Goal: Information Seeking & Learning: Learn about a topic

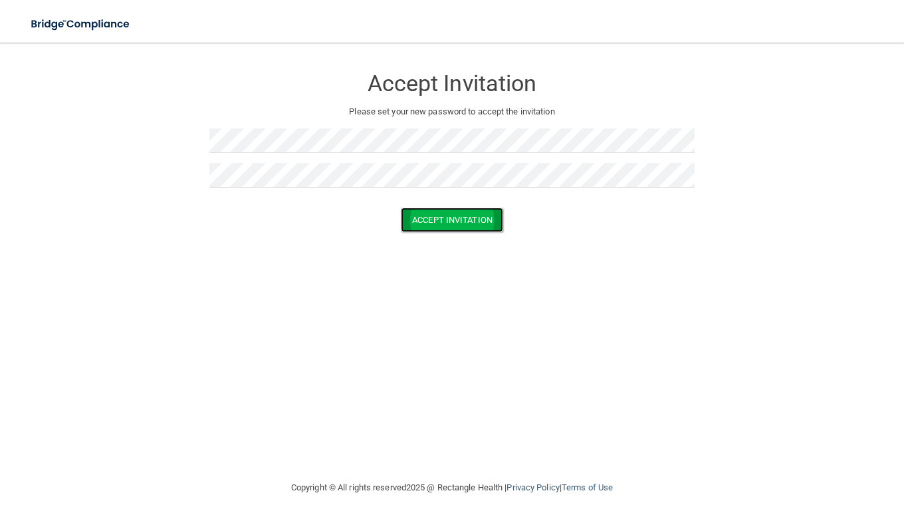
click at [419, 224] on button "Accept Invitation" at bounding box center [452, 219] width 102 height 25
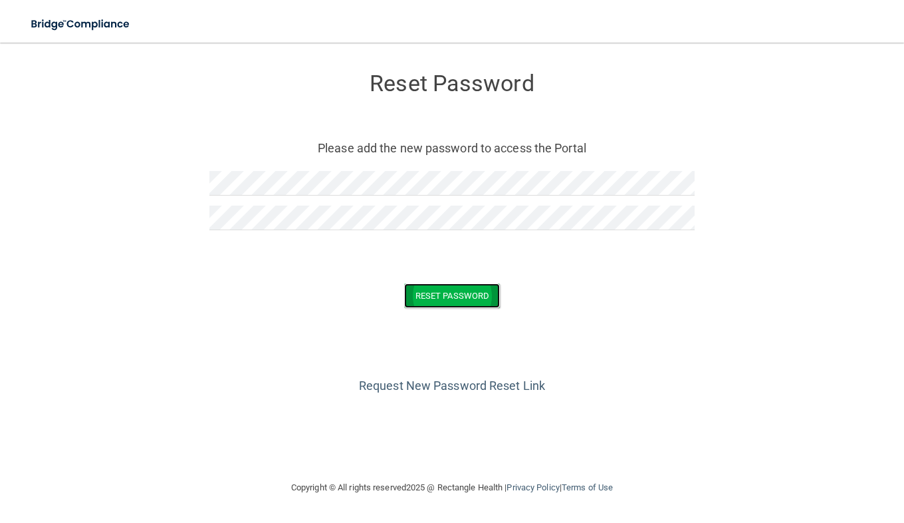
click at [443, 298] on button "Reset Password" at bounding box center [452, 295] width 96 height 25
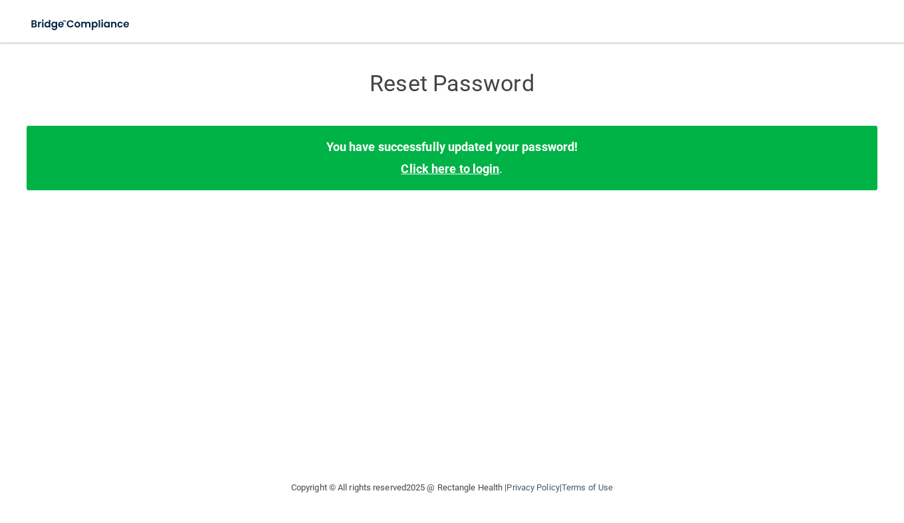
click at [467, 168] on link "Click here to login" at bounding box center [450, 169] width 98 height 14
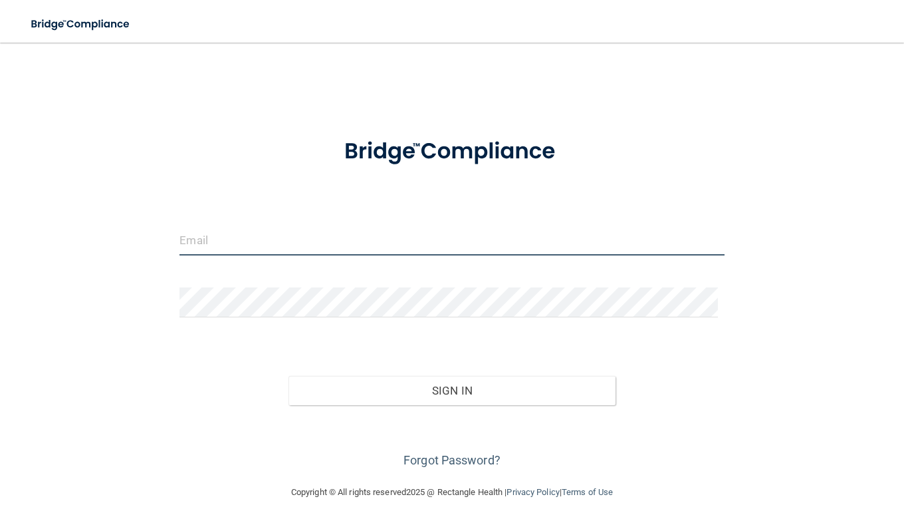
click at [369, 247] on input "email" at bounding box center [452, 240] width 545 height 30
type input "[PERSON_NAME][EMAIL_ADDRESS][PERSON_NAME][DOMAIN_NAME]"
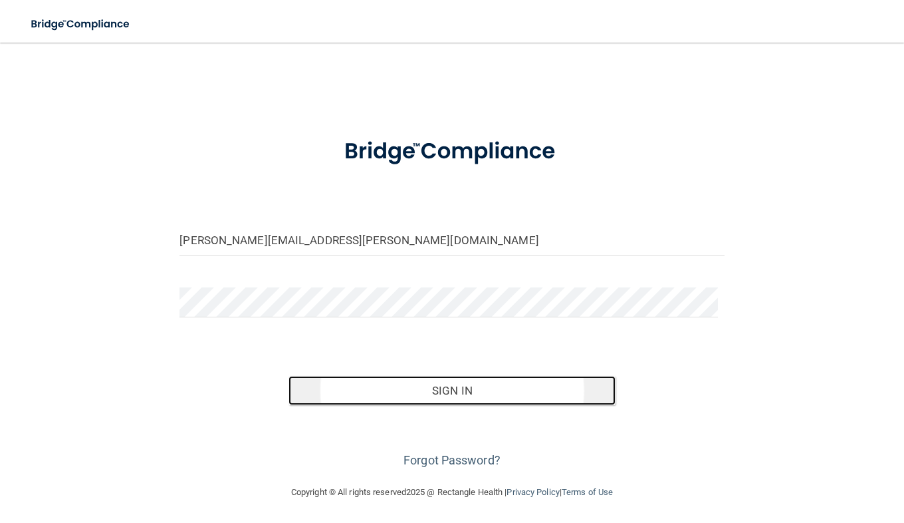
click at [368, 380] on button "Sign In" at bounding box center [452, 390] width 327 height 29
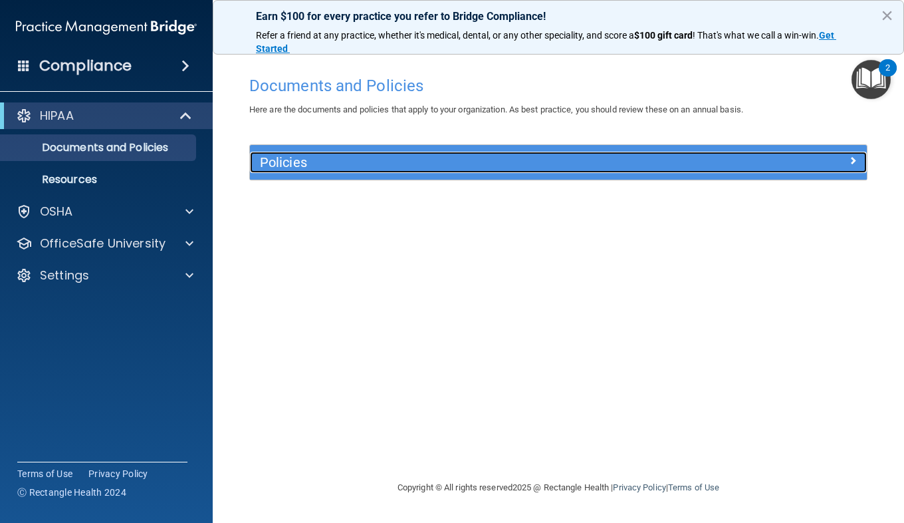
click at [344, 152] on div "Policies" at bounding box center [481, 162] width 463 height 21
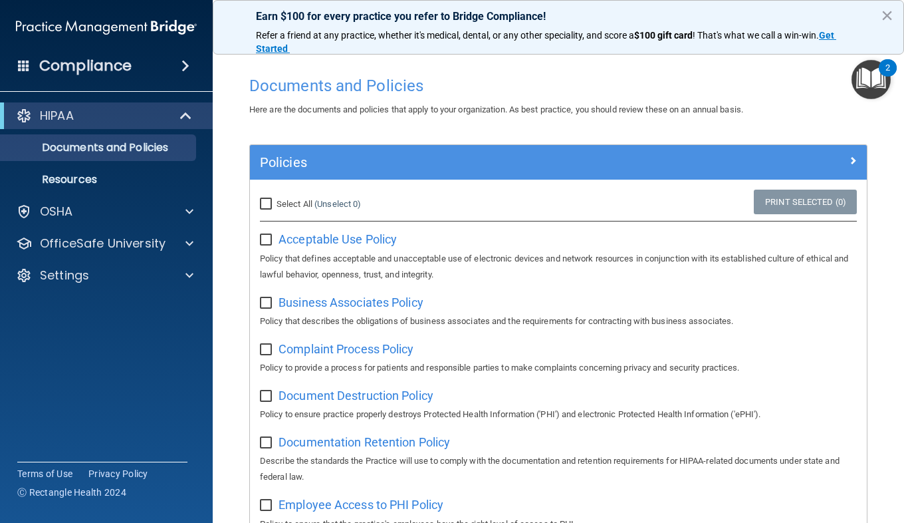
click at [262, 202] on input "Select All (Unselect 0) Unselect All" at bounding box center [267, 204] width 15 height 11
checkbox input "true"
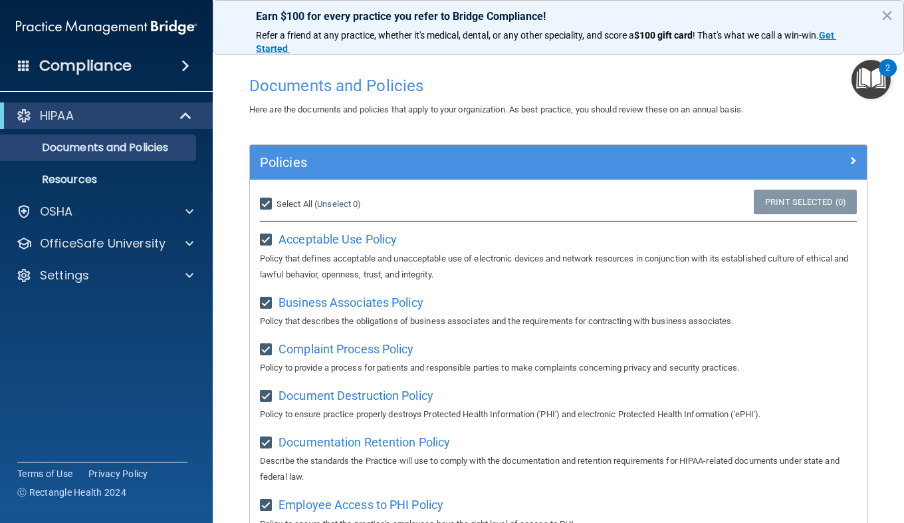
checkbox input "true"
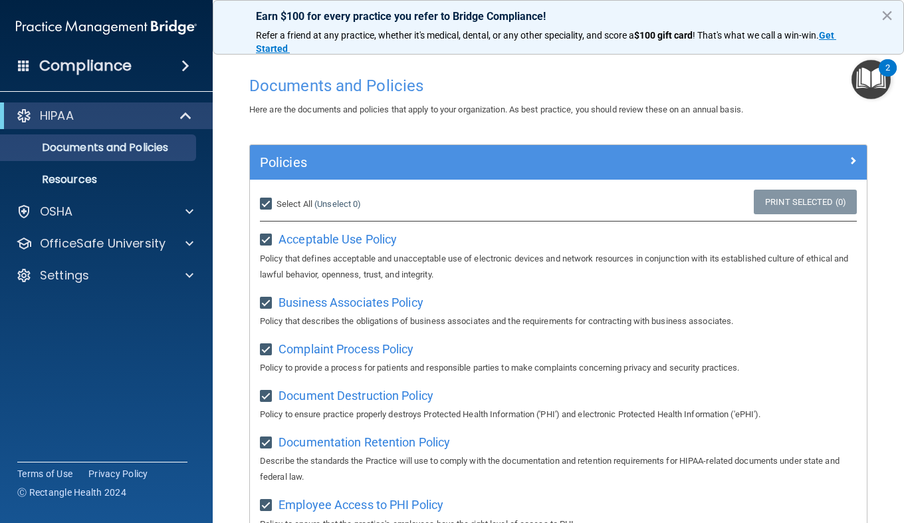
checkbox input "true"
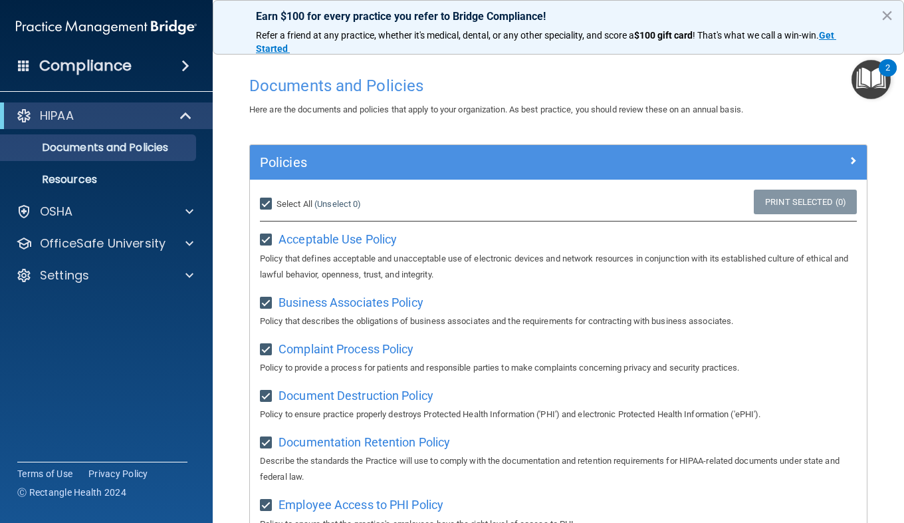
checkbox input "true"
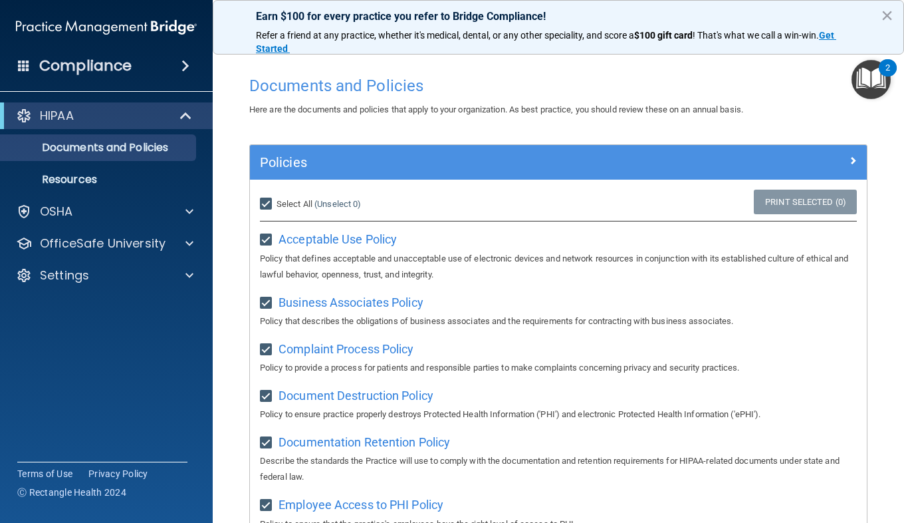
checkbox input "true"
click at [268, 199] on input "Select All (Unselect 21) Unselect All" at bounding box center [267, 204] width 15 height 11
checkbox input "false"
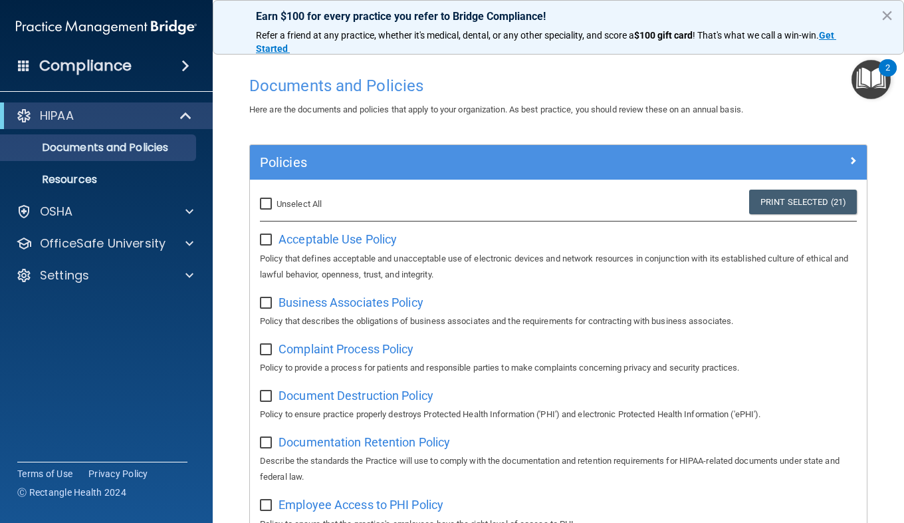
checkbox input "false"
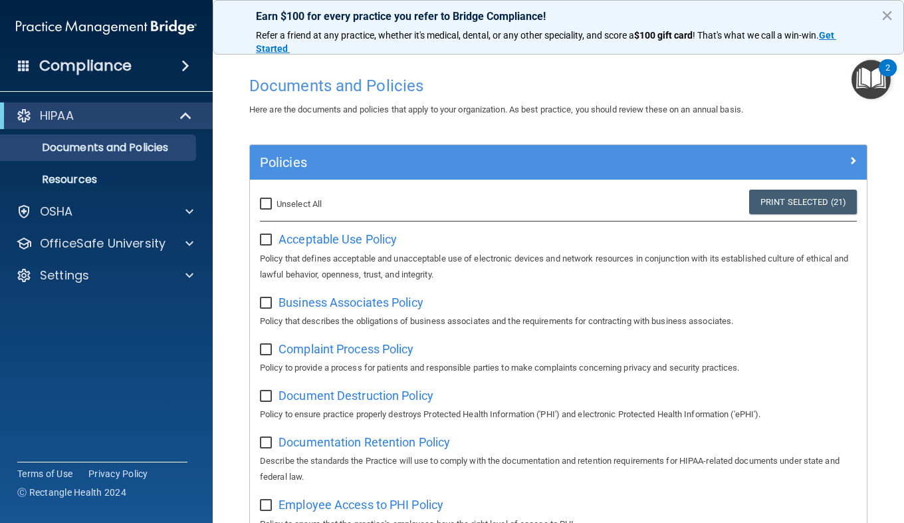
checkbox input "false"
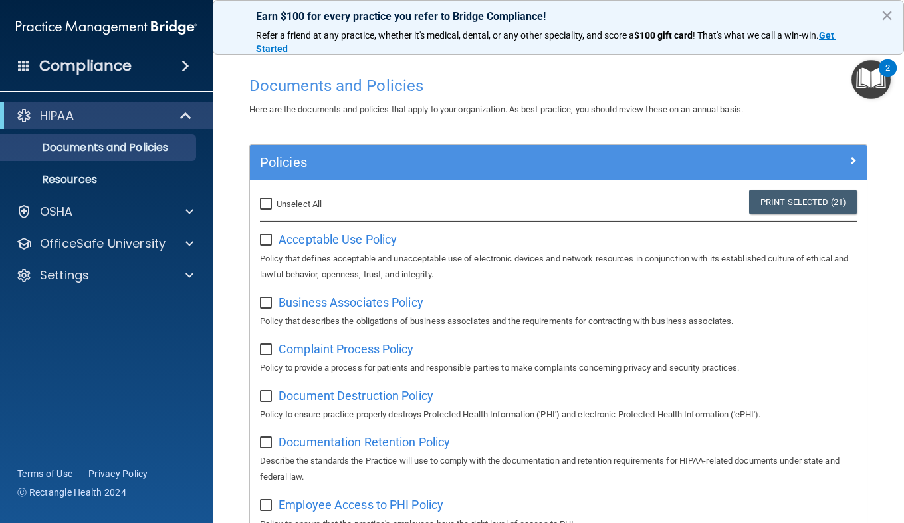
checkbox input "false"
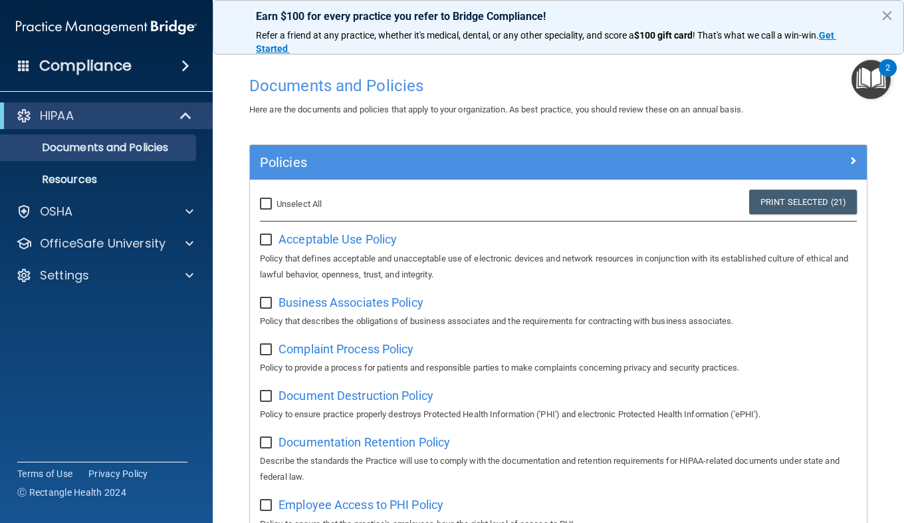
checkbox input "false"
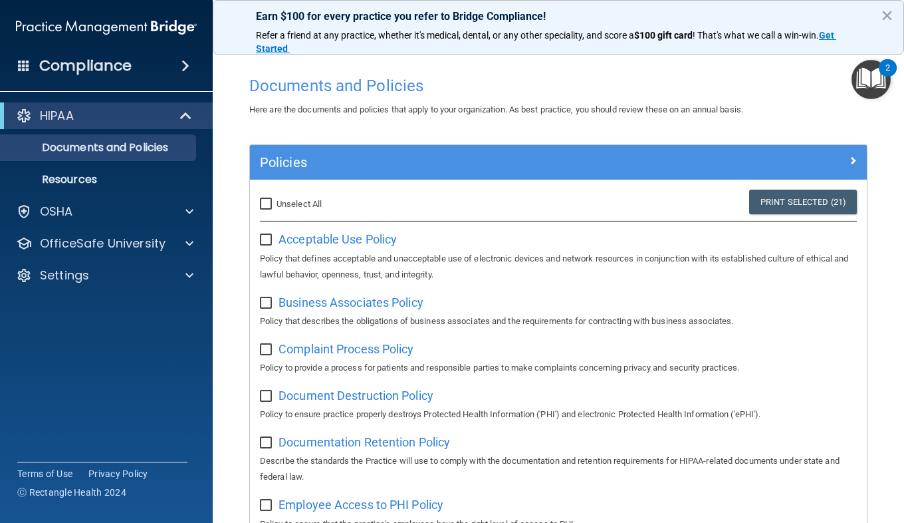
checkbox input "false"
click at [352, 239] on span "Acceptable Use Policy" at bounding box center [338, 239] width 118 height 14
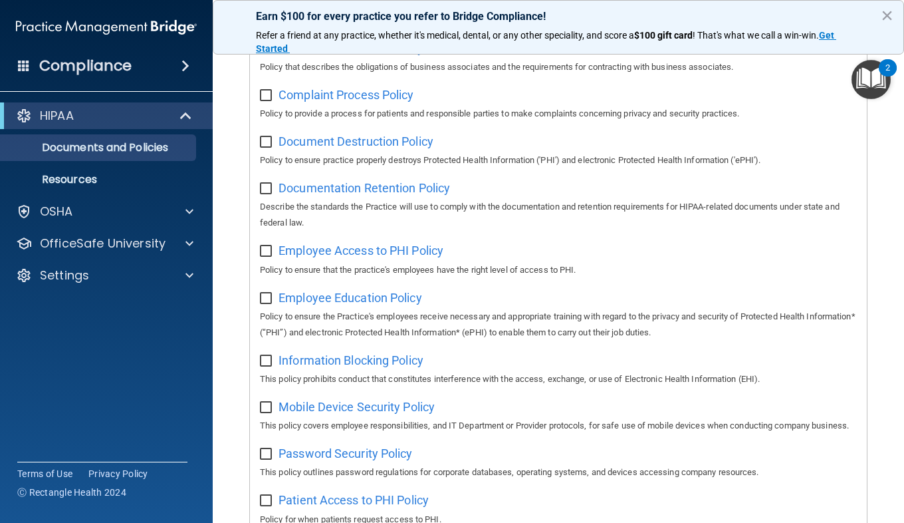
click at [866, 88] on img "Open Resource Center, 2 new notifications" at bounding box center [871, 79] width 39 height 39
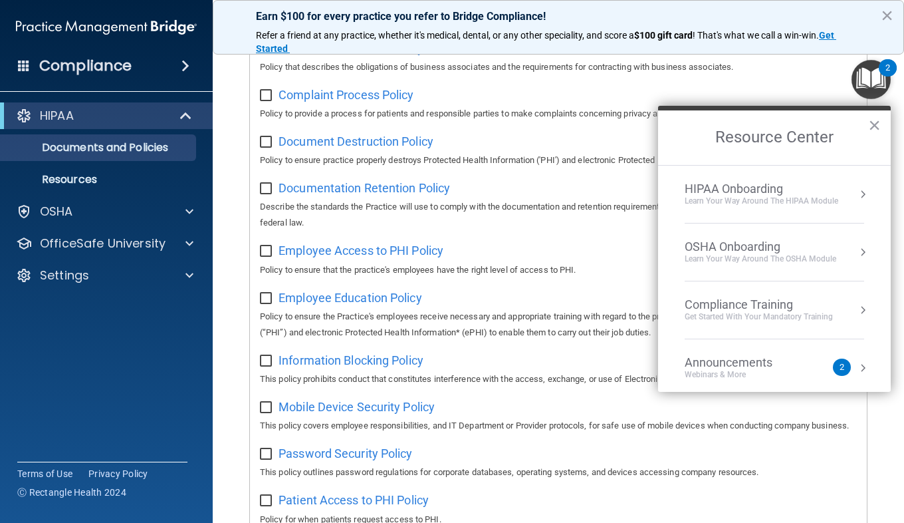
scroll to position [71, 0]
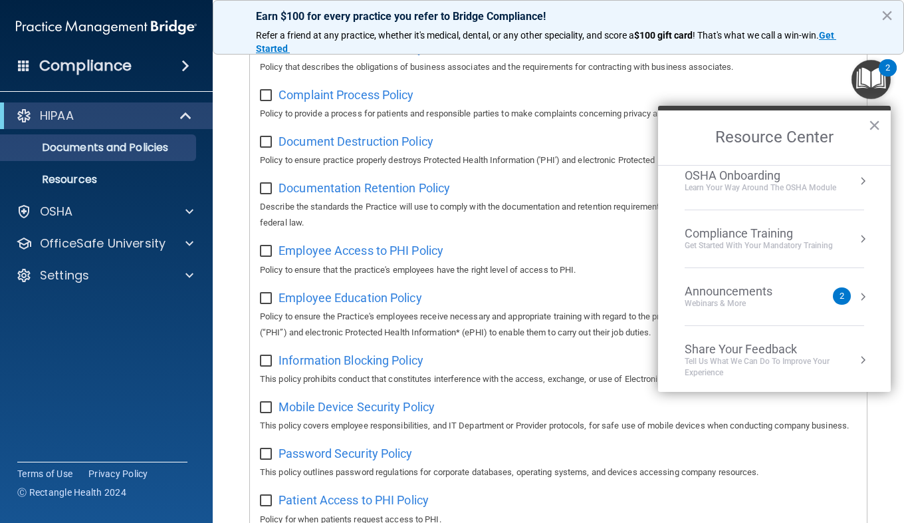
click at [765, 314] on li "Announcements Webinars & More 2" at bounding box center [775, 297] width 180 height 58
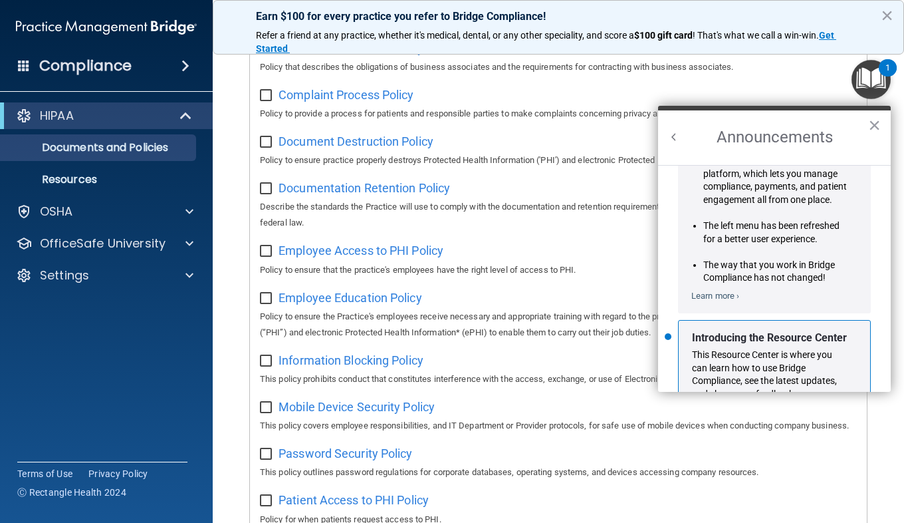
scroll to position [233, 0]
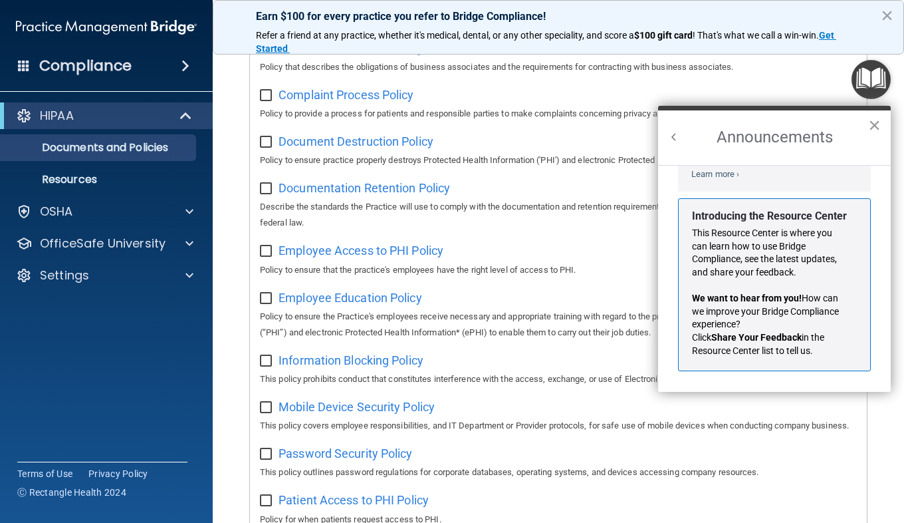
click at [872, 124] on button "×" at bounding box center [874, 124] width 13 height 21
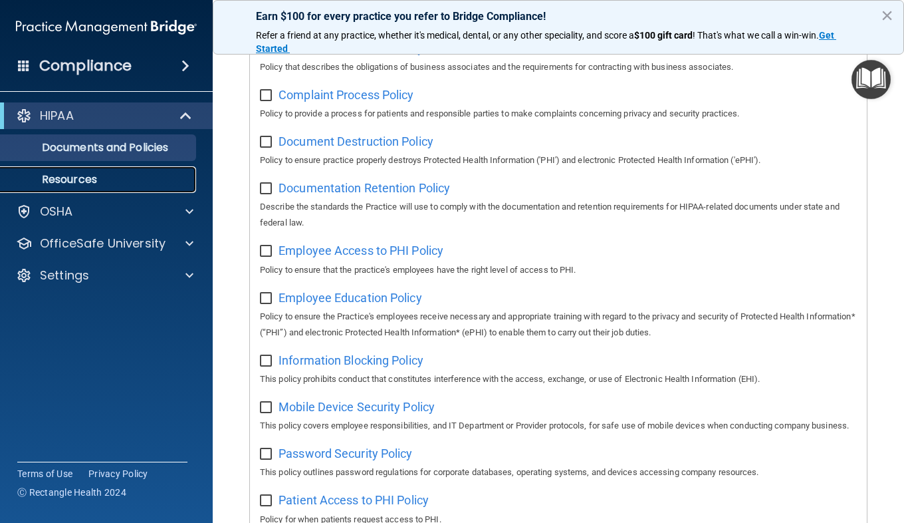
click at [85, 182] on p "Resources" at bounding box center [100, 179] width 182 height 13
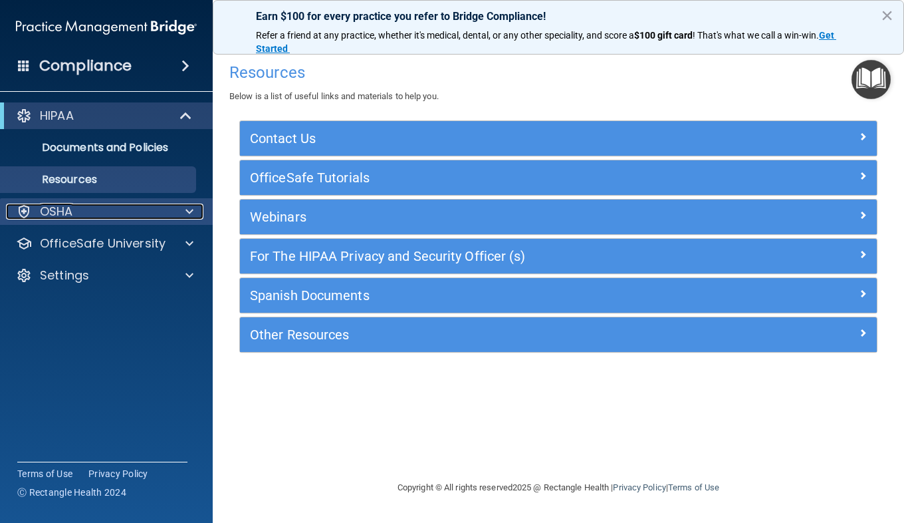
click at [185, 210] on div at bounding box center [187, 211] width 33 height 16
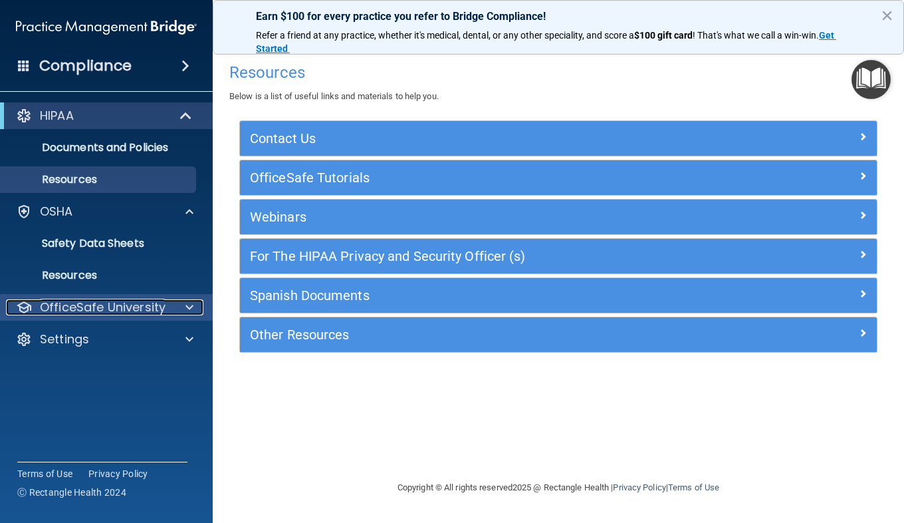
click at [191, 306] on span at bounding box center [189, 307] width 8 height 16
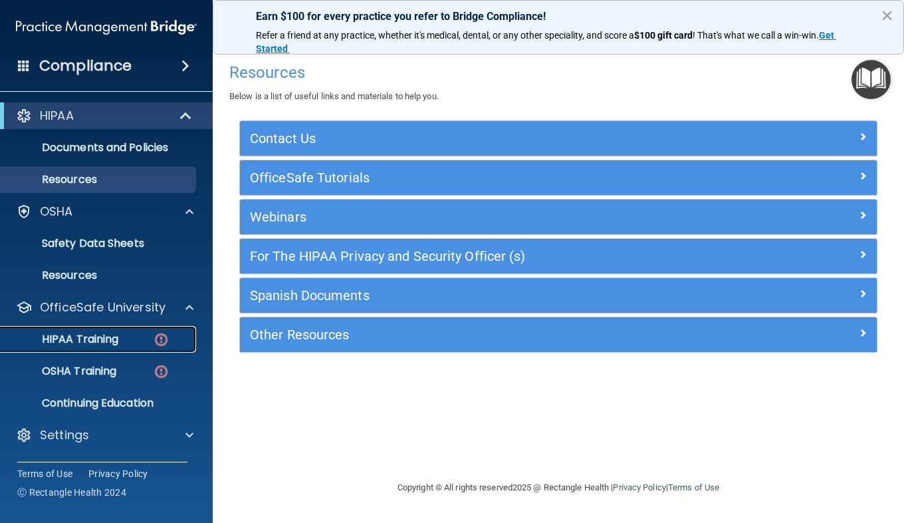
click at [114, 338] on p "HIPAA Training" at bounding box center [64, 338] width 110 height 13
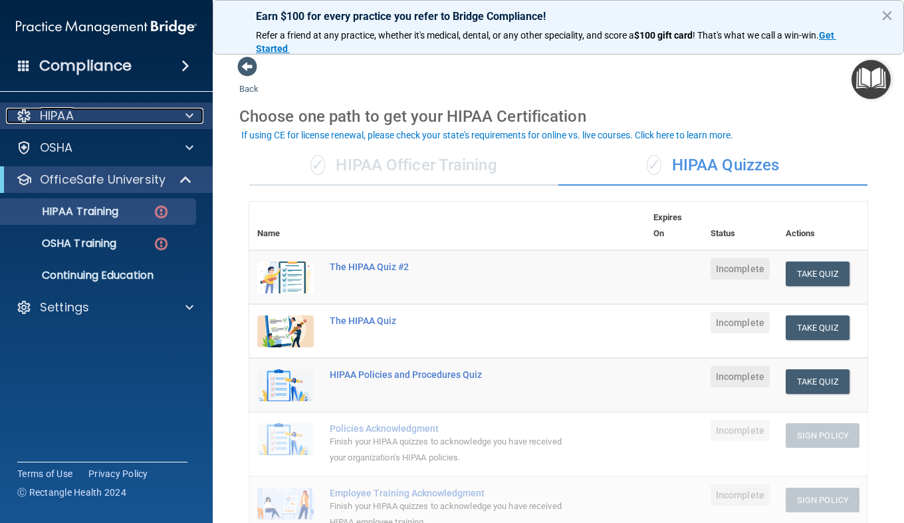
click at [197, 114] on div at bounding box center [187, 116] width 33 height 16
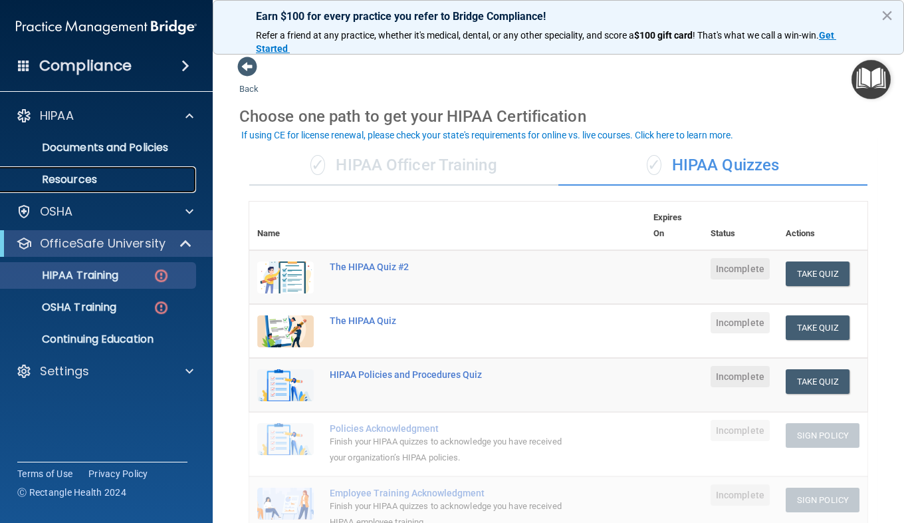
click at [140, 180] on p "Resources" at bounding box center [100, 179] width 182 height 13
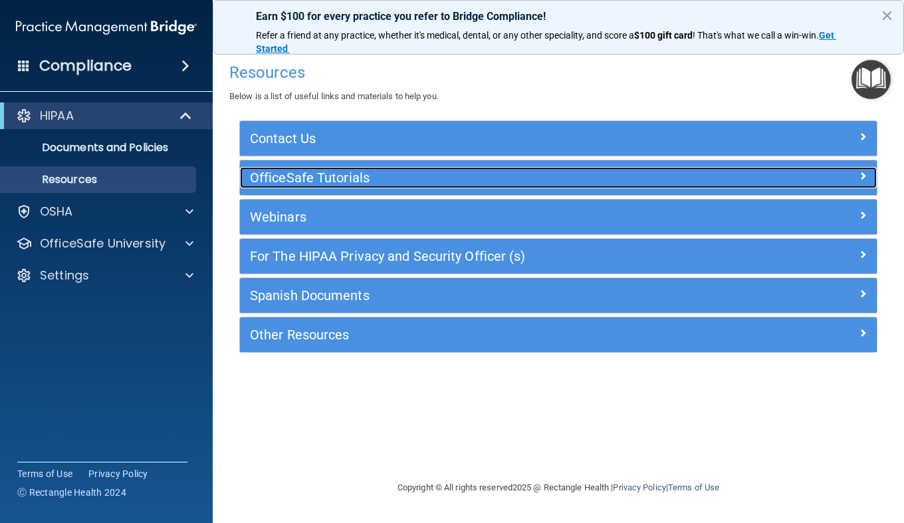
click at [851, 178] on div at bounding box center [798, 175] width 160 height 16
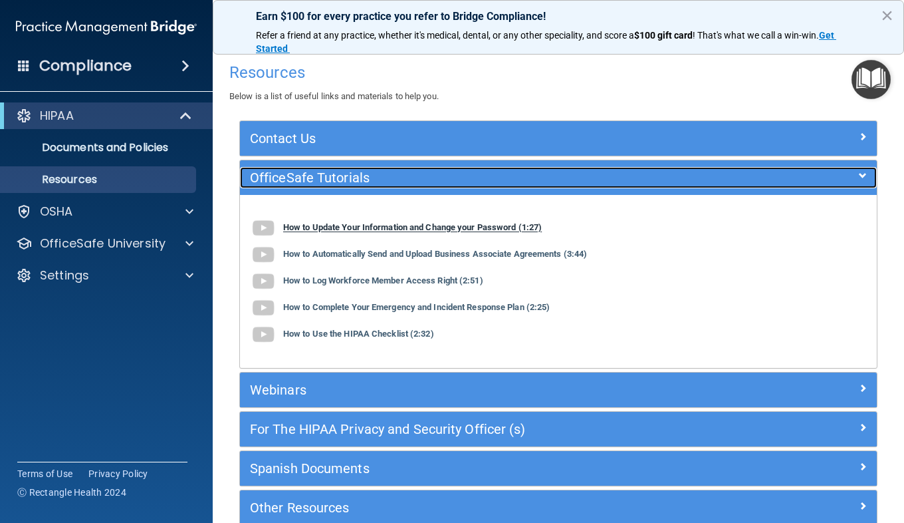
scroll to position [71, 0]
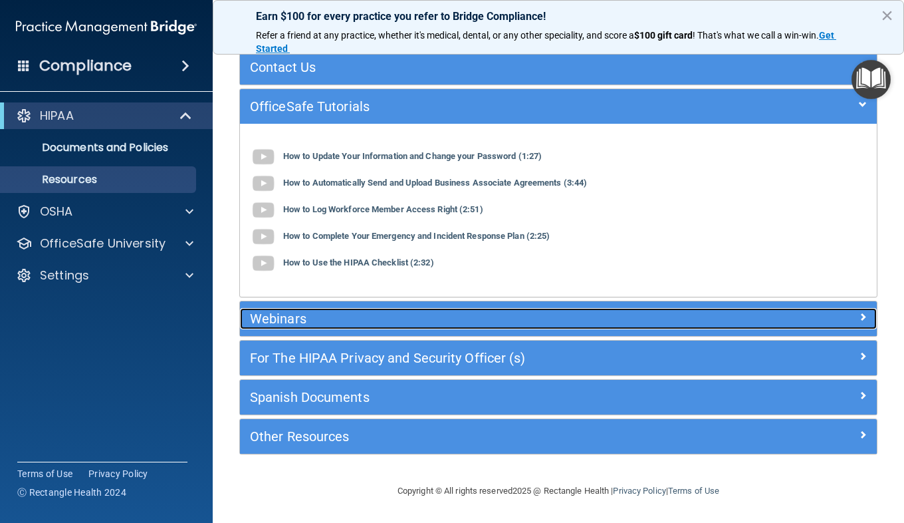
click at [859, 315] on span at bounding box center [863, 316] width 8 height 16
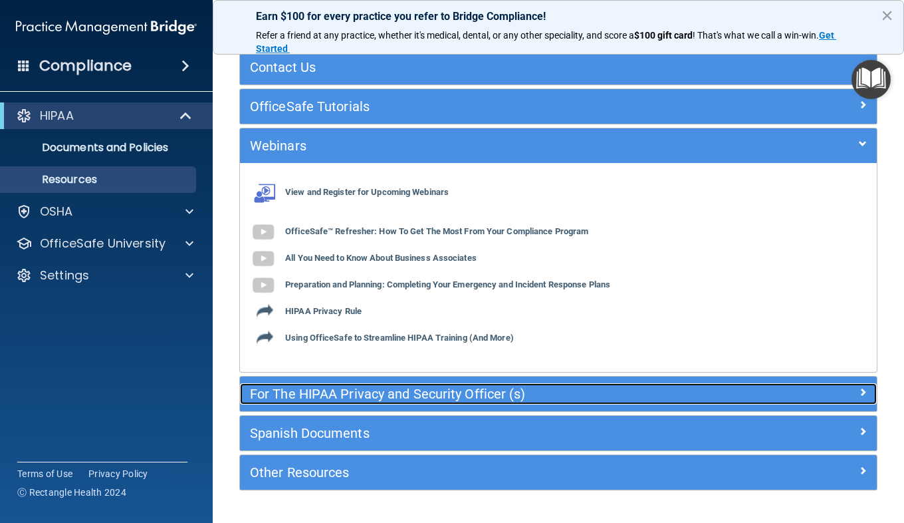
click at [859, 395] on span at bounding box center [863, 392] width 8 height 16
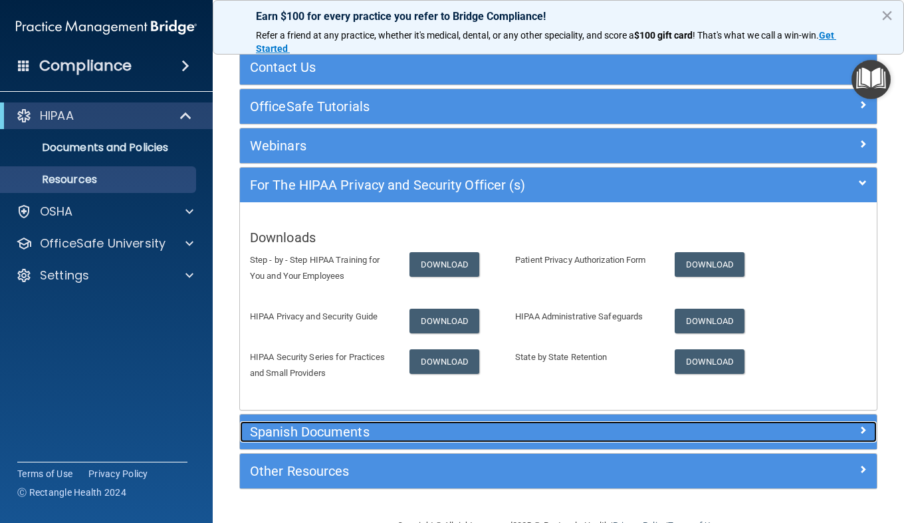
click at [847, 436] on div at bounding box center [798, 429] width 160 height 16
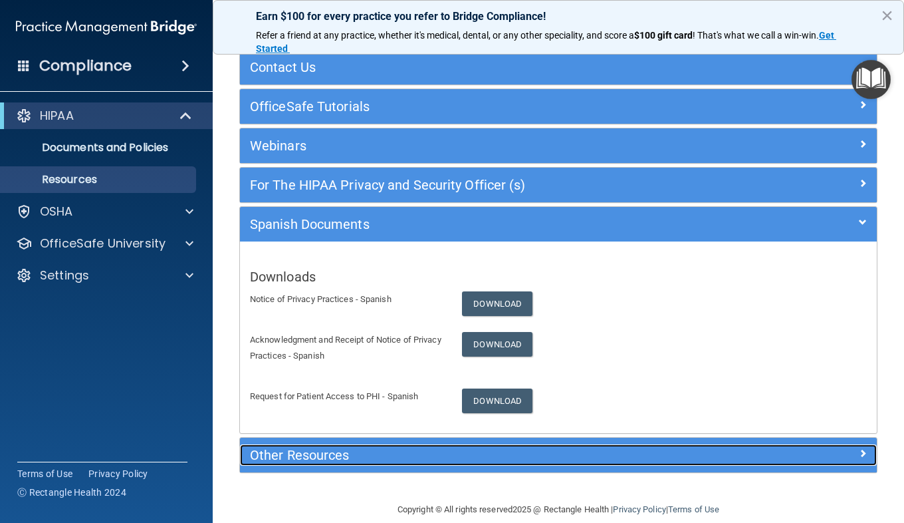
click at [828, 444] on div at bounding box center [798, 452] width 160 height 16
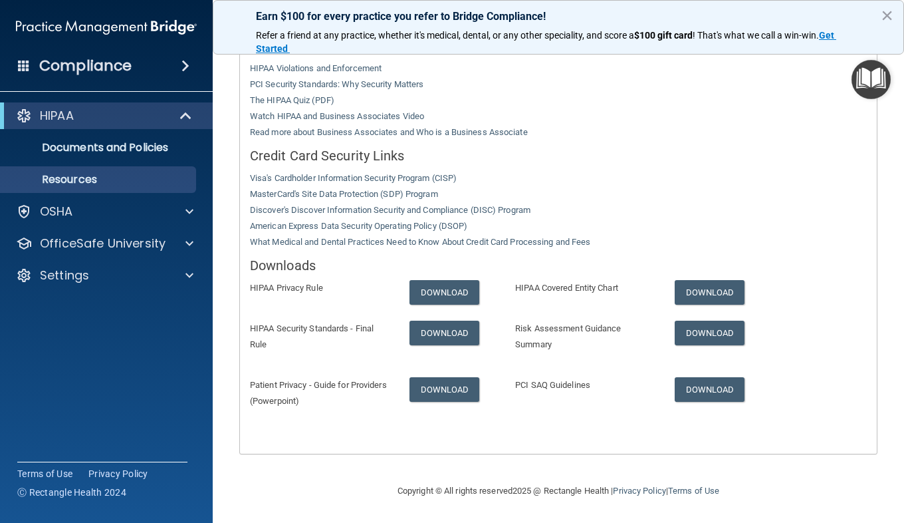
scroll to position [0, 0]
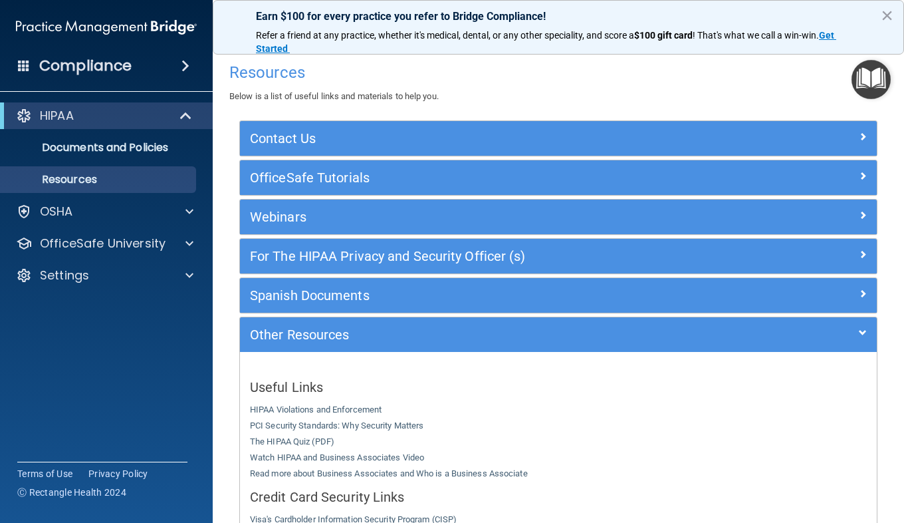
click at [553, 152] on div "Contact Us" at bounding box center [558, 138] width 637 height 35
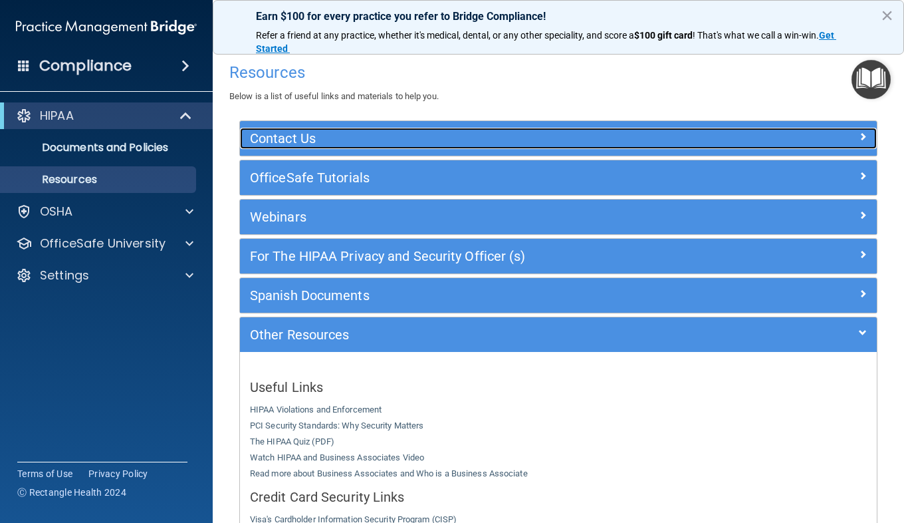
click at [554, 131] on h5 "Contact Us" at bounding box center [479, 138] width 458 height 15
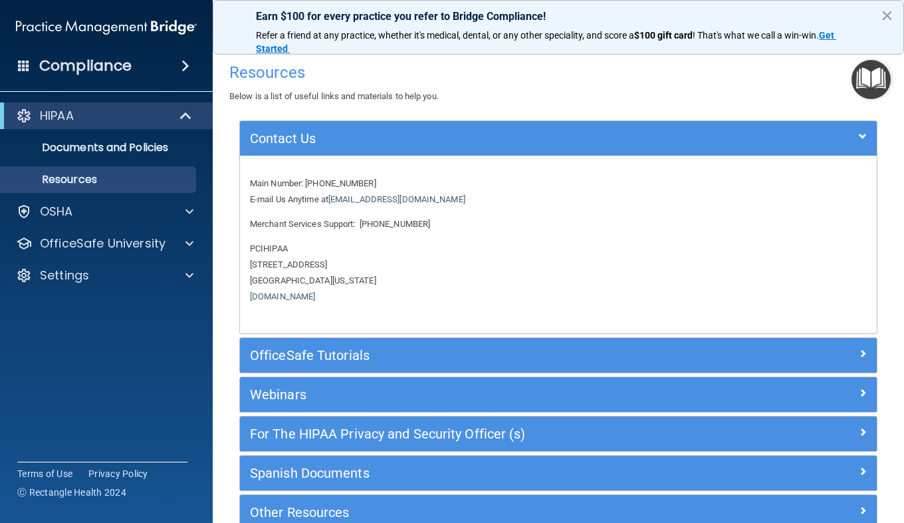
click at [507, 343] on div "OfficeSafe Tutorials" at bounding box center [558, 355] width 637 height 35
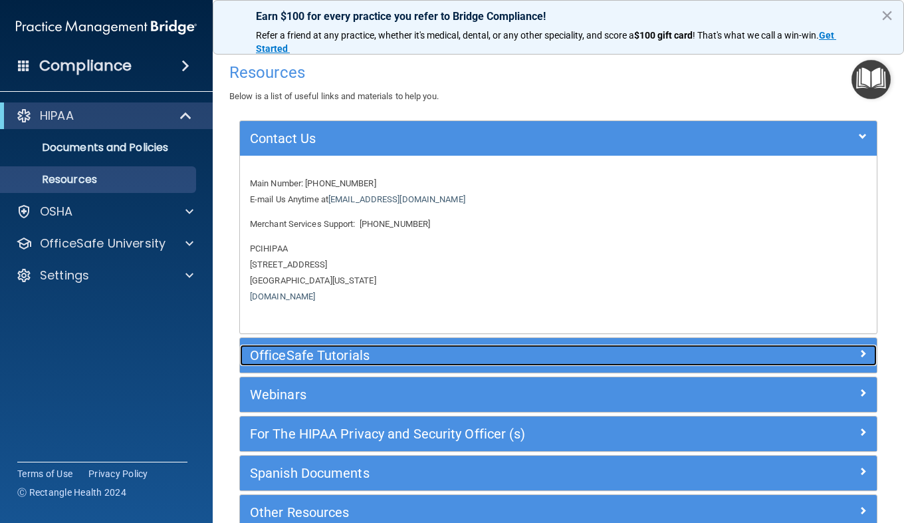
click at [511, 352] on h5 "OfficeSafe Tutorials" at bounding box center [479, 355] width 458 height 15
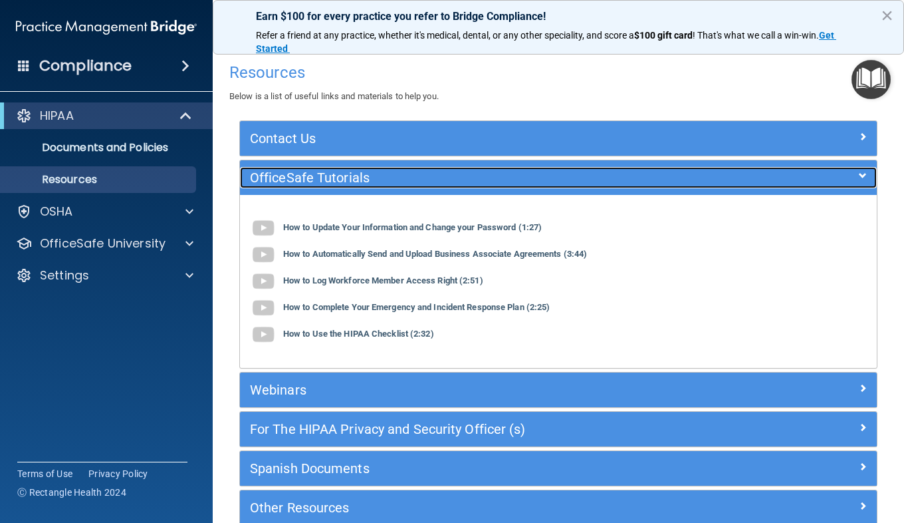
scroll to position [71, 0]
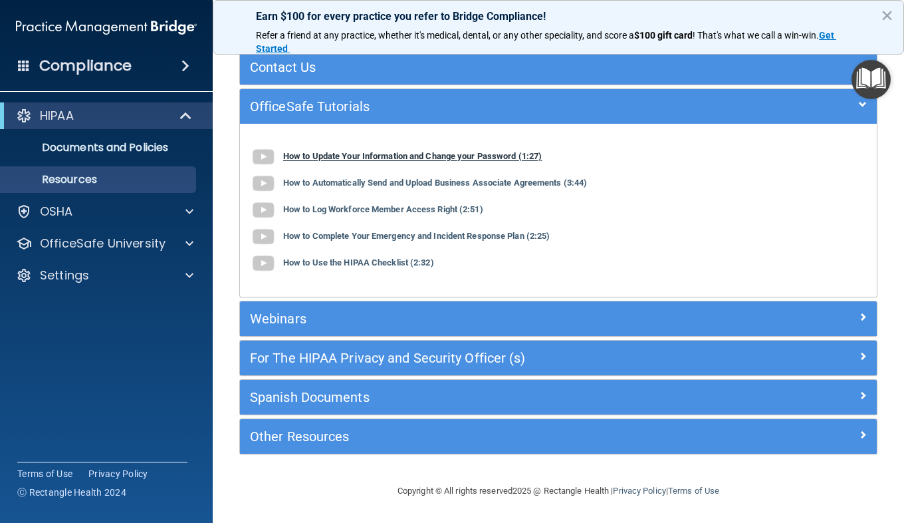
click at [392, 155] on b "How to Update Your Information and Change your Password (1:27)" at bounding box center [412, 157] width 259 height 10
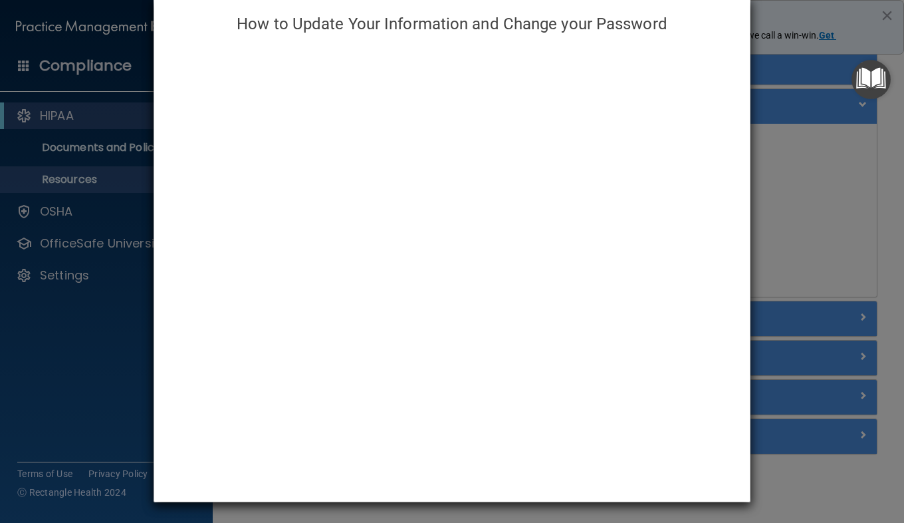
scroll to position [0, 0]
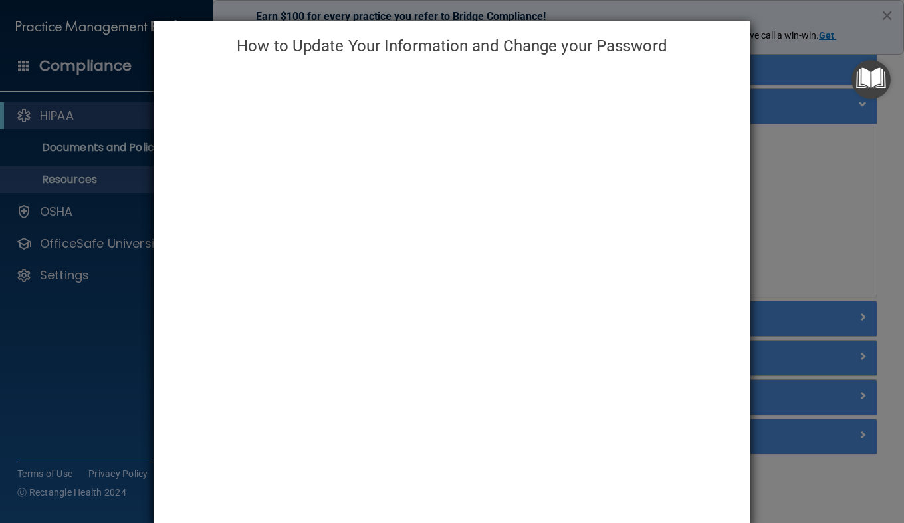
click at [763, 104] on div "How to Update Your Information and Change your Password" at bounding box center [452, 261] width 904 height 523
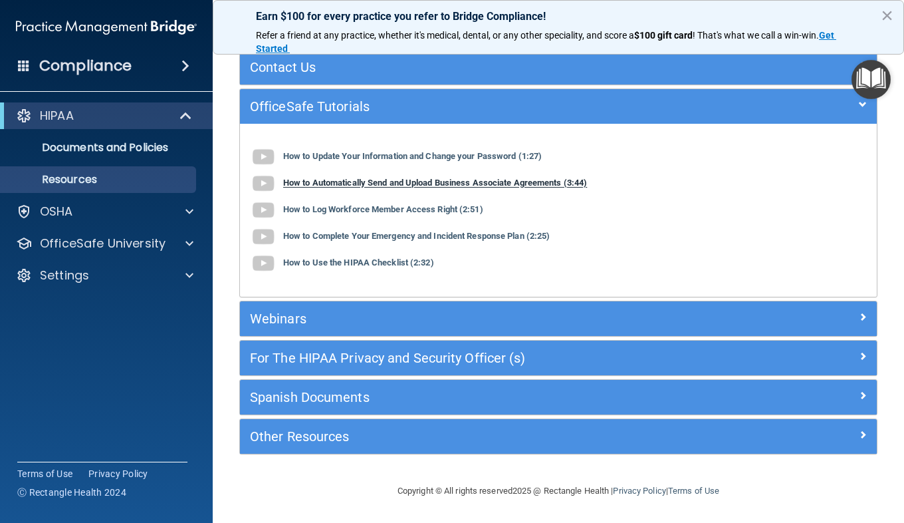
click at [465, 186] on b "How to Automatically Send and Upload Business Associate Agreements (3:44)" at bounding box center [435, 183] width 304 height 10
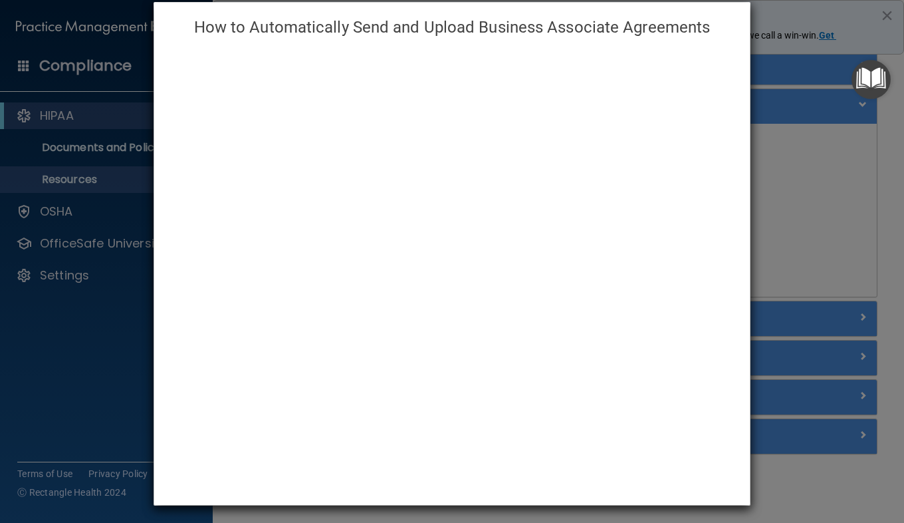
scroll to position [16, 0]
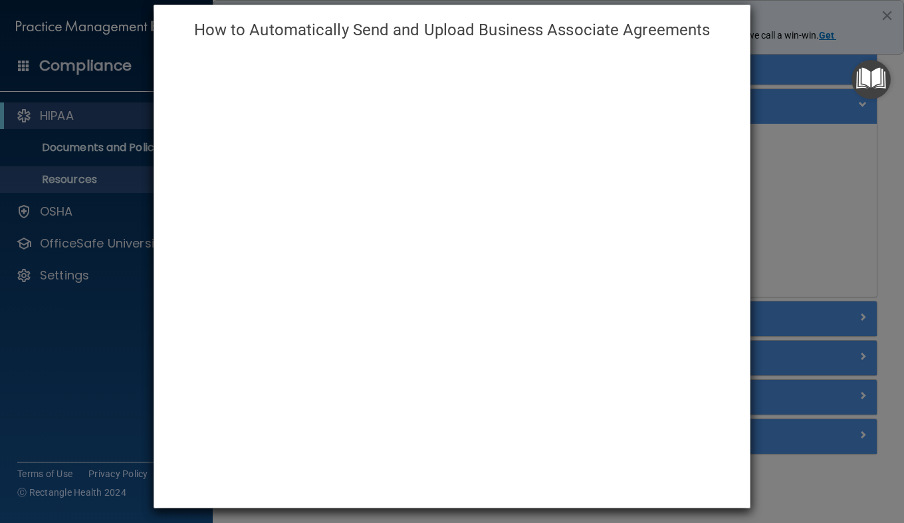
click at [796, 267] on div "How to Automatically Send and Upload Business Associate Agreements" at bounding box center [452, 261] width 904 height 523
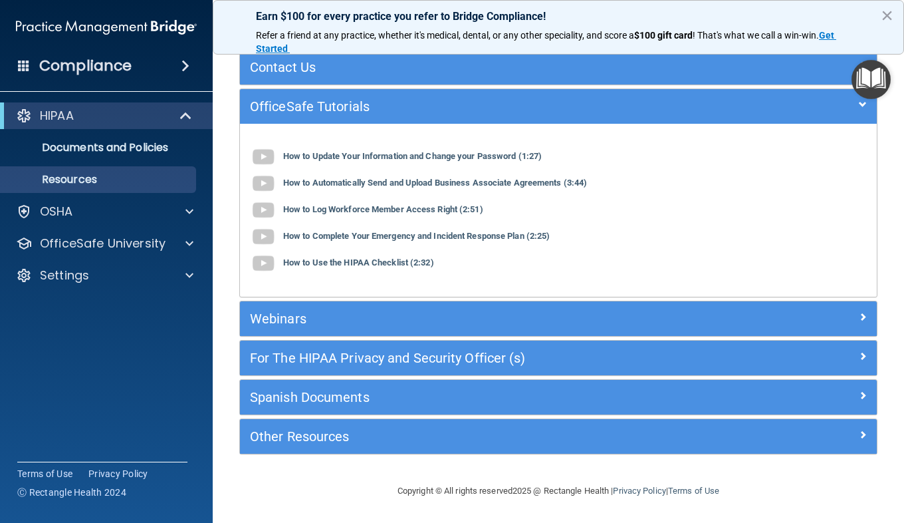
click at [427, 211] on b "How to Log Workforce Member Access Right (2:51)" at bounding box center [383, 210] width 200 height 10
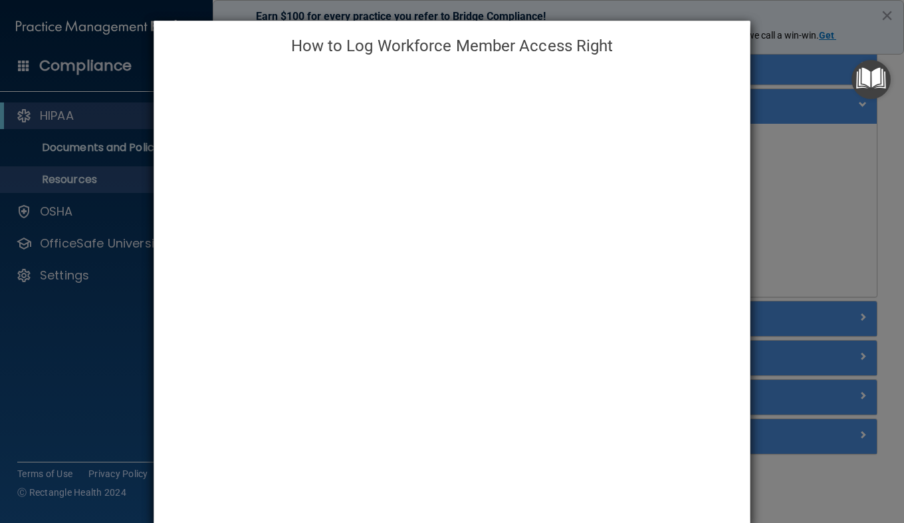
click at [832, 370] on div "How to Log Workforce Member Access Right" at bounding box center [452, 261] width 904 height 523
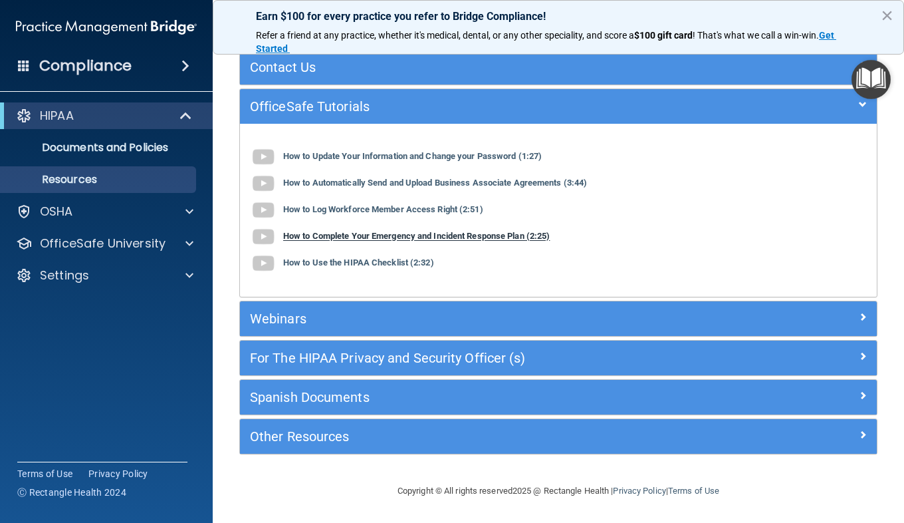
click at [476, 233] on b "How to Complete Your Emergency and Incident Response Plan (2:25)" at bounding box center [416, 236] width 267 height 10
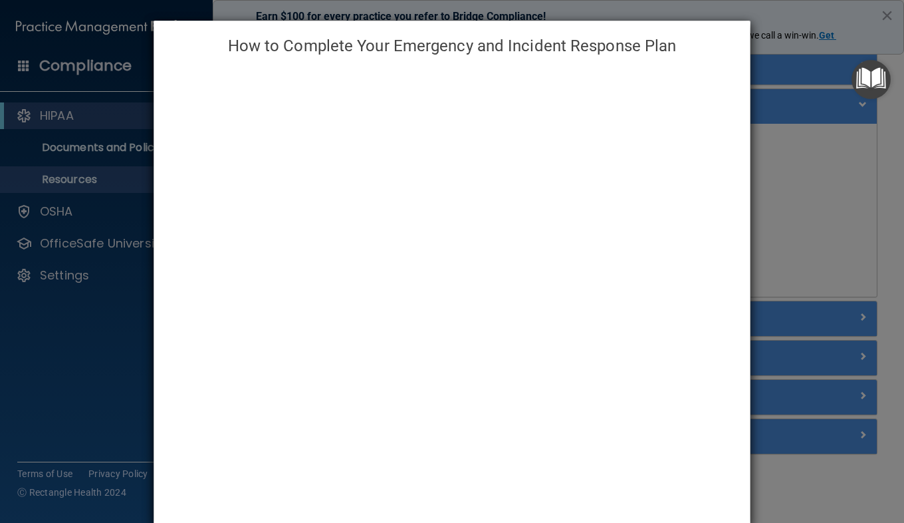
click at [792, 302] on div "How to Complete Your Emergency and Incident Response Plan" at bounding box center [452, 261] width 904 height 523
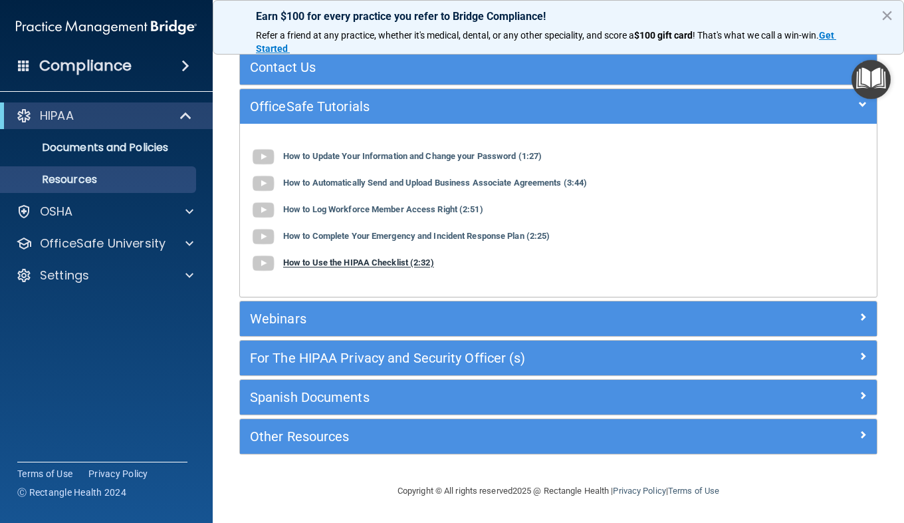
click at [422, 258] on b "How to Use the HIPAA Checklist (2:32)" at bounding box center [358, 263] width 151 height 10
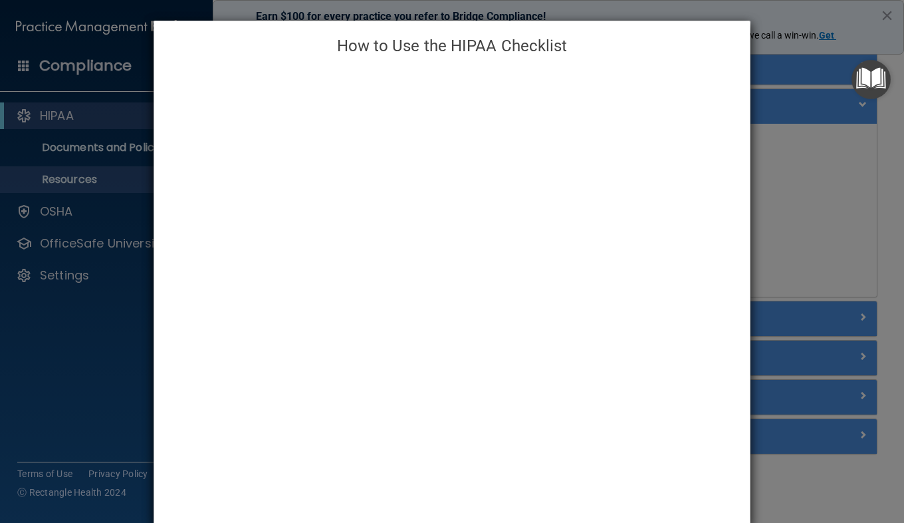
click at [780, 178] on div "How to Use the HIPAA Checklist" at bounding box center [452, 261] width 904 height 523
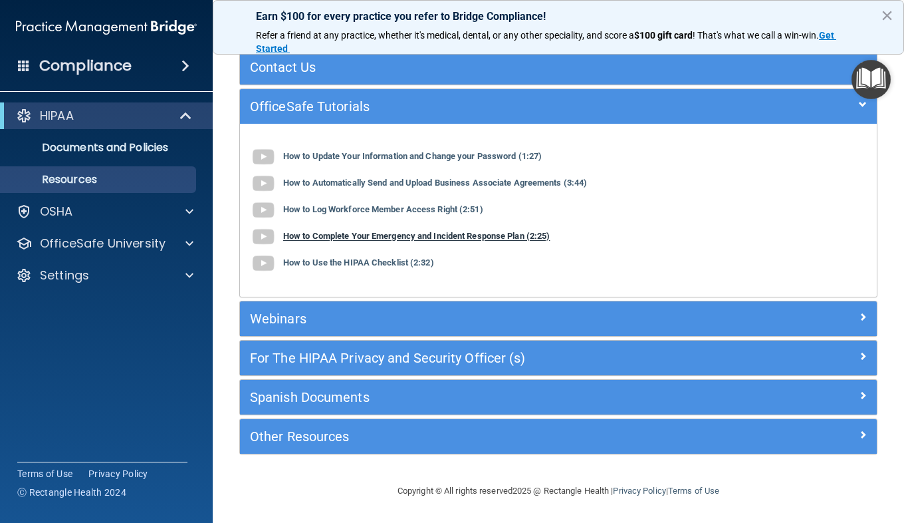
click at [344, 233] on b "How to Complete Your Emergency and Incident Response Plan (2:25)" at bounding box center [416, 236] width 267 height 10
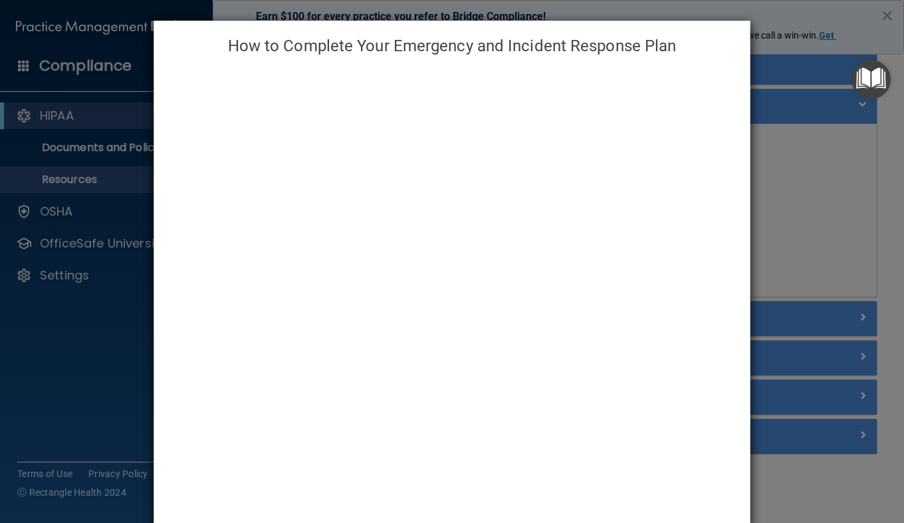
click at [824, 306] on div "How to Complete Your Emergency and Incident Response Plan" at bounding box center [452, 261] width 904 height 523
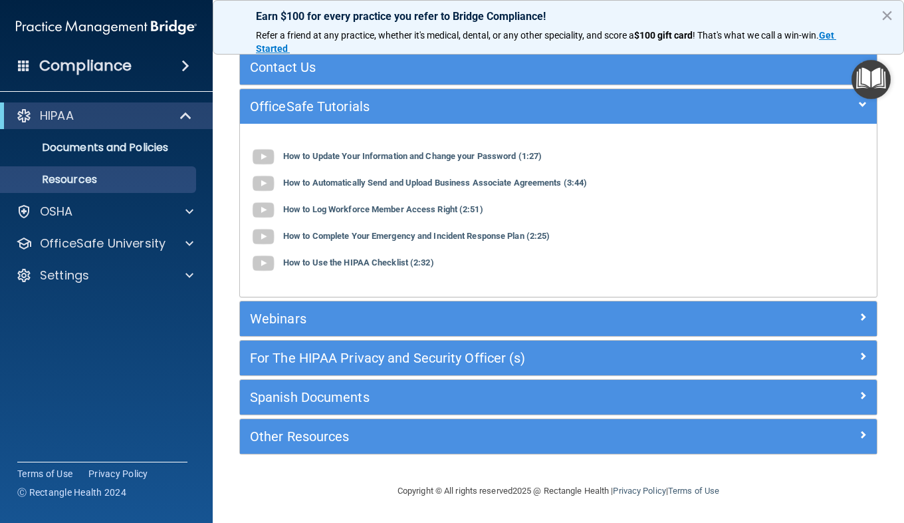
click at [399, 268] on div "How to Use the HIPAA Checklist (2:32)" at bounding box center [558, 263] width 617 height 27
click at [394, 265] on b "How to Use the HIPAA Checklist (2:32)" at bounding box center [358, 263] width 151 height 10
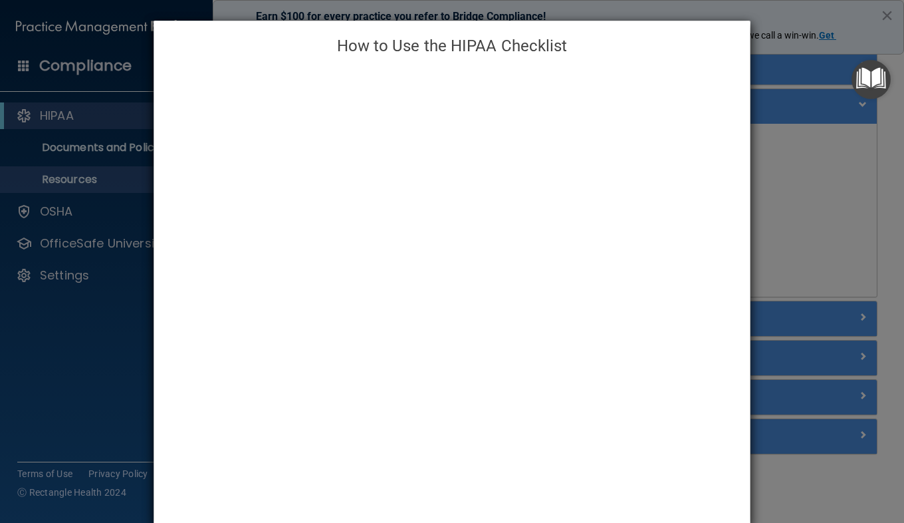
click at [865, 213] on div "How to Use the HIPAA Checklist" at bounding box center [452, 261] width 904 height 523
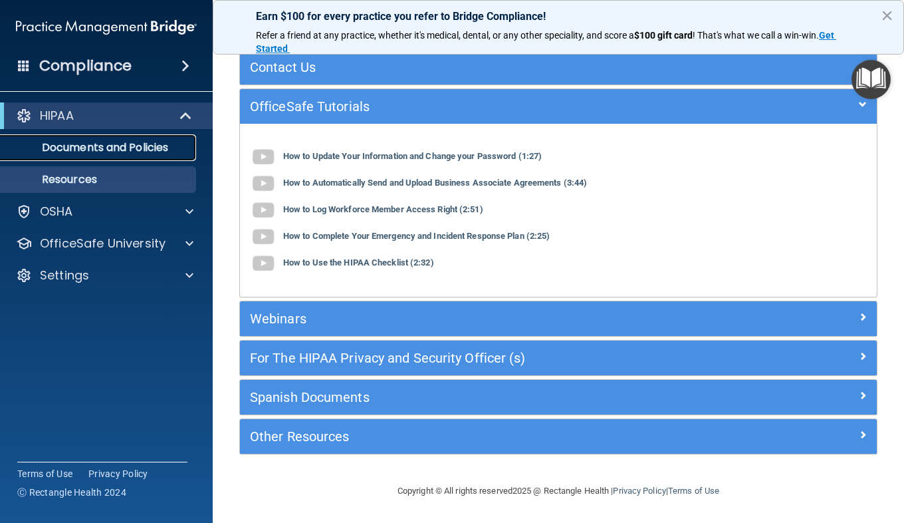
click at [135, 154] on p "Documents and Policies" at bounding box center [100, 147] width 182 height 13
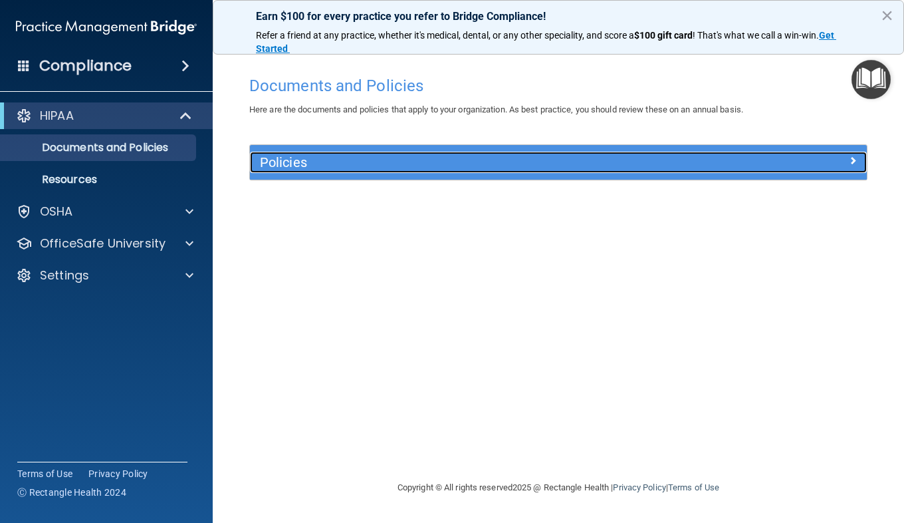
click at [473, 160] on h5 "Policies" at bounding box center [481, 162] width 443 height 15
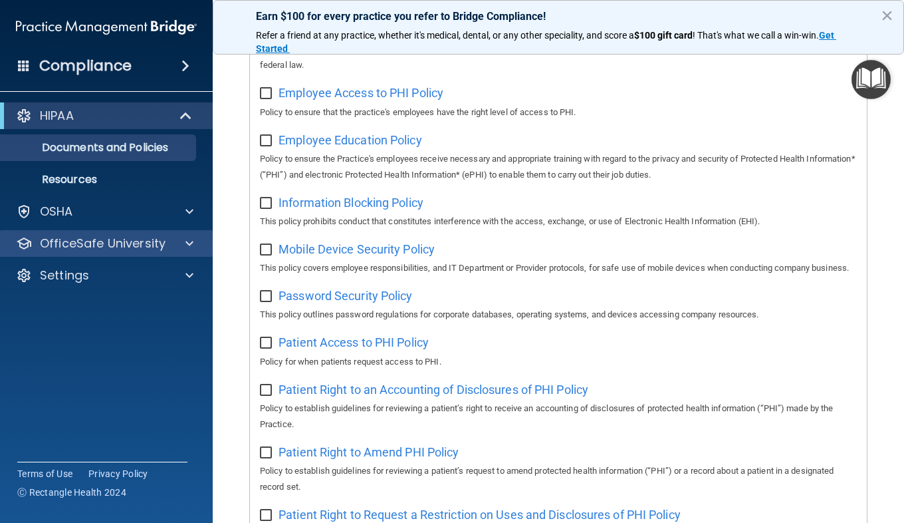
scroll to position [396, 0]
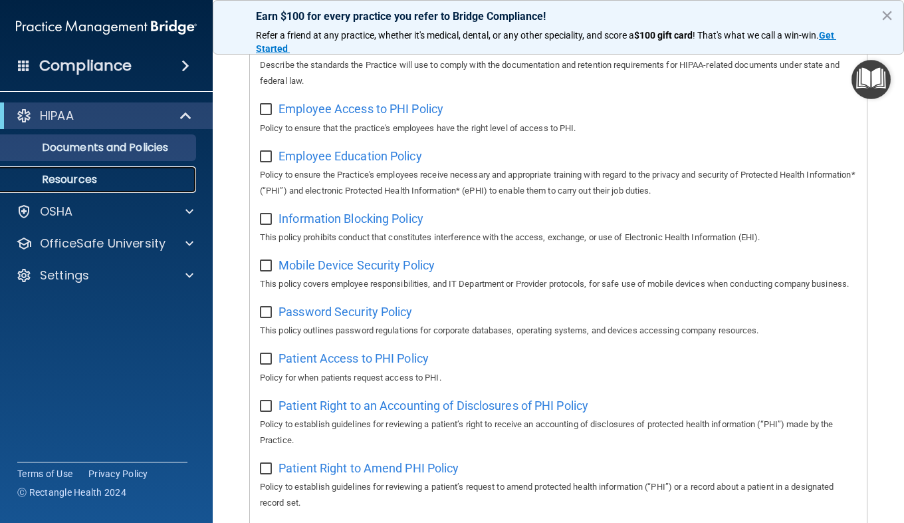
click at [129, 172] on link "Resources" at bounding box center [91, 179] width 209 height 27
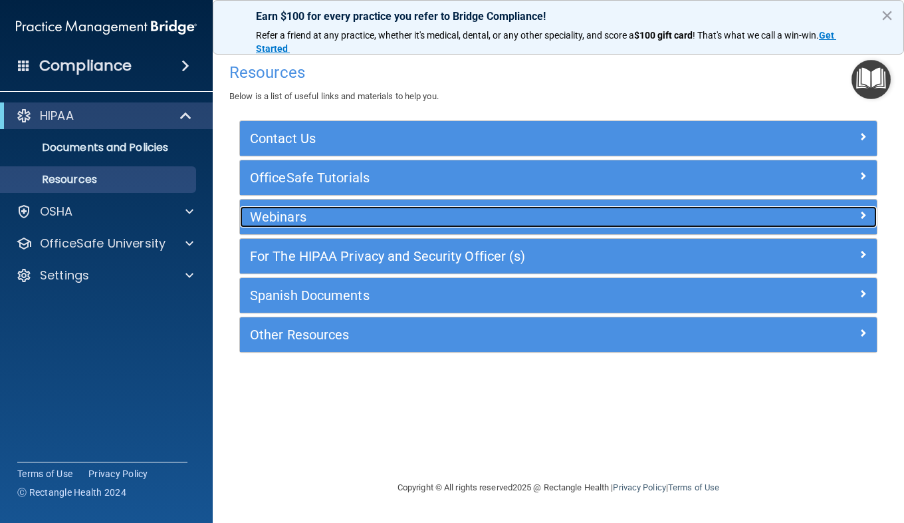
click at [314, 221] on h5 "Webinars" at bounding box center [479, 216] width 458 height 15
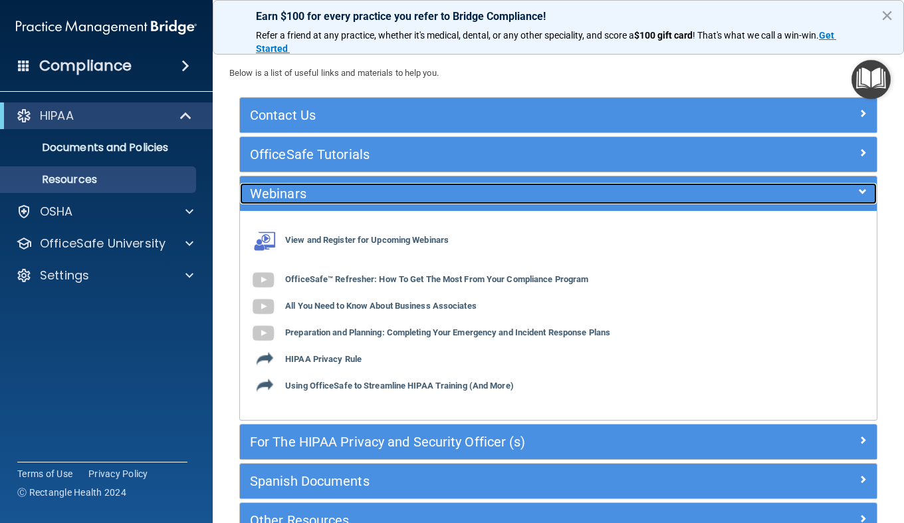
scroll to position [24, 0]
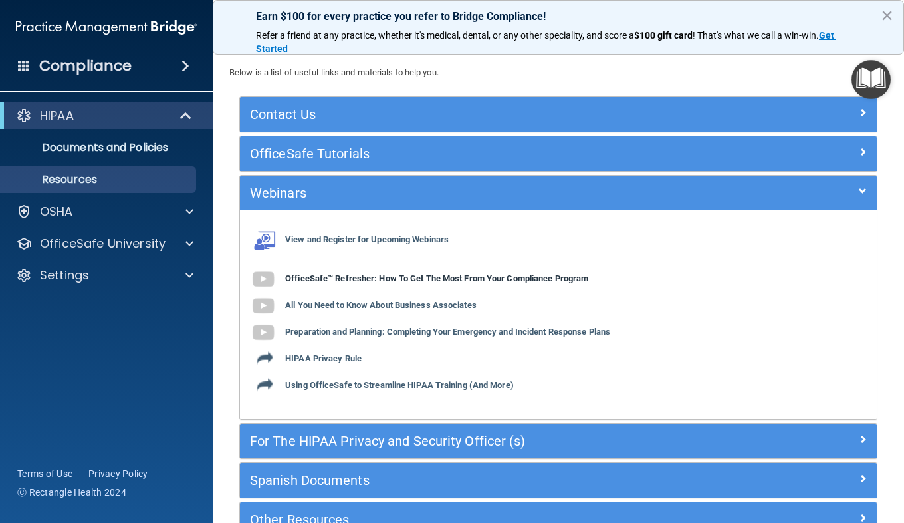
click at [336, 275] on b "OfficeSafe™ Refresher: How To Get The Most From Your Compliance Program" at bounding box center [436, 279] width 303 height 10
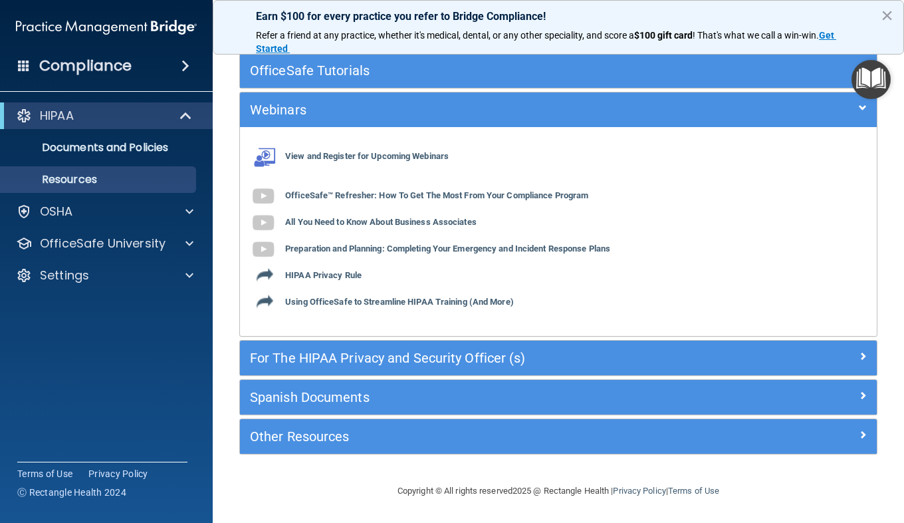
click at [364, 370] on div "For The HIPAA Privacy and Security Officer (s)" at bounding box center [558, 357] width 637 height 35
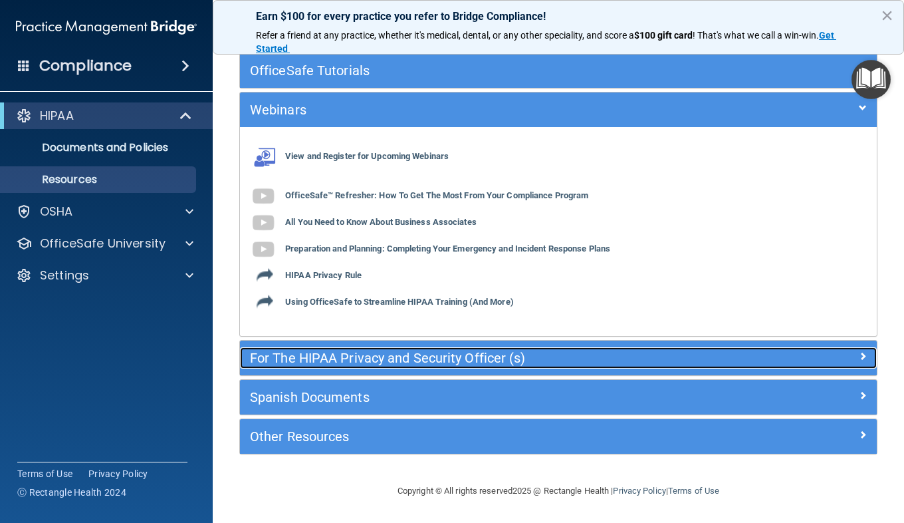
click at [362, 366] on div "For The HIPAA Privacy and Security Officer (s)" at bounding box center [479, 357] width 478 height 21
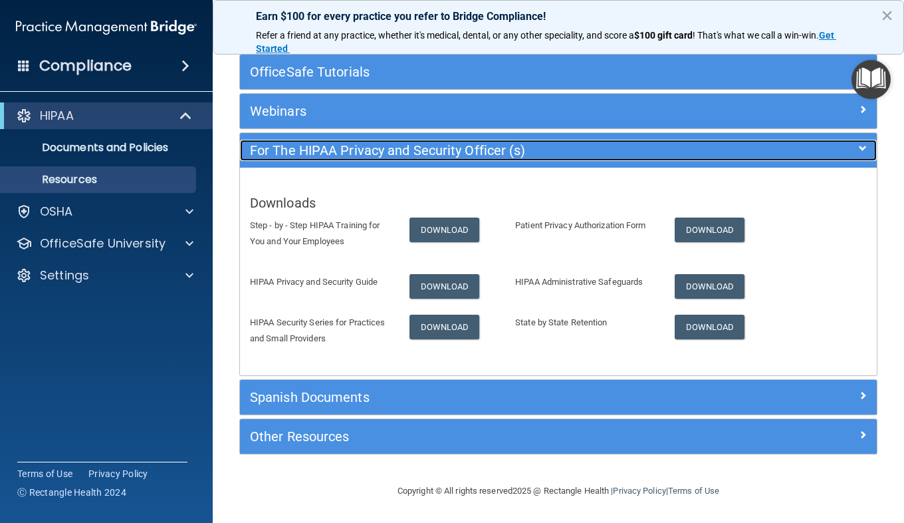
scroll to position [106, 0]
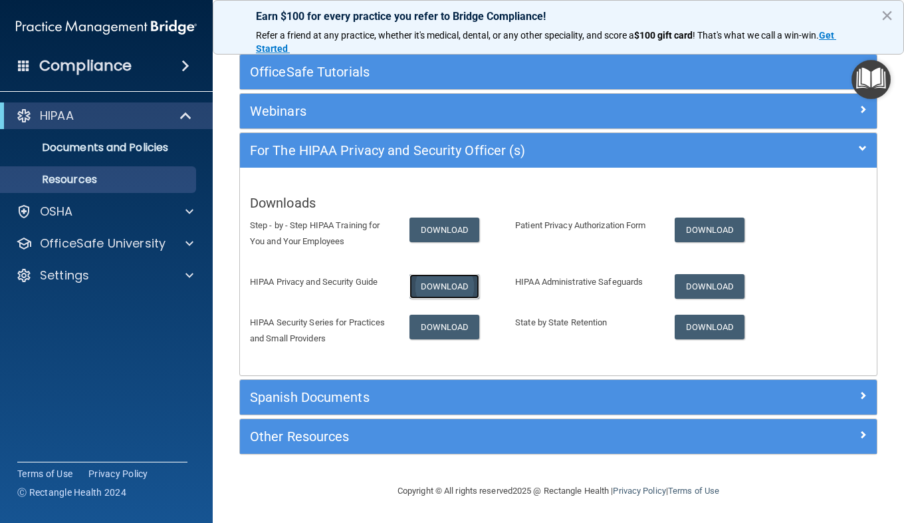
click at [443, 288] on link "Download" at bounding box center [445, 286] width 70 height 25
click at [410, 274] on link "Download" at bounding box center [445, 286] width 70 height 25
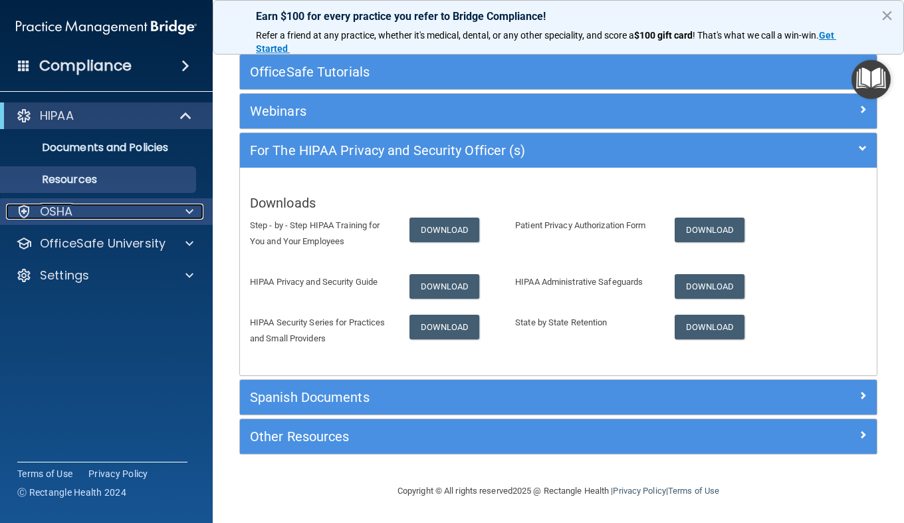
click at [150, 212] on div "OSHA" at bounding box center [88, 211] width 165 height 16
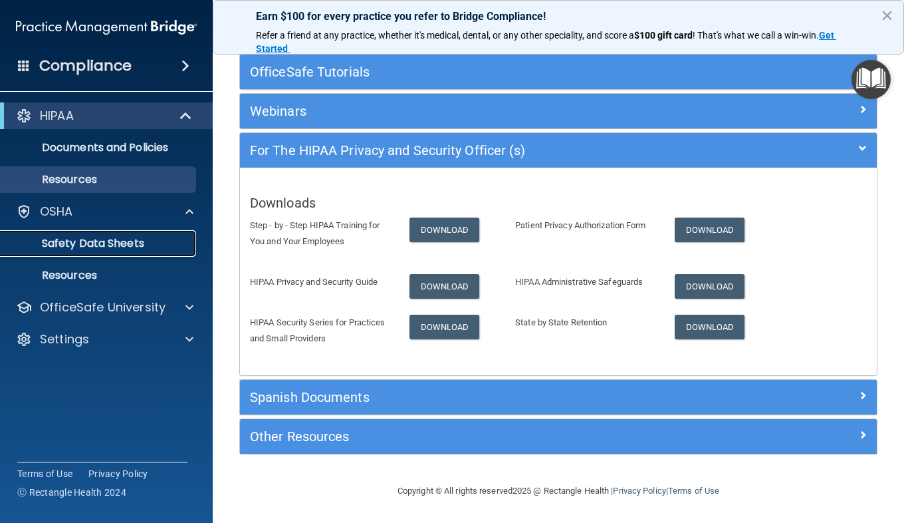
click at [159, 247] on p "Safety Data Sheets" at bounding box center [100, 243] width 182 height 13
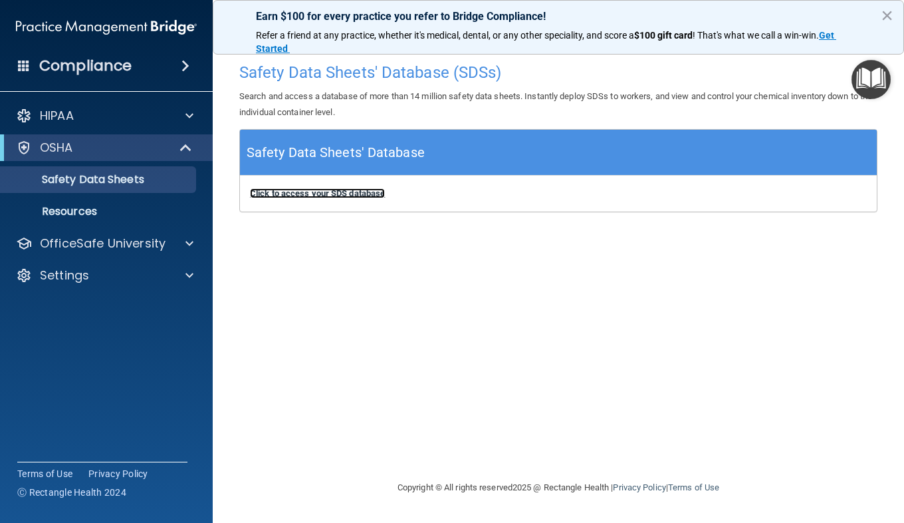
click at [320, 191] on b "Click to access your SDS database" at bounding box center [317, 193] width 135 height 10
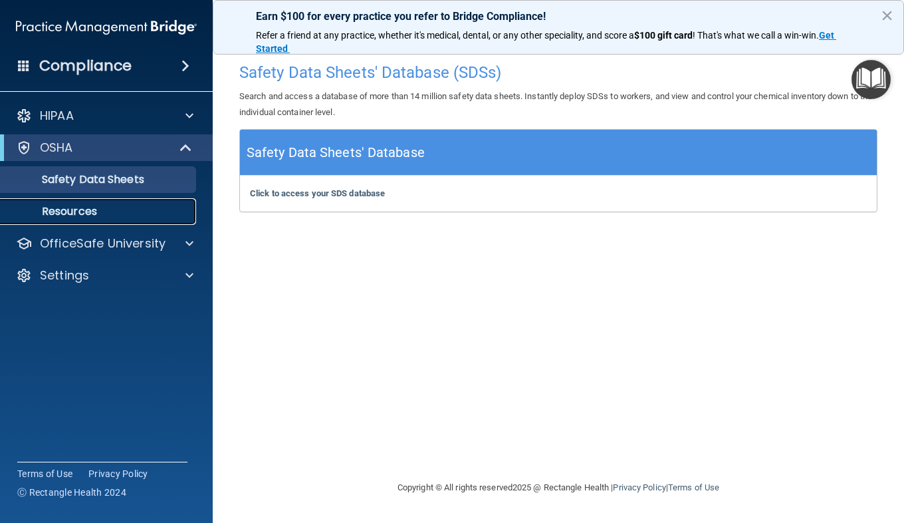
click at [125, 209] on p "Resources" at bounding box center [100, 211] width 182 height 13
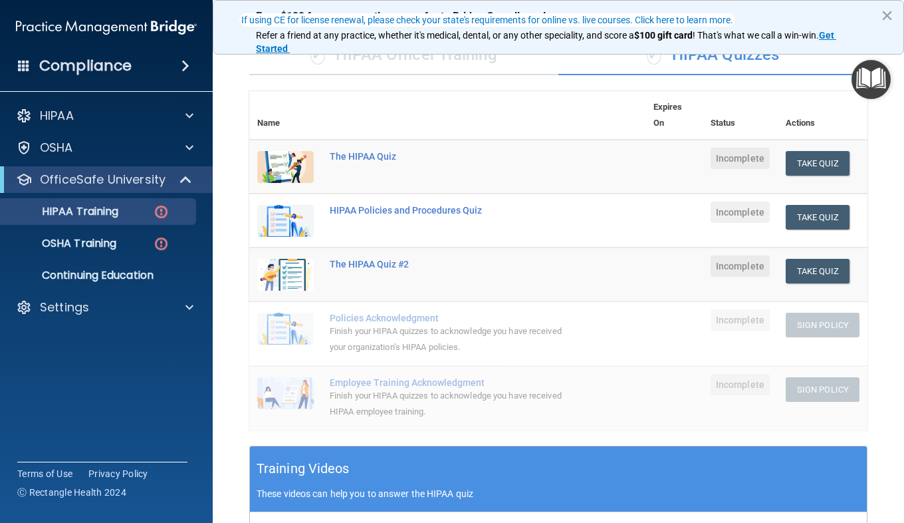
scroll to position [110, 0]
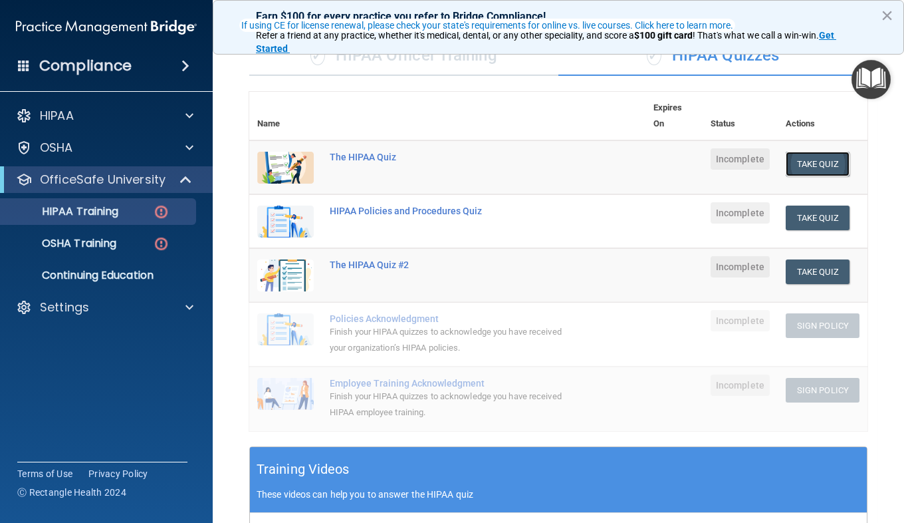
click at [818, 160] on button "Take Quiz" at bounding box center [818, 164] width 64 height 25
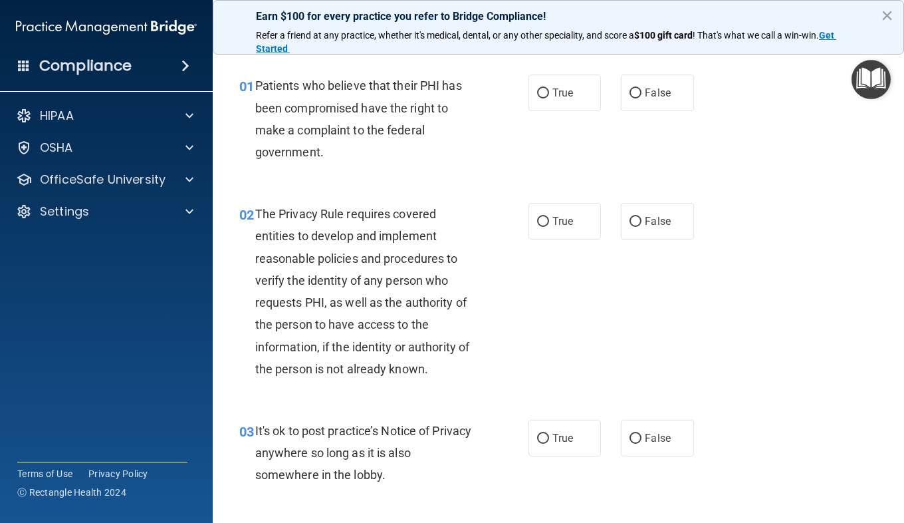
scroll to position [27, 0]
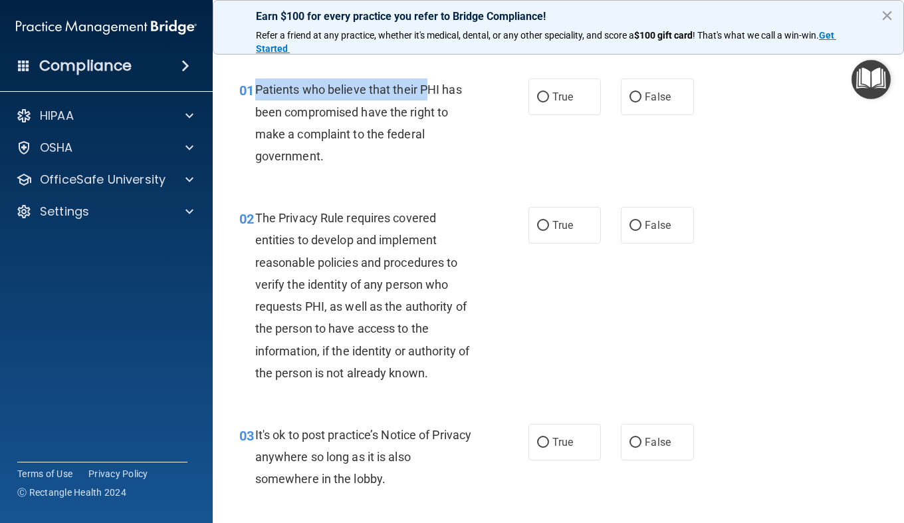
drag, startPoint x: 257, startPoint y: 86, endPoint x: 429, endPoint y: 92, distance: 173.0
click at [429, 92] on span "Patients who believe that their PHI has been compromised have the right to make…" at bounding box center [358, 122] width 207 height 80
drag, startPoint x: 429, startPoint y: 92, endPoint x: 422, endPoint y: 100, distance: 11.3
click at [422, 100] on div "Patients who believe that their PHI has been compromised have the right to make…" at bounding box center [371, 122] width 232 height 88
click at [420, 95] on span "Patients who believe that their PHI has been compromised have the right to make…" at bounding box center [358, 122] width 207 height 80
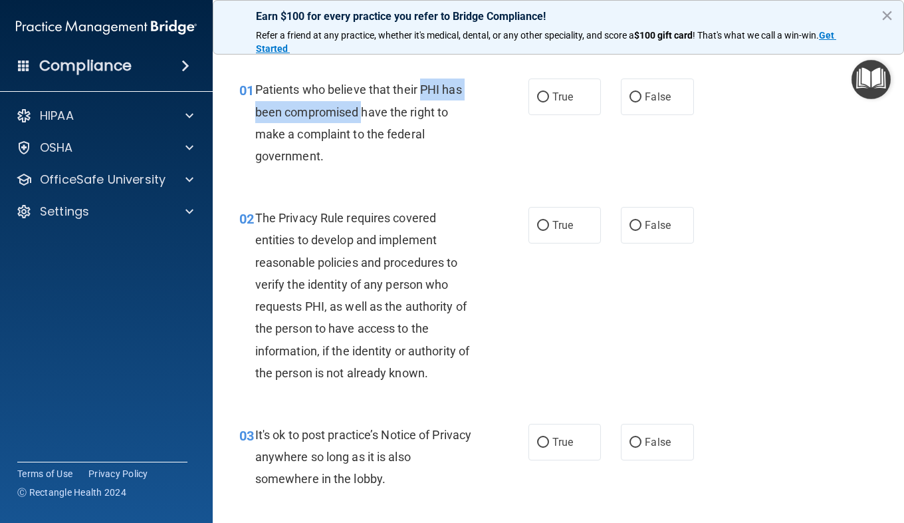
drag, startPoint x: 420, startPoint y: 92, endPoint x: 361, endPoint y: 121, distance: 65.1
click at [361, 121] on div "Patients who believe that their PHI has been compromised have the right to make…" at bounding box center [371, 122] width 232 height 88
copy span "PHI has been compromised"
click at [370, 98] on div "Patients who believe that their PHI has been compromised have the right to make…" at bounding box center [371, 122] width 232 height 88
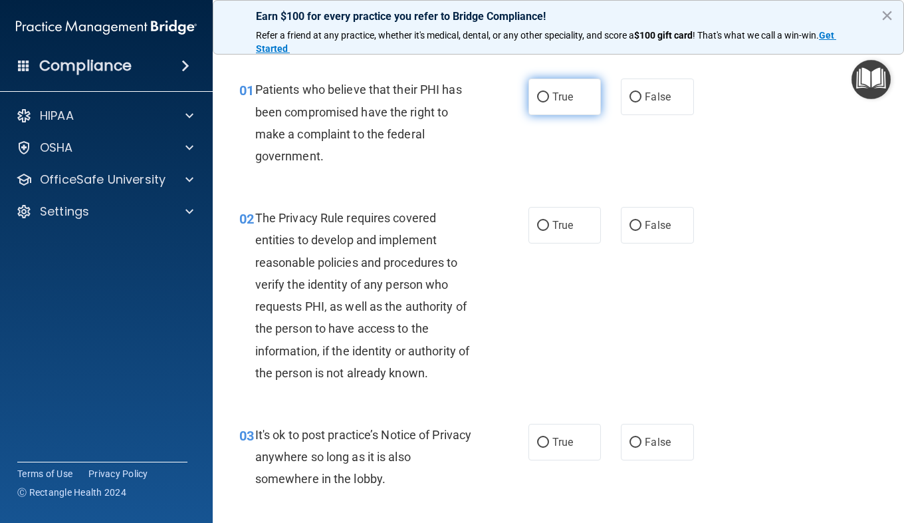
click at [557, 97] on span "True" at bounding box center [562, 96] width 21 height 13
click at [549, 97] on input "True" at bounding box center [543, 97] width 12 height 10
radio input "true"
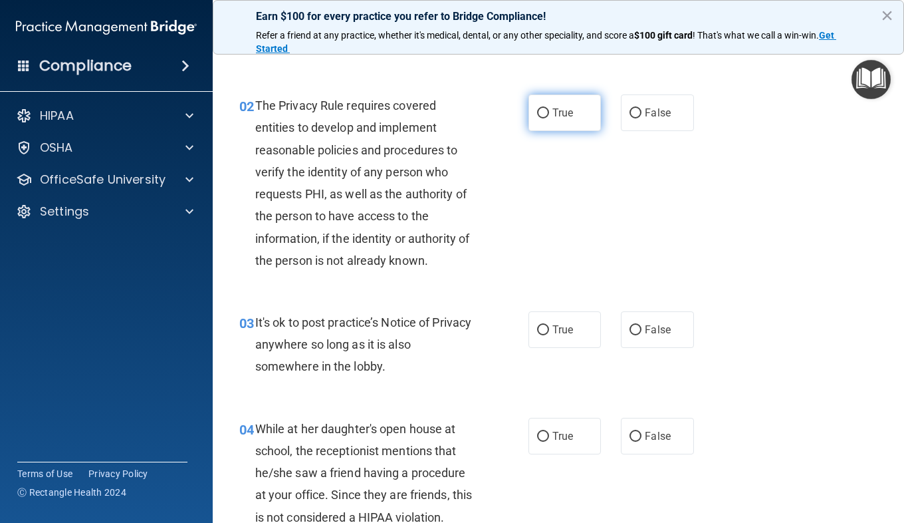
scroll to position [157, 0]
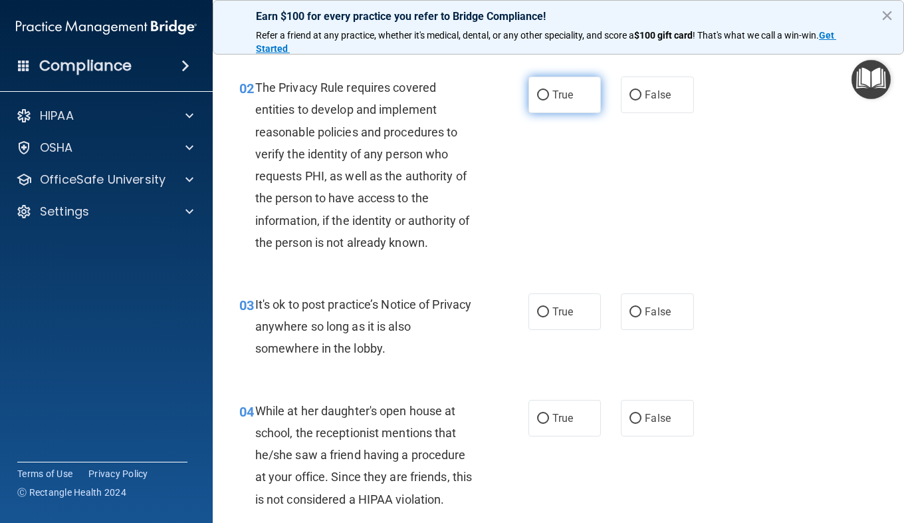
click at [552, 96] on span "True" at bounding box center [562, 94] width 21 height 13
click at [549, 96] on input "True" at bounding box center [543, 95] width 12 height 10
radio input "true"
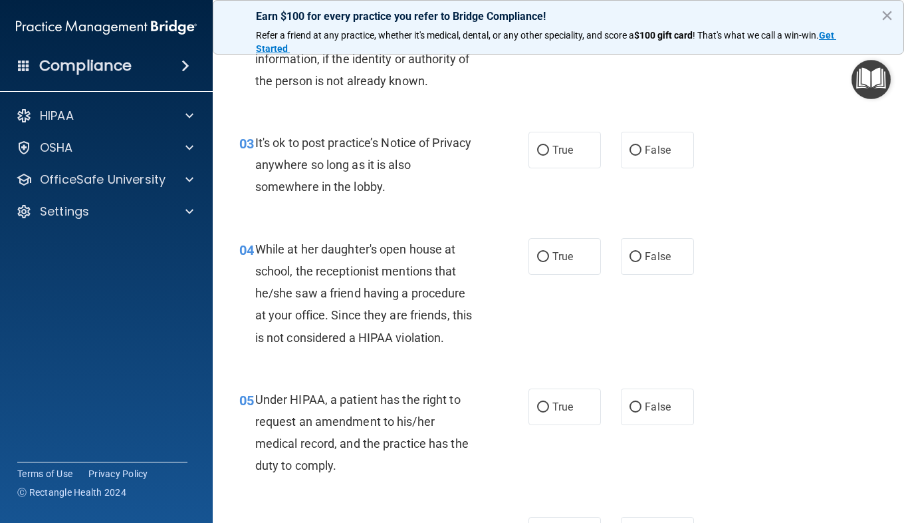
scroll to position [320, 0]
click at [639, 158] on label "False" at bounding box center [657, 148] width 72 height 37
click at [639, 154] on input "False" at bounding box center [636, 149] width 12 height 10
radio input "true"
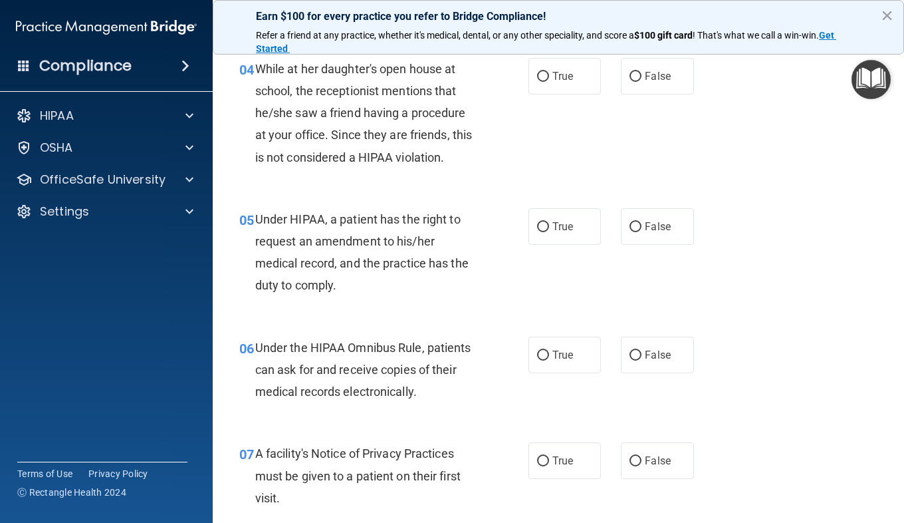
scroll to position [499, 0]
click at [638, 75] on label "False" at bounding box center [657, 75] width 72 height 37
click at [638, 75] on input "False" at bounding box center [636, 76] width 12 height 10
radio input "true"
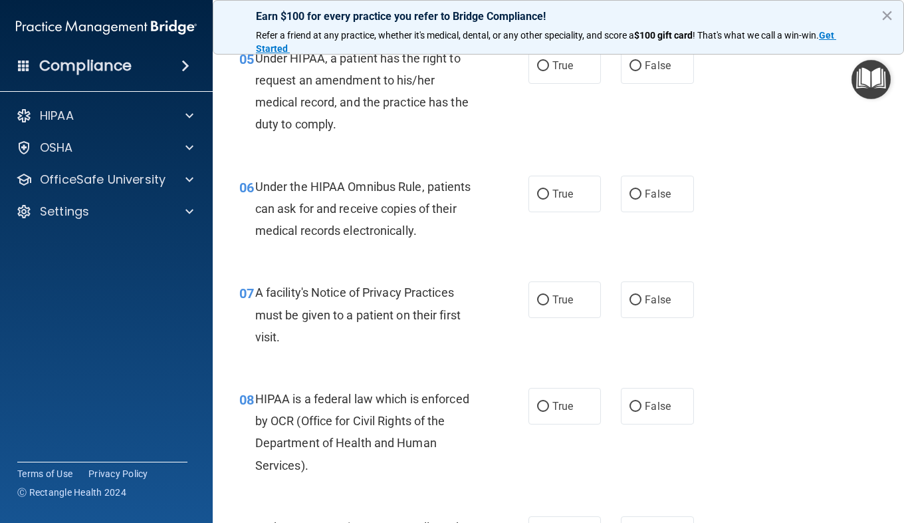
scroll to position [648, 0]
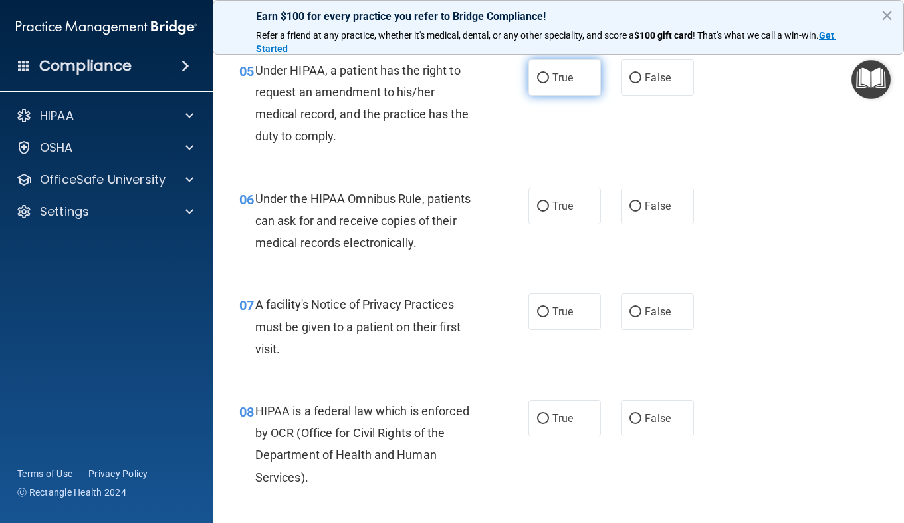
click at [535, 83] on label "True" at bounding box center [565, 77] width 72 height 37
click at [537, 83] on input "True" at bounding box center [543, 78] width 12 height 10
radio input "true"
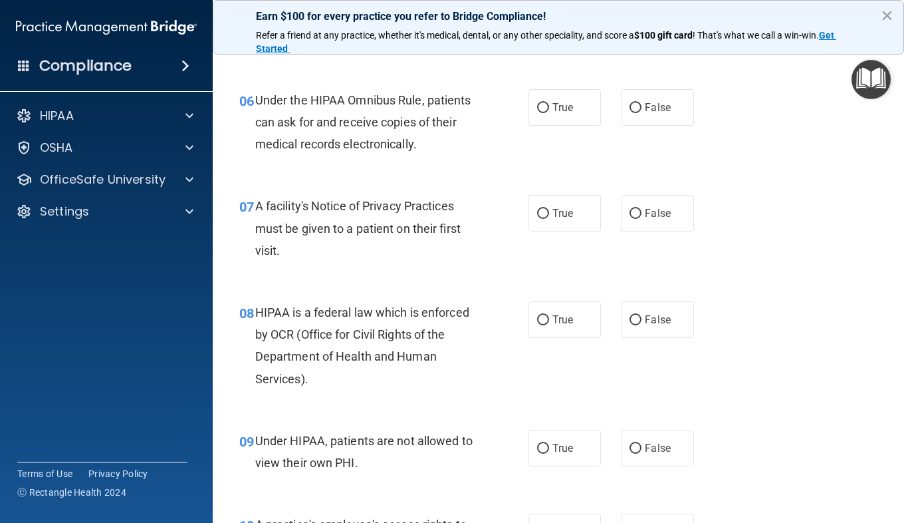
scroll to position [757, 0]
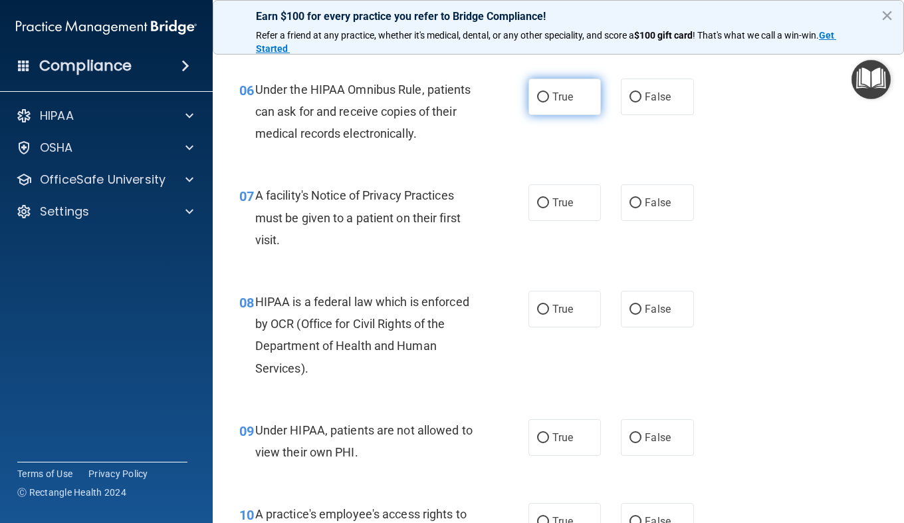
click at [546, 104] on label "True" at bounding box center [565, 96] width 72 height 37
click at [546, 102] on input "True" at bounding box center [543, 97] width 12 height 10
radio input "true"
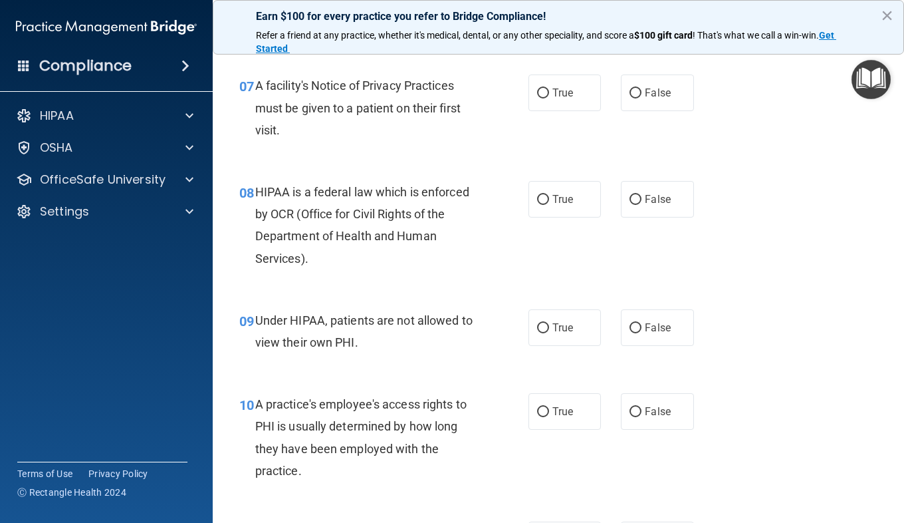
scroll to position [866, 0]
click at [545, 114] on div "07 A facility's Notice of Privacy Practices must be given to a patient on their…" at bounding box center [558, 112] width 658 height 106
click at [545, 110] on label "True" at bounding box center [565, 93] width 72 height 37
click at [545, 99] on input "True" at bounding box center [543, 94] width 12 height 10
radio input "true"
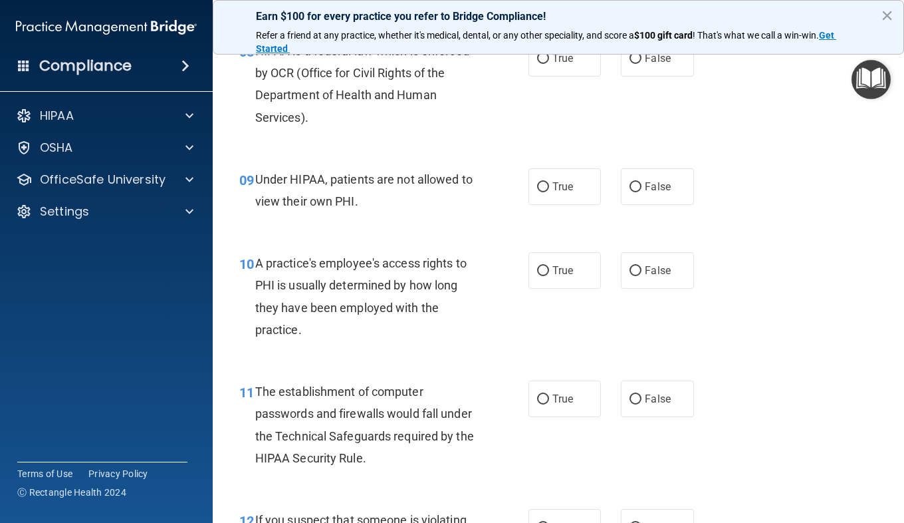
scroll to position [994, 0]
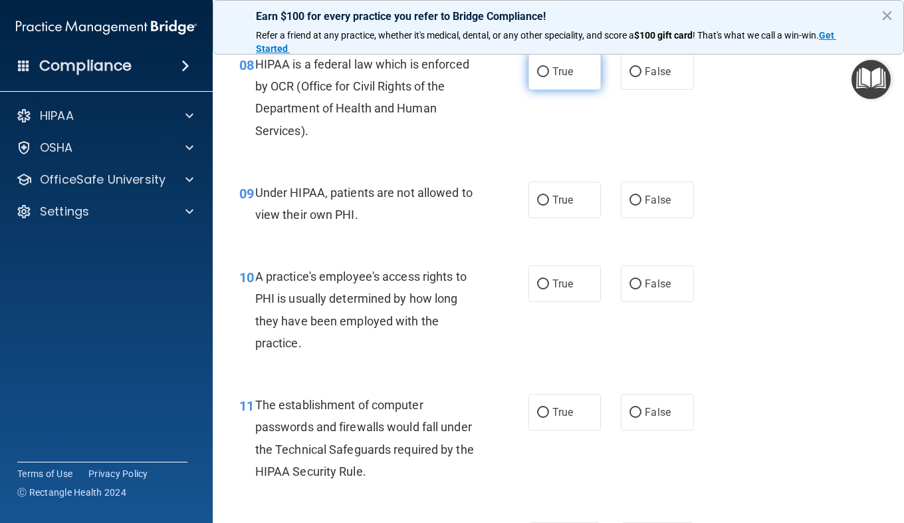
click at [578, 79] on label "True" at bounding box center [565, 71] width 72 height 37
click at [549, 77] on input "True" at bounding box center [543, 72] width 12 height 10
radio input "true"
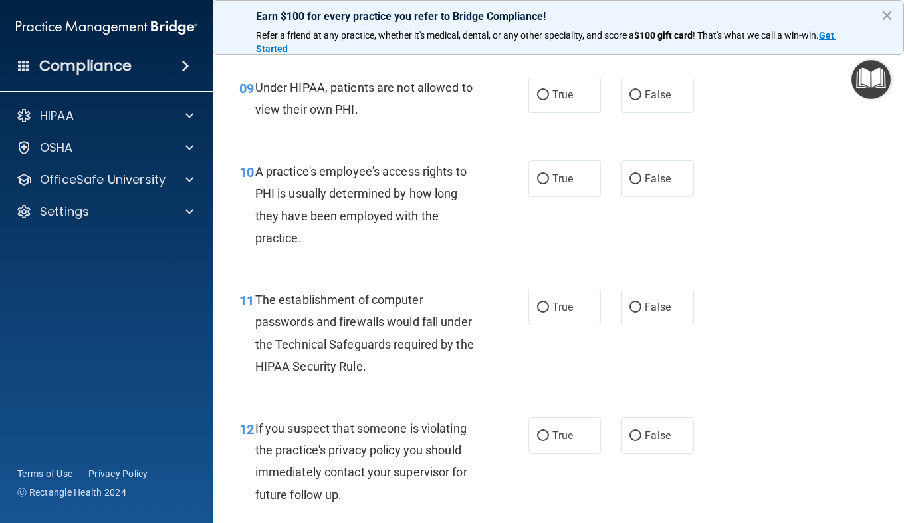
scroll to position [1100, 0]
click at [621, 96] on label "False" at bounding box center [657, 94] width 72 height 37
click at [630, 96] on input "False" at bounding box center [636, 95] width 12 height 10
radio input "true"
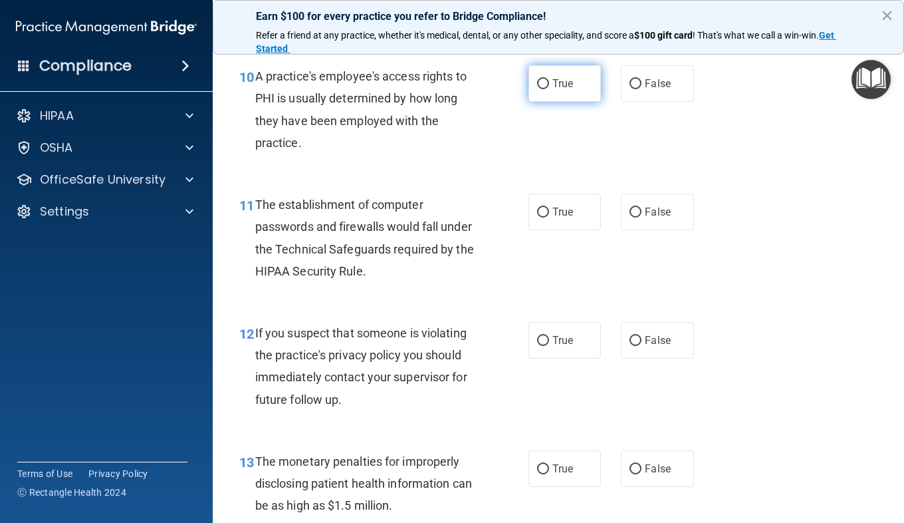
scroll to position [1195, 0]
click at [340, 160] on div "10 A practice's employee's access rights to PHI is usually determined by how lo…" at bounding box center [383, 111] width 329 height 95
click at [646, 82] on span "False" at bounding box center [658, 82] width 26 height 13
click at [642, 82] on input "False" at bounding box center [636, 83] width 12 height 10
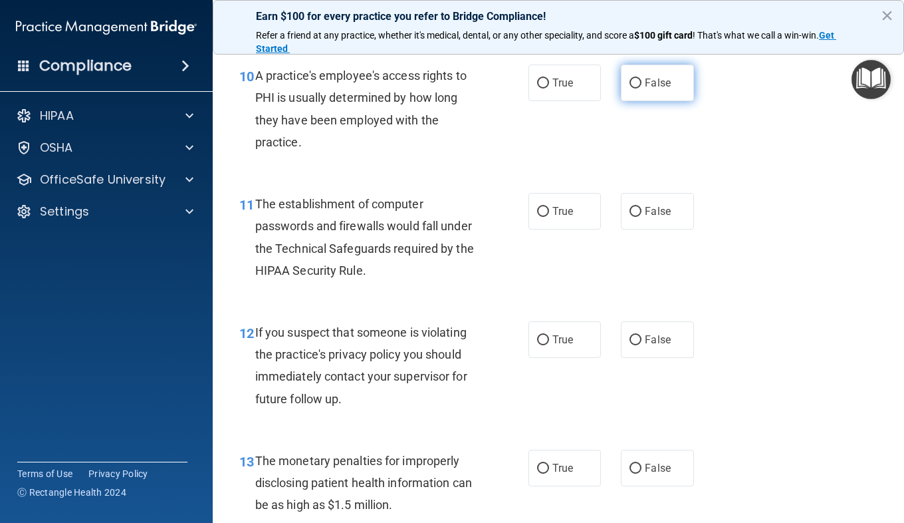
radio input "true"
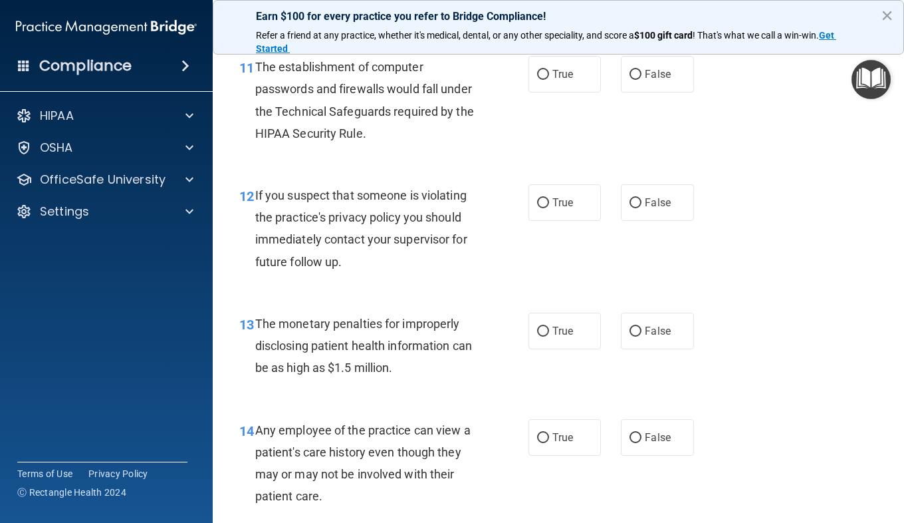
scroll to position [1332, 0]
drag, startPoint x: 574, startPoint y: 86, endPoint x: 537, endPoint y: 73, distance: 39.5
click at [537, 73] on input "True" at bounding box center [543, 75] width 12 height 10
radio input "true"
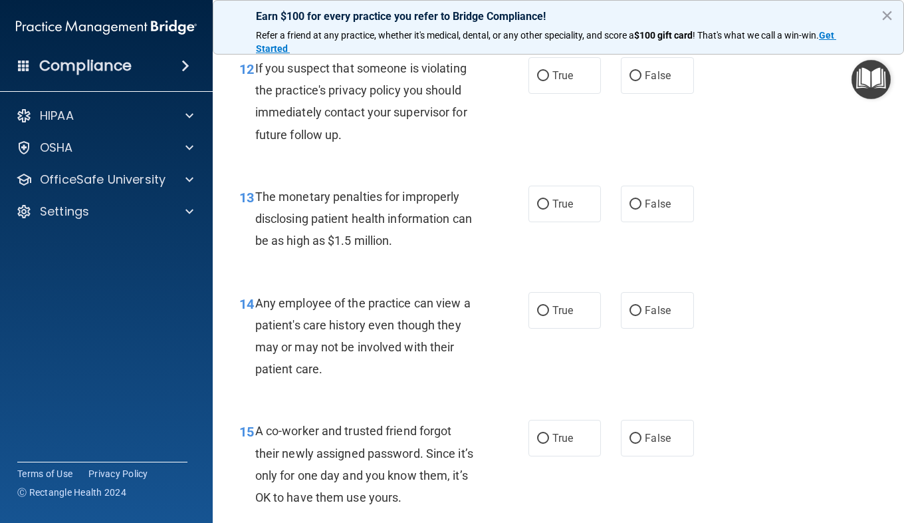
scroll to position [1457, 0]
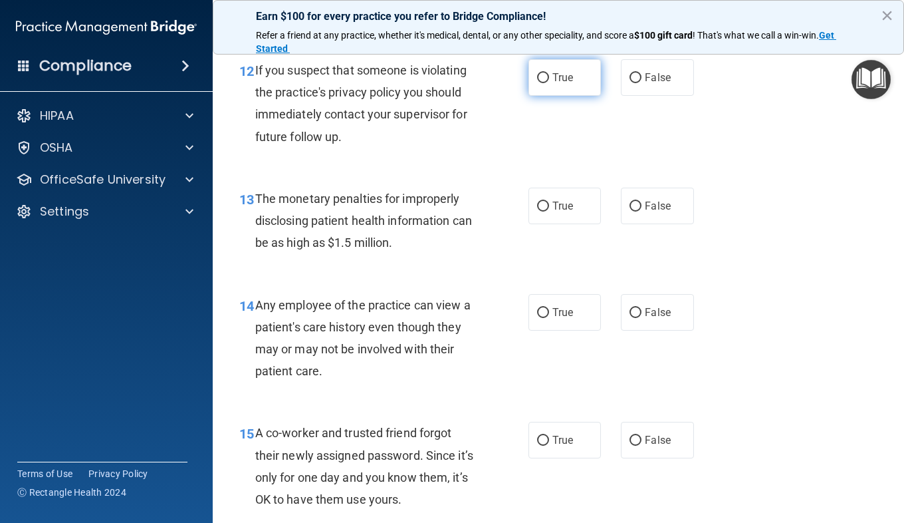
click at [547, 74] on label "True" at bounding box center [565, 77] width 72 height 37
click at [547, 74] on input "True" at bounding box center [543, 78] width 12 height 10
radio input "true"
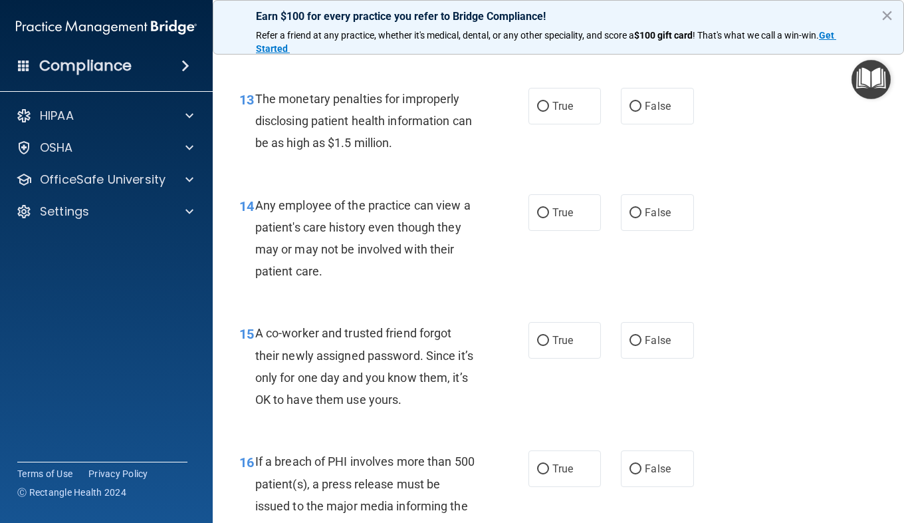
scroll to position [1558, 0]
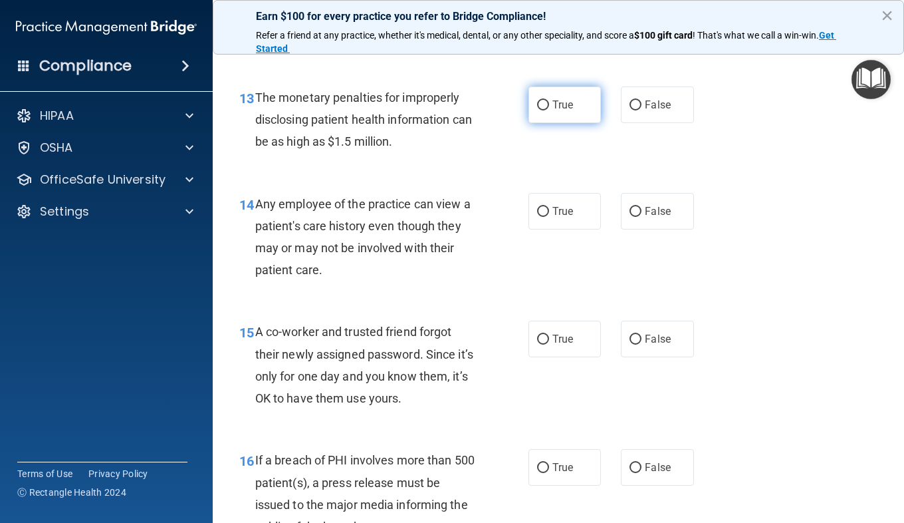
click at [559, 100] on span "True" at bounding box center [562, 104] width 21 height 13
click at [549, 100] on input "True" at bounding box center [543, 105] width 12 height 10
radio input "true"
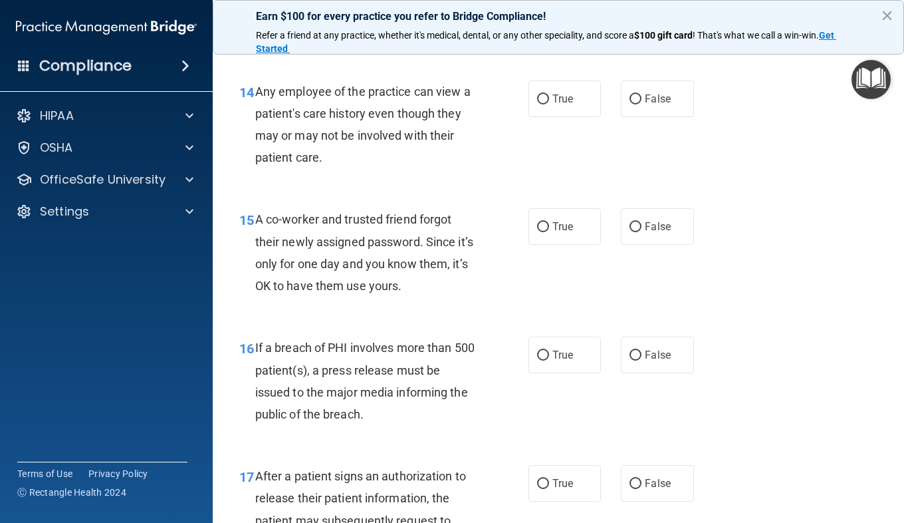
scroll to position [1671, 0]
click at [621, 106] on label "False" at bounding box center [657, 98] width 72 height 37
click at [630, 104] on input "False" at bounding box center [636, 99] width 12 height 10
radio input "true"
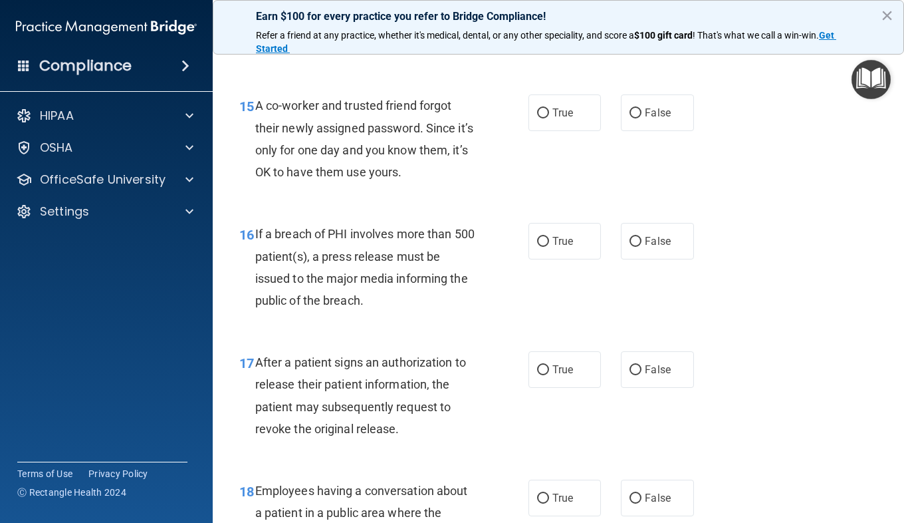
scroll to position [1784, 0]
click at [621, 111] on label "False" at bounding box center [657, 112] width 72 height 37
click at [630, 111] on input "False" at bounding box center [636, 113] width 12 height 10
radio input "true"
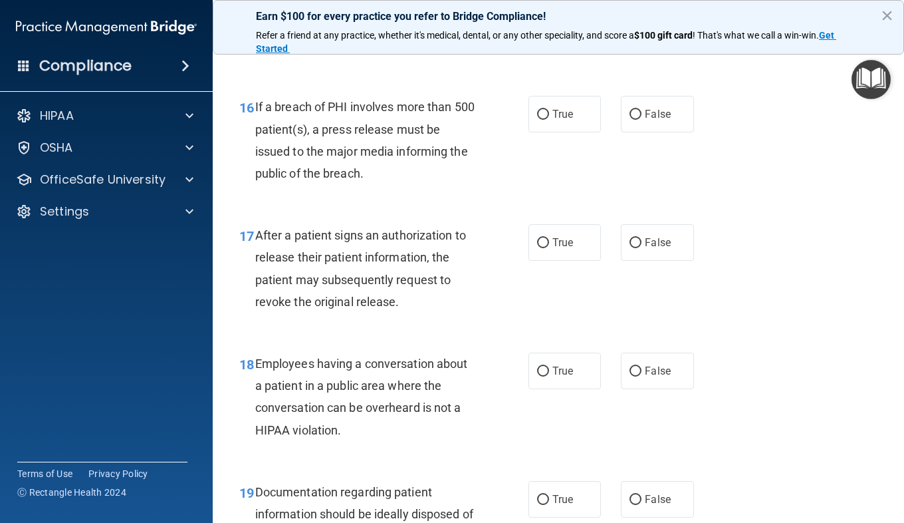
scroll to position [1911, 0]
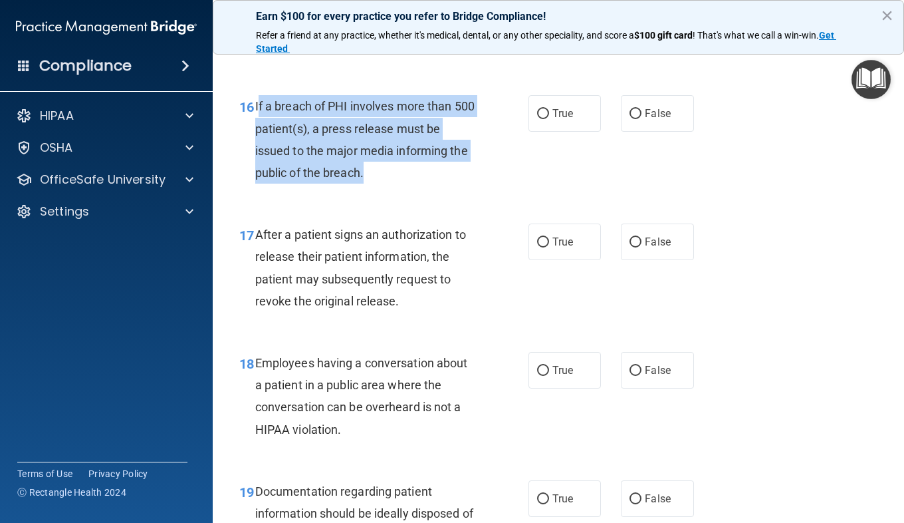
drag, startPoint x: 364, startPoint y: 172, endPoint x: 259, endPoint y: 102, distance: 126.7
click at [259, 102] on div "If a breach of PHI involves more than 500 patient(s), a press release must be i…" at bounding box center [371, 139] width 232 height 88
copy span "f a breach of PHI involves more than 500 patient(s), a press release must be is…"
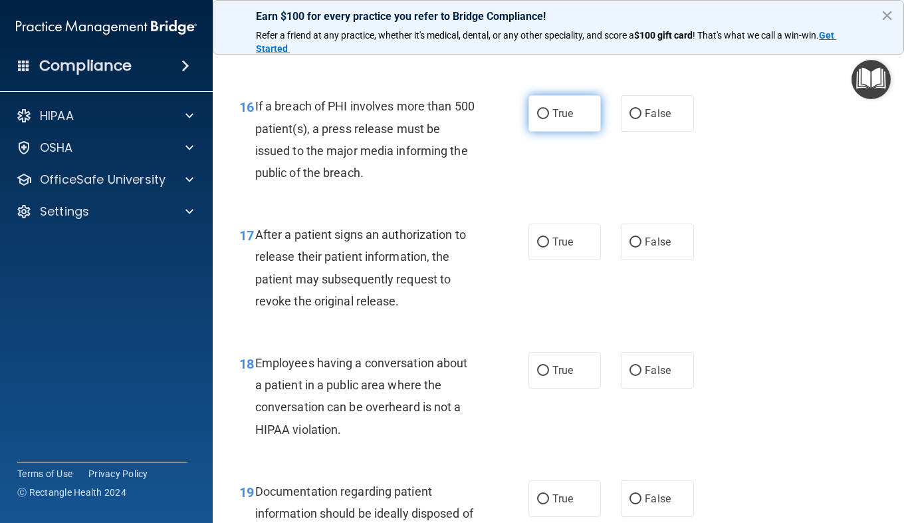
click at [554, 108] on span "True" at bounding box center [562, 113] width 21 height 13
click at [549, 109] on input "True" at bounding box center [543, 114] width 12 height 10
radio input "true"
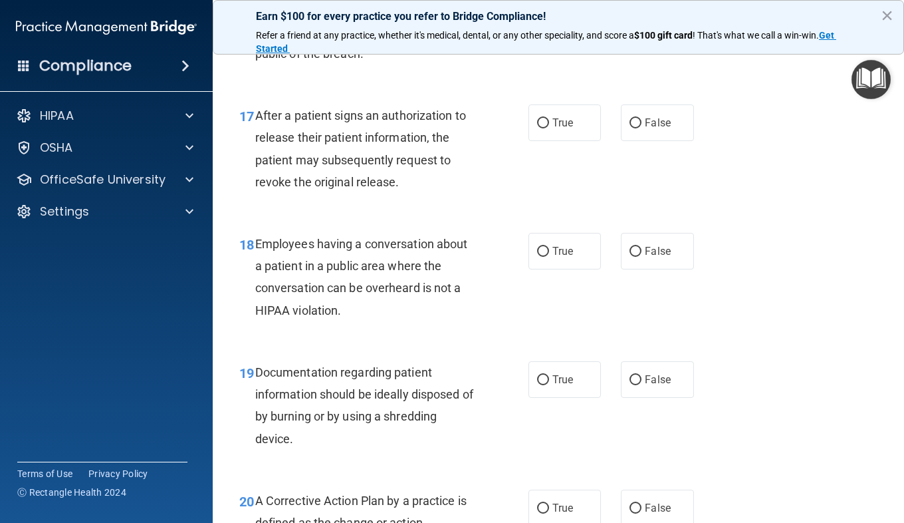
scroll to position [2038, 0]
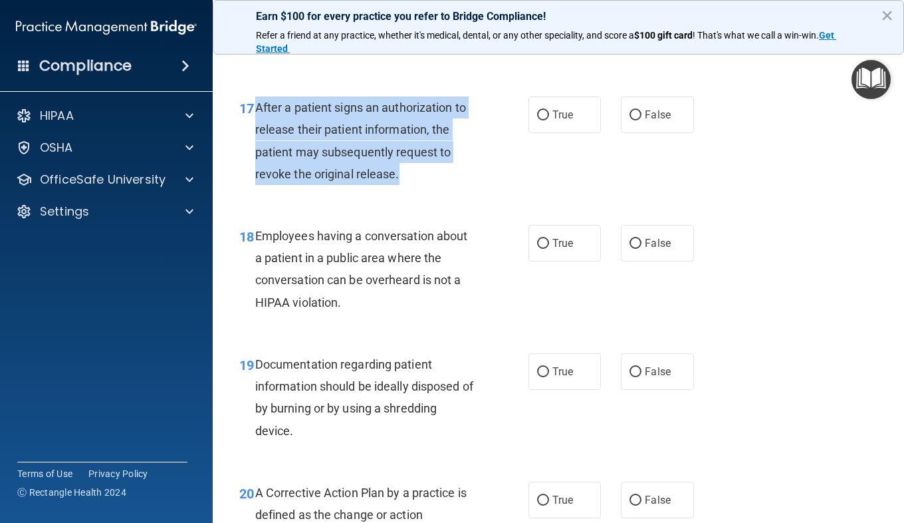
drag, startPoint x: 398, startPoint y: 178, endPoint x: 258, endPoint y: 108, distance: 156.1
click at [258, 108] on span "After a patient signs an authorization to release their patient information, th…" at bounding box center [360, 140] width 211 height 80
copy span "After a patient signs an authorization to release their patient information, th…"
click at [470, 190] on div "17 After a patient signs an authorization to release their patient information,…" at bounding box center [383, 143] width 329 height 95
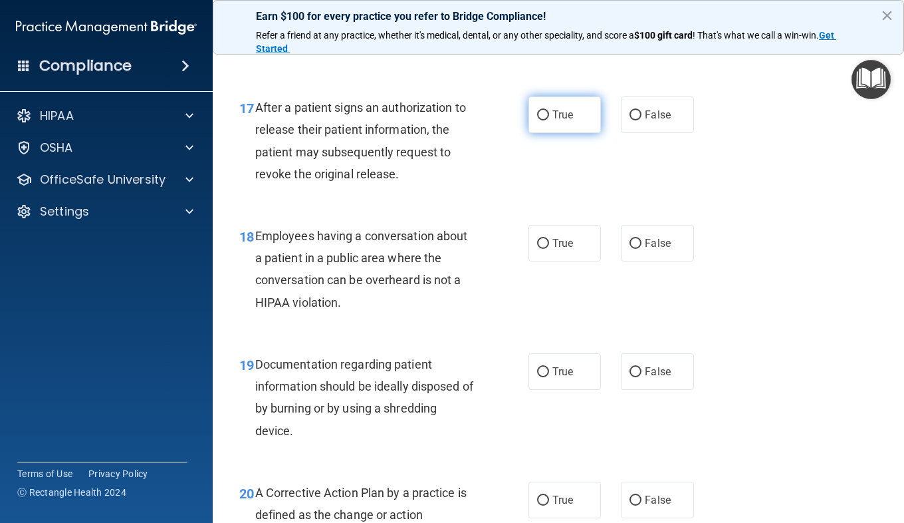
click at [530, 112] on label "True" at bounding box center [565, 114] width 72 height 37
click at [537, 112] on input "True" at bounding box center [543, 115] width 12 height 10
radio input "true"
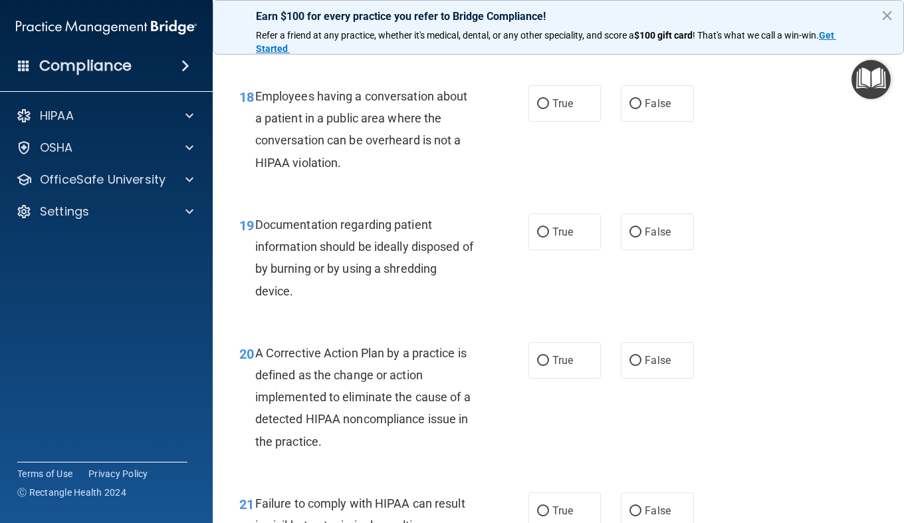
scroll to position [2179, 0]
click at [638, 109] on label "False" at bounding box center [657, 102] width 72 height 37
click at [638, 108] on input "False" at bounding box center [636, 103] width 12 height 10
radio input "true"
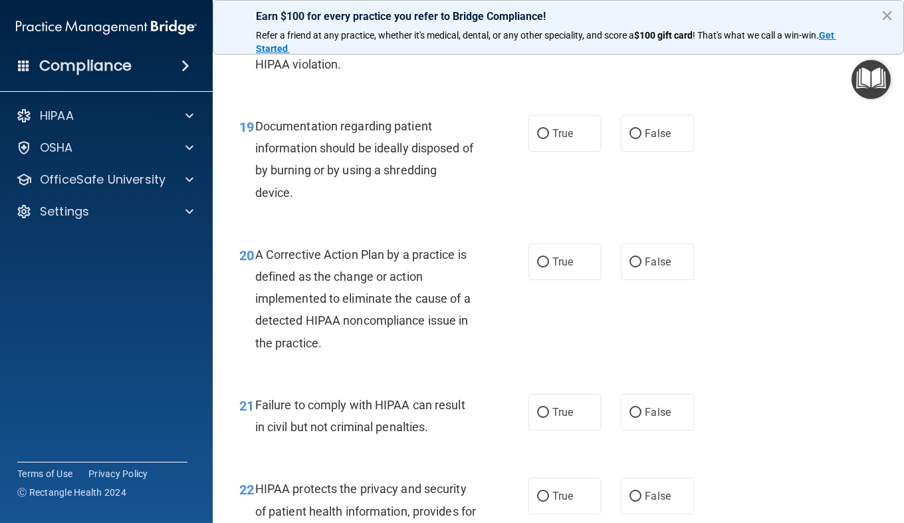
scroll to position [2283, 0]
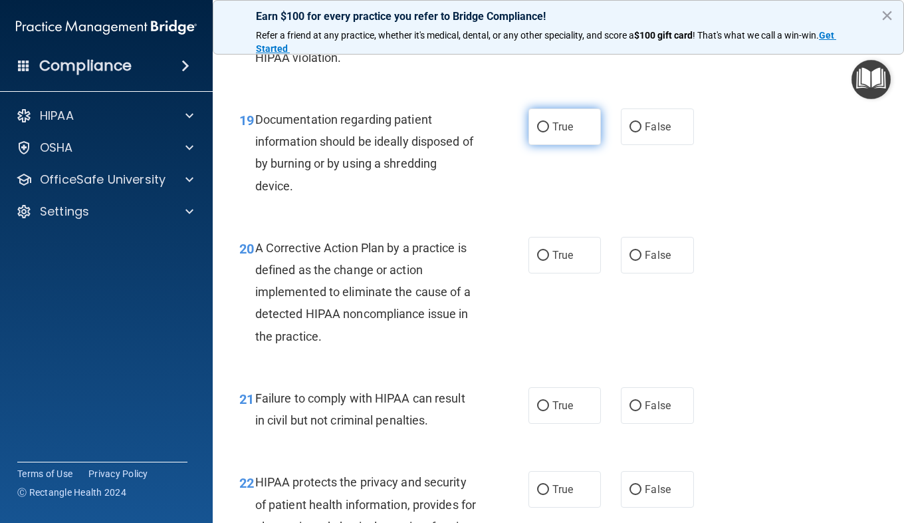
click at [553, 124] on span "True" at bounding box center [562, 126] width 21 height 13
click at [549, 124] on input "True" at bounding box center [543, 127] width 12 height 10
radio input "true"
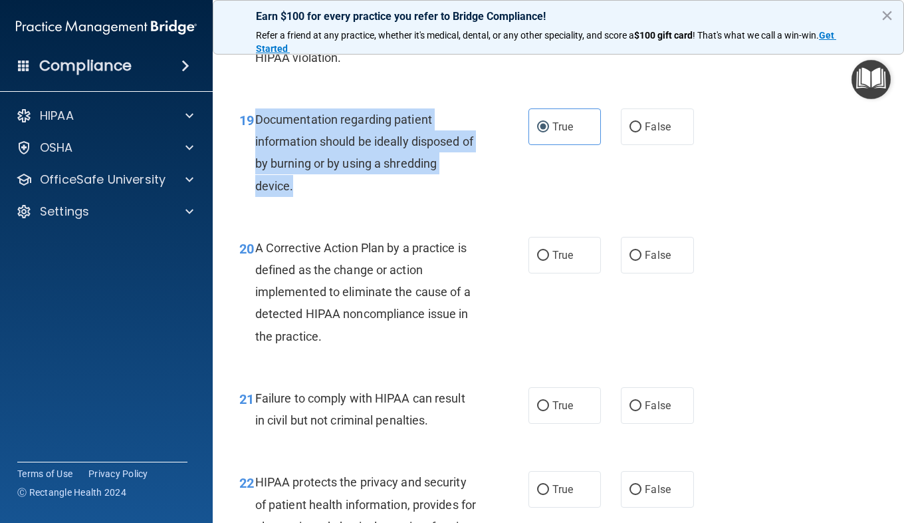
drag, startPoint x: 299, startPoint y: 175, endPoint x: 255, endPoint y: 128, distance: 63.5
click at [255, 128] on div "Documentation regarding patient information should be ideally disposed of by bu…" at bounding box center [371, 152] width 232 height 88
copy span "Documentation regarding patient information should be ideally disposed of by bu…"
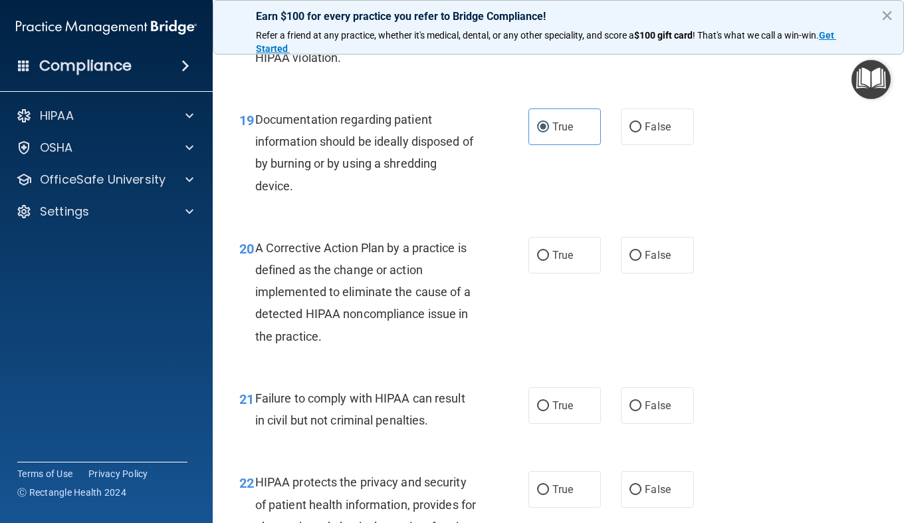
click at [433, 213] on div "19 Documentation regarding patient information should be ideally disposed of by…" at bounding box center [558, 156] width 658 height 128
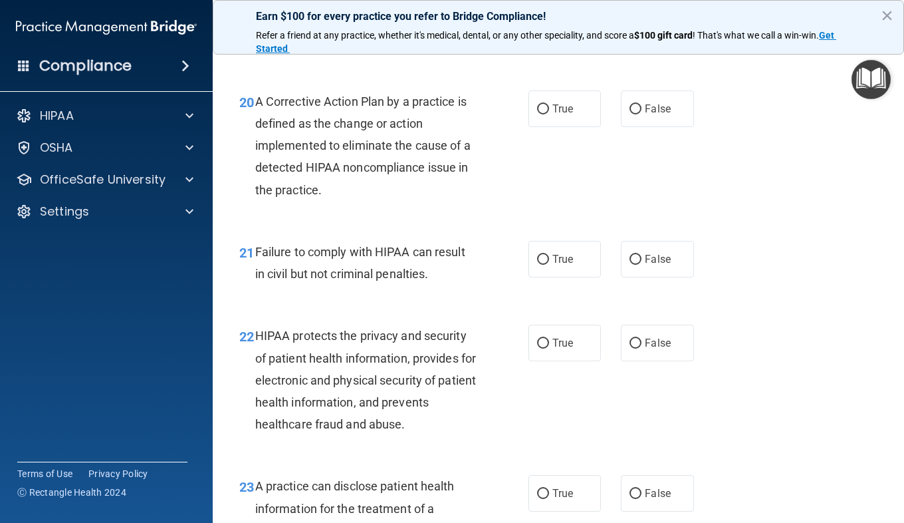
scroll to position [2401, 0]
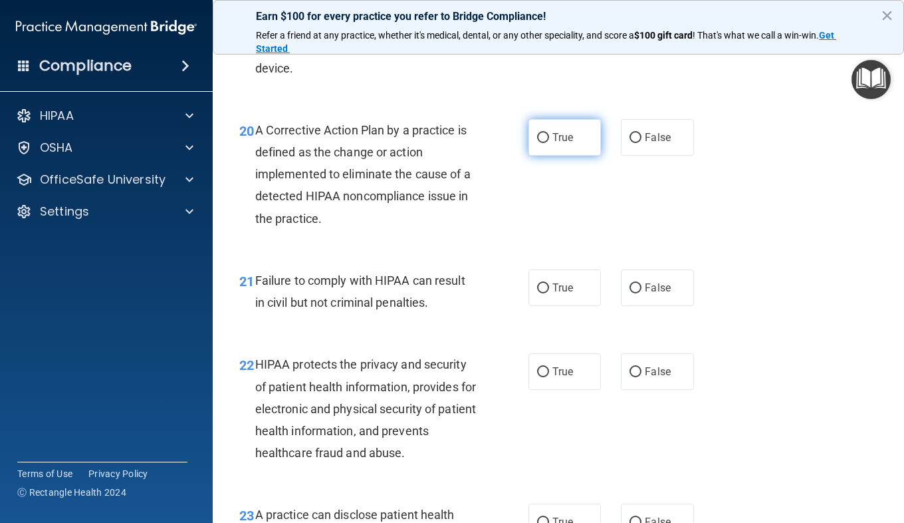
click at [552, 138] on span "True" at bounding box center [562, 137] width 21 height 13
click at [549, 138] on input "True" at bounding box center [543, 138] width 12 height 10
radio input "true"
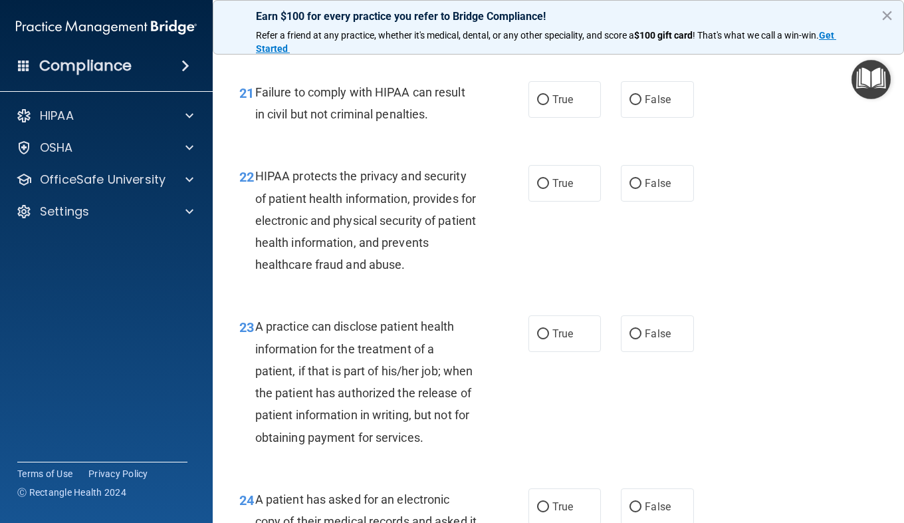
scroll to position [2584, 0]
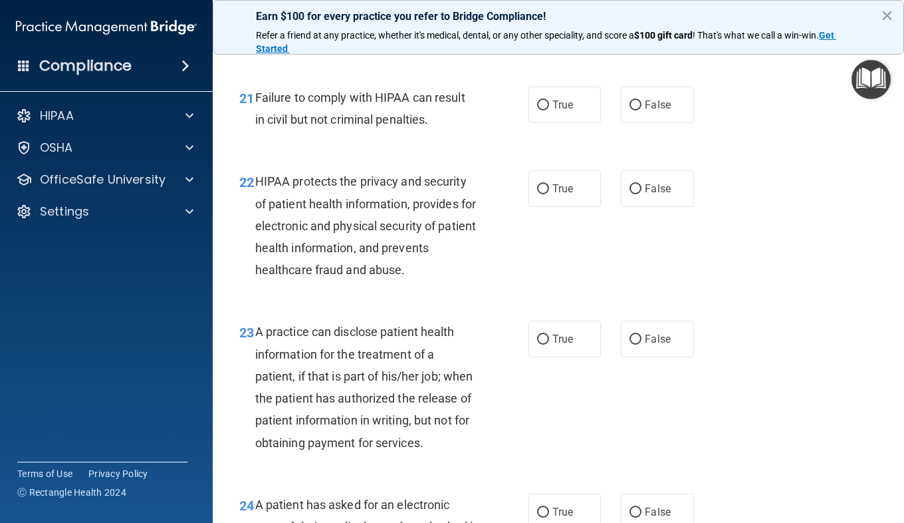
click at [611, 112] on div "True False" at bounding box center [616, 104] width 175 height 37
click at [636, 110] on label "False" at bounding box center [657, 104] width 72 height 37
click at [636, 110] on input "False" at bounding box center [636, 105] width 12 height 10
radio input "true"
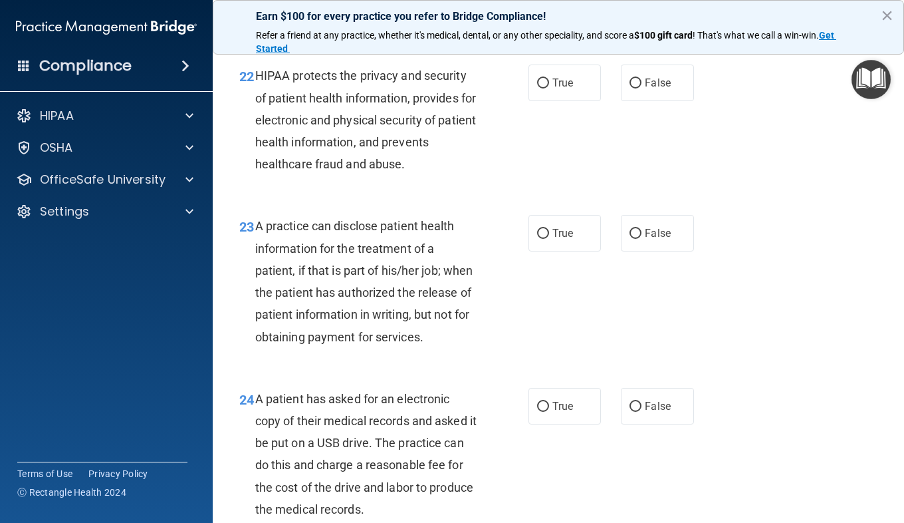
scroll to position [2689, 0]
click at [554, 82] on span "True" at bounding box center [562, 83] width 21 height 13
click at [549, 82] on input "True" at bounding box center [543, 84] width 12 height 10
radio input "true"
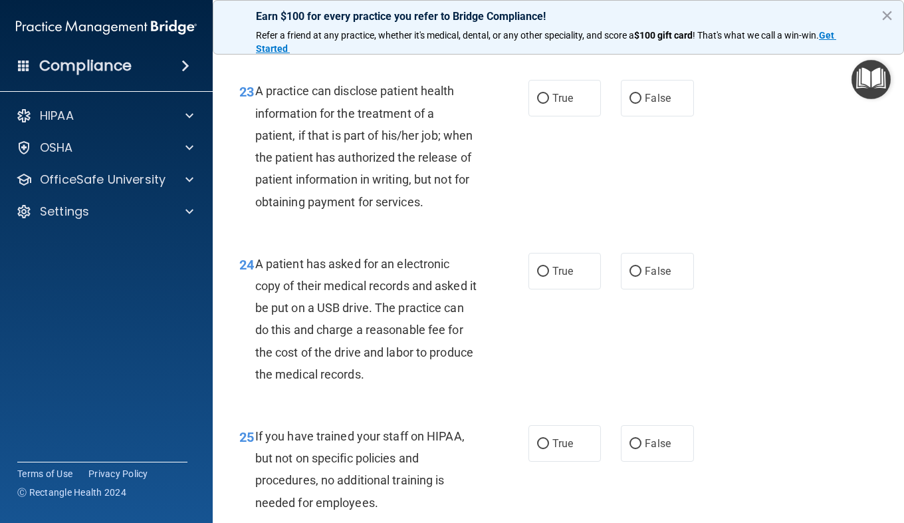
scroll to position [2825, 0]
click at [537, 98] on input "True" at bounding box center [543, 98] width 12 height 10
radio input "true"
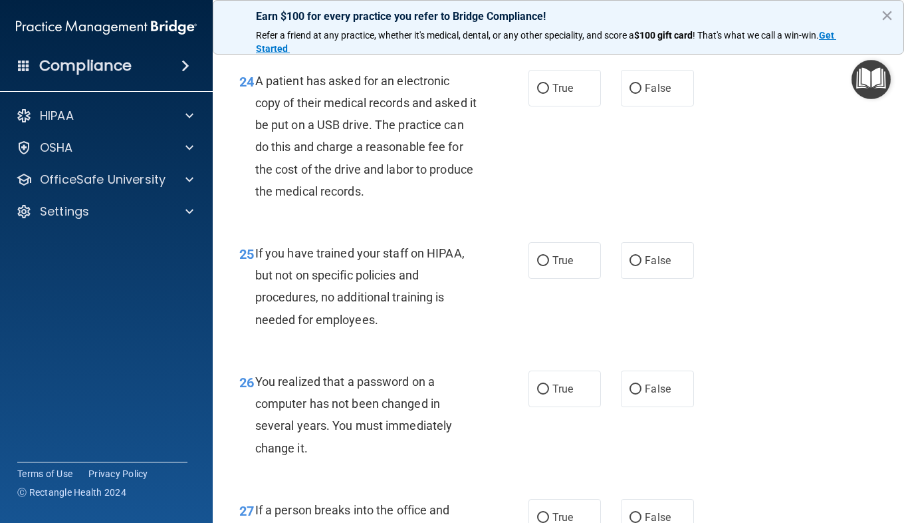
scroll to position [3014, 0]
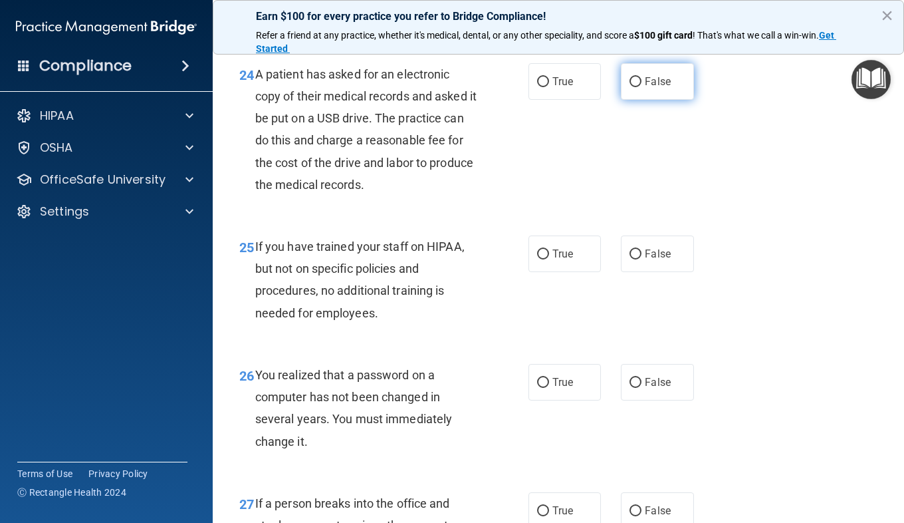
click at [628, 100] on label "False" at bounding box center [657, 81] width 72 height 37
click at [630, 87] on input "False" at bounding box center [636, 82] width 12 height 10
radio input "true"
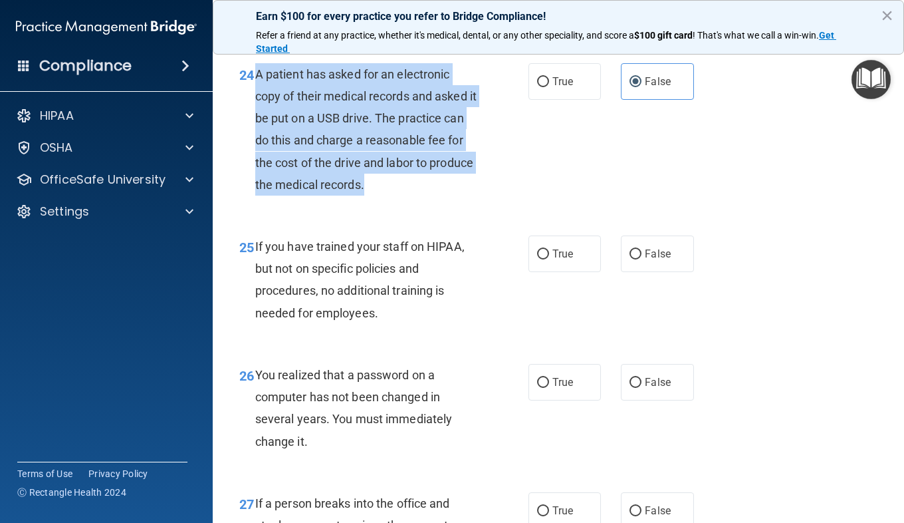
drag, startPoint x: 420, startPoint y: 205, endPoint x: 257, endPoint y: 106, distance: 190.1
click at [257, 106] on div "A patient has asked for an electronic copy of their medical records and asked i…" at bounding box center [371, 129] width 232 height 132
copy span "A patient has asked for an electronic copy of their medical records and asked i…"
click at [305, 123] on span "A patient has asked for an electronic copy of their medical records and asked i…" at bounding box center [365, 129] width 221 height 124
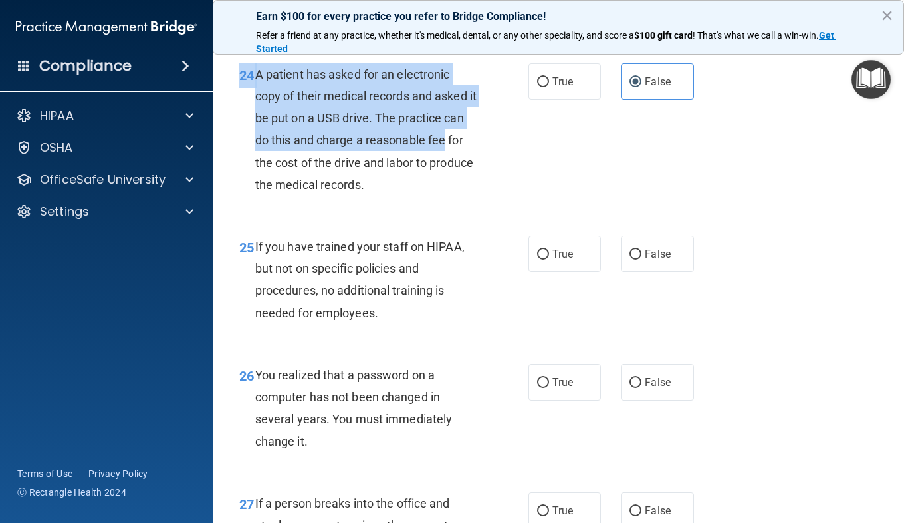
drag, startPoint x: 482, startPoint y: 229, endPoint x: 506, endPoint y: 153, distance: 79.5
click at [506, 153] on div "24 A patient has asked for an electronic copy of their medical records and aske…" at bounding box center [558, 133] width 658 height 172
drag, startPoint x: 506, startPoint y: 153, endPoint x: 440, endPoint y: 161, distance: 66.3
click at [440, 161] on span "A patient has asked for an electronic copy of their medical records and asked i…" at bounding box center [365, 129] width 221 height 124
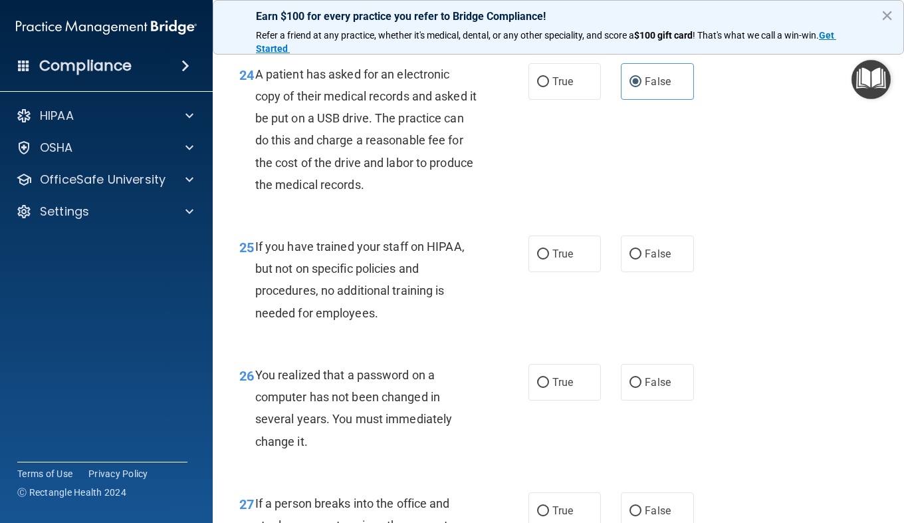
click at [572, 134] on div "24 A patient has asked for an electronic copy of their medical records and aske…" at bounding box center [558, 133] width 658 height 172
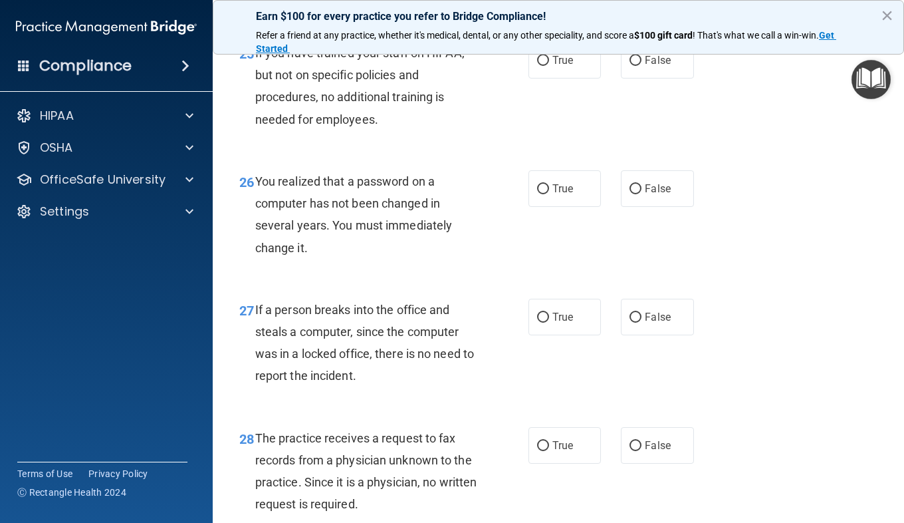
scroll to position [3207, 0]
click at [572, 134] on div "25 If you have trained your staff on HIPAA, but not on specific policies and pr…" at bounding box center [558, 90] width 658 height 128
drag, startPoint x: 572, startPoint y: 134, endPoint x: 612, endPoint y: 142, distance: 40.0
click at [612, 142] on div "25 If you have trained your staff on HIPAA, but not on specific policies and pr…" at bounding box center [558, 90] width 658 height 128
click at [482, 131] on div "If you have trained your staff on HIPAA, but not on specific policies and proce…" at bounding box center [371, 87] width 232 height 88
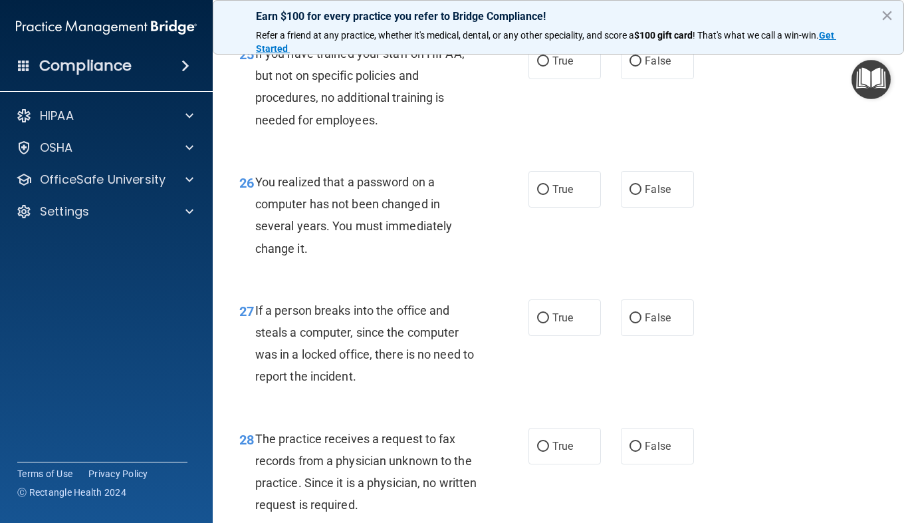
click at [393, 131] on div "If you have trained your staff on HIPAA, but not on specific policies and proce…" at bounding box center [371, 87] width 232 height 88
click at [652, 70] on label "False" at bounding box center [657, 61] width 72 height 37
click at [642, 66] on input "False" at bounding box center [636, 62] width 12 height 10
radio input "true"
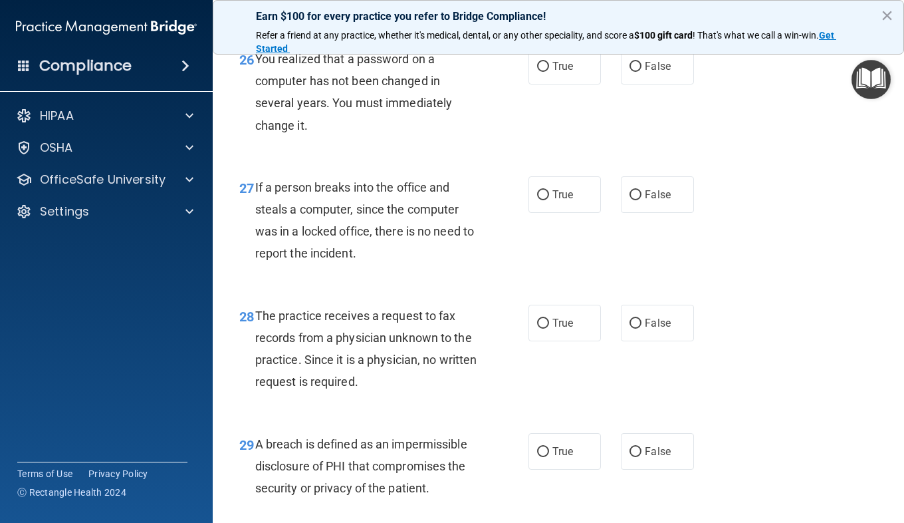
scroll to position [3330, 0]
click at [636, 72] on input "False" at bounding box center [636, 67] width 12 height 10
radio input "true"
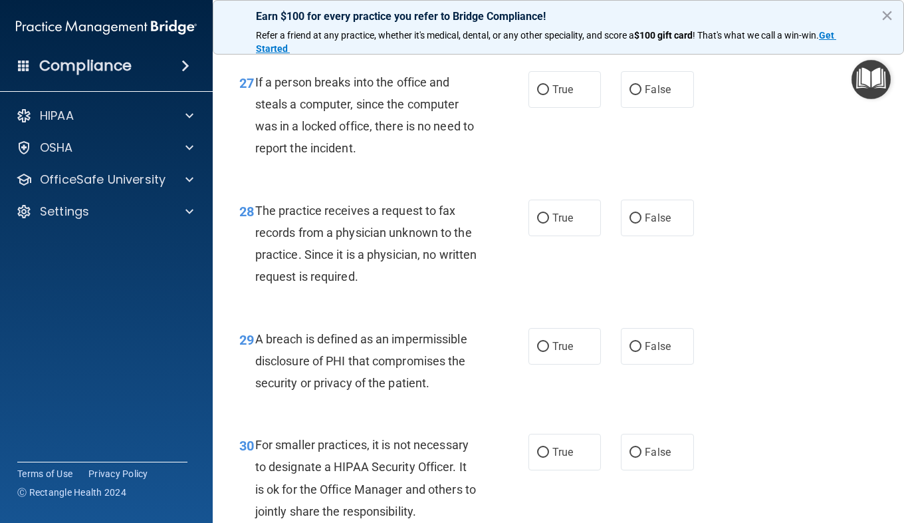
scroll to position [3431, 0]
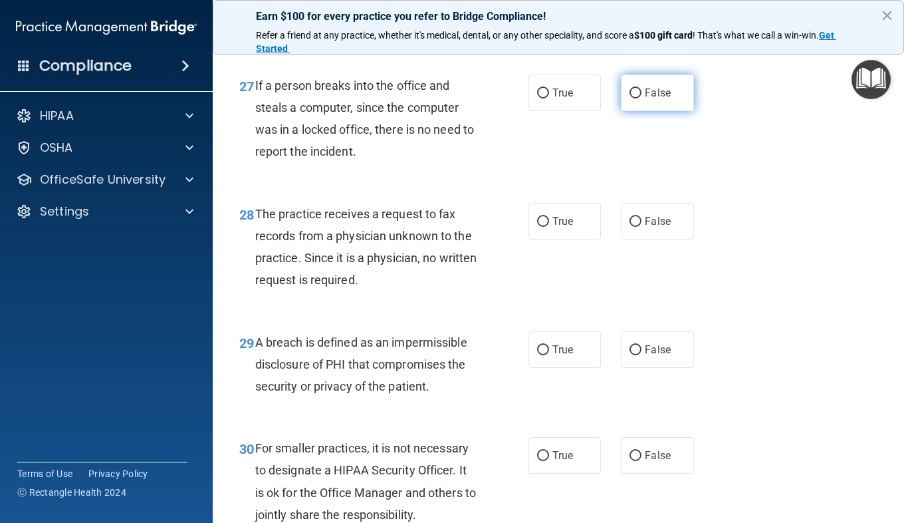
click at [646, 99] on span "False" at bounding box center [658, 92] width 26 height 13
click at [642, 98] on input "False" at bounding box center [636, 93] width 12 height 10
radio input "true"
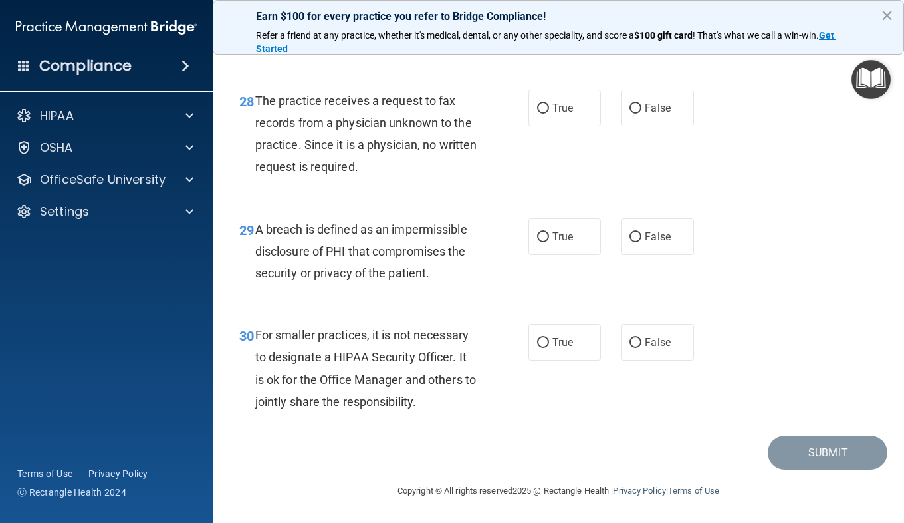
scroll to position [3567, 0]
click at [645, 109] on span "False" at bounding box center [658, 108] width 26 height 13
click at [642, 109] on input "False" at bounding box center [636, 109] width 12 height 10
radio input "true"
click at [498, 277] on div "29 A breach is defined as an impermissible disclosure of PHI that compromises t…" at bounding box center [383, 254] width 329 height 73
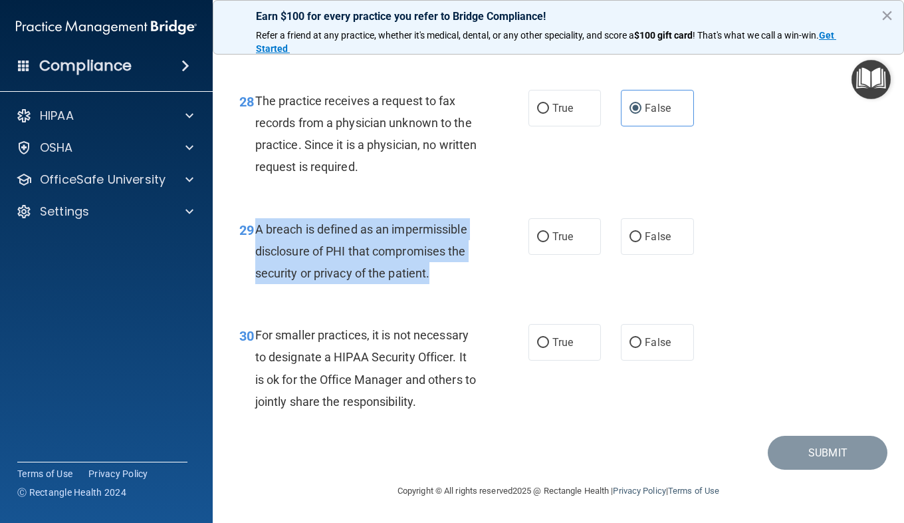
drag, startPoint x: 437, startPoint y: 277, endPoint x: 257, endPoint y: 235, distance: 184.2
click at [257, 235] on div "A breach is defined as an impermissible disclosure of PHI that compromises the …" at bounding box center [371, 251] width 232 height 66
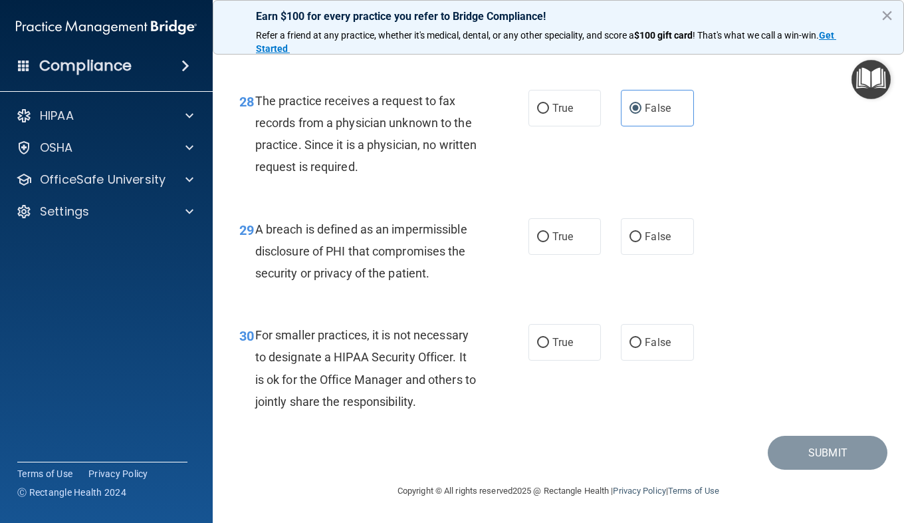
click at [420, 471] on div "Copyright © All rights reserved 2025 @ Rectangle Health | Privacy Policy | Term…" at bounding box center [558, 490] width 485 height 43
click at [537, 259] on div "29 A breach is defined as an impermissible disclosure of PHI that compromises t…" at bounding box center [383, 254] width 329 height 73
click at [537, 246] on label "True" at bounding box center [565, 236] width 72 height 37
click at [537, 242] on input "True" at bounding box center [543, 237] width 12 height 10
radio input "true"
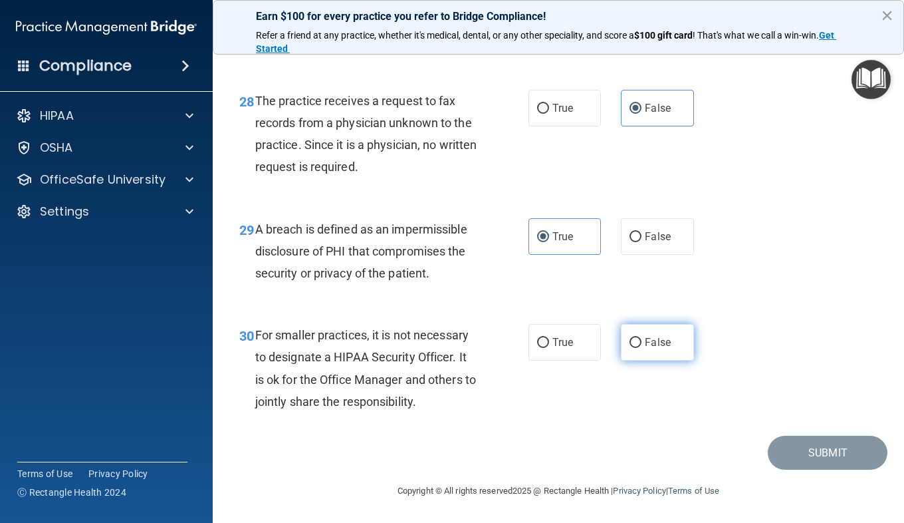
click at [630, 343] on input "False" at bounding box center [636, 343] width 12 height 10
radio input "true"
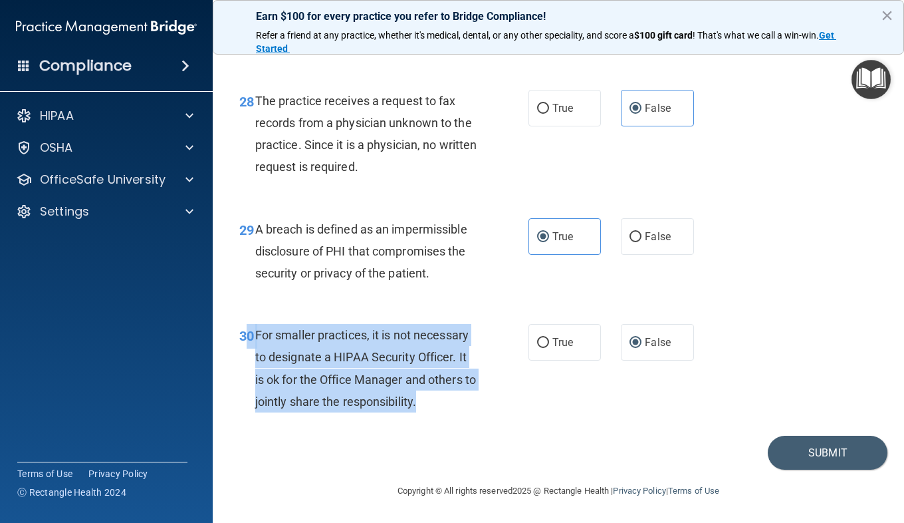
drag, startPoint x: 433, startPoint y: 400, endPoint x: 251, endPoint y: 336, distance: 193.7
click at [251, 336] on div "30 For smaller practices, it is not necessary to designate a HIPAA Security Off…" at bounding box center [383, 371] width 329 height 95
drag, startPoint x: 251, startPoint y: 336, endPoint x: 263, endPoint y: 349, distance: 17.9
click at [263, 349] on div "For smaller practices, it is not necessary to designate a HIPAA Security Office…" at bounding box center [371, 368] width 232 height 88
click at [408, 348] on div "For smaller practices, it is not necessary to designate a HIPAA Security Office…" at bounding box center [371, 368] width 232 height 88
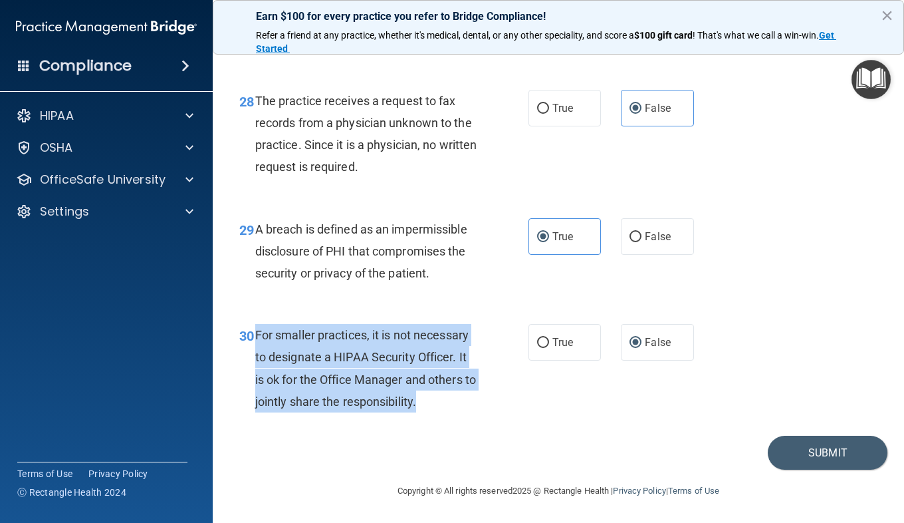
drag, startPoint x: 435, startPoint y: 404, endPoint x: 255, endPoint y: 336, distance: 192.5
click at [255, 336] on div "For smaller practices, it is not necessary to designate a HIPAA Security Office…" at bounding box center [371, 368] width 232 height 88
copy span "For smaller practices, it is not necessary to designate a HIPAA Security Office…"
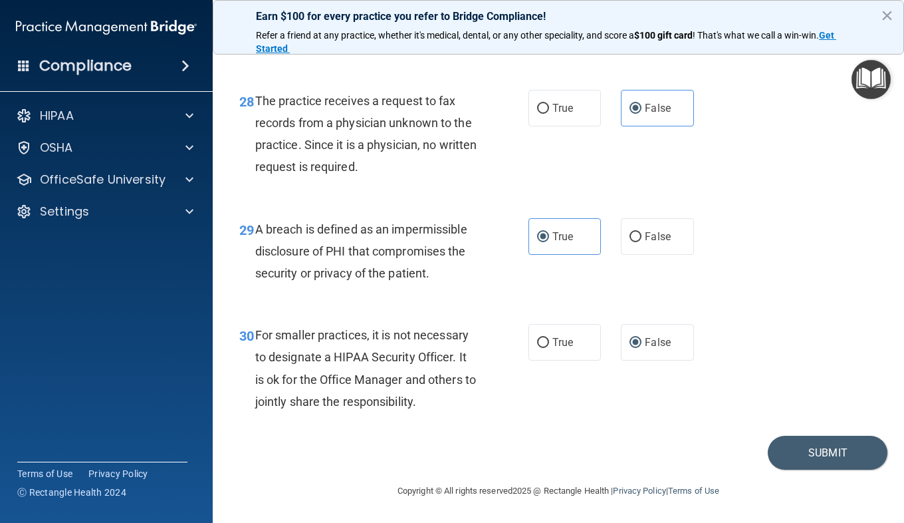
click at [459, 271] on div "A breach is defined as an impermissible disclosure of PHI that compromises the …" at bounding box center [371, 251] width 232 height 66
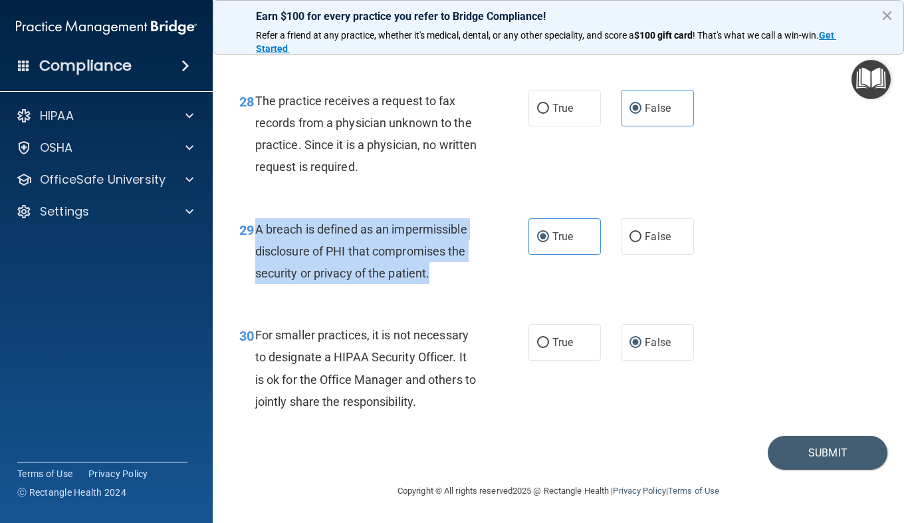
drag, startPoint x: 433, startPoint y: 269, endPoint x: 257, endPoint y: 233, distance: 180.5
click at [257, 233] on div "A breach is defined as an impermissible disclosure of PHI that compromises the …" at bounding box center [371, 251] width 232 height 66
copy span "A breach is defined as an impermissible disclosure of PHI that compromises the …"
click at [391, 267] on span "A breach is defined as an impermissible disclosure of PHI that compromises the …" at bounding box center [361, 251] width 212 height 58
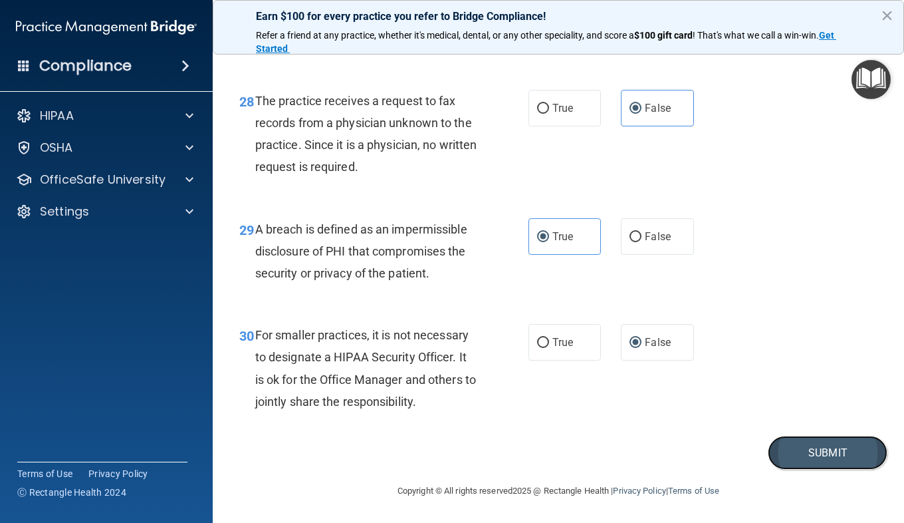
click at [794, 452] on button "Submit" at bounding box center [828, 452] width 120 height 34
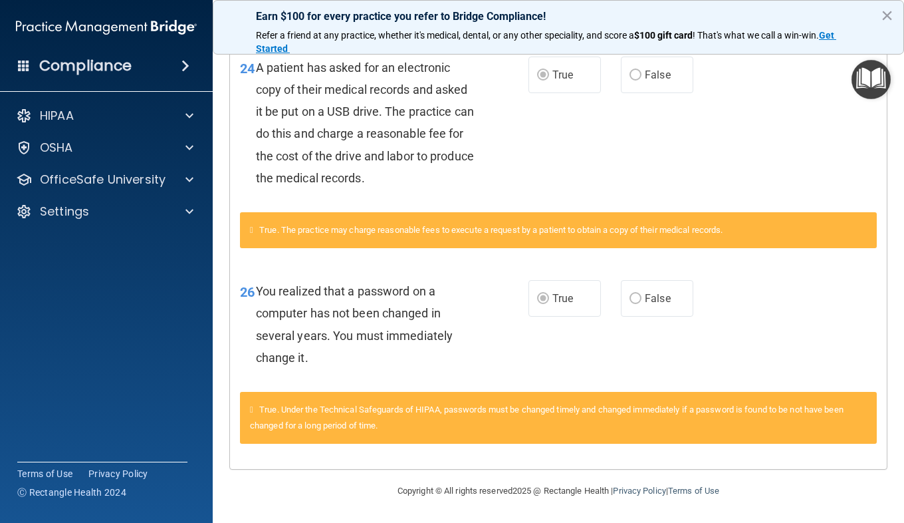
scroll to position [729, 0]
click at [537, 342] on div "26 You realized that a password on a computer has not been changed in several y…" at bounding box center [384, 327] width 328 height 95
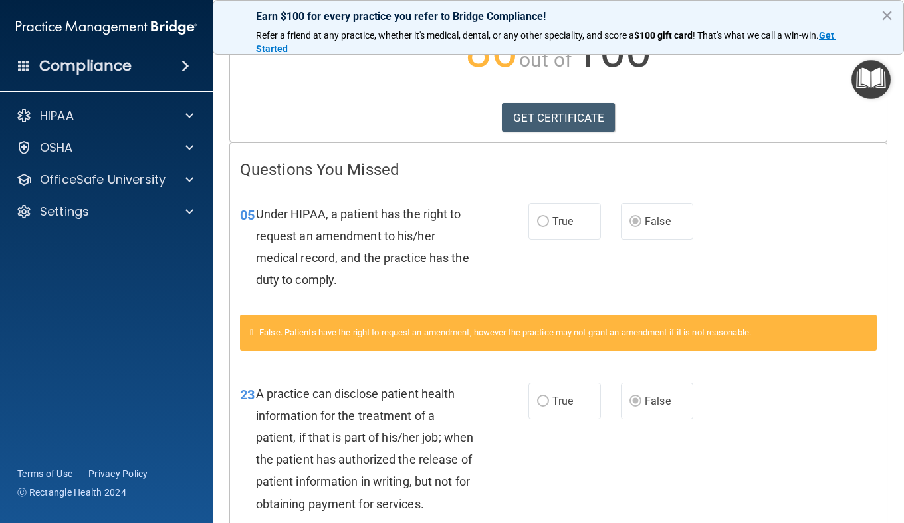
scroll to position [182, 0]
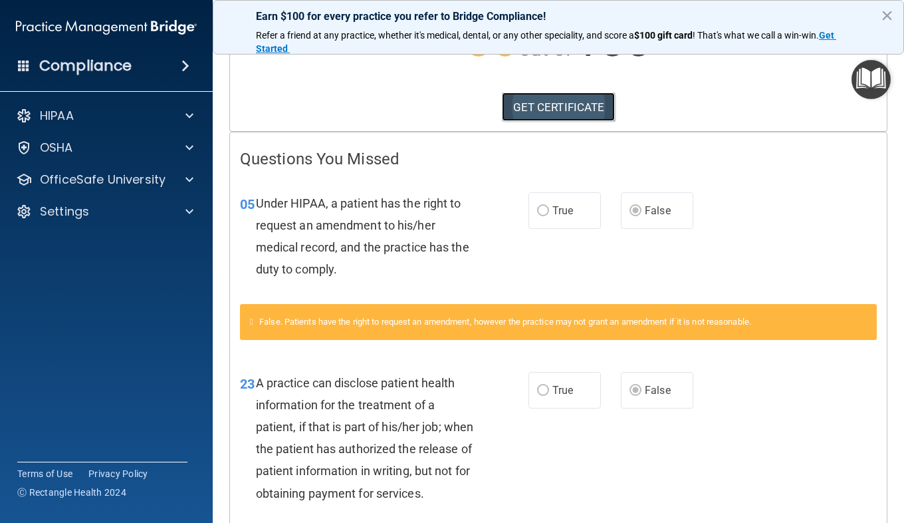
click at [550, 102] on link "GET CERTIFICATE" at bounding box center [559, 106] width 114 height 29
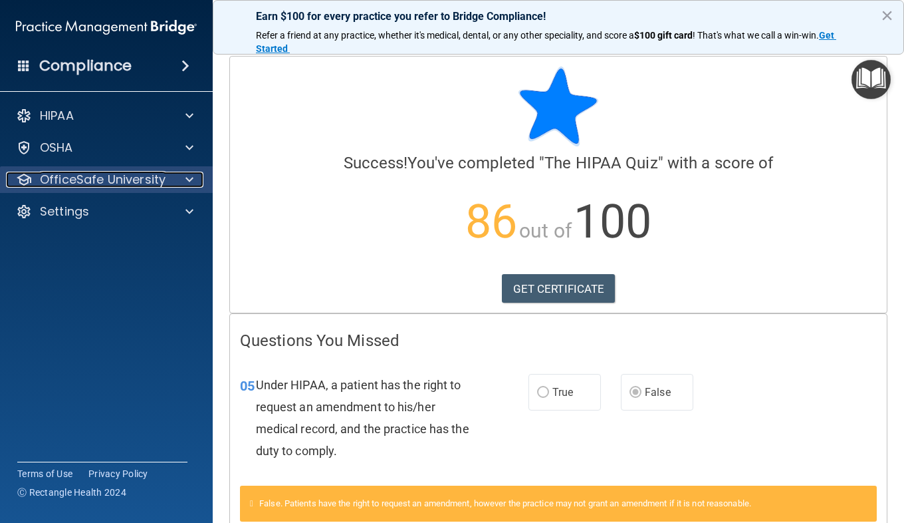
click at [166, 177] on div "OfficeSafe University" at bounding box center [88, 180] width 165 height 16
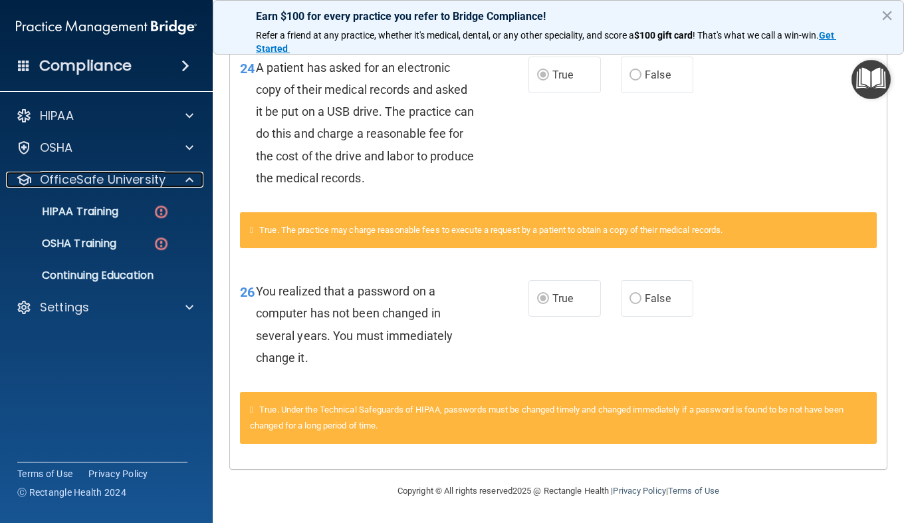
scroll to position [742, 0]
click at [136, 215] on div "HIPAA Training" at bounding box center [100, 211] width 182 height 13
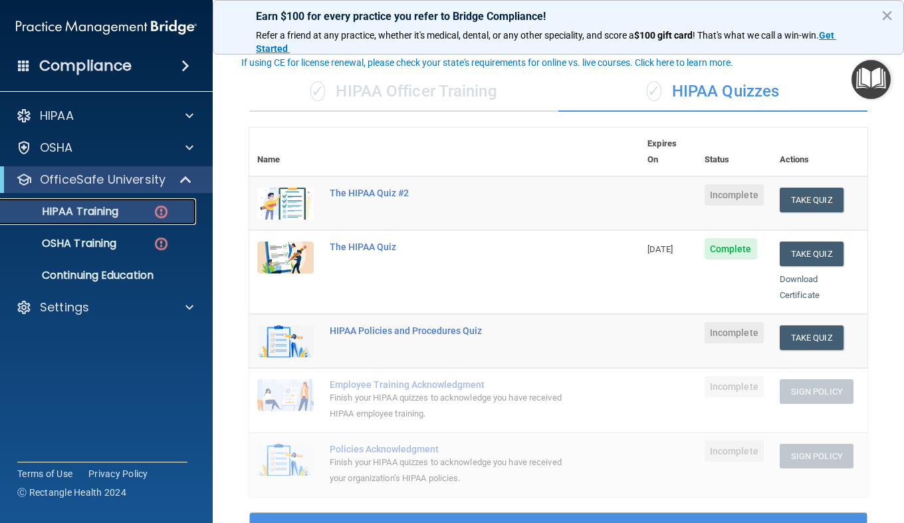
scroll to position [72, 0]
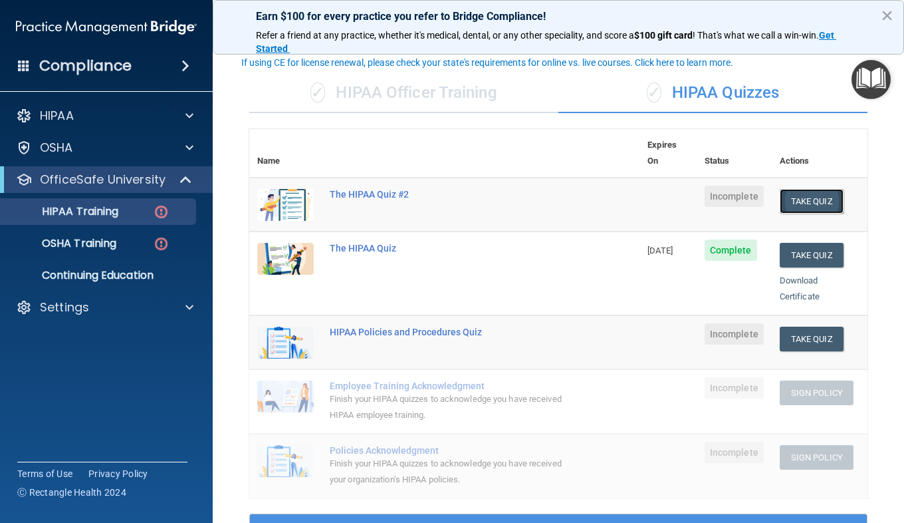
click at [805, 189] on button "Take Quiz" at bounding box center [812, 201] width 64 height 25
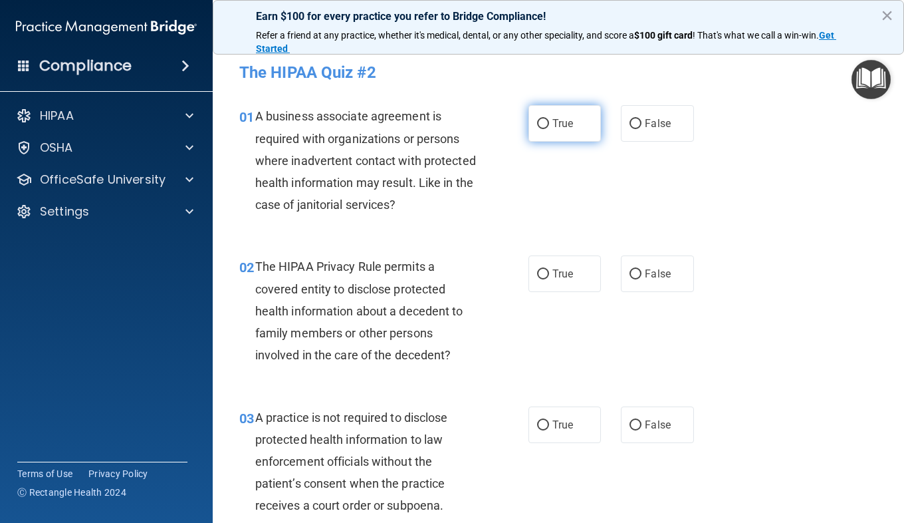
click at [529, 131] on label "True" at bounding box center [565, 123] width 72 height 37
click at [537, 129] on input "True" at bounding box center [543, 124] width 12 height 10
radio input "true"
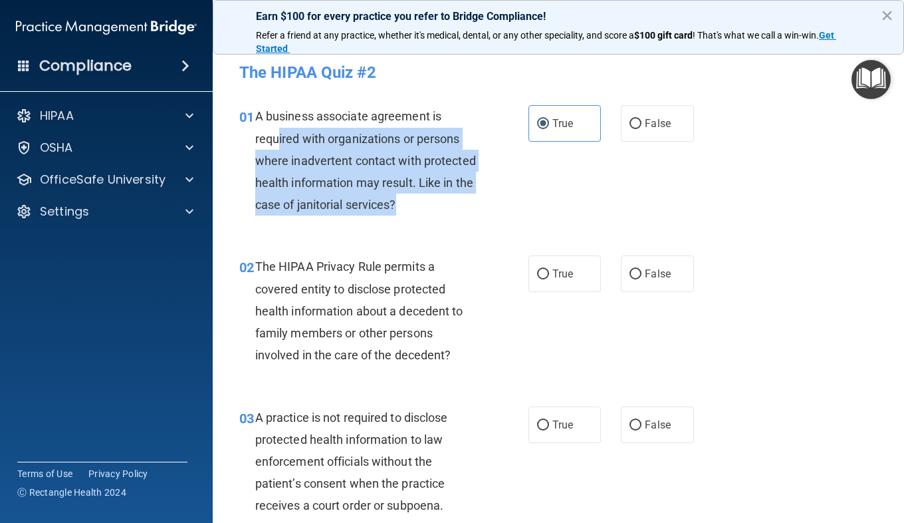
drag, startPoint x: 457, startPoint y: 203, endPoint x: 279, endPoint y: 137, distance: 189.9
click at [279, 137] on div "A business associate agreement is required with organizations or persons where …" at bounding box center [371, 160] width 232 height 110
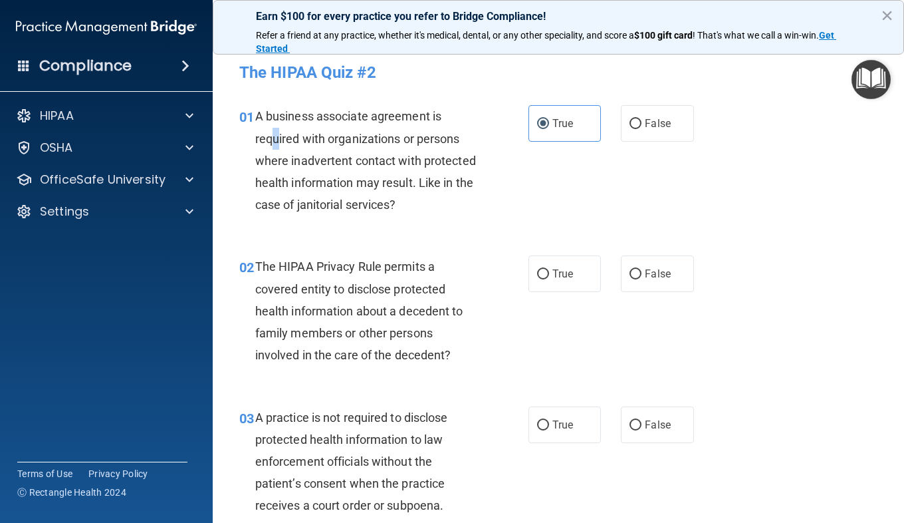
click at [275, 140] on span "A business associate agreement is required with organizations or persons where …" at bounding box center [365, 160] width 221 height 102
drag, startPoint x: 275, startPoint y: 140, endPoint x: 252, endPoint y: 118, distance: 32.0
click at [252, 118] on span "01" at bounding box center [246, 117] width 15 height 16
click at [674, 118] on label "False" at bounding box center [657, 123] width 72 height 37
click at [642, 119] on input "False" at bounding box center [636, 124] width 12 height 10
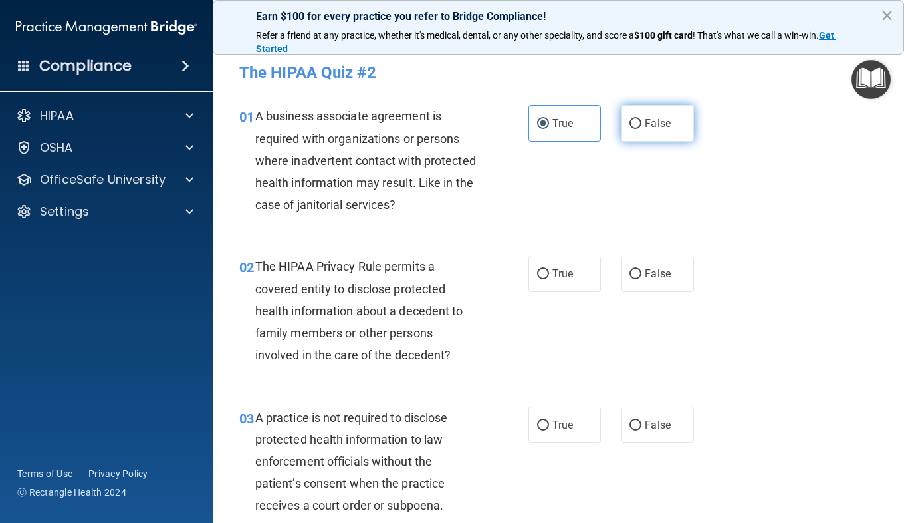
radio input "true"
radio input "false"
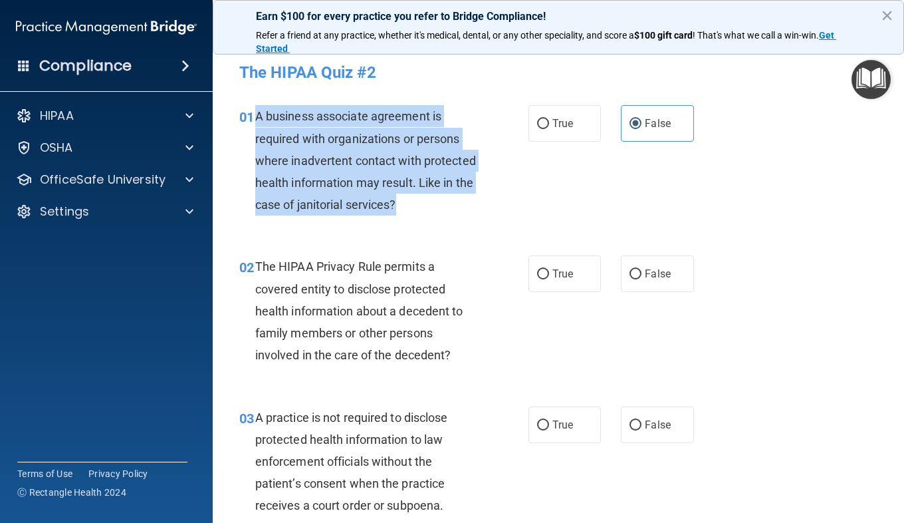
drag, startPoint x: 255, startPoint y: 114, endPoint x: 461, endPoint y: 201, distance: 224.1
click at [461, 201] on div "A business associate agreement is required with organizations or persons where …" at bounding box center [371, 160] width 232 height 110
copy span "A business associate agreement is required with organizations or persons where …"
click at [442, 187] on span "A business associate agreement is required with organizations or persons where …" at bounding box center [365, 160] width 221 height 102
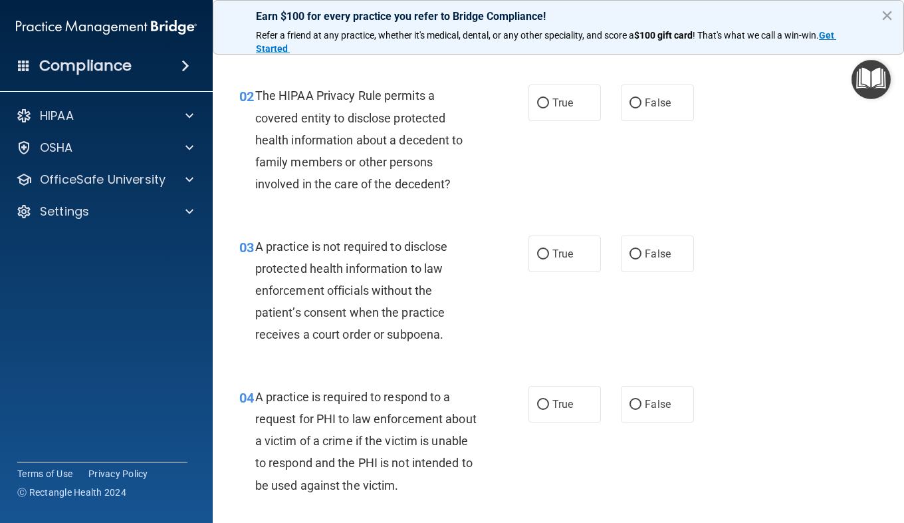
scroll to position [172, 0]
click at [552, 100] on span "True" at bounding box center [562, 102] width 21 height 13
click at [549, 100] on input "True" at bounding box center [543, 103] width 12 height 10
radio input "true"
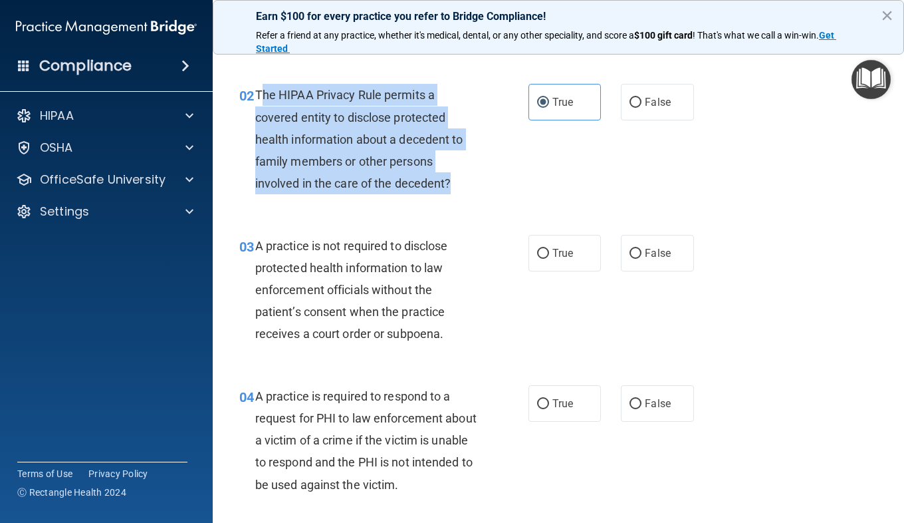
drag, startPoint x: 451, startPoint y: 183, endPoint x: 263, endPoint y: 102, distance: 204.9
click at [263, 102] on div "The HIPAA Privacy Rule permits a covered entity to disclose protected health in…" at bounding box center [371, 139] width 232 height 110
click at [264, 101] on span "The HIPAA Privacy Rule permits a covered entity to disclose protected health in…" at bounding box center [359, 139] width 208 height 102
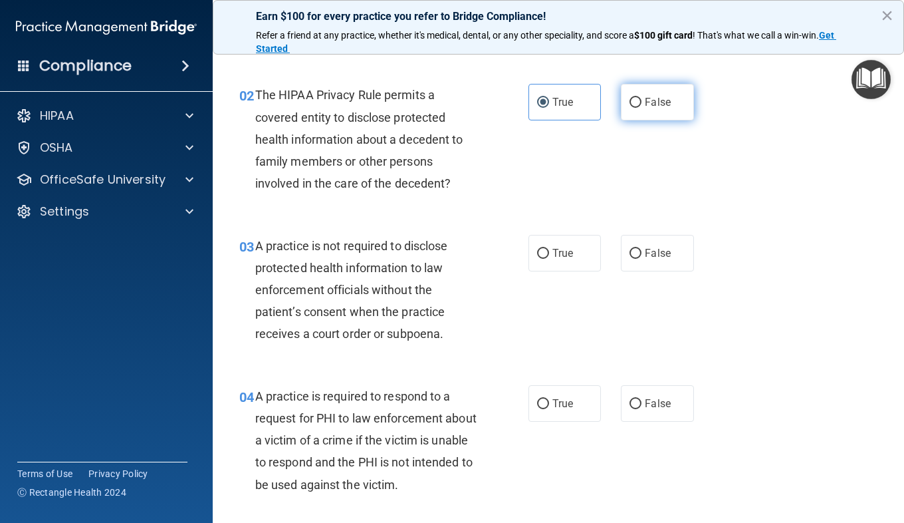
click at [622, 107] on label "False" at bounding box center [657, 102] width 72 height 37
click at [630, 107] on input "False" at bounding box center [636, 103] width 12 height 10
radio input "true"
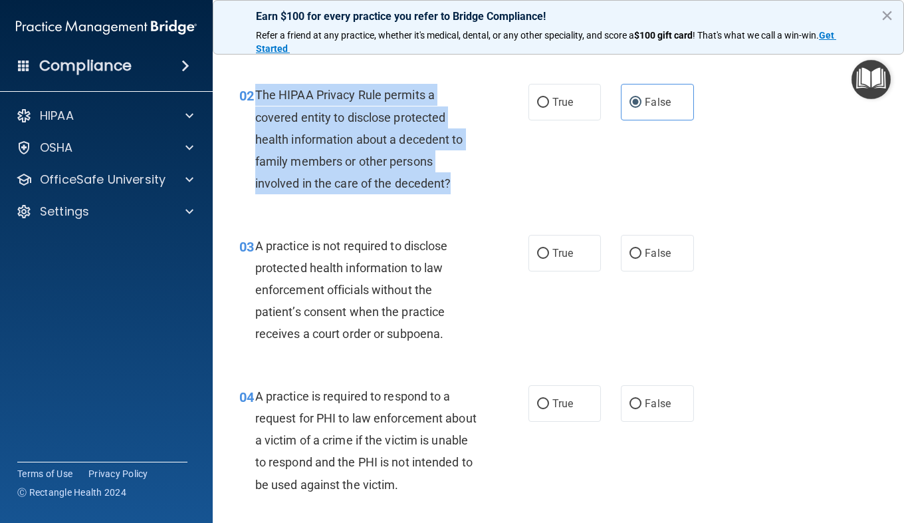
drag, startPoint x: 454, startPoint y: 182, endPoint x: 255, endPoint y: 94, distance: 217.9
click at [255, 94] on div "The HIPAA Privacy Rule permits a covered entity to disclose protected health in…" at bounding box center [371, 139] width 232 height 110
copy span "The HIPAA Privacy Rule permits a covered entity to disclose protected health in…"
click at [263, 99] on span "The HIPAA Privacy Rule permits a covered entity to disclose protected health in…" at bounding box center [359, 139] width 208 height 102
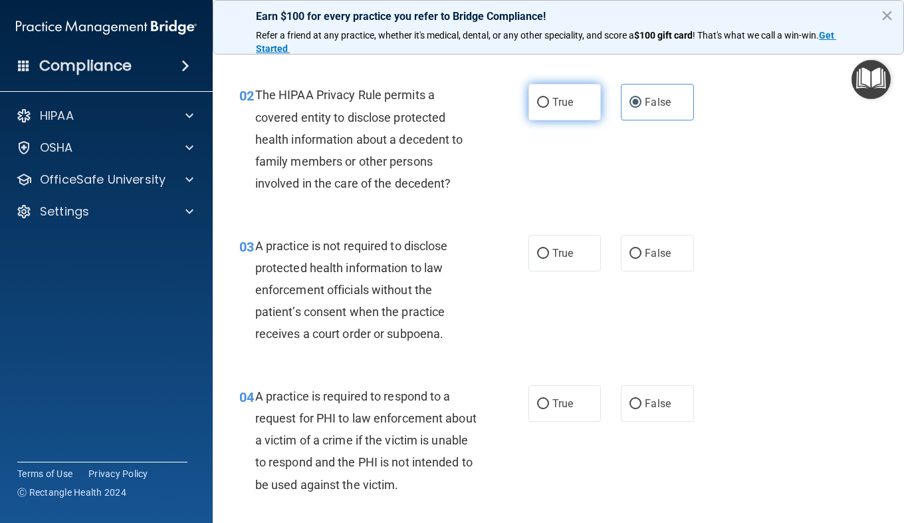
click at [566, 100] on span "True" at bounding box center [562, 102] width 21 height 13
click at [549, 100] on input "True" at bounding box center [543, 103] width 12 height 10
radio input "true"
radio input "false"
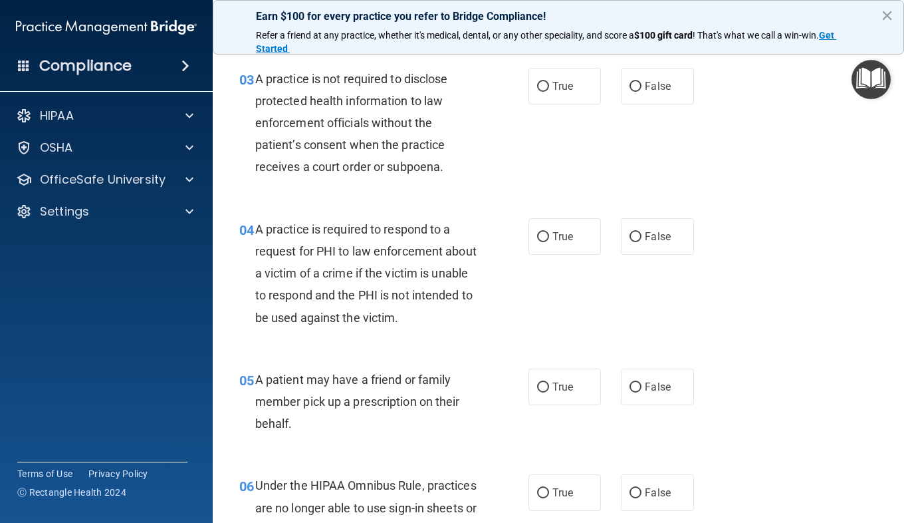
scroll to position [339, 0]
click at [543, 87] on input "True" at bounding box center [543, 86] width 12 height 10
radio input "true"
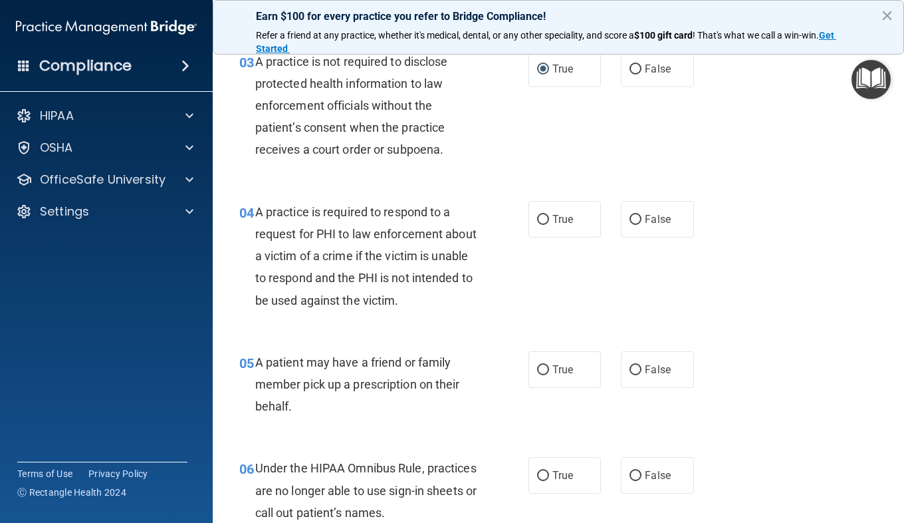
scroll to position [353, 0]
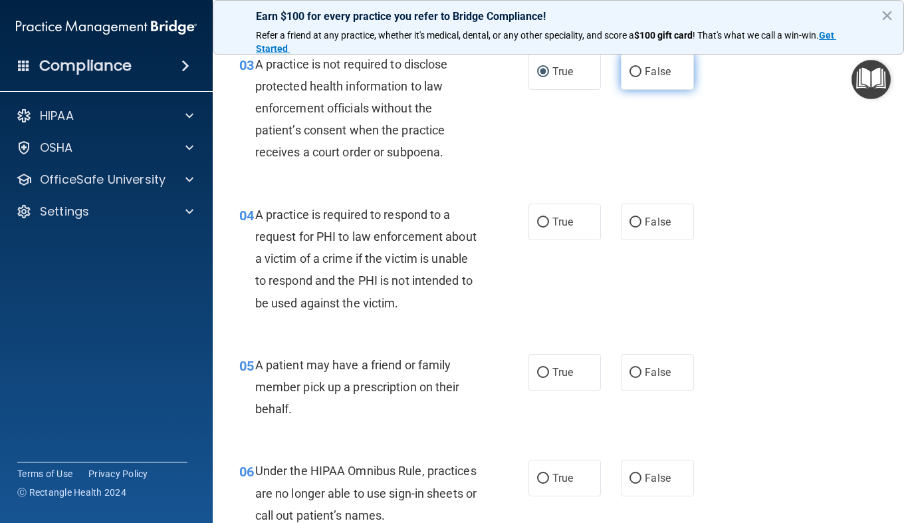
click at [664, 70] on span "False" at bounding box center [658, 71] width 26 height 13
click at [642, 70] on input "False" at bounding box center [636, 72] width 12 height 10
radio input "true"
radio input "false"
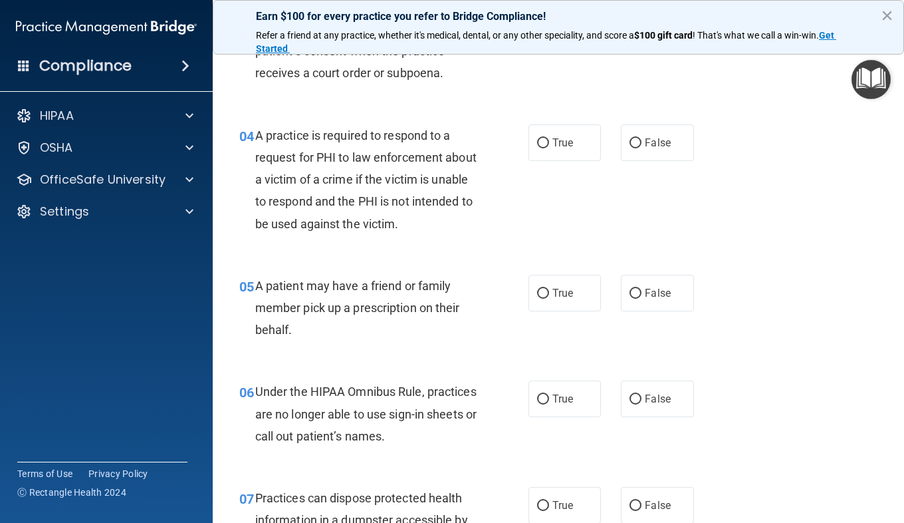
scroll to position [393, 0]
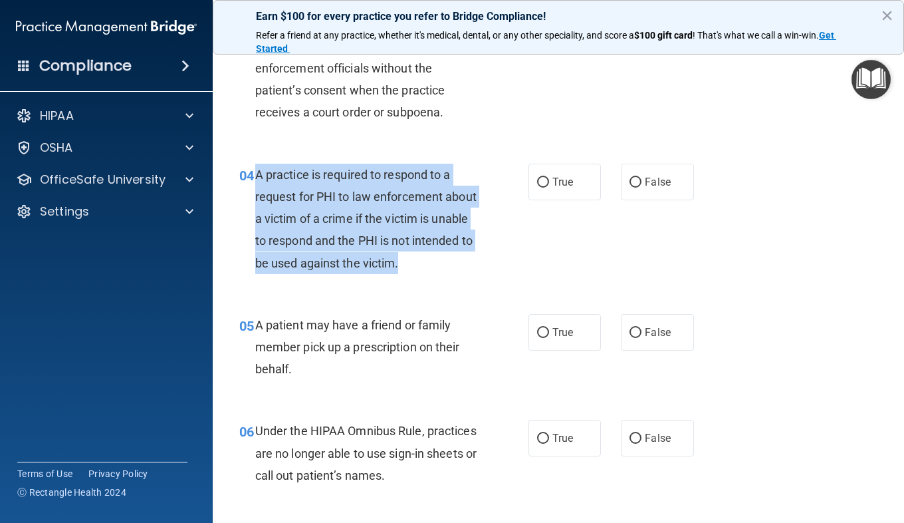
drag, startPoint x: 462, startPoint y: 267, endPoint x: 255, endPoint y: 180, distance: 224.7
click at [255, 180] on span "A practice is required to respond to a request for PHI to law enforcement about…" at bounding box center [365, 219] width 221 height 102
copy span "A practice is required to respond to a request for PHI to law enforcement about…"
click at [429, 241] on span "A practice is required to respond to a request for PHI to law enforcement about…" at bounding box center [365, 219] width 221 height 102
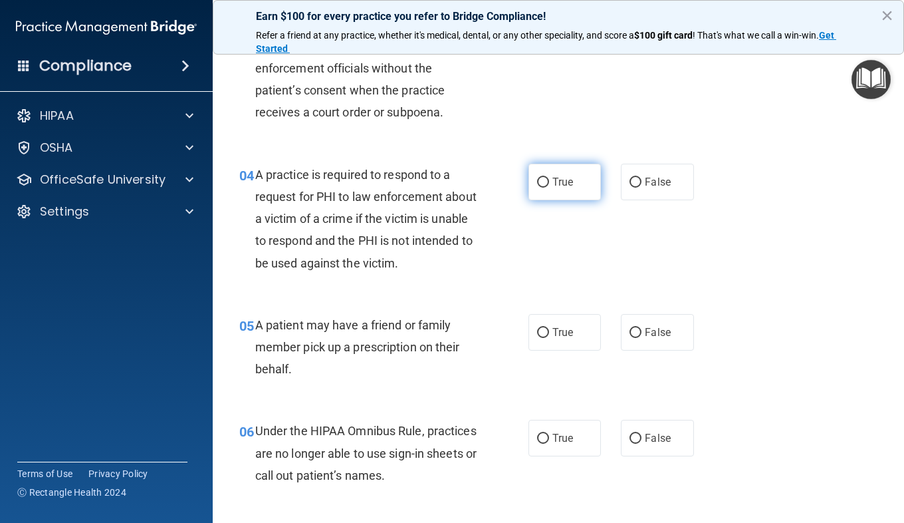
click at [542, 189] on label "True" at bounding box center [565, 182] width 72 height 37
click at [542, 187] on input "True" at bounding box center [543, 183] width 12 height 10
radio input "true"
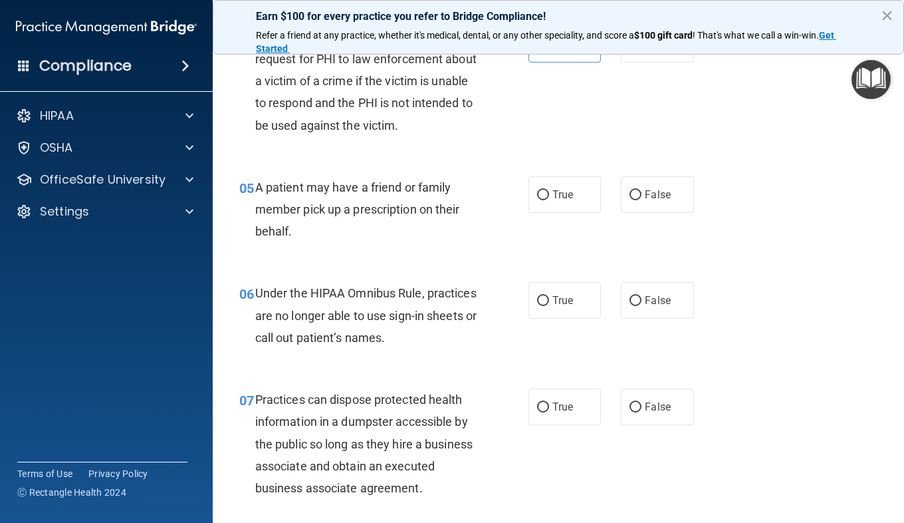
scroll to position [533, 0]
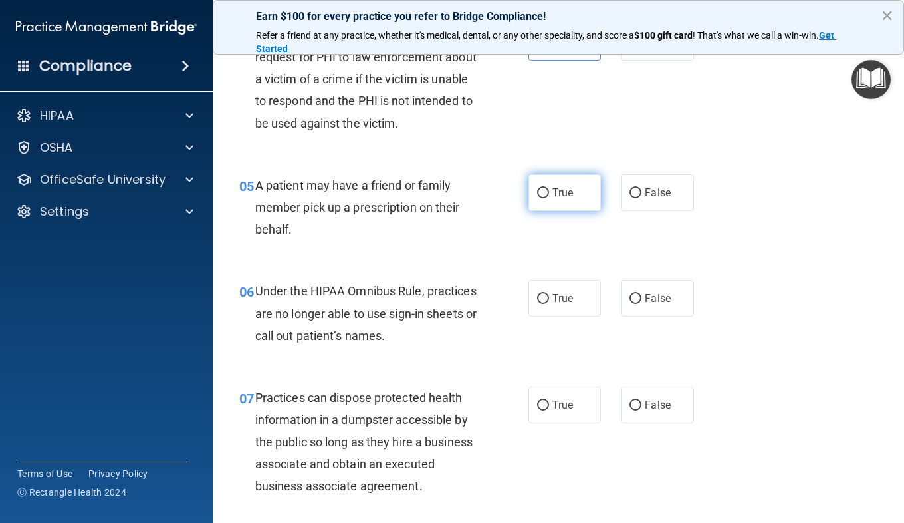
click at [552, 197] on span "True" at bounding box center [562, 192] width 21 height 13
click at [549, 197] on input "True" at bounding box center [543, 193] width 12 height 10
radio input "true"
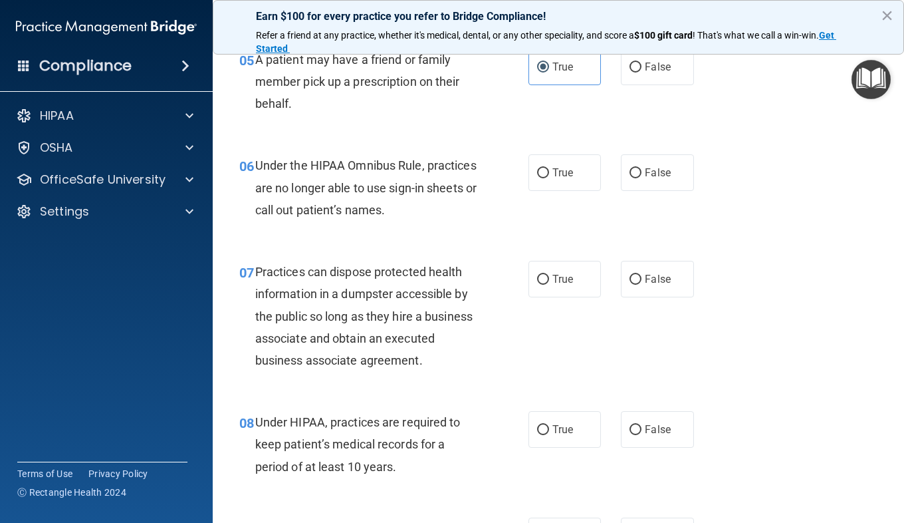
scroll to position [668, 0]
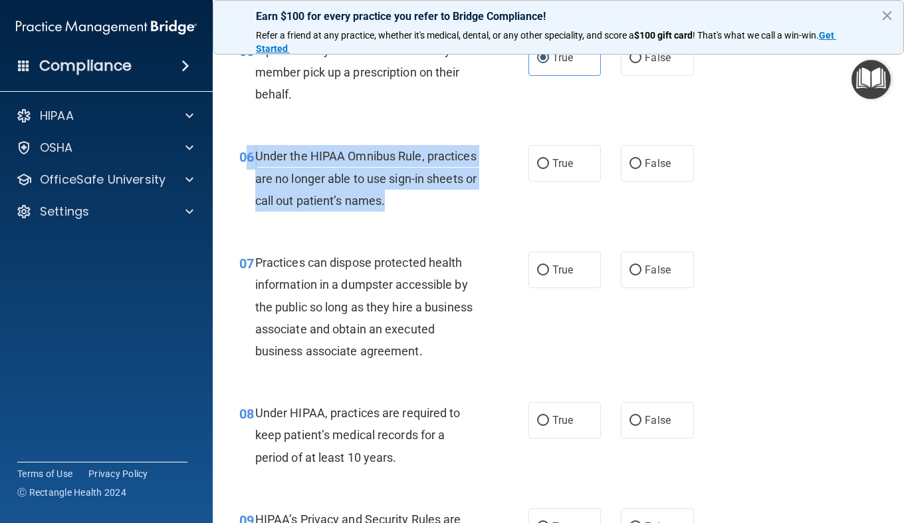
drag, startPoint x: 461, startPoint y: 200, endPoint x: 237, endPoint y: 154, distance: 228.8
click at [237, 154] on div "06 Under the HIPAA Omnibus Rule, practices are no longer able to use sign-in sh…" at bounding box center [383, 181] width 329 height 73
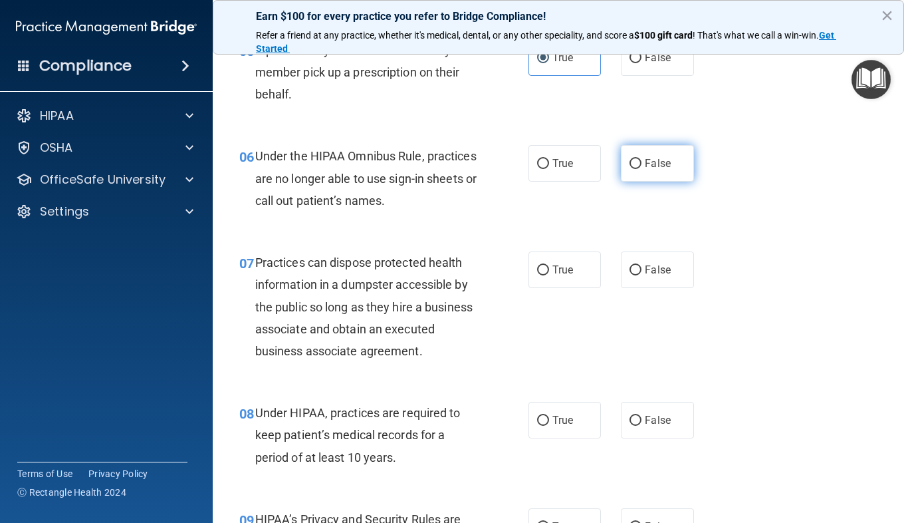
click at [681, 146] on label "False" at bounding box center [657, 163] width 72 height 37
click at [642, 159] on input "False" at bounding box center [636, 164] width 12 height 10
radio input "true"
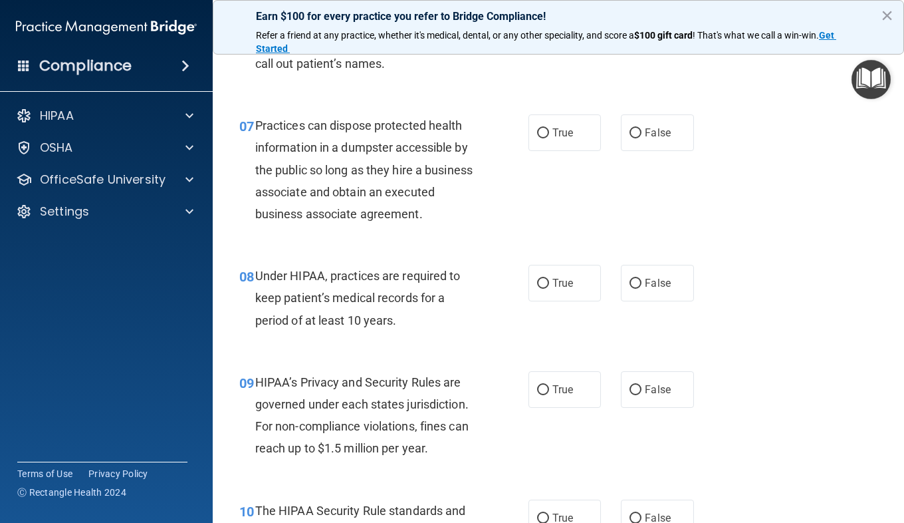
scroll to position [849, 0]
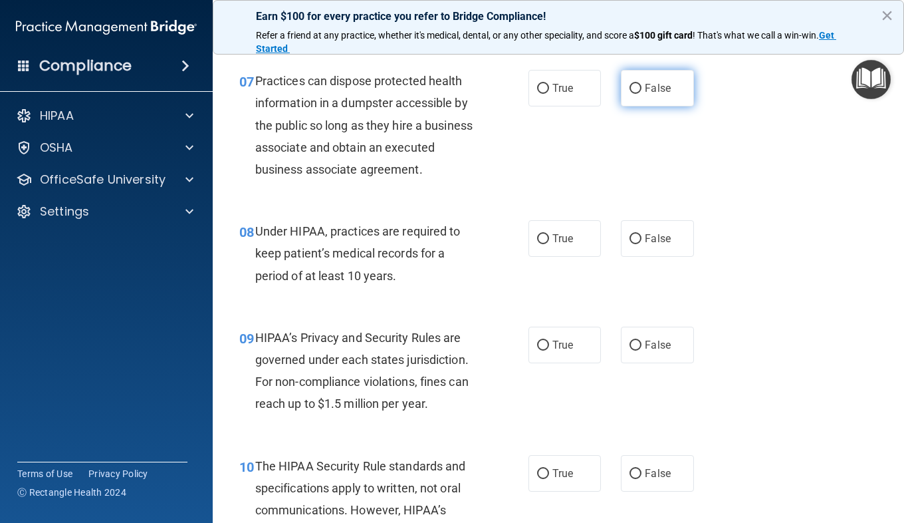
click at [674, 100] on label "False" at bounding box center [657, 88] width 72 height 37
click at [642, 94] on input "False" at bounding box center [636, 89] width 12 height 10
radio input "true"
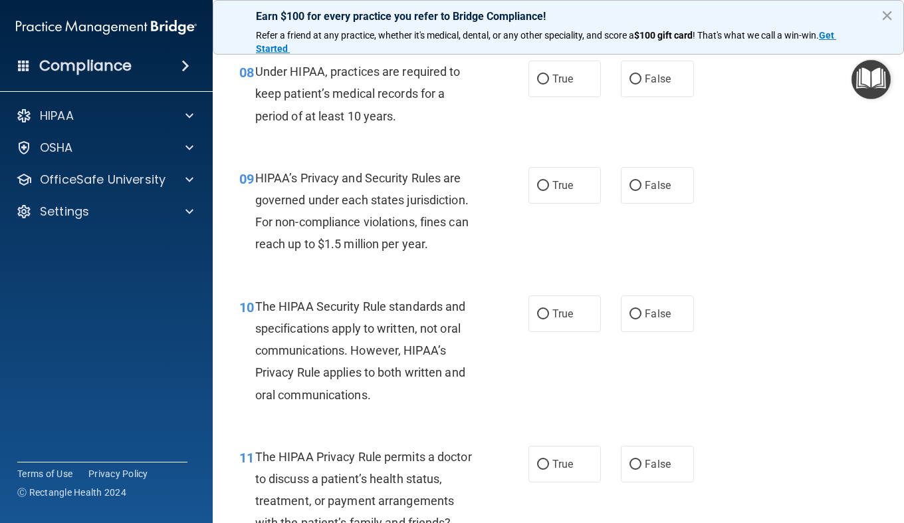
scroll to position [1009, 0]
click at [531, 96] on label "True" at bounding box center [565, 78] width 72 height 37
click at [537, 84] on input "True" at bounding box center [543, 79] width 12 height 10
radio input "true"
click at [416, 126] on div "Under HIPAA, practices are required to keep patient’s medical records for a per…" at bounding box center [371, 93] width 232 height 66
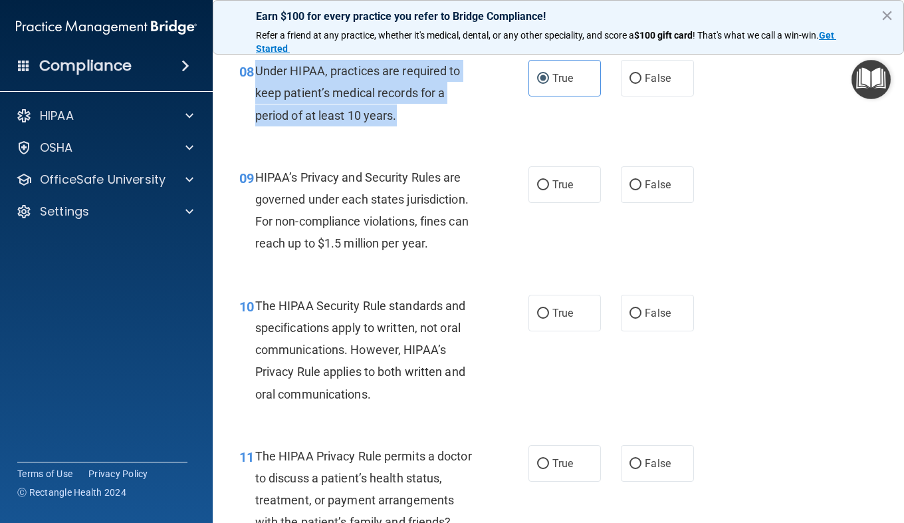
drag, startPoint x: 396, startPoint y: 134, endPoint x: 249, endPoint y: 98, distance: 151.4
click at [249, 98] on div "08 Under HIPAA, practices are required to keep patient’s medical records for a …" at bounding box center [383, 96] width 329 height 73
click at [630, 84] on input "False" at bounding box center [636, 79] width 12 height 10
radio input "true"
radio input "false"
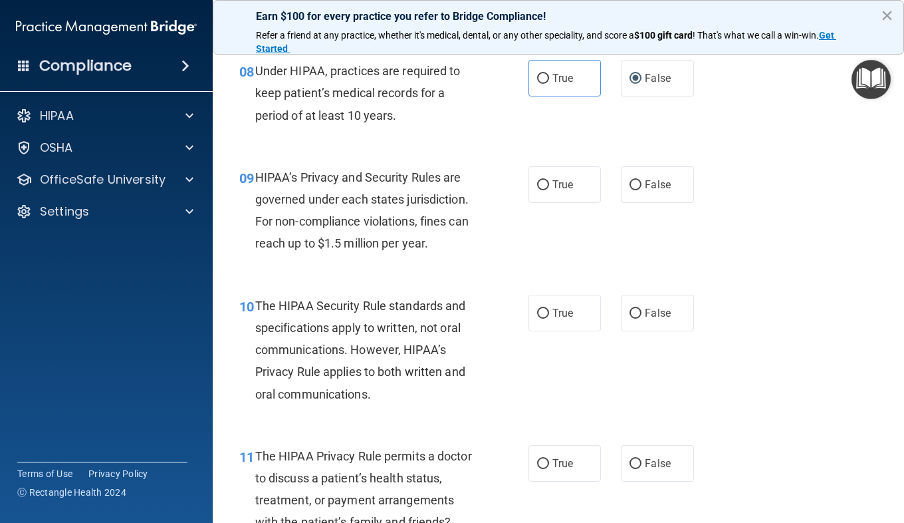
click at [355, 206] on div "HIPAA’s Privacy and Security Rules are governed under each states jurisdiction.…" at bounding box center [371, 210] width 232 height 88
click at [564, 199] on label "True" at bounding box center [565, 184] width 72 height 37
click at [549, 190] on input "True" at bounding box center [543, 185] width 12 height 10
radio input "true"
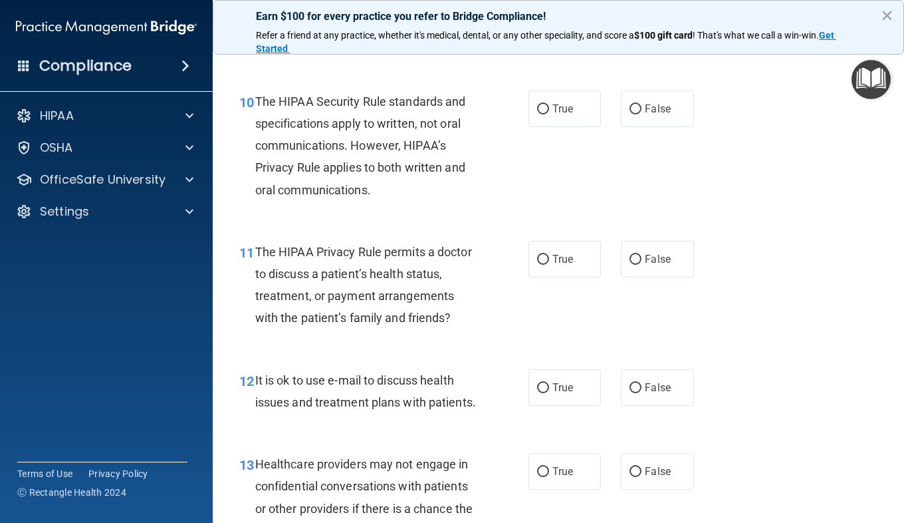
scroll to position [1218, 0]
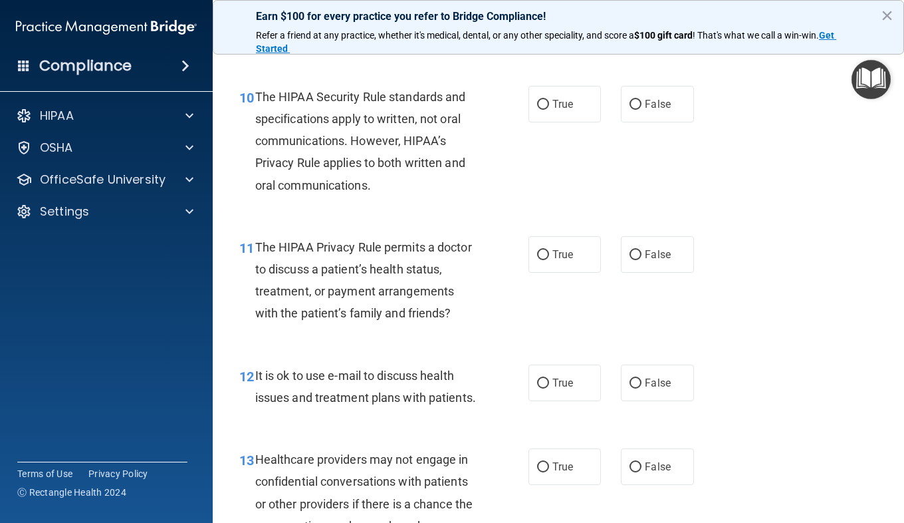
click at [574, 104] on div "10 The HIPAA Security Rule standards and specifications apply to written, not o…" at bounding box center [558, 144] width 658 height 150
click at [570, 122] on label "True" at bounding box center [565, 104] width 72 height 37
click at [549, 110] on input "True" at bounding box center [543, 105] width 12 height 10
radio input "true"
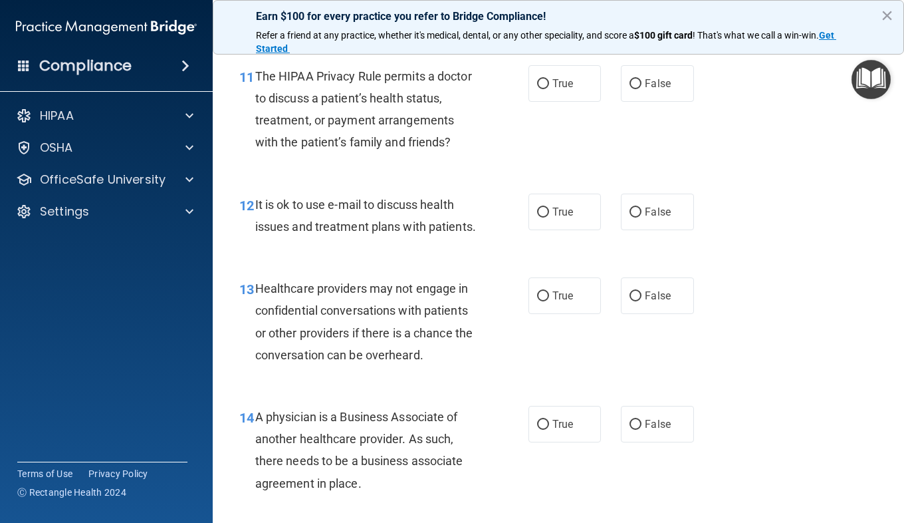
scroll to position [1404, 0]
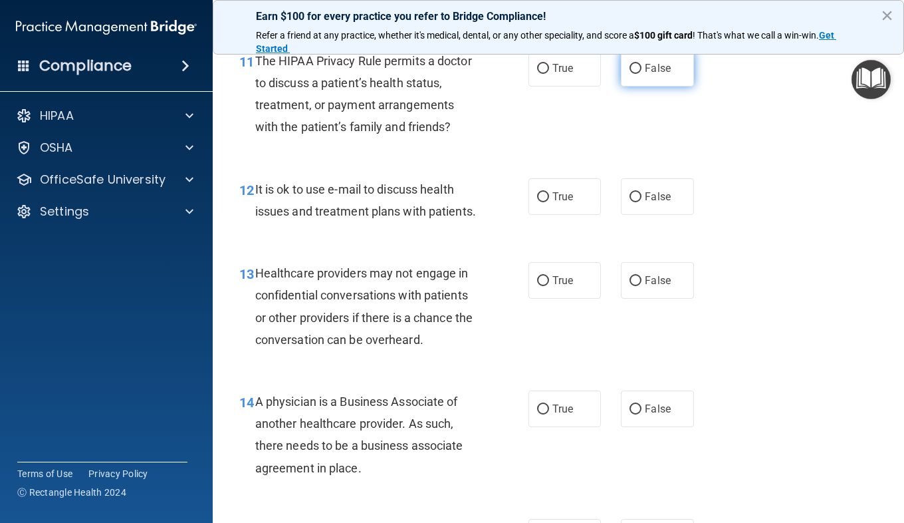
click at [678, 86] on label "False" at bounding box center [657, 68] width 72 height 37
click at [642, 74] on input "False" at bounding box center [636, 69] width 12 height 10
radio input "true"
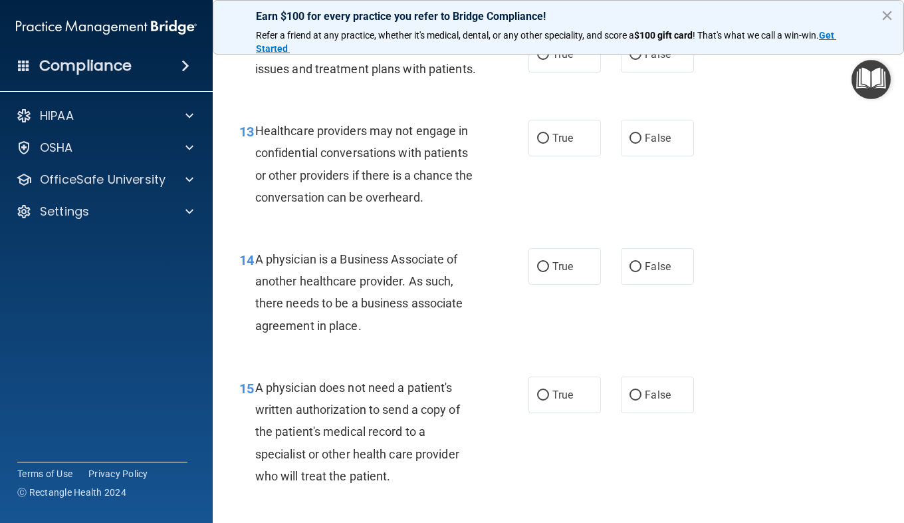
scroll to position [1547, 0]
click at [630, 59] on input "False" at bounding box center [636, 54] width 12 height 10
radio input "true"
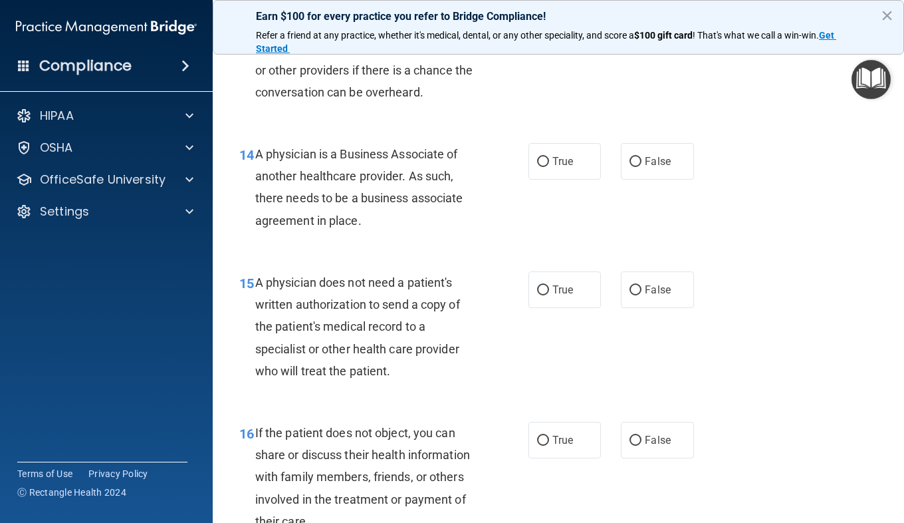
scroll to position [1652, 0]
click at [529, 51] on label "True" at bounding box center [565, 32] width 72 height 37
click at [537, 38] on input "True" at bounding box center [543, 33] width 12 height 10
radio input "true"
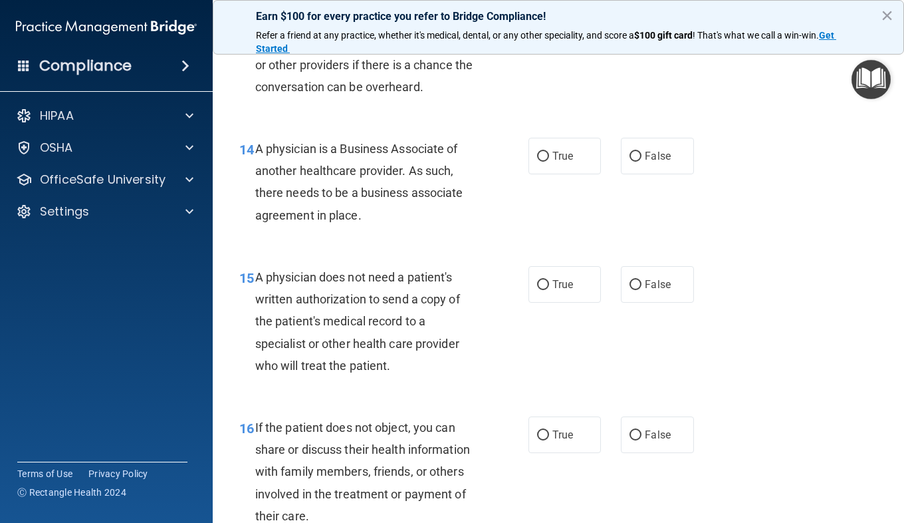
scroll to position [1656, 0]
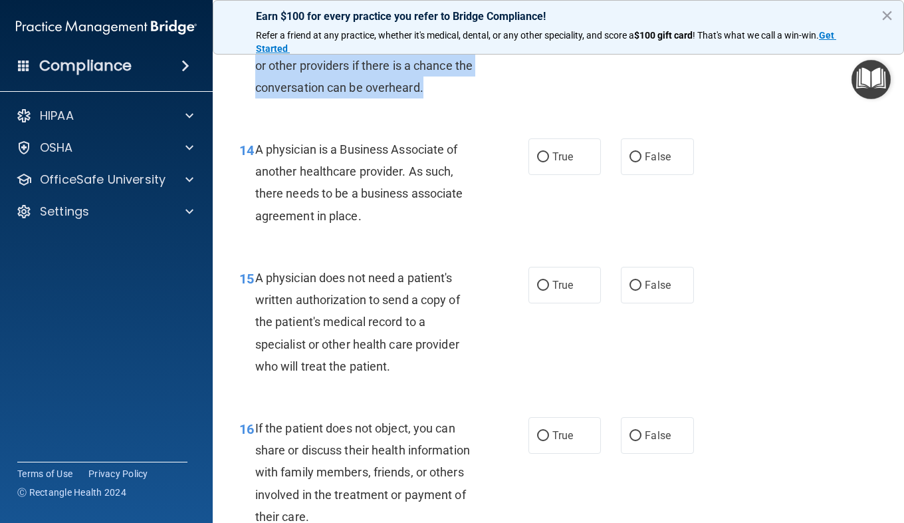
drag, startPoint x: 449, startPoint y: 158, endPoint x: 257, endPoint y: 96, distance: 202.5
click at [257, 96] on div "Healthcare providers may not engage in confidential conversations with patients…" at bounding box center [371, 54] width 232 height 88
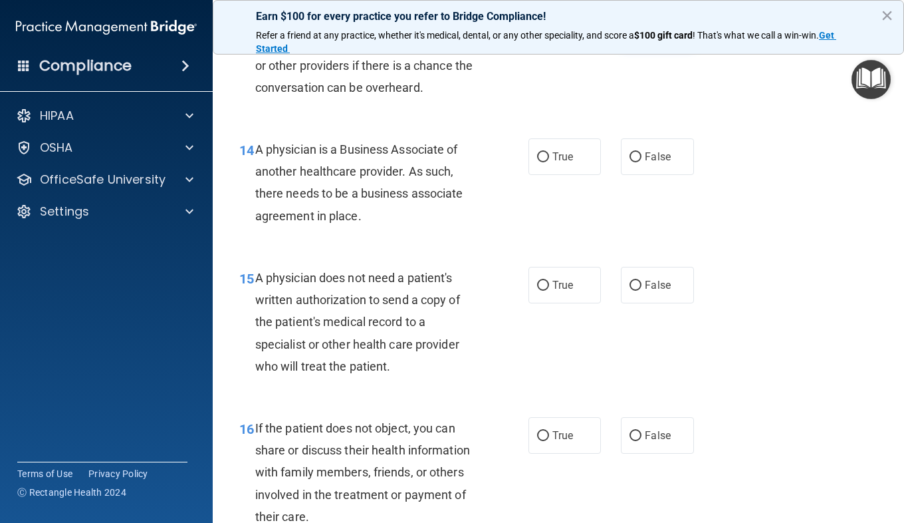
click at [673, 47] on label "False" at bounding box center [657, 28] width 72 height 37
click at [642, 34] on input "False" at bounding box center [636, 29] width 12 height 10
radio input "true"
radio input "false"
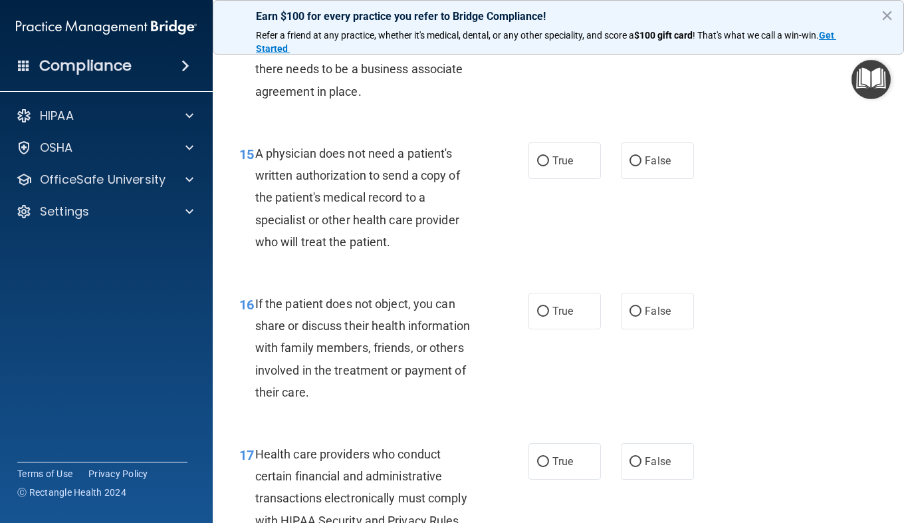
scroll to position [1781, 0]
click at [369, 102] on div "A physician is a Business Associate of another healthcare provider. As such, th…" at bounding box center [371, 57] width 232 height 88
click at [529, 50] on label "True" at bounding box center [565, 31] width 72 height 37
click at [537, 37] on input "True" at bounding box center [543, 32] width 12 height 10
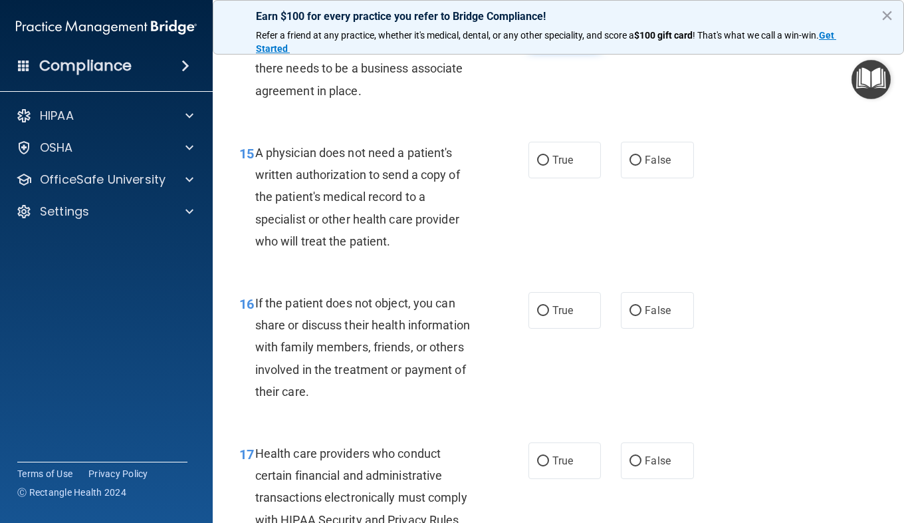
radio input "true"
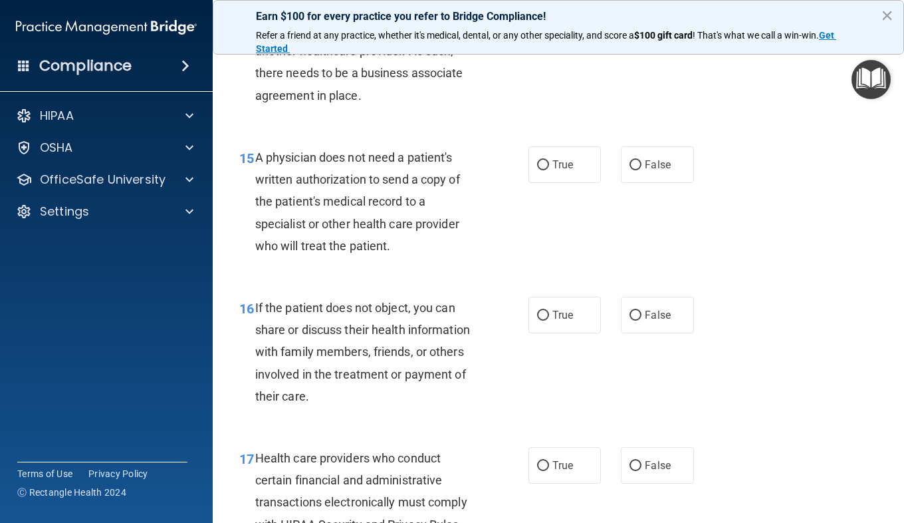
scroll to position [1770, 0]
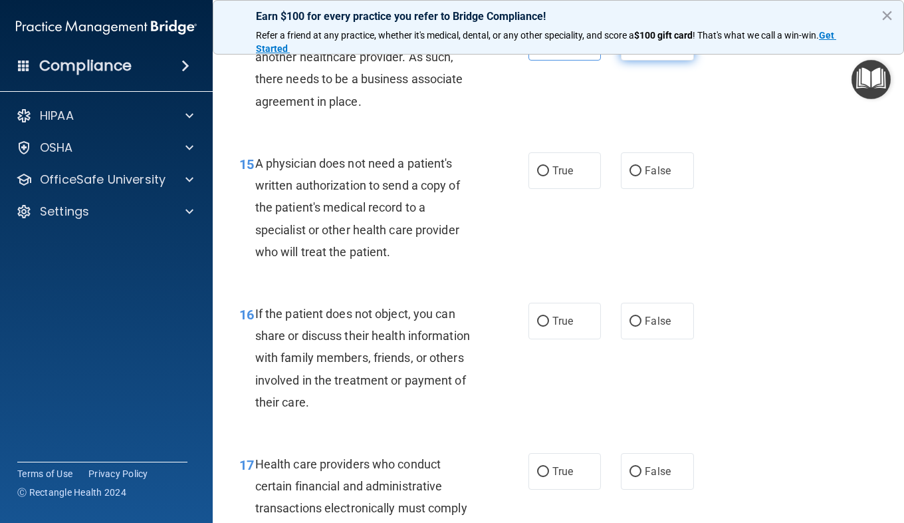
click at [637, 61] on label "False" at bounding box center [657, 42] width 72 height 37
click at [637, 48] on input "False" at bounding box center [636, 43] width 12 height 10
radio input "true"
radio input "false"
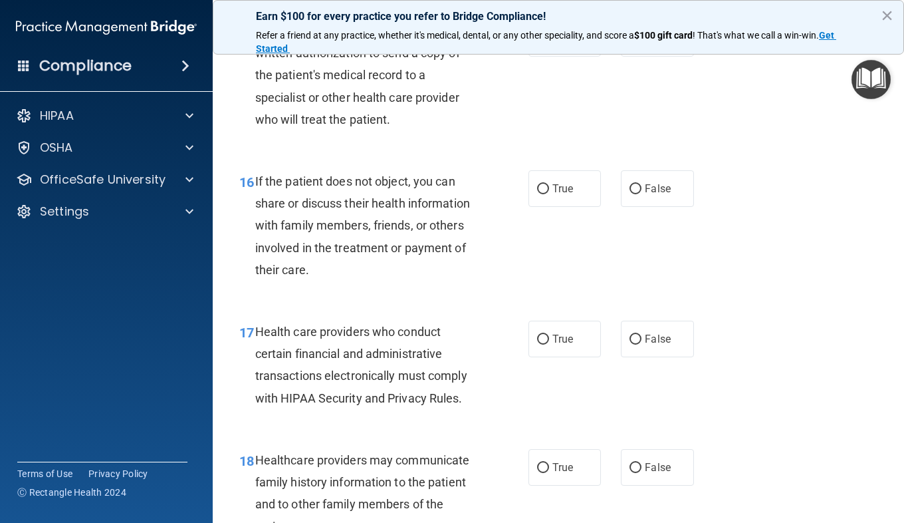
scroll to position [1907, 0]
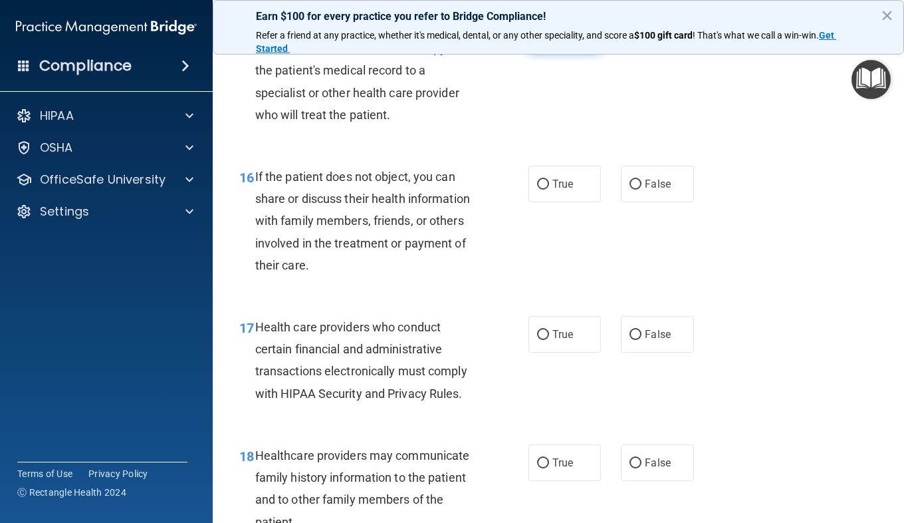
click at [537, 39] on input "True" at bounding box center [543, 34] width 12 height 10
radio input "true"
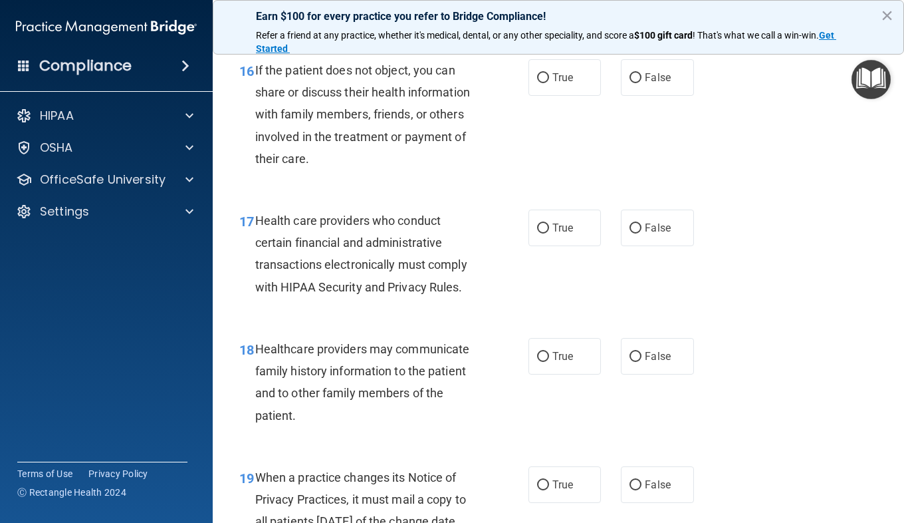
scroll to position [2014, 0]
click at [607, 95] on div "True False" at bounding box center [616, 77] width 175 height 37
click at [632, 82] on input "False" at bounding box center [636, 77] width 12 height 10
radio input "true"
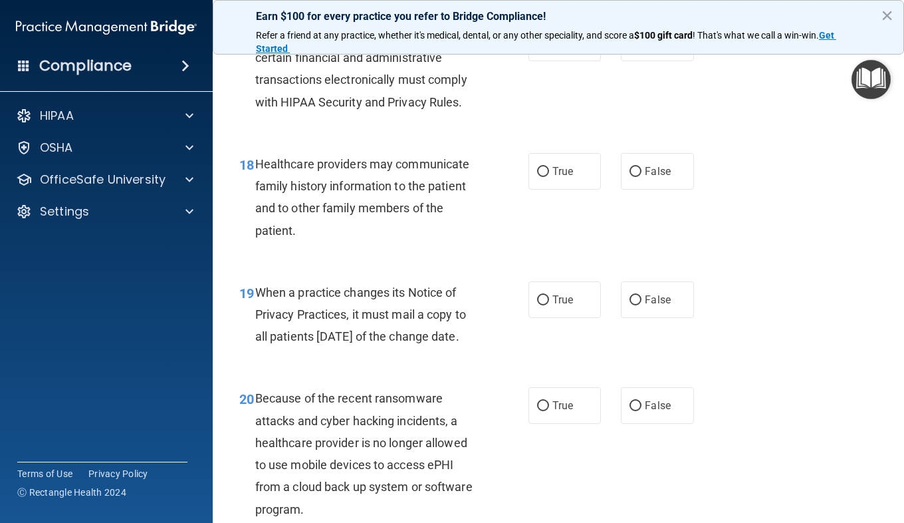
scroll to position [2199, 0]
click at [537, 48] on input "True" at bounding box center [543, 43] width 12 height 10
radio input "true"
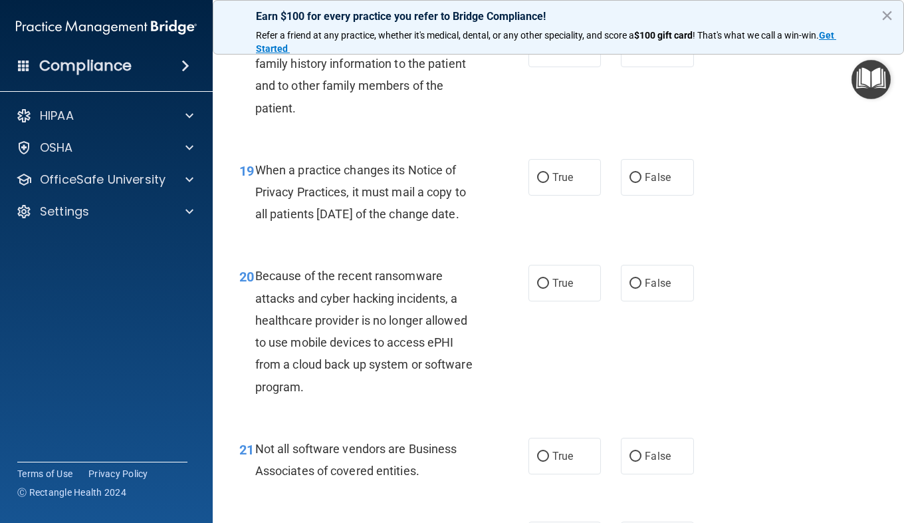
scroll to position [2329, 0]
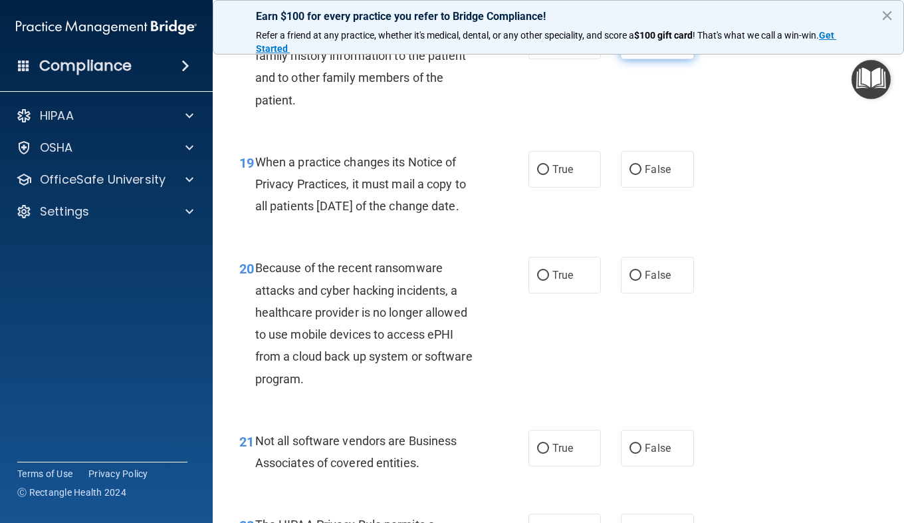
click at [652, 47] on span "False" at bounding box center [658, 41] width 26 height 13
click at [642, 47] on input "False" at bounding box center [636, 42] width 12 height 10
radio input "true"
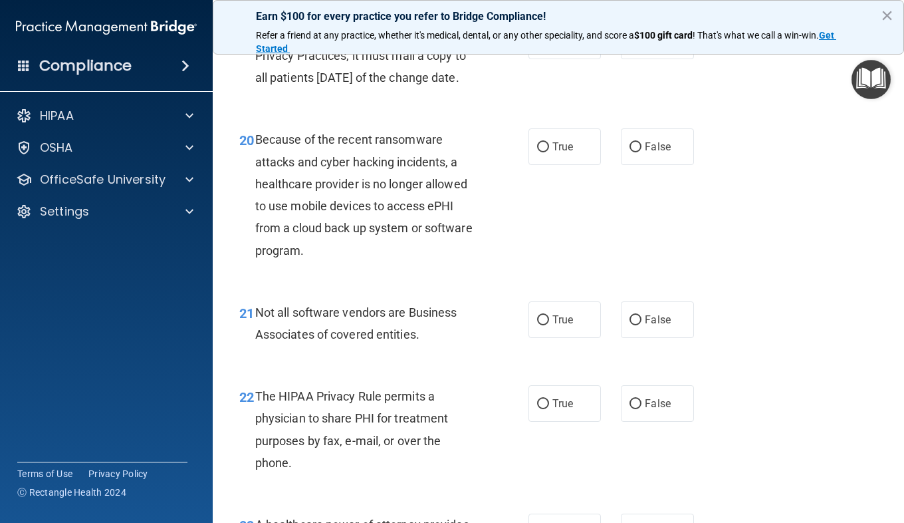
scroll to position [2462, 0]
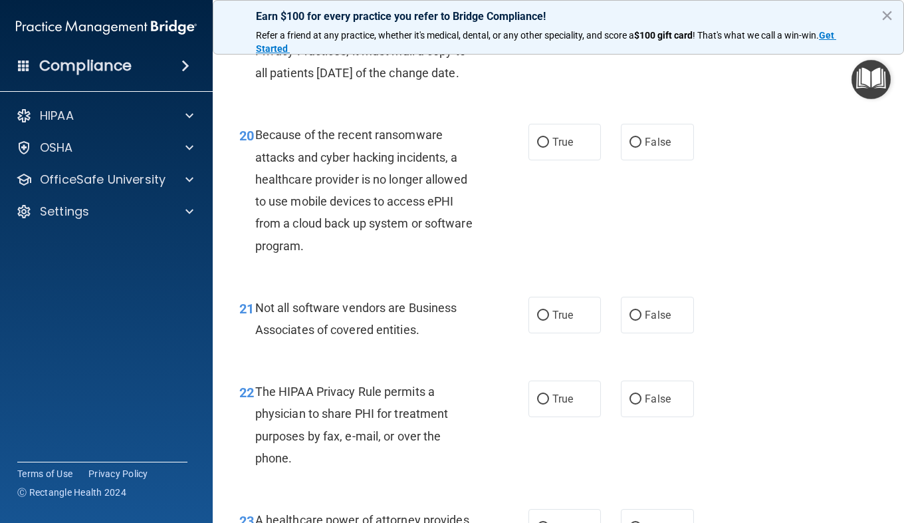
click at [523, 91] on div "19 When a practice changes its Notice of Privacy Practices, it must mail a copy…" at bounding box center [383, 54] width 329 height 73
click at [544, 42] on input "True" at bounding box center [543, 37] width 12 height 10
radio input "true"
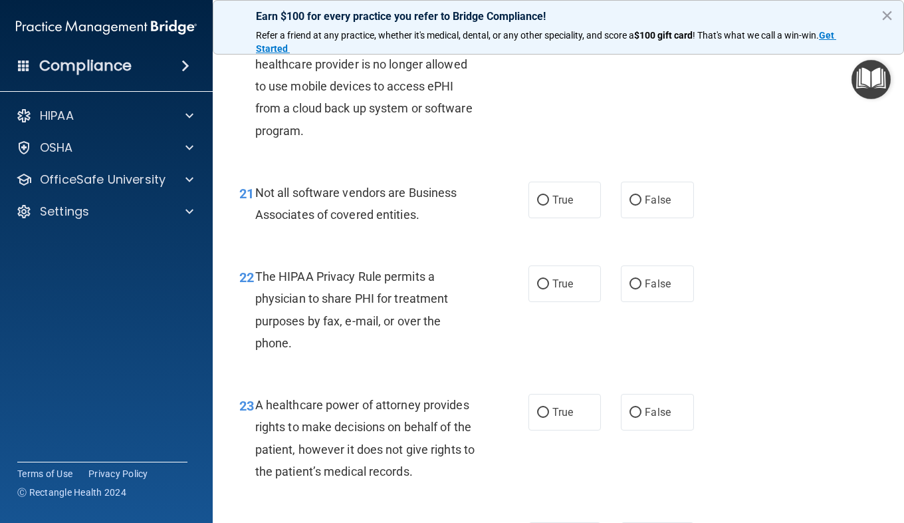
scroll to position [2580, 0]
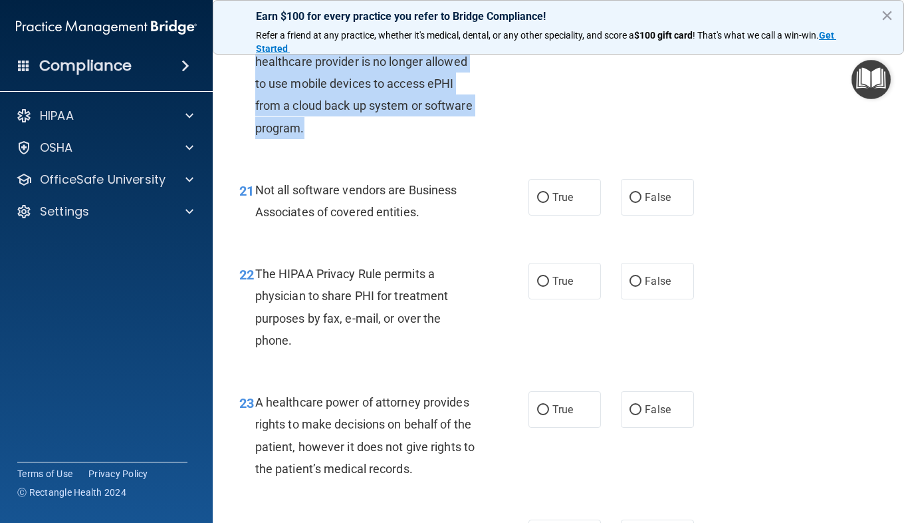
drag, startPoint x: 352, startPoint y: 215, endPoint x: 257, endPoint y: 98, distance: 151.2
click at [257, 98] on span "Because of the recent ransomware attacks and cyber hacking incidents, a healthc…" at bounding box center [363, 72] width 217 height 124
click at [261, 107] on span "Because of the recent ransomware attacks and cyber hacking incidents, a healthc…" at bounding box center [363, 72] width 217 height 124
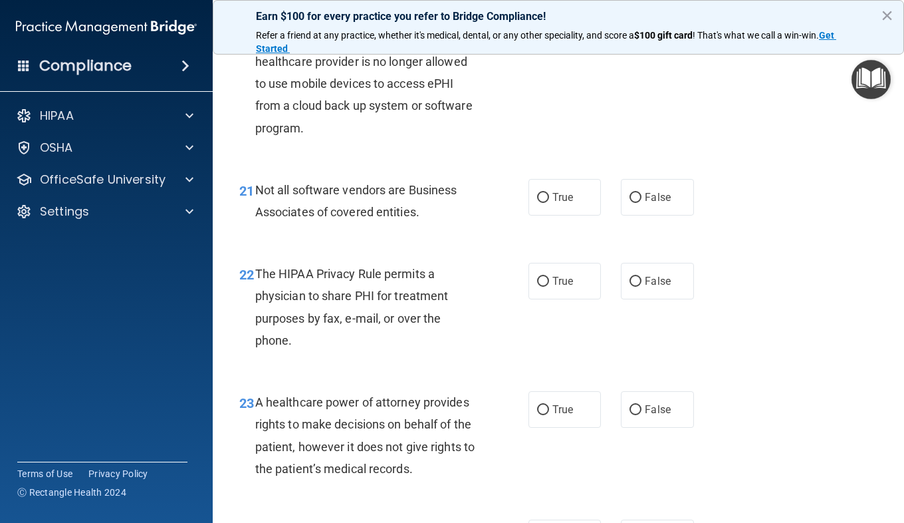
click at [543, 43] on label "True" at bounding box center [565, 24] width 72 height 37
click at [543, 30] on input "True" at bounding box center [543, 25] width 12 height 10
radio input "true"
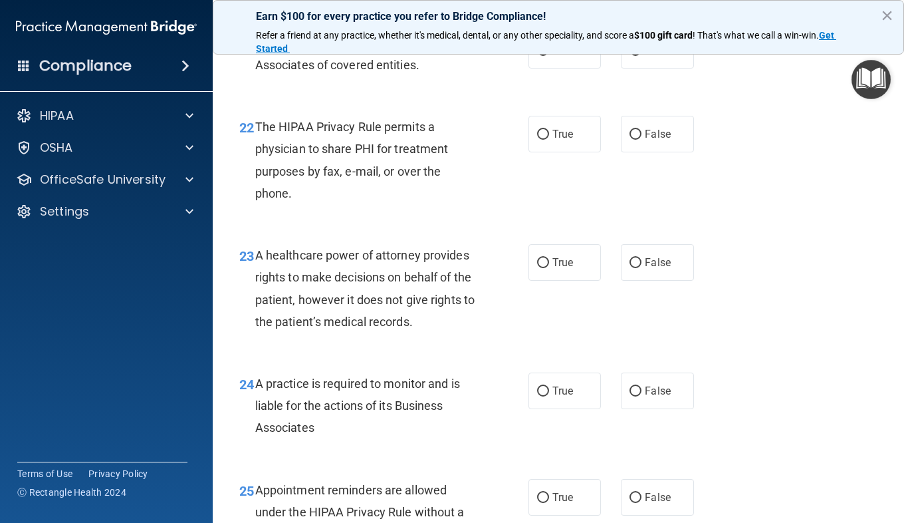
scroll to position [2729, 0]
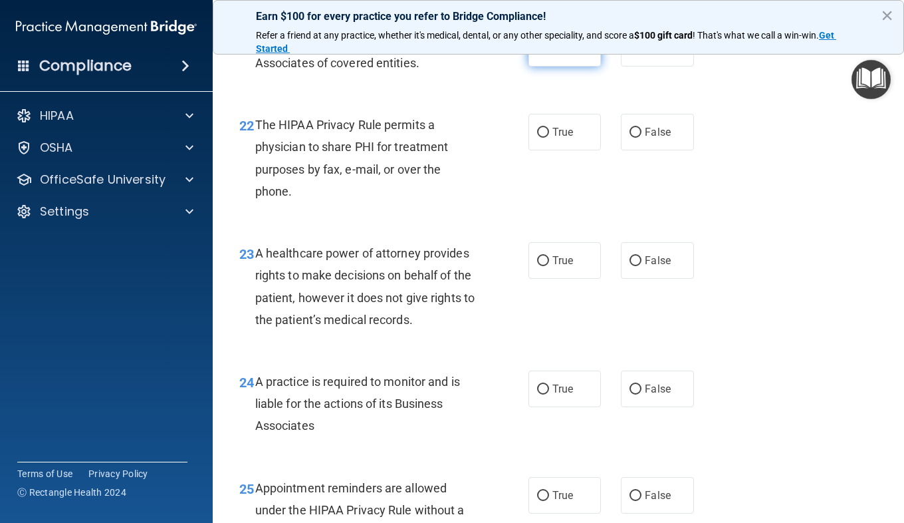
click at [582, 66] on label "True" at bounding box center [565, 48] width 72 height 37
click at [549, 54] on input "True" at bounding box center [543, 49] width 12 height 10
radio input "true"
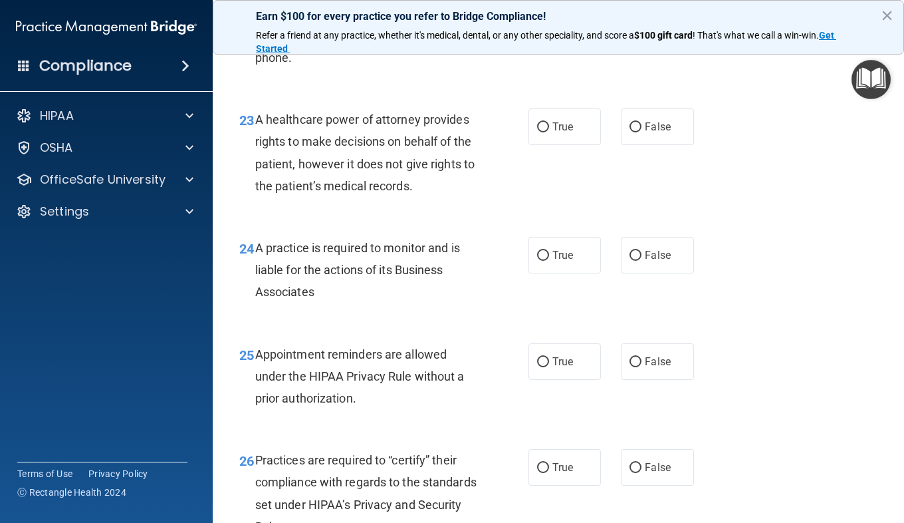
scroll to position [2863, 0]
radio input "true"
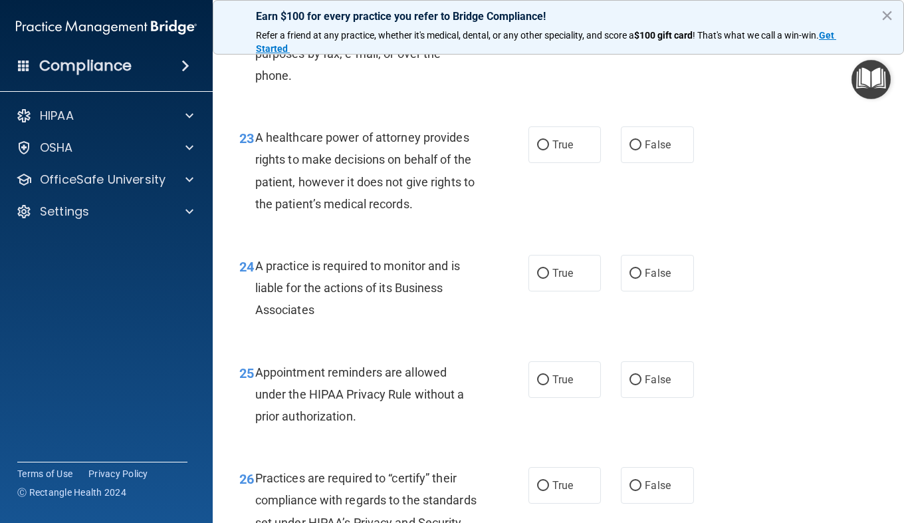
scroll to position [2846, 0]
click at [564, 33] on label "True" at bounding box center [565, 15] width 72 height 37
click at [549, 21] on input "True" at bounding box center [543, 16] width 12 height 10
radio input "true"
click at [641, 33] on label "False" at bounding box center [657, 15] width 72 height 37
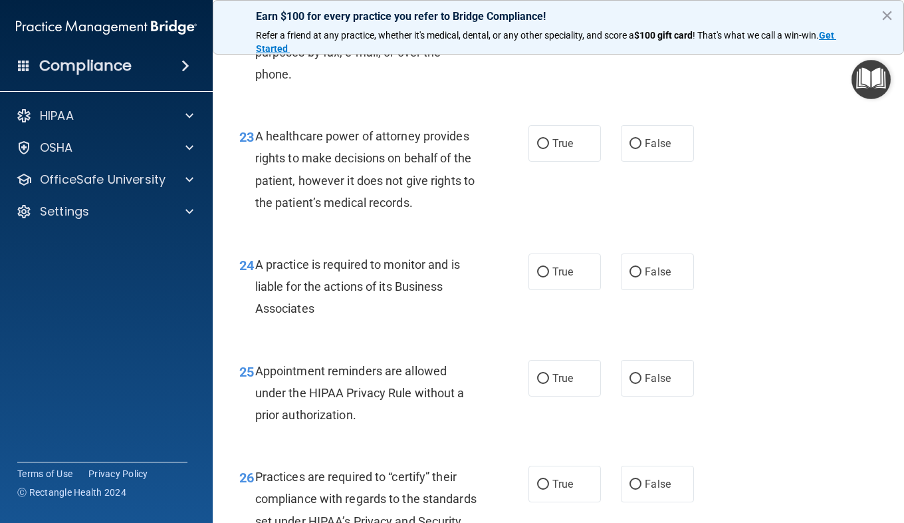
click at [641, 21] on input "False" at bounding box center [636, 16] width 12 height 10
radio input "true"
radio input "false"
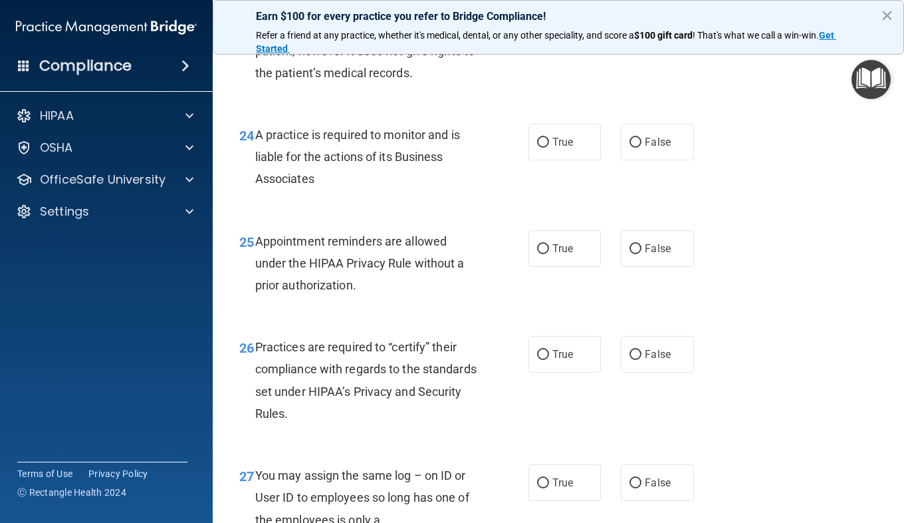
scroll to position [2979, 0]
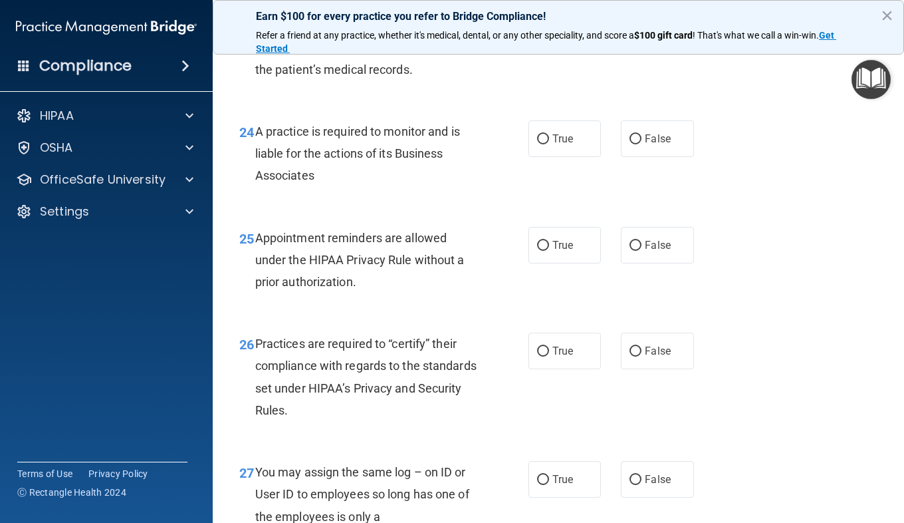
click at [668, 29] on label "False" at bounding box center [657, 10] width 72 height 37
click at [642, 16] on input "False" at bounding box center [636, 11] width 12 height 10
radio input "true"
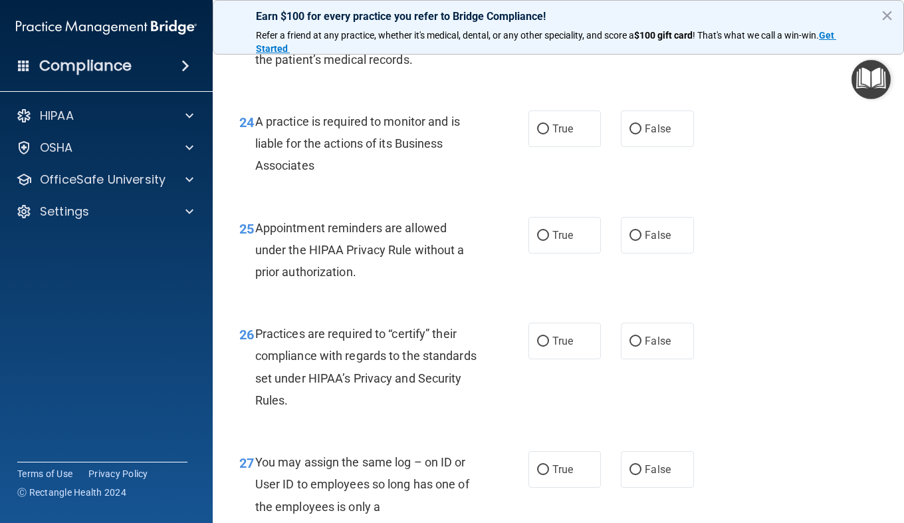
scroll to position [2988, 0]
drag, startPoint x: 472, startPoint y: 144, endPoint x: 257, endPoint y: 88, distance: 222.7
click at [257, 70] on div "A healthcare power of attorney provides rights to make decisions on behalf of t…" at bounding box center [371, 26] width 232 height 88
click at [581, 19] on label "True" at bounding box center [565, 0] width 72 height 37
click at [549, 6] on input "True" at bounding box center [543, 1] width 12 height 10
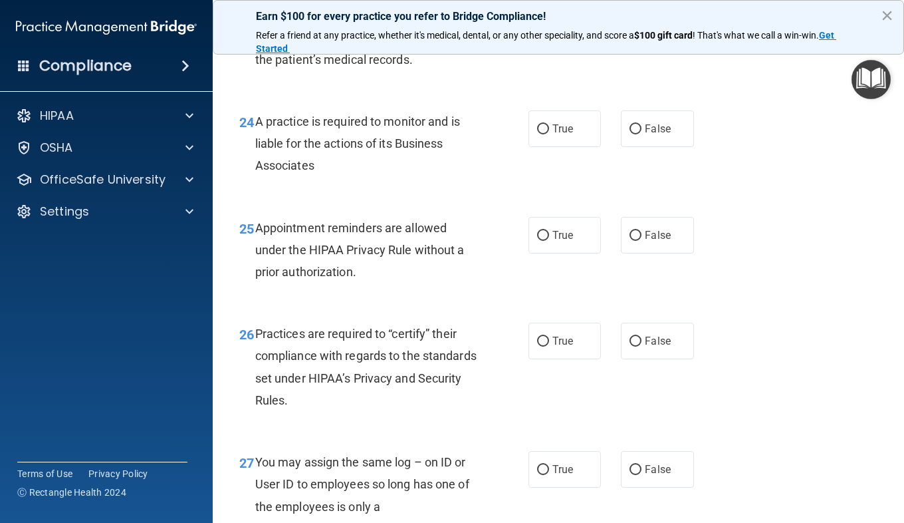
radio input "true"
radio input "false"
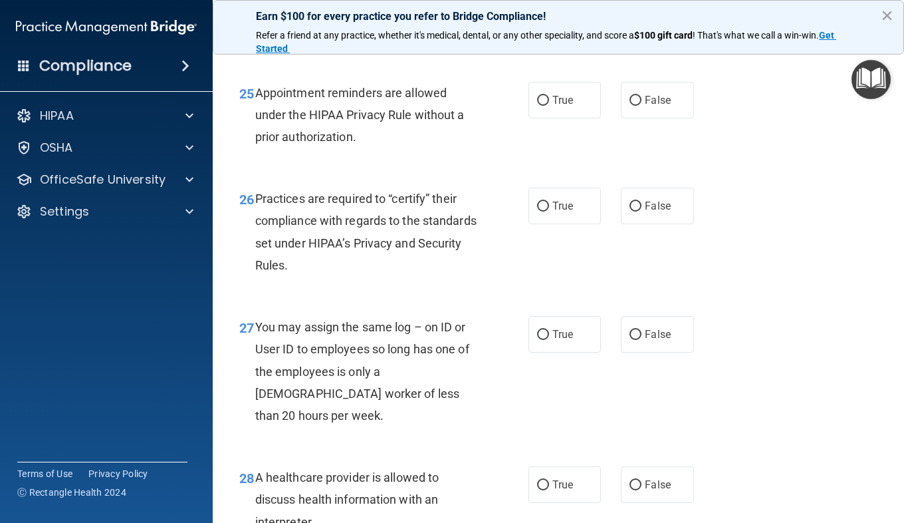
scroll to position [3124, 0]
radio input "true"
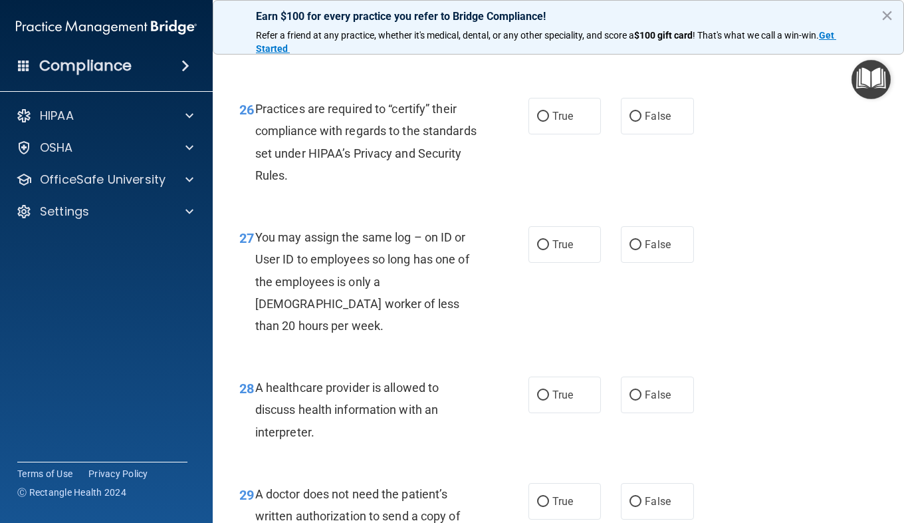
scroll to position [3219, 0]
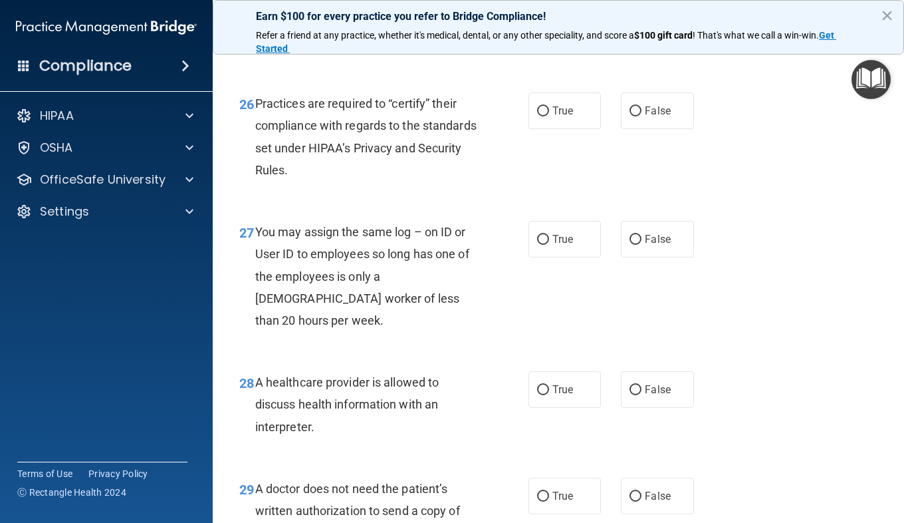
click at [554, 23] on label "True" at bounding box center [565, 5] width 72 height 37
click at [549, 11] on input "True" at bounding box center [543, 6] width 12 height 10
radio input "true"
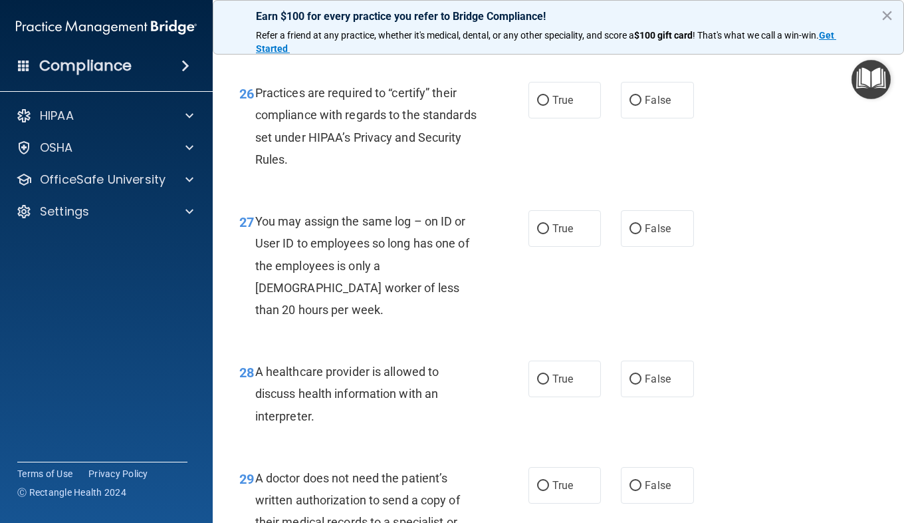
scroll to position [3229, 0]
radio input "true"
radio input "false"
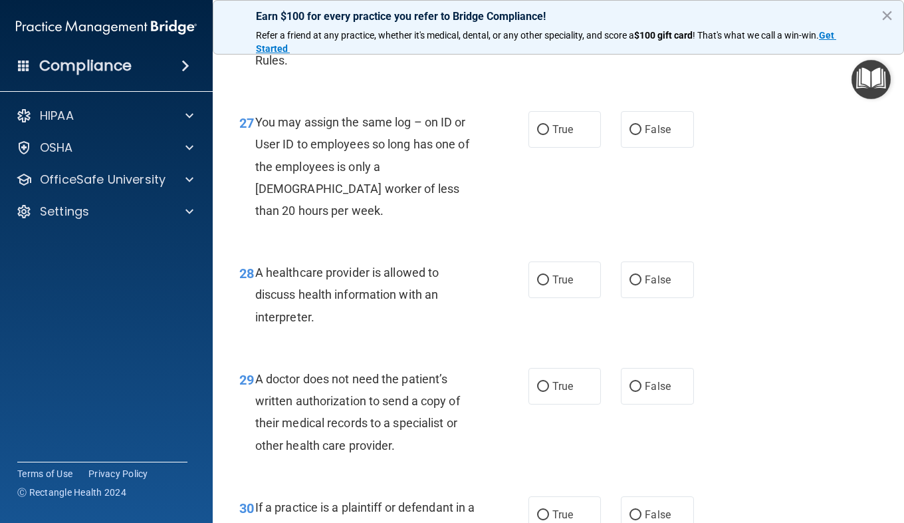
scroll to position [3329, 0]
click at [539, 19] on label "True" at bounding box center [565, 0] width 72 height 37
click at [539, 6] on input "True" at bounding box center [543, 1] width 12 height 10
radio input "true"
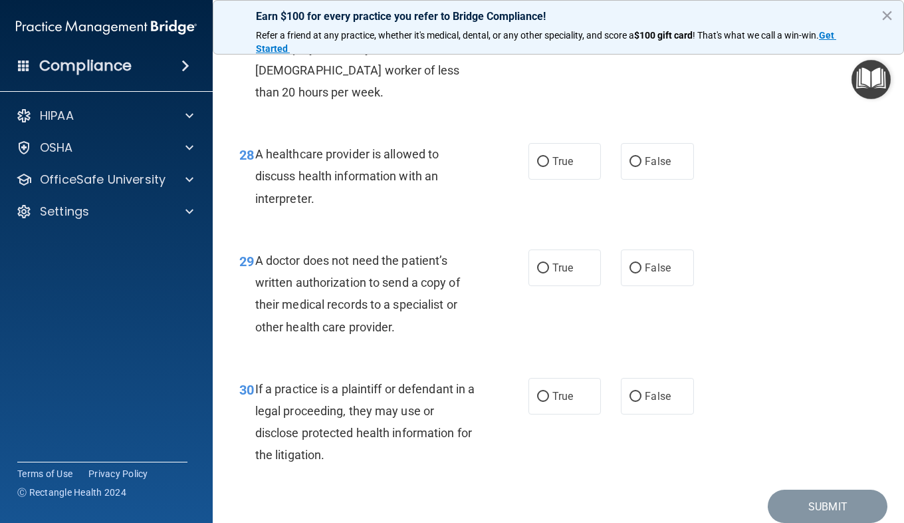
scroll to position [3451, 0]
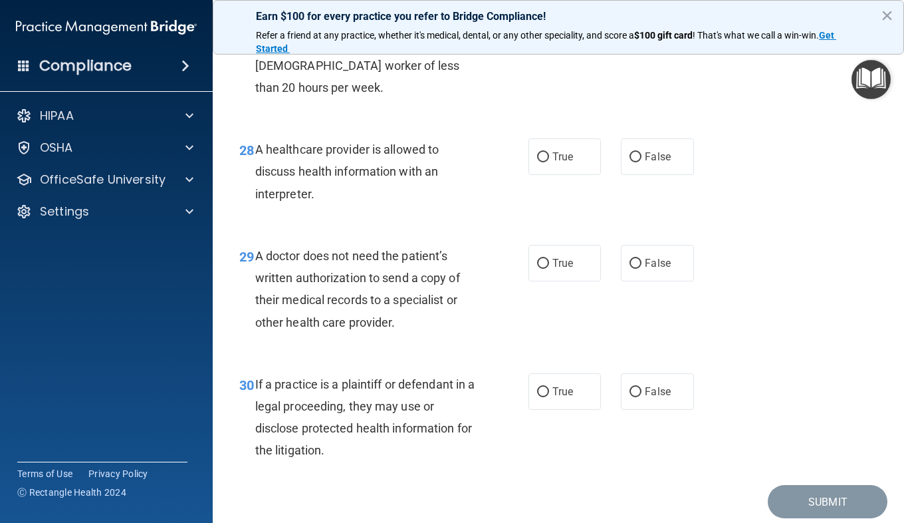
click at [621, 25] on label "False" at bounding box center [657, 6] width 72 height 37
click at [630, 12] on input "False" at bounding box center [636, 7] width 12 height 10
radio input "true"
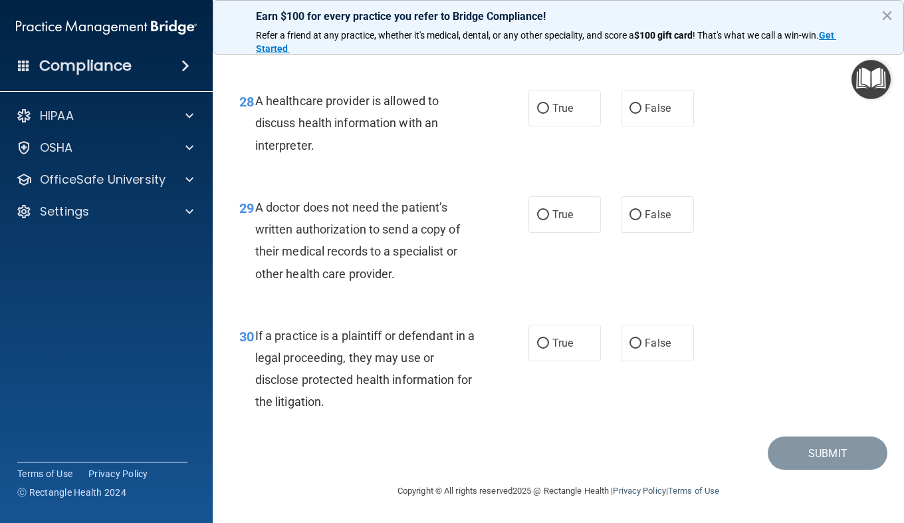
scroll to position [3567, 0]
click at [555, 96] on label "True" at bounding box center [565, 108] width 72 height 37
click at [549, 104] on input "True" at bounding box center [543, 109] width 12 height 10
radio input "true"
click at [562, 199] on label "True" at bounding box center [565, 214] width 72 height 37
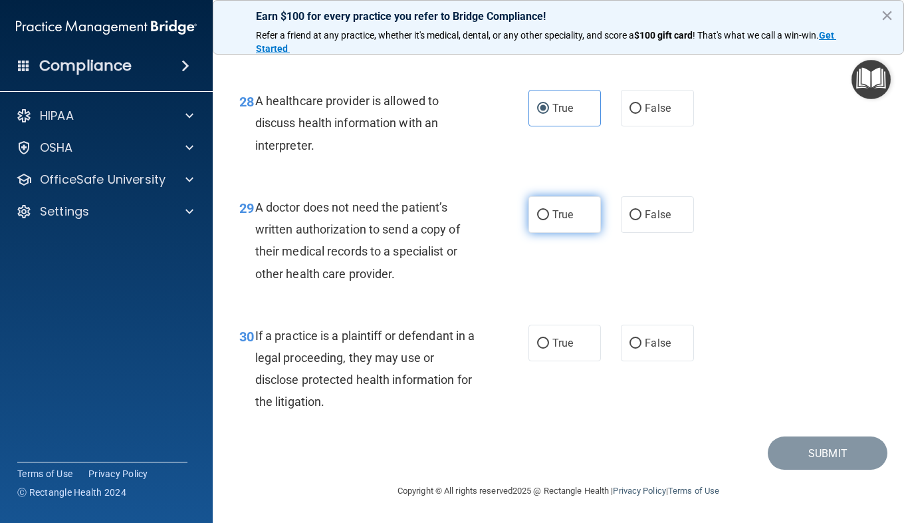
click at [549, 210] on input "True" at bounding box center [543, 215] width 12 height 10
radio input "true"
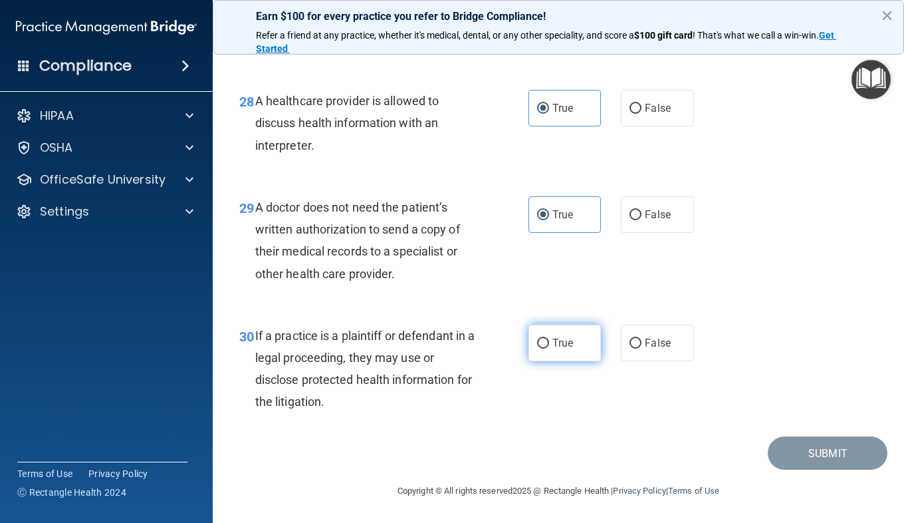
click at [537, 342] on input "True" at bounding box center [543, 343] width 12 height 10
radio input "true"
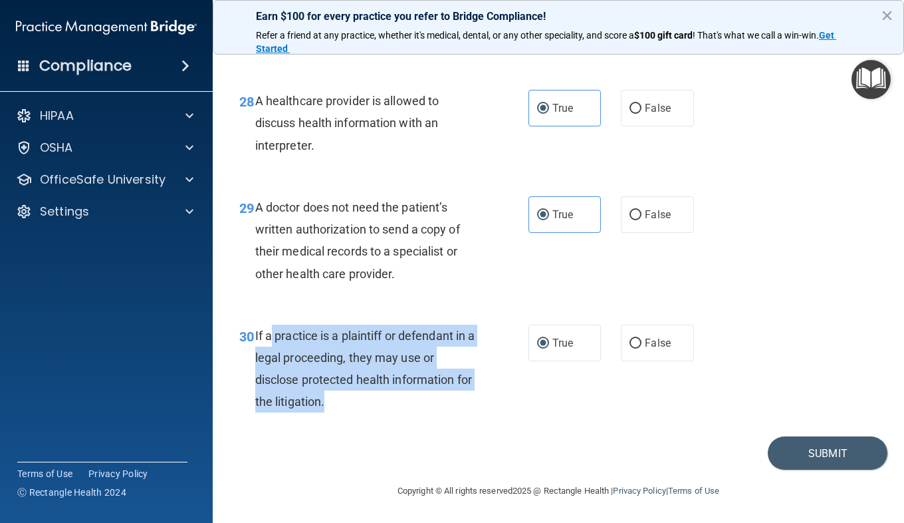
drag, startPoint x: 352, startPoint y: 392, endPoint x: 271, endPoint y: 342, distance: 94.9
click at [271, 342] on div "If a practice is a plaintiff or defendant in a legal proceeding, they may use o…" at bounding box center [371, 368] width 232 height 88
drag, startPoint x: 271, startPoint y: 342, endPoint x: 334, endPoint y: 366, distance: 67.3
click at [334, 366] on div "If a practice is a plaintiff or defendant in a legal proceeding, they may use o…" at bounding box center [371, 368] width 232 height 88
drag, startPoint x: 253, startPoint y: 334, endPoint x: 368, endPoint y: 396, distance: 130.9
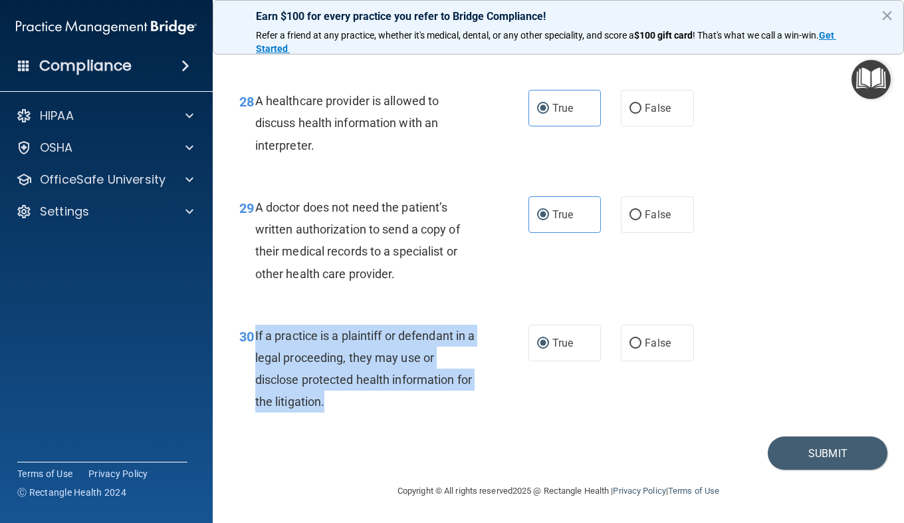
click at [368, 396] on div "30 If a practice is a plaintiff or defendant in a legal proceeding, they may us…" at bounding box center [383, 371] width 329 height 95
click at [368, 396] on div "If a practice is a plaintiff or defendant in a legal proceeding, they may use o…" at bounding box center [371, 368] width 232 height 88
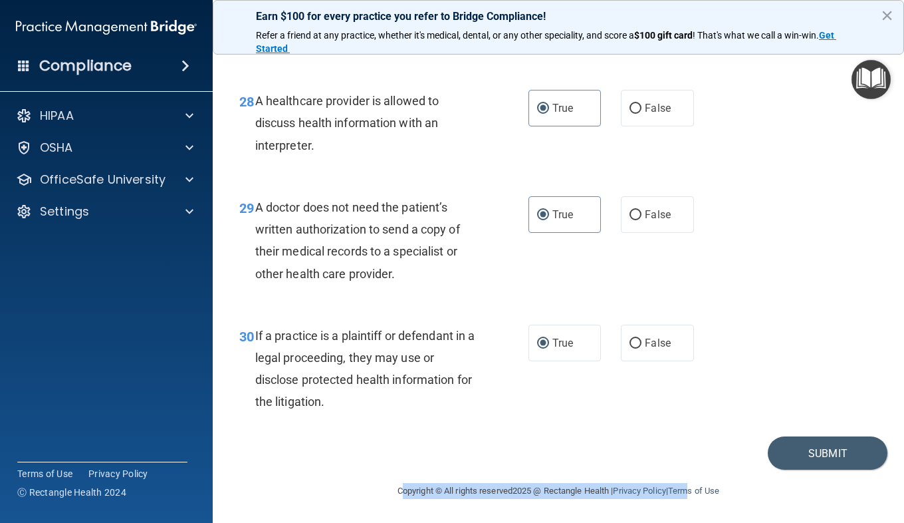
drag, startPoint x: 764, startPoint y: 454, endPoint x: 693, endPoint y: 469, distance: 72.6
click at [693, 469] on main "- The HIPAA Quiz #2 This quiz doesn’t expire until . Are you sure you want to t…" at bounding box center [558, 283] width 691 height 480
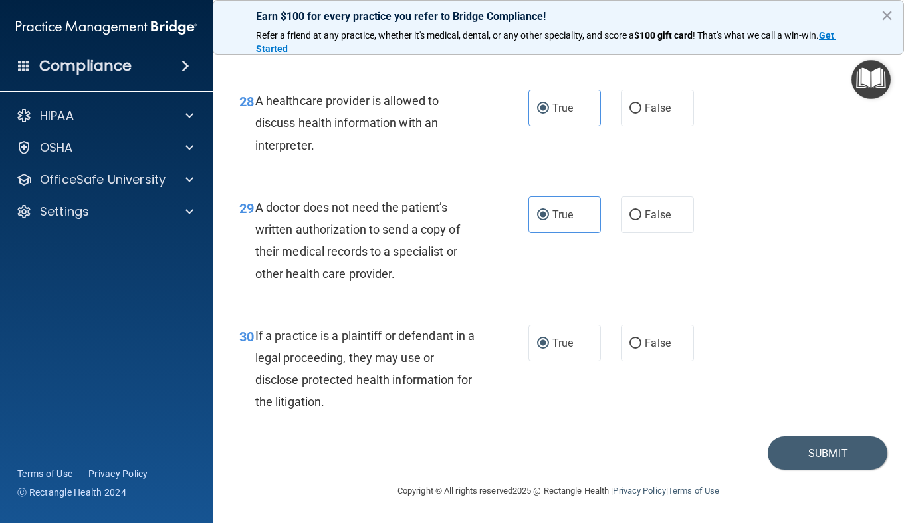
drag, startPoint x: 693, startPoint y: 469, endPoint x: 659, endPoint y: 451, distance: 38.4
click at [659, 451] on div "Submit" at bounding box center [558, 453] width 658 height 34
click at [822, 440] on button "Submit" at bounding box center [828, 453] width 120 height 34
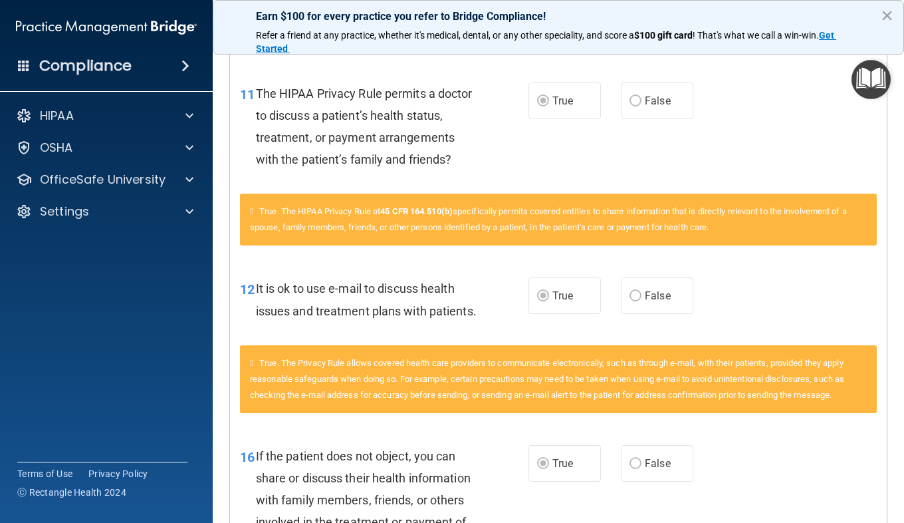
scroll to position [487, 0]
drag, startPoint x: 530, startPoint y: 338, endPoint x: 518, endPoint y: 325, distance: 17.9
drag, startPoint x: 518, startPoint y: 325, endPoint x: 403, endPoint y: 245, distance: 140.4
click at [403, 232] on span "True. The HIPAA Privacy Rule at 45 CFR 164.510(b) specifically permits covered …" at bounding box center [548, 219] width 597 height 26
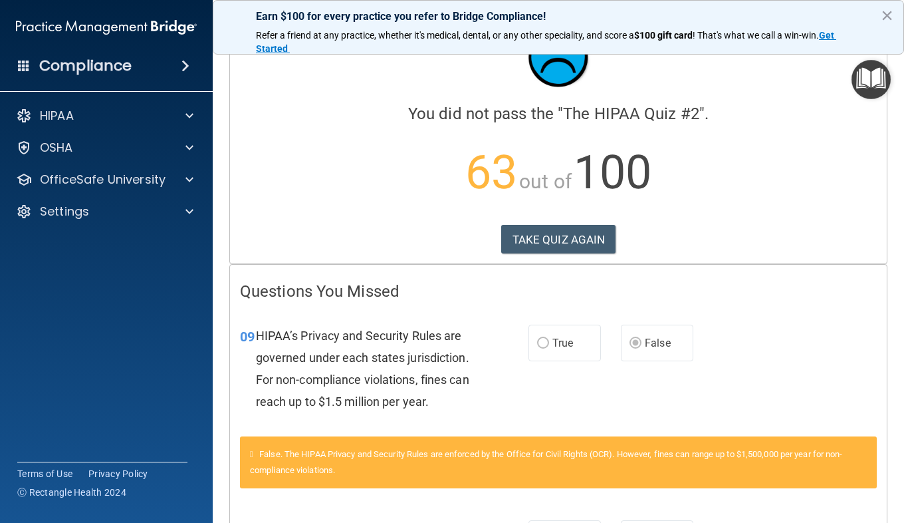
scroll to position [0, 0]
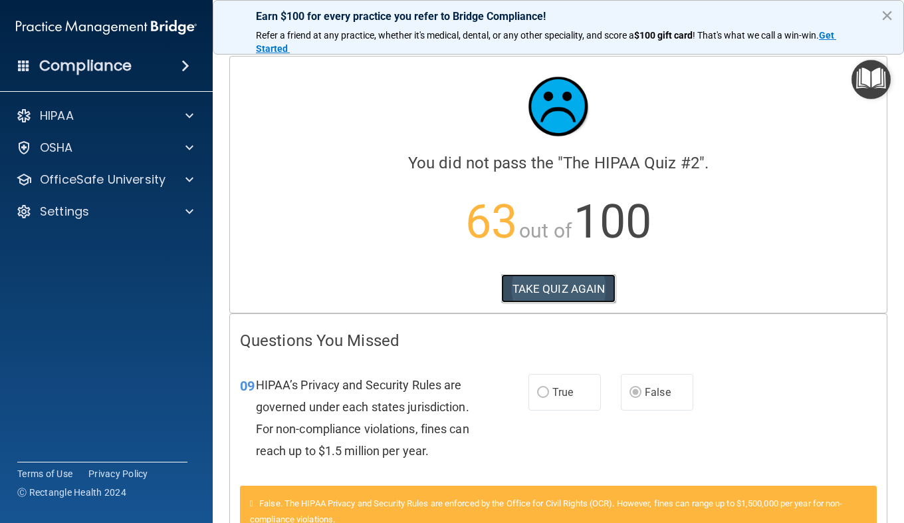
click at [543, 279] on button "TAKE QUIZ AGAIN" at bounding box center [558, 288] width 115 height 29
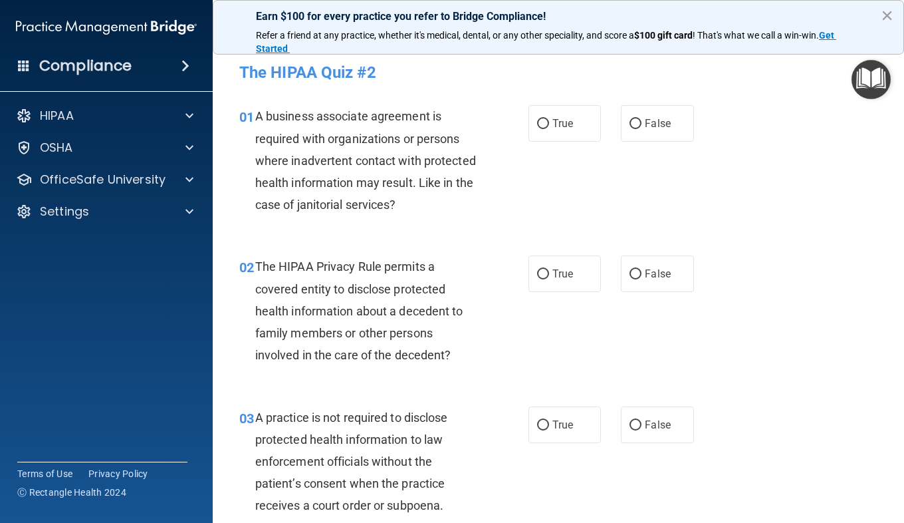
click at [374, 242] on div "02 The HIPAA Privacy Rule permits a covered entity to disclose protected health…" at bounding box center [558, 314] width 658 height 150
click at [556, 126] on span "True" at bounding box center [562, 123] width 21 height 13
click at [549, 126] on input "True" at bounding box center [543, 124] width 12 height 10
radio input "true"
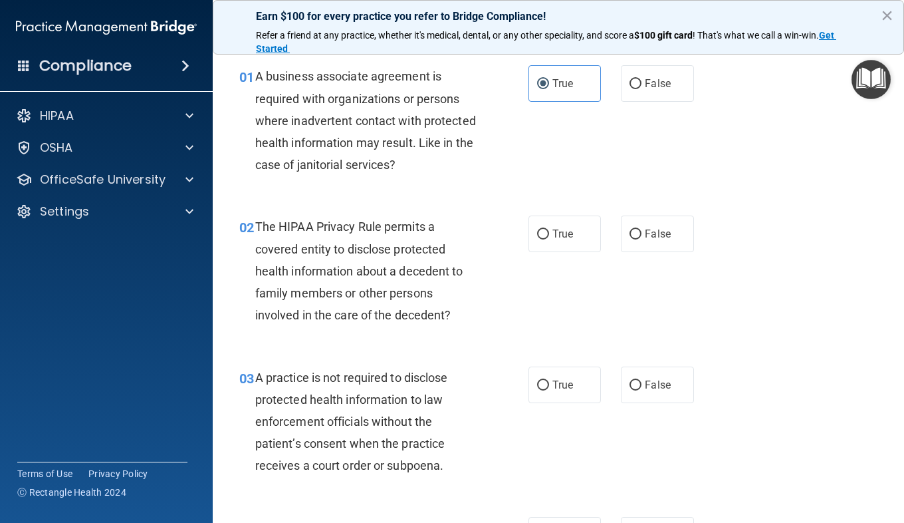
scroll to position [60, 0]
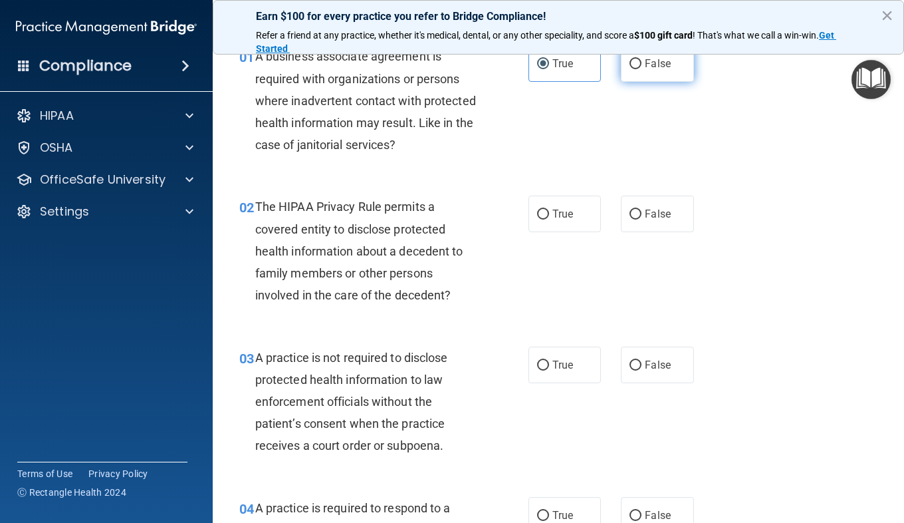
click at [635, 61] on input "False" at bounding box center [636, 64] width 12 height 10
radio input "true"
radio input "false"
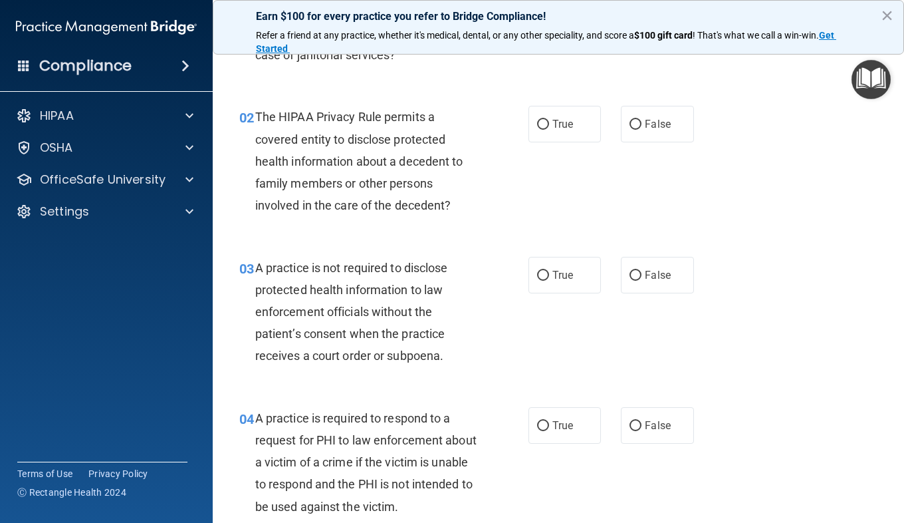
scroll to position [154, 0]
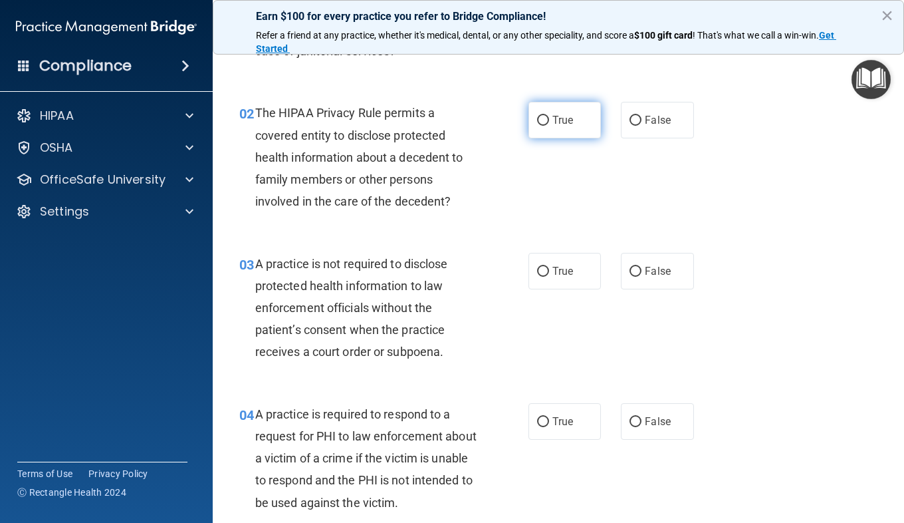
click at [545, 132] on label "True" at bounding box center [565, 120] width 72 height 37
click at [545, 126] on input "True" at bounding box center [543, 121] width 12 height 10
radio input "true"
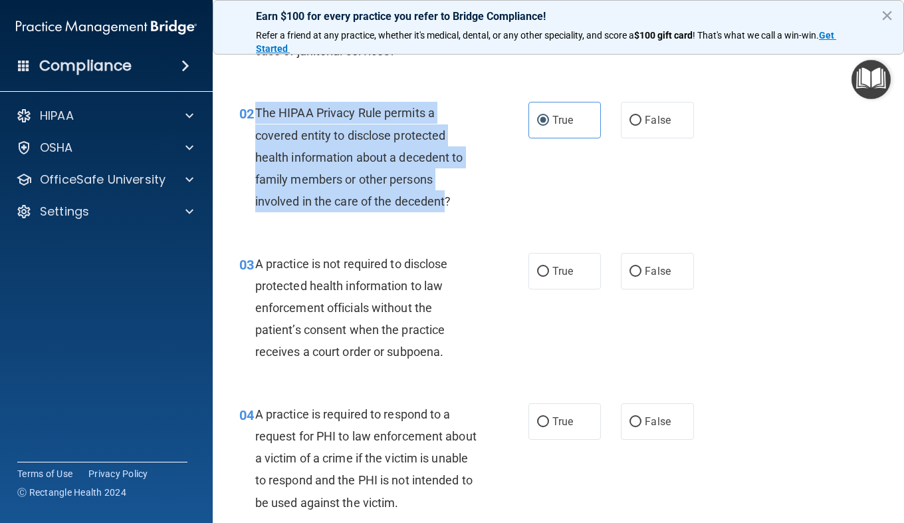
drag, startPoint x: 444, startPoint y: 199, endPoint x: 257, endPoint y: 120, distance: 203.2
click at [257, 120] on div "The HIPAA Privacy Rule permits a covered entity to disclose protected health in…" at bounding box center [371, 157] width 232 height 110
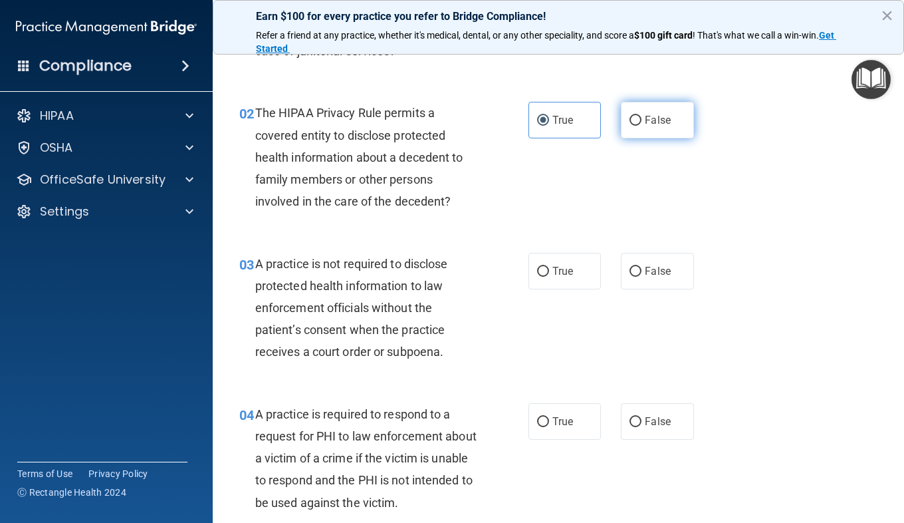
click at [642, 127] on label "False" at bounding box center [657, 120] width 72 height 37
click at [642, 126] on input "False" at bounding box center [636, 121] width 12 height 10
radio input "true"
click at [566, 127] on label "True" at bounding box center [565, 120] width 72 height 37
click at [549, 126] on input "True" at bounding box center [543, 121] width 12 height 10
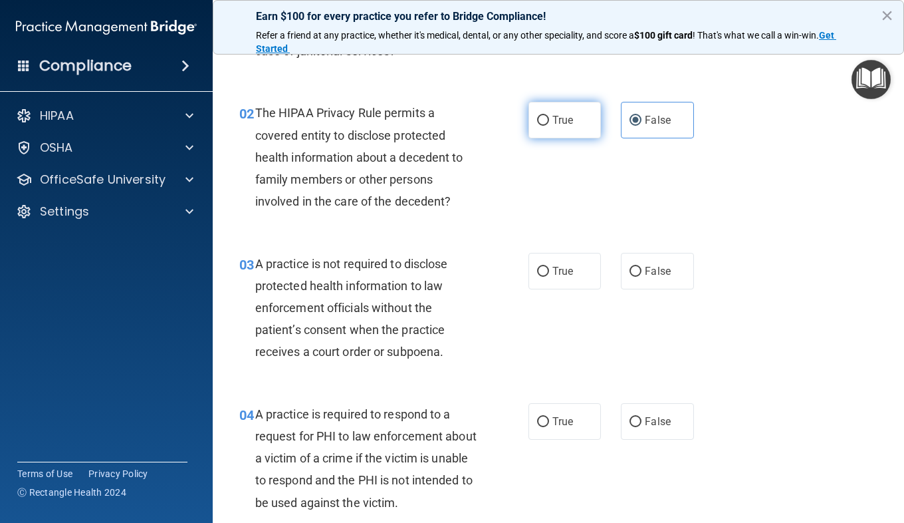
radio input "true"
radio input "false"
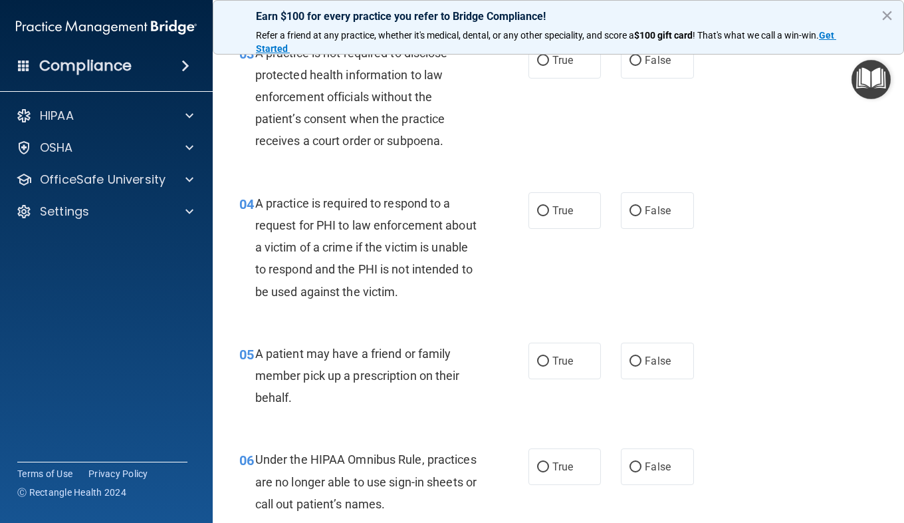
scroll to position [337, 0]
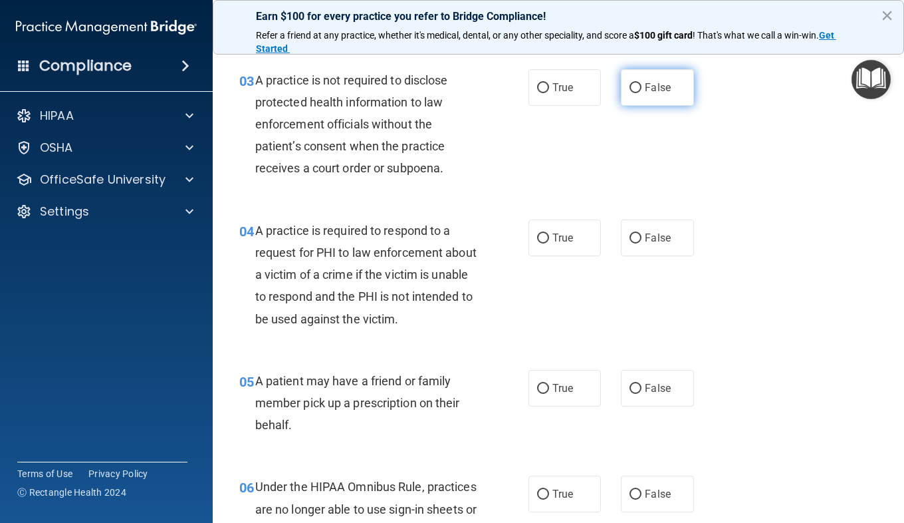
click at [638, 80] on label "False" at bounding box center [657, 87] width 72 height 37
click at [638, 83] on input "False" at bounding box center [636, 88] width 12 height 10
radio input "true"
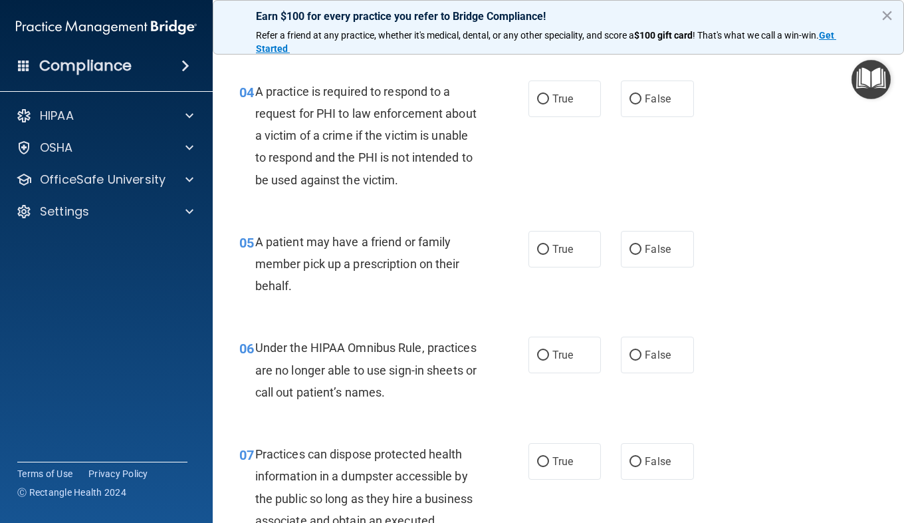
scroll to position [479, 0]
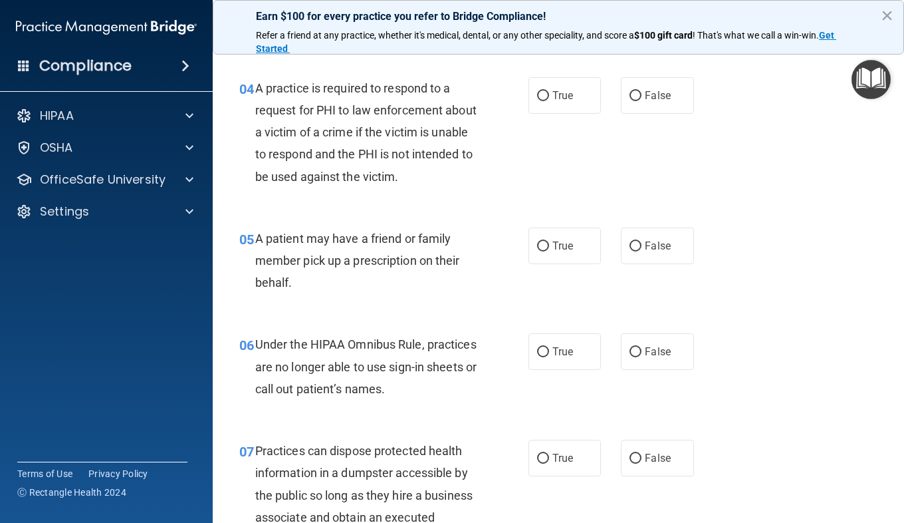
click at [507, 112] on div "04 A practice is required to respond to a request for PHI to law enforcement ab…" at bounding box center [383, 135] width 329 height 117
click at [537, 91] on input "True" at bounding box center [543, 96] width 12 height 10
radio input "true"
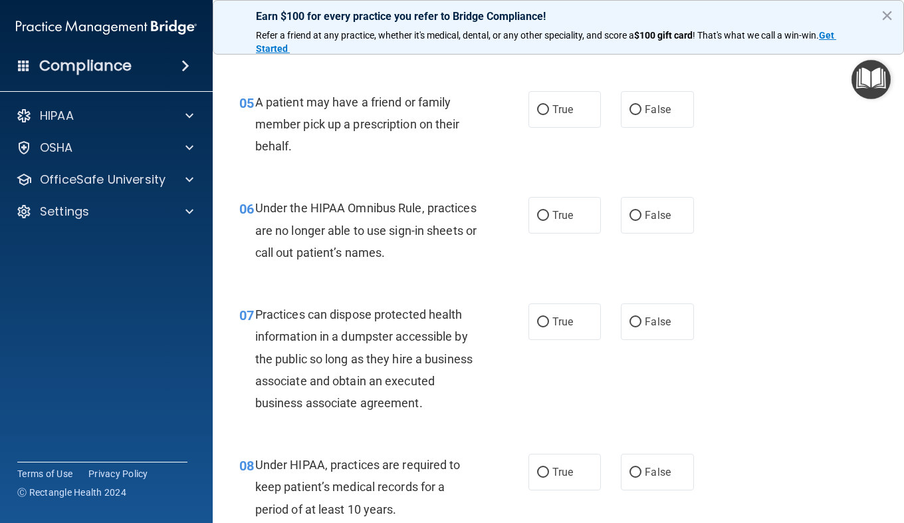
scroll to position [622, 0]
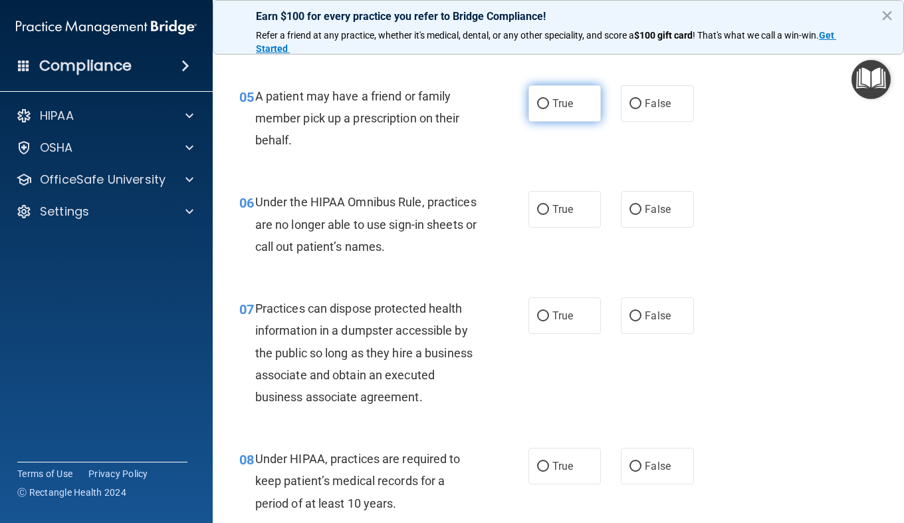
click at [531, 96] on label "True" at bounding box center [565, 103] width 72 height 37
click at [537, 99] on input "True" at bounding box center [543, 104] width 12 height 10
radio input "true"
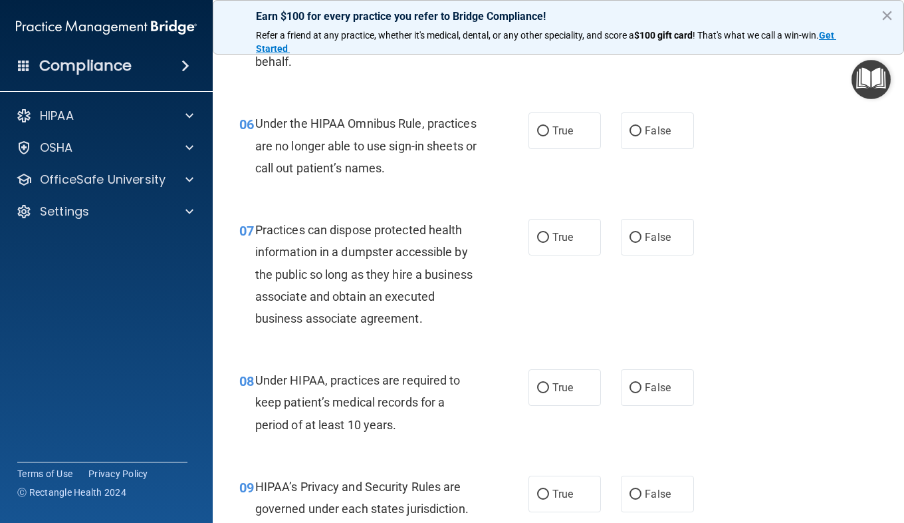
scroll to position [705, 0]
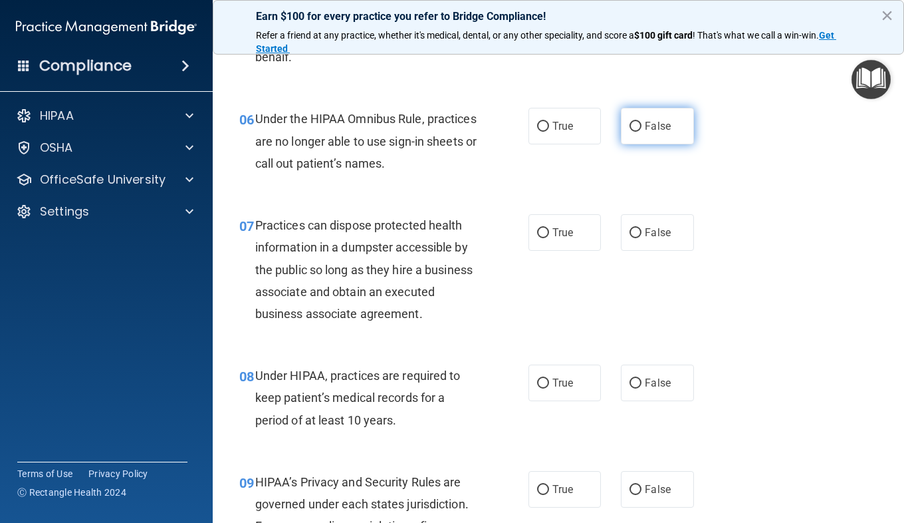
click at [630, 137] on label "False" at bounding box center [657, 126] width 72 height 37
click at [630, 132] on input "False" at bounding box center [636, 127] width 12 height 10
radio input "true"
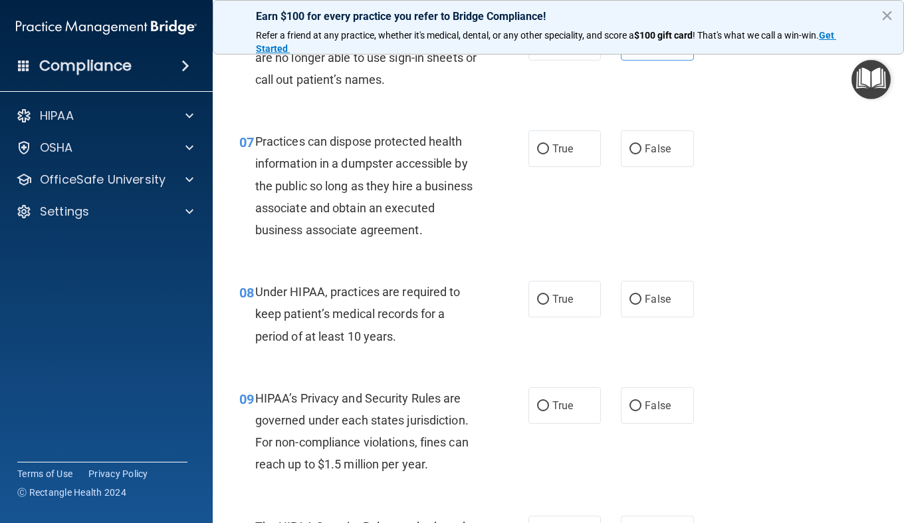
scroll to position [815, 0]
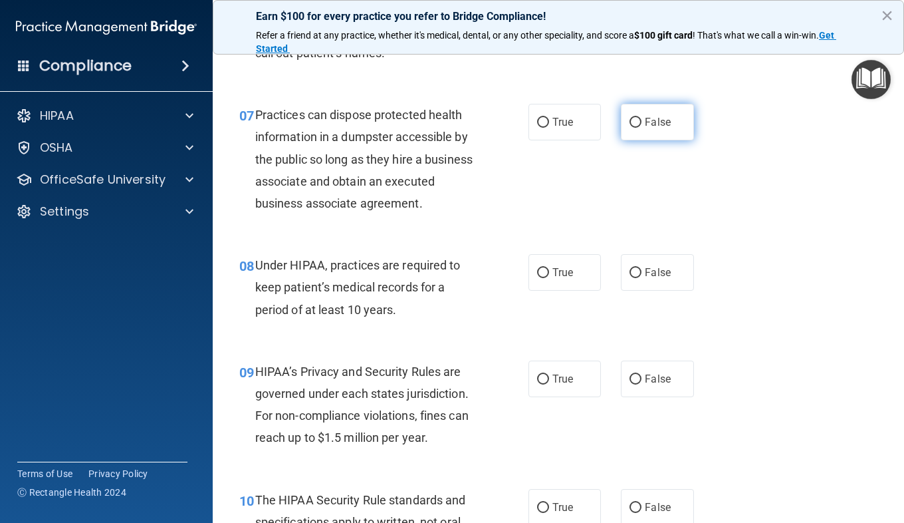
click at [634, 120] on input "False" at bounding box center [636, 123] width 12 height 10
radio input "true"
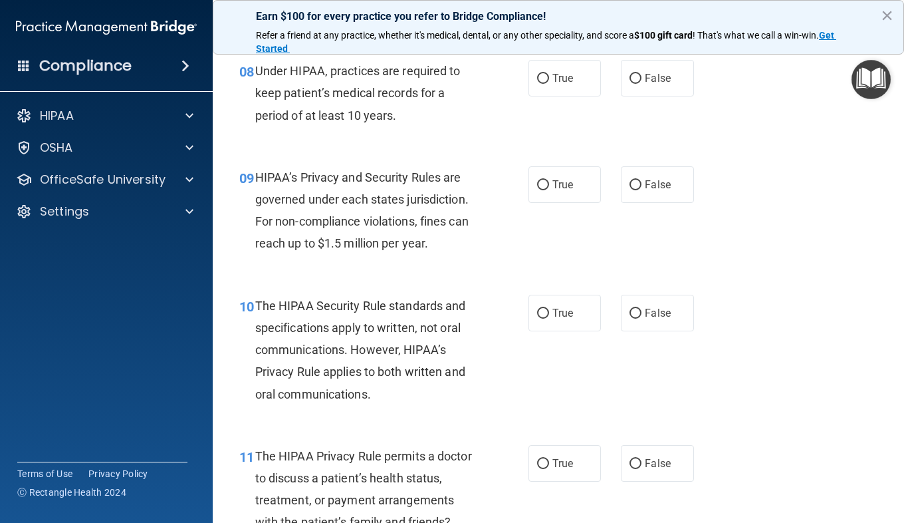
scroll to position [1011, 0]
click at [636, 93] on label "False" at bounding box center [657, 77] width 72 height 37
click at [636, 82] on input "False" at bounding box center [636, 77] width 12 height 10
radio input "true"
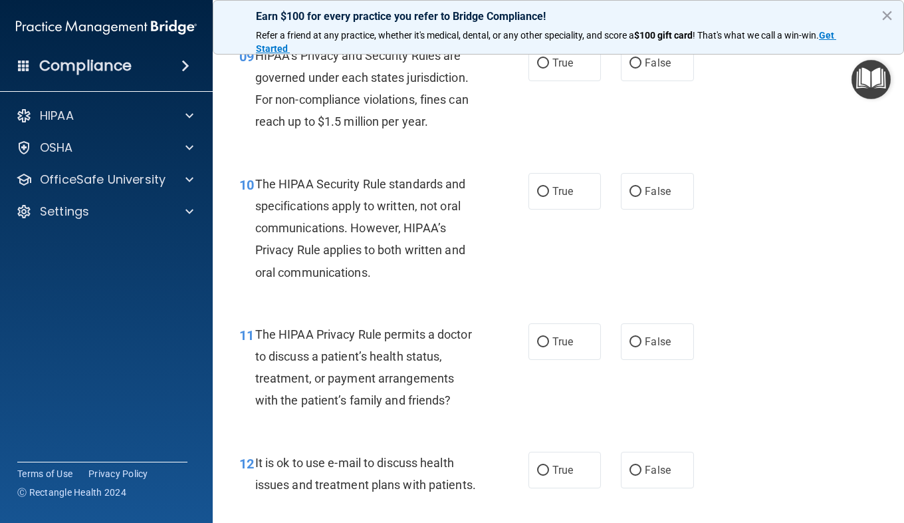
scroll to position [1133, 0]
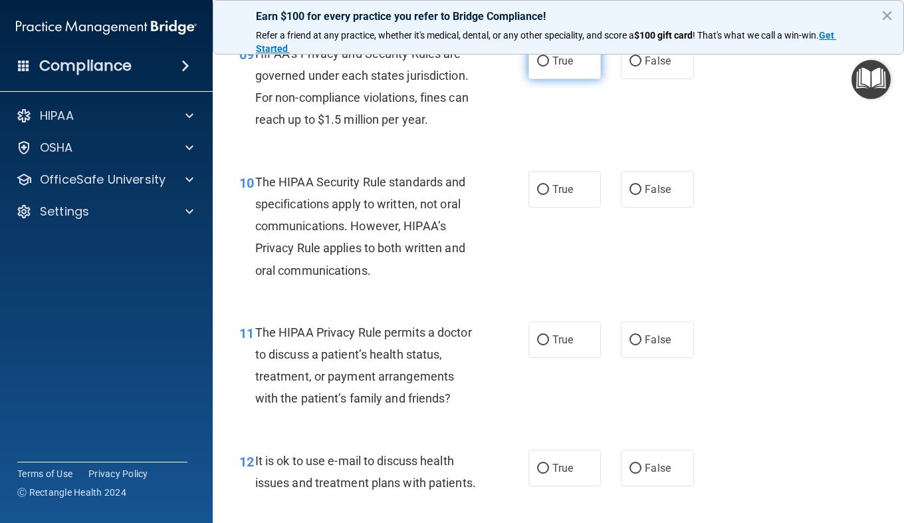
click at [567, 67] on span "True" at bounding box center [562, 61] width 21 height 13
click at [549, 66] on input "True" at bounding box center [543, 62] width 12 height 10
radio input "true"
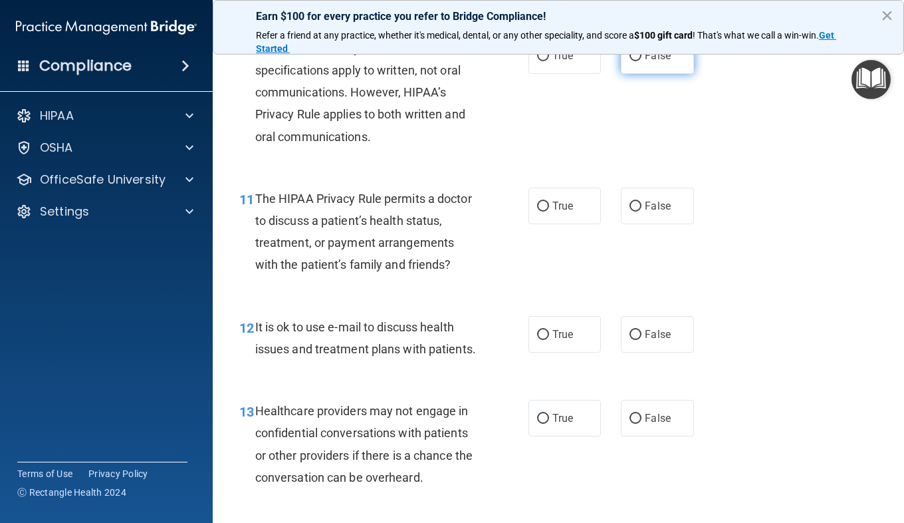
click at [636, 74] on label "False" at bounding box center [657, 55] width 72 height 37
click at [636, 61] on input "False" at bounding box center [636, 56] width 12 height 10
radio input "true"
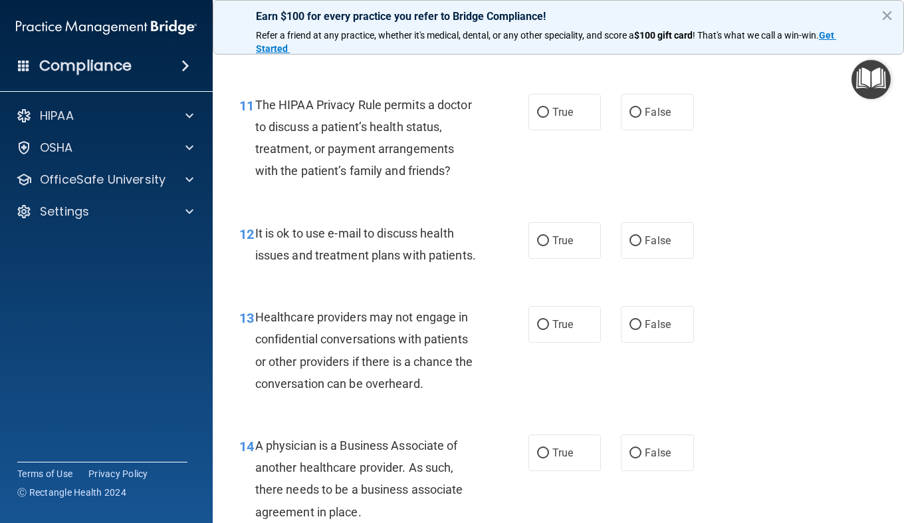
scroll to position [1366, 0]
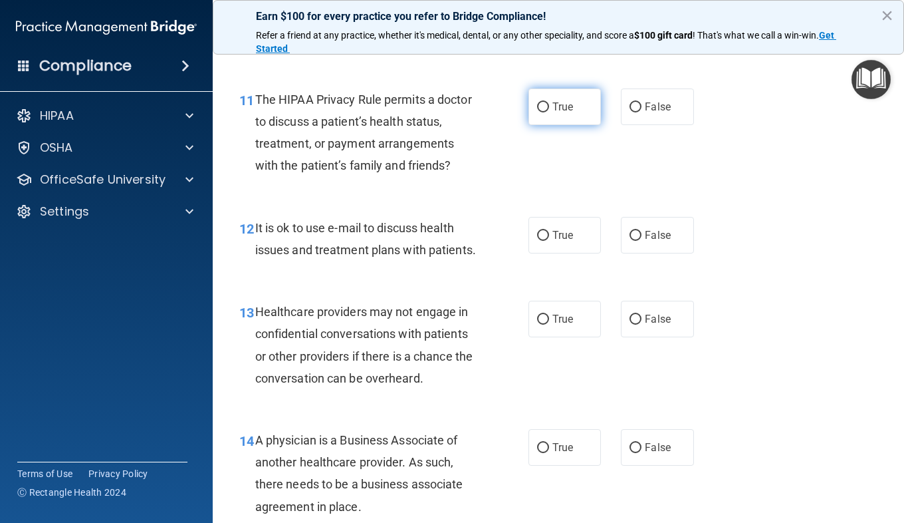
click at [554, 113] on span "True" at bounding box center [562, 106] width 21 height 13
click at [549, 112] on input "True" at bounding box center [543, 107] width 12 height 10
radio input "true"
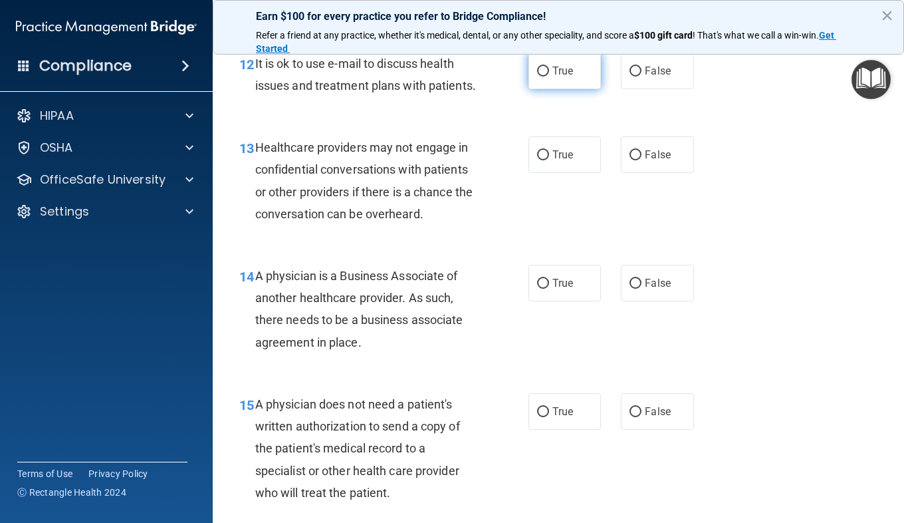
scroll to position [1531, 0]
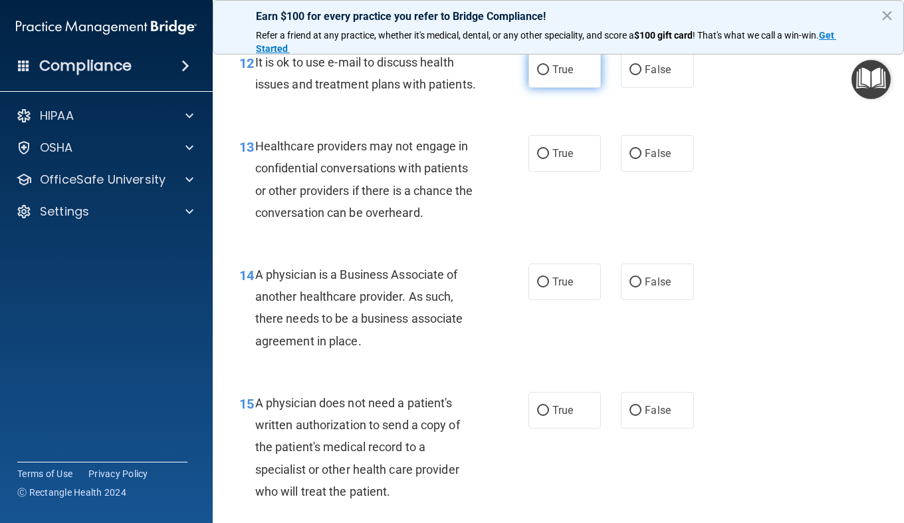
click at [547, 88] on label "True" at bounding box center [565, 69] width 72 height 37
click at [547, 75] on input "True" at bounding box center [543, 70] width 12 height 10
radio input "true"
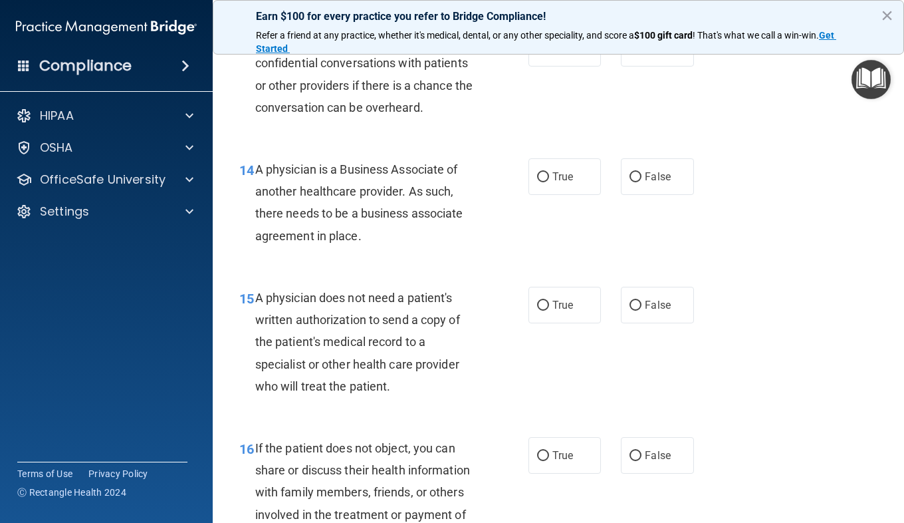
scroll to position [1643, 0]
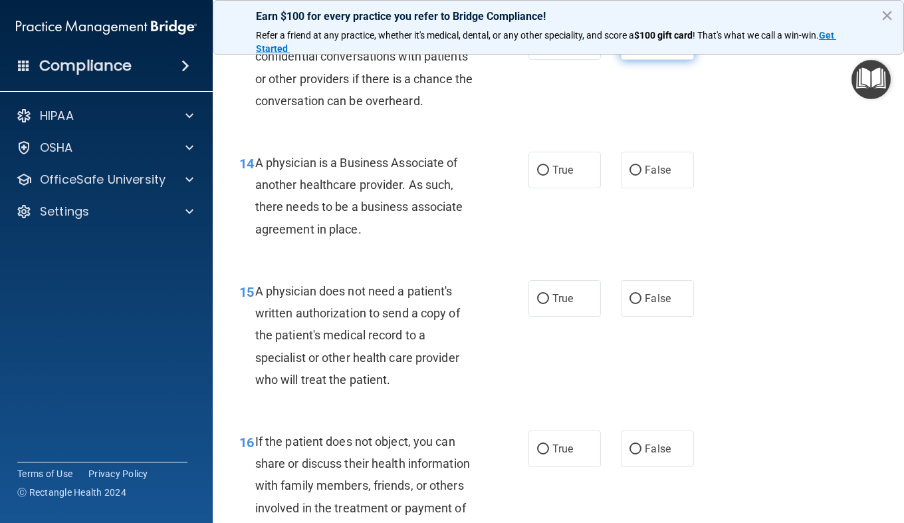
click at [621, 60] on label "False" at bounding box center [657, 41] width 72 height 37
click at [630, 47] on input "False" at bounding box center [636, 42] width 12 height 10
radio input "true"
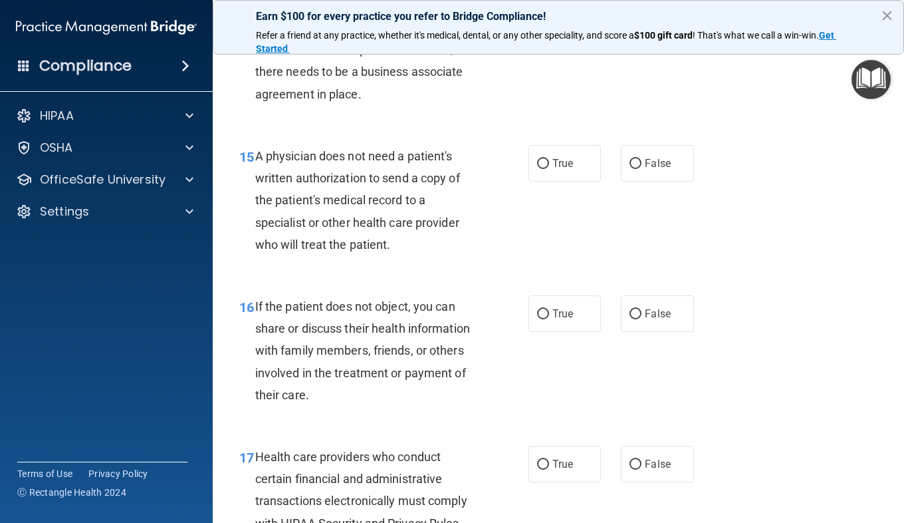
scroll to position [1784, 0]
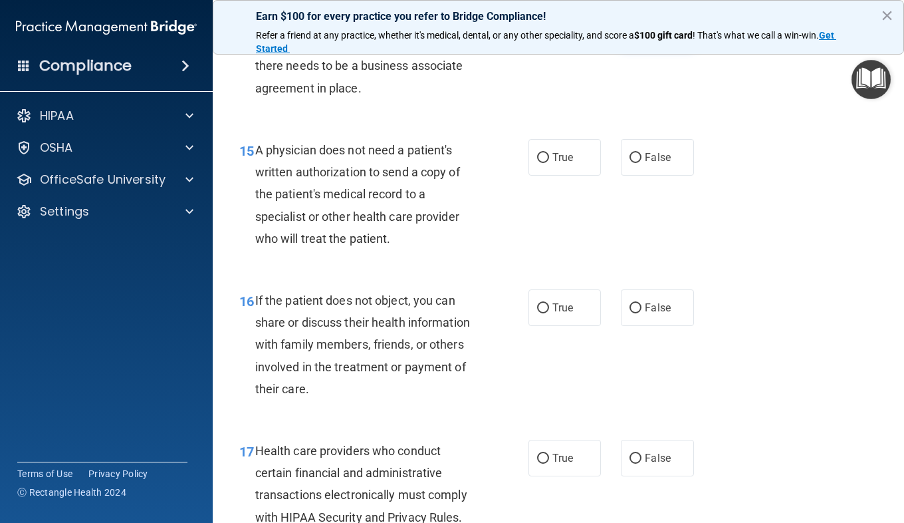
click at [650, 35] on span "False" at bounding box center [658, 29] width 26 height 13
click at [642, 35] on input "False" at bounding box center [636, 30] width 12 height 10
radio input "true"
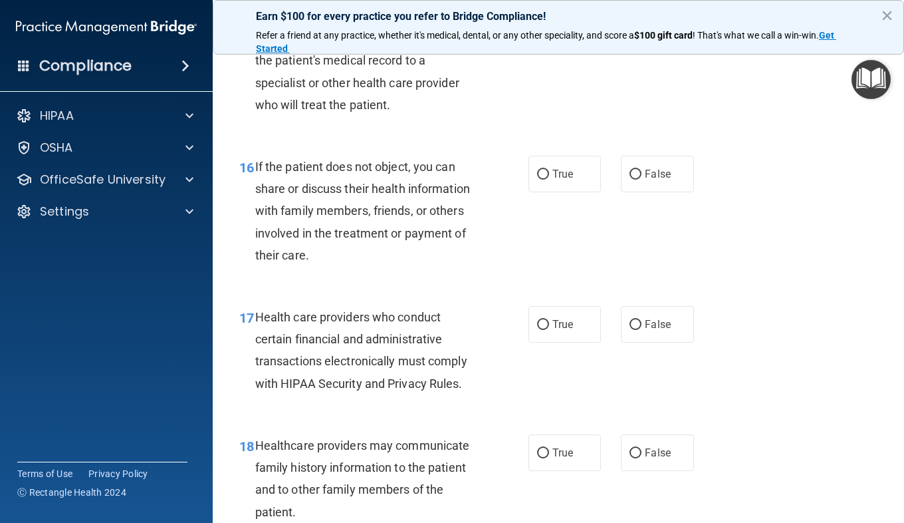
scroll to position [1926, 0]
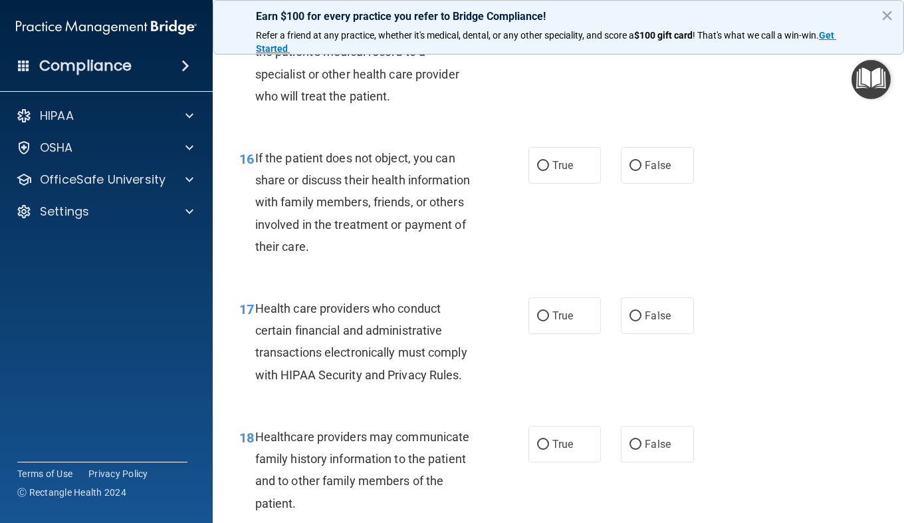
click at [537, 33] on label "True" at bounding box center [565, 15] width 72 height 37
click at [537, 21] on input "True" at bounding box center [543, 16] width 12 height 10
radio input "true"
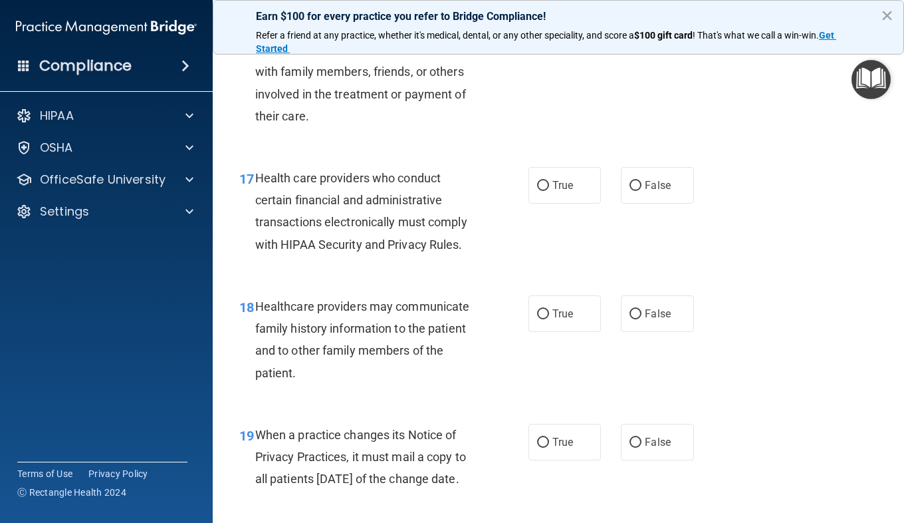
scroll to position [2061, 0]
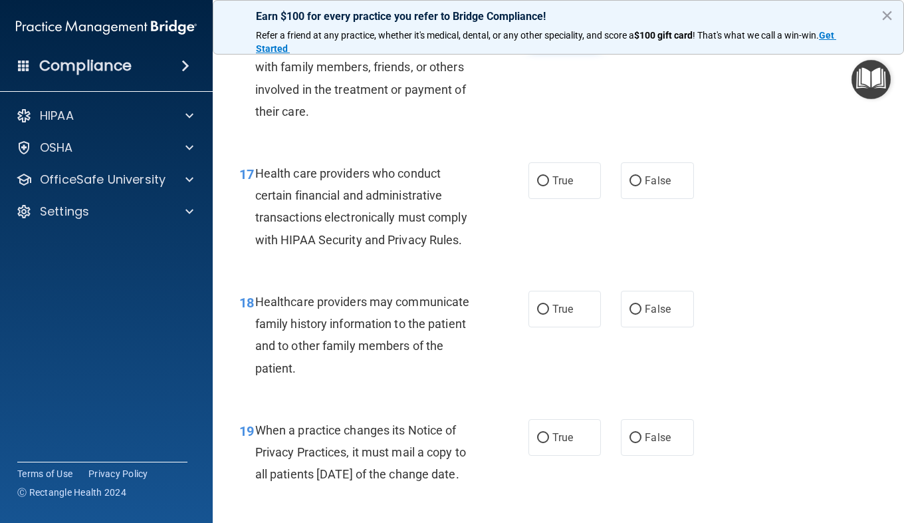
click at [567, 49] on label "True" at bounding box center [565, 30] width 72 height 37
click at [549, 36] on input "True" at bounding box center [543, 31] width 12 height 10
radio input "true"
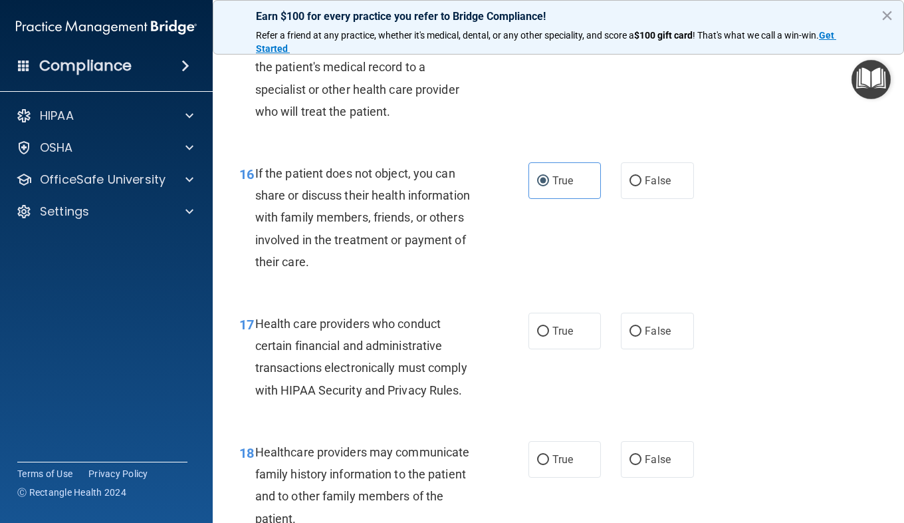
scroll to position [1918, 0]
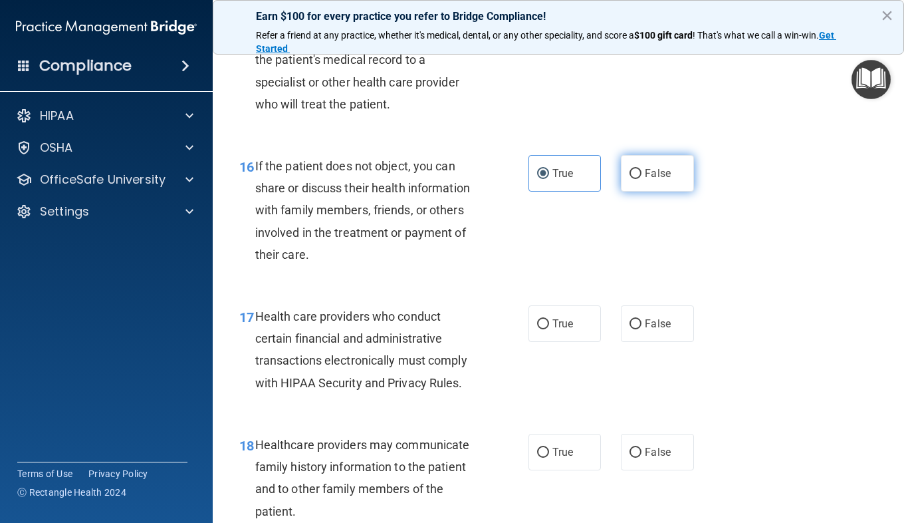
click at [630, 179] on input "False" at bounding box center [636, 174] width 12 height 10
radio input "true"
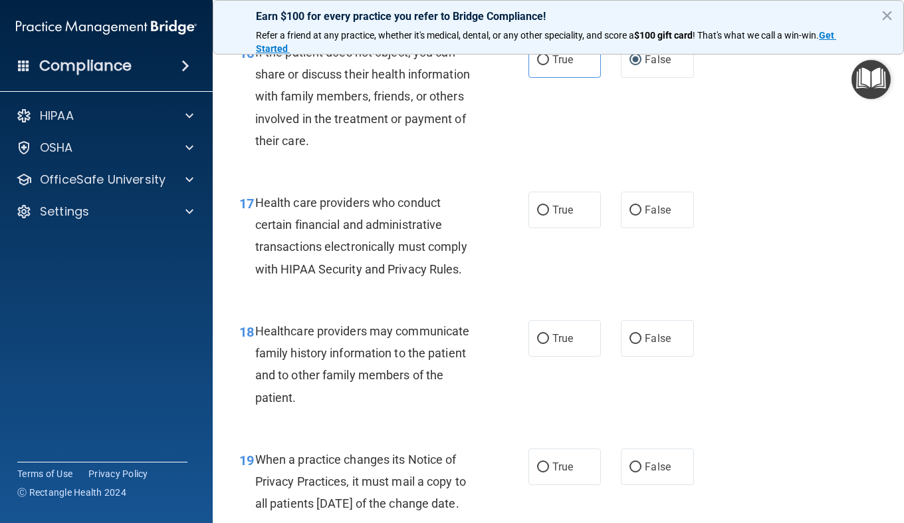
scroll to position [2032, 0]
drag, startPoint x: 558, startPoint y: 136, endPoint x: 538, endPoint y: 124, distance: 22.9
click at [538, 64] on input "True" at bounding box center [543, 60] width 12 height 10
radio input "true"
radio input "false"
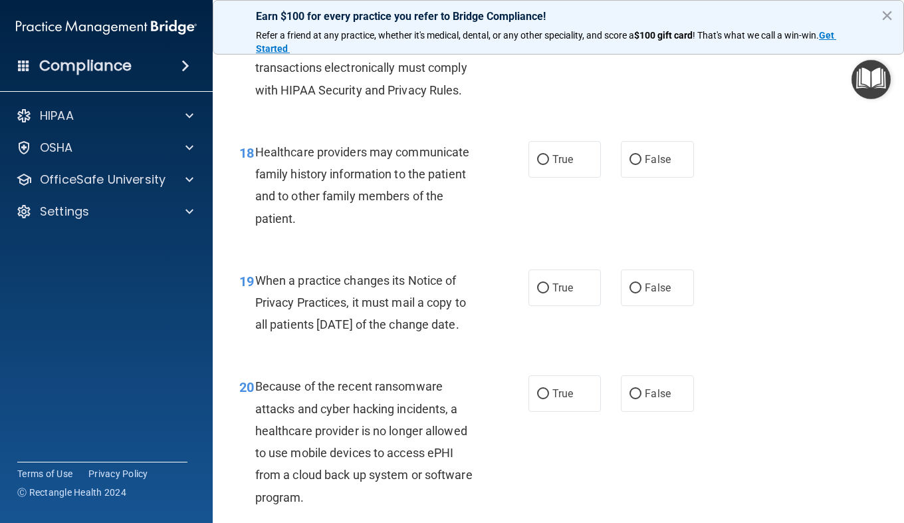
scroll to position [2212, 0]
click at [475, 100] on div "Health care providers who conduct certain financial and administrative transact…" at bounding box center [371, 55] width 232 height 88
click at [576, 48] on label "True" at bounding box center [565, 29] width 72 height 37
click at [549, 35] on input "True" at bounding box center [543, 30] width 12 height 10
radio input "true"
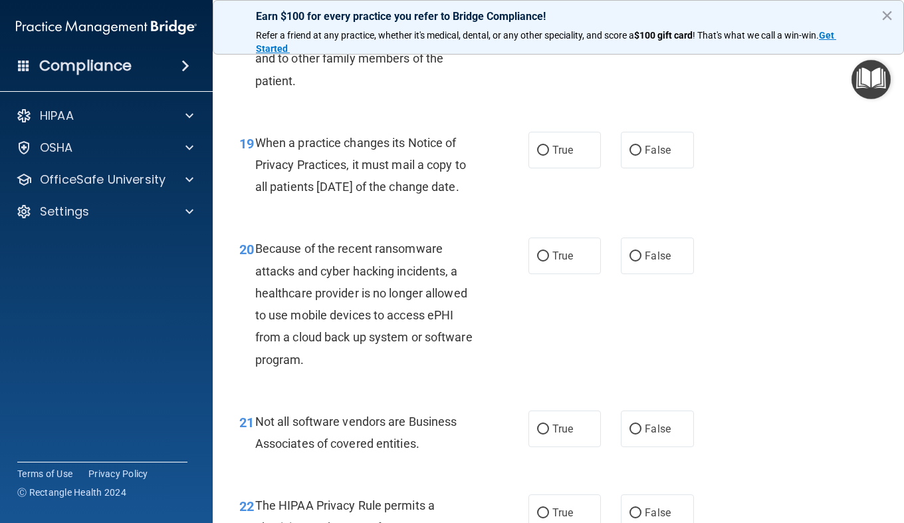
scroll to position [2354, 0]
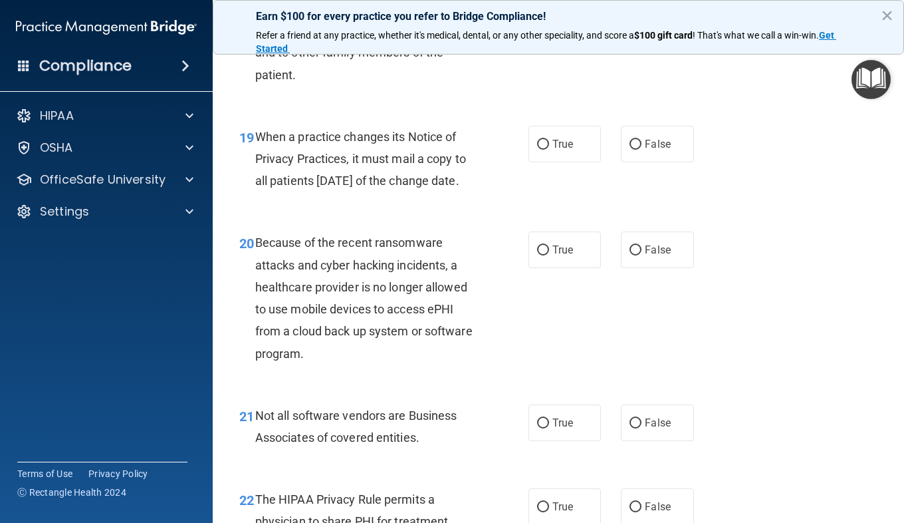
click at [640, 34] on label "False" at bounding box center [657, 15] width 72 height 37
click at [640, 21] on input "False" at bounding box center [636, 16] width 12 height 10
radio input "true"
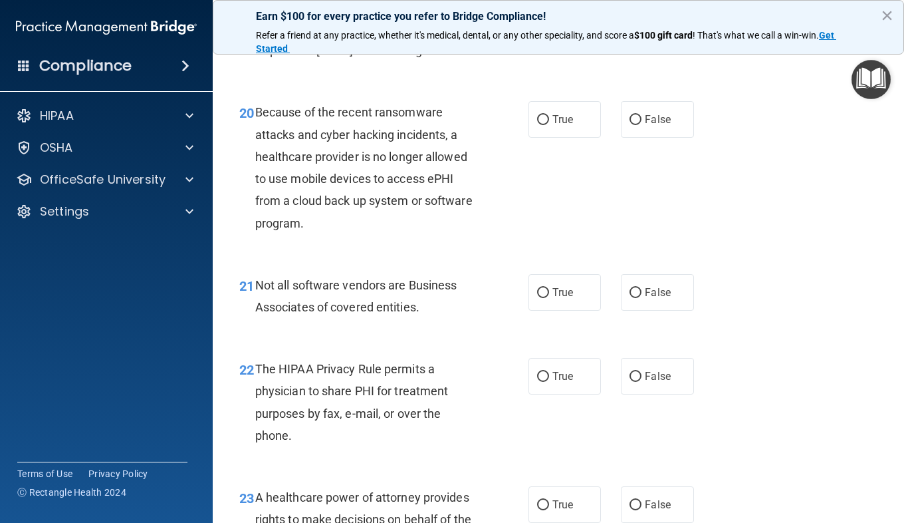
scroll to position [2485, 0]
click at [529, 31] on label "True" at bounding box center [565, 13] width 72 height 37
click at [537, 19] on input "True" at bounding box center [543, 14] width 12 height 10
radio input "true"
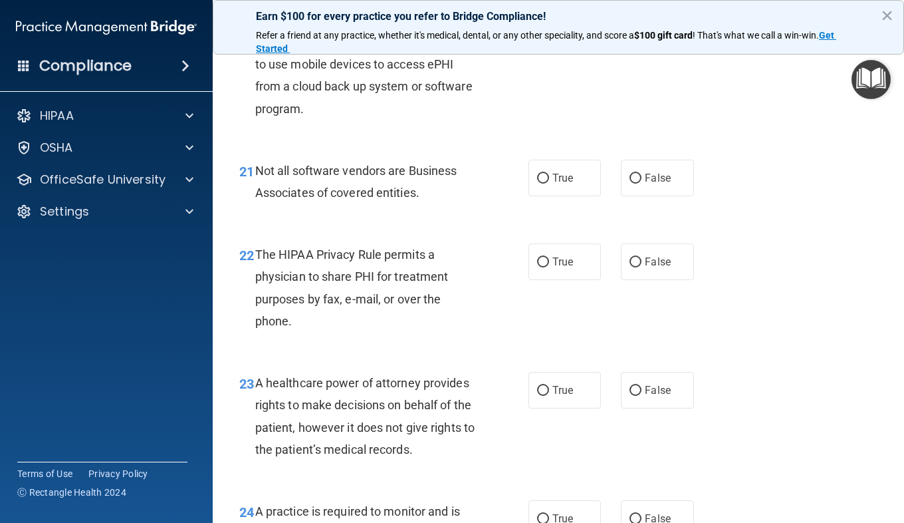
scroll to position [2600, 0]
click at [637, 22] on label "False" at bounding box center [657, 3] width 72 height 37
click at [637, 9] on input "False" at bounding box center [636, 4] width 12 height 10
radio input "true"
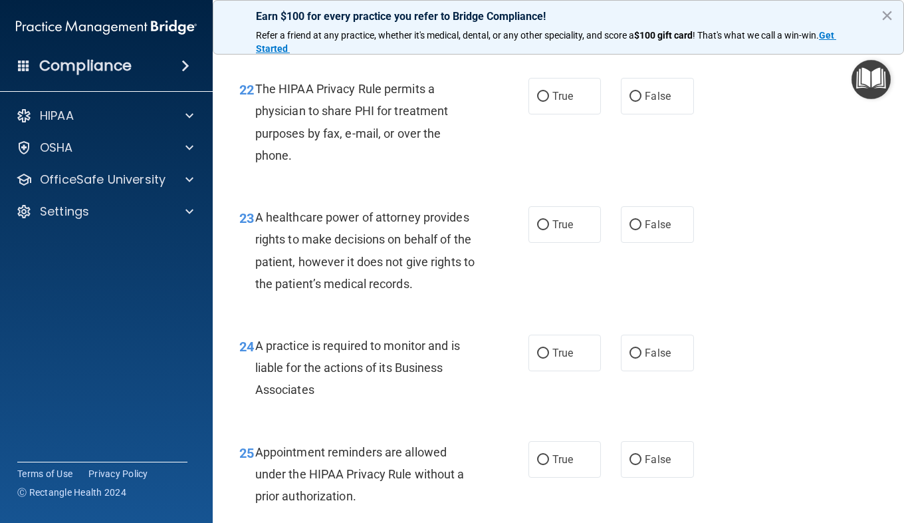
scroll to position [2765, 0]
click at [629, 30] on label "False" at bounding box center [657, 11] width 72 height 37
click at [630, 17] on input "False" at bounding box center [636, 12] width 12 height 10
radio input "true"
click at [560, 18] on span "True" at bounding box center [562, 11] width 21 height 13
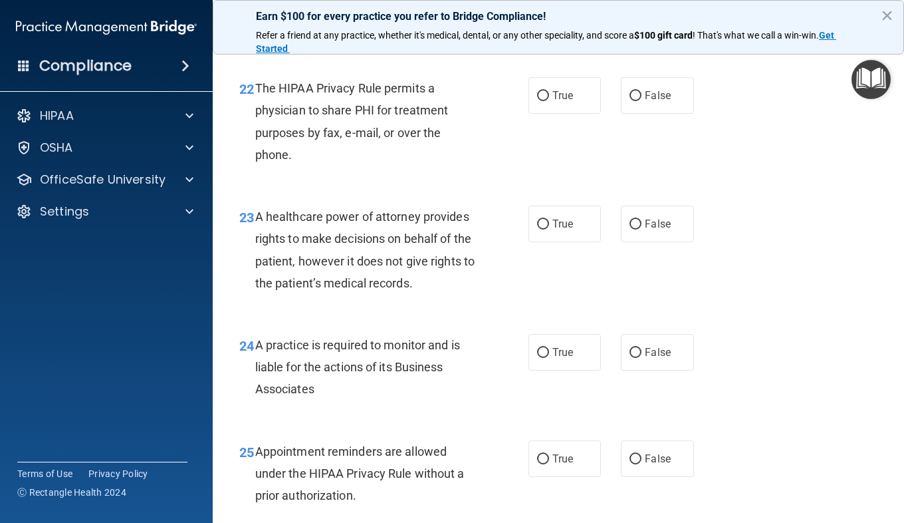
click at [549, 17] on input "True" at bounding box center [543, 12] width 12 height 10
radio input "true"
radio input "false"
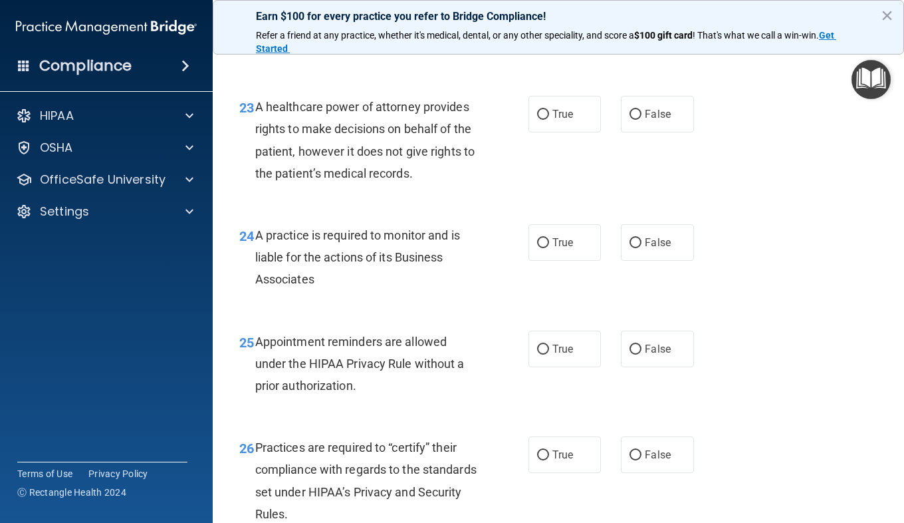
scroll to position [2875, 0]
click at [573, 78] on div "22 The HIPAA Privacy Rule permits a physician to share PHI for treatment purpos…" at bounding box center [558, 14] width 658 height 128
radio input "true"
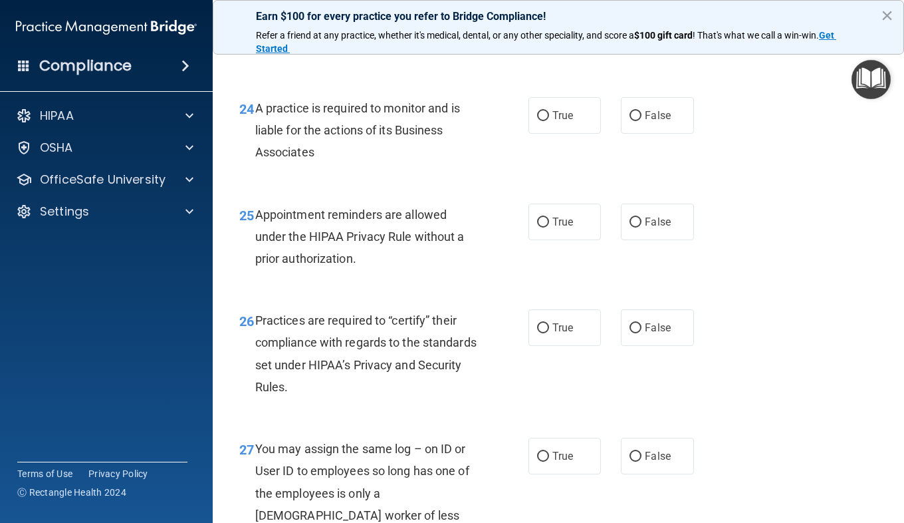
scroll to position [3002, 0]
radio input "true"
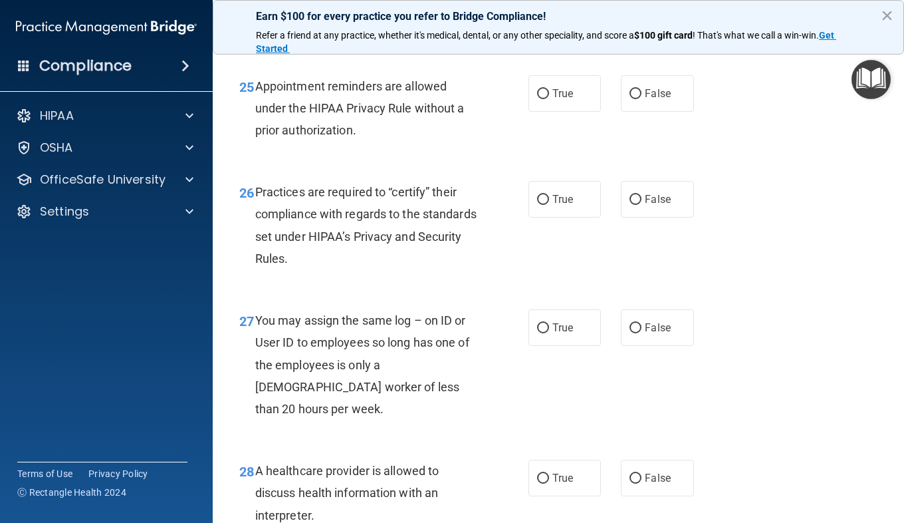
scroll to position [3131, 0]
radio input "true"
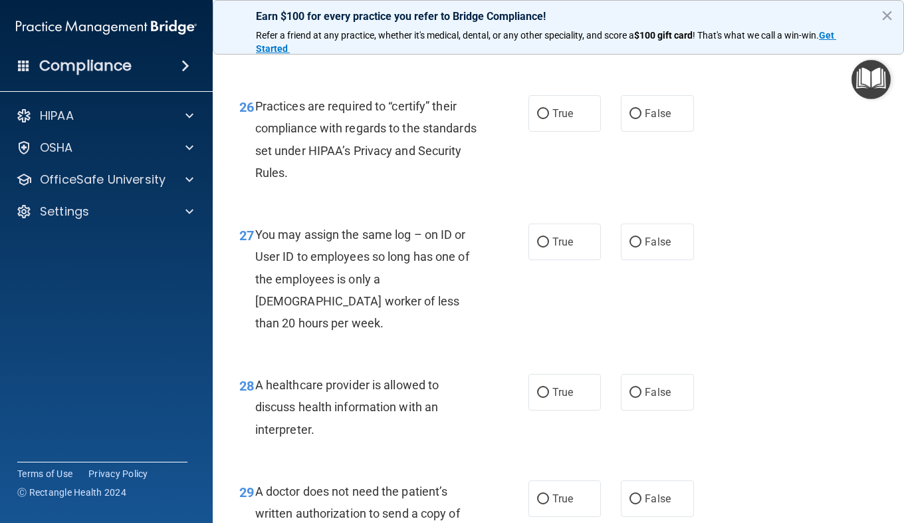
scroll to position [3218, 0]
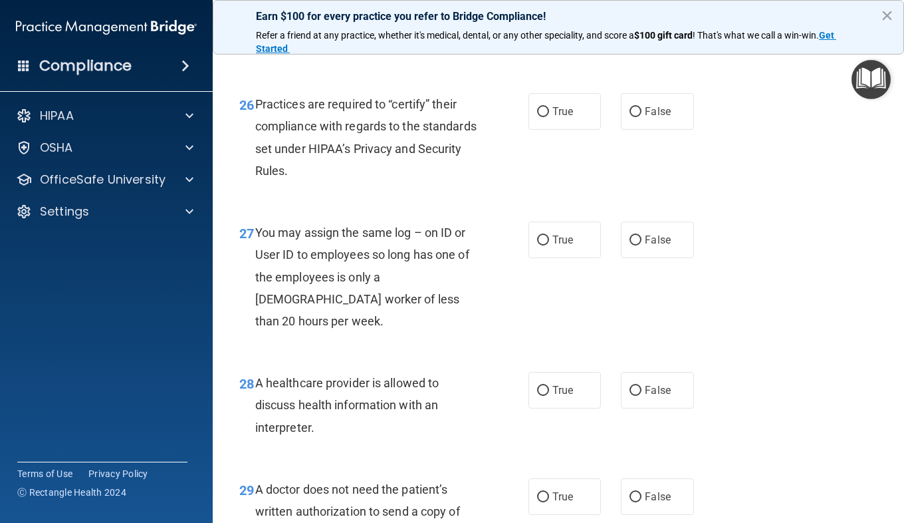
click at [630, 11] on input "False" at bounding box center [636, 6] width 12 height 10
radio input "true"
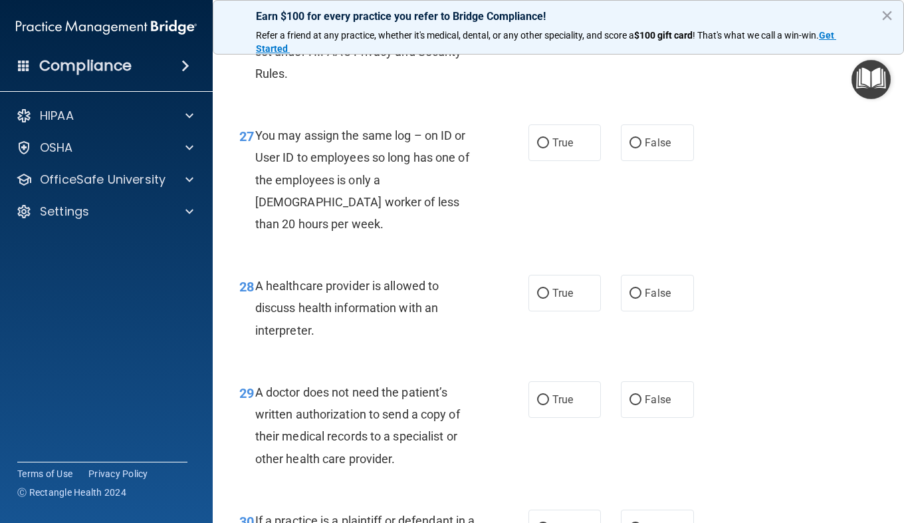
scroll to position [3320, 0]
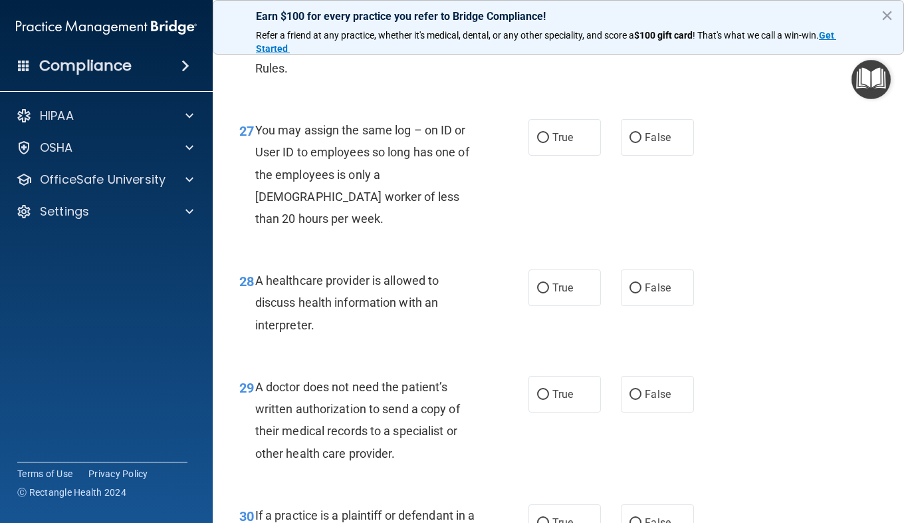
click at [529, 27] on label "True" at bounding box center [565, 9] width 72 height 37
click at [537, 15] on input "True" at bounding box center [543, 10] width 12 height 10
radio input "true"
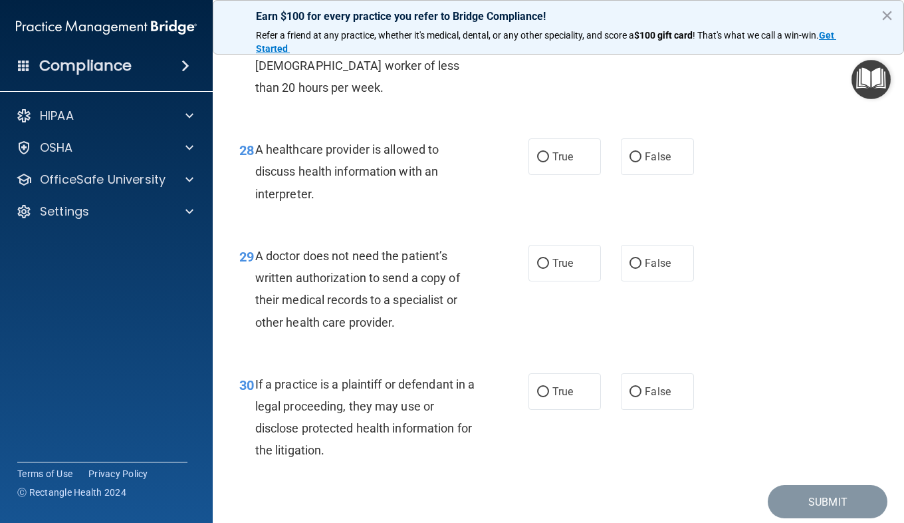
scroll to position [3452, 0]
click at [665, 24] on label "False" at bounding box center [657, 5] width 72 height 37
click at [642, 11] on input "False" at bounding box center [636, 6] width 12 height 10
radio input "true"
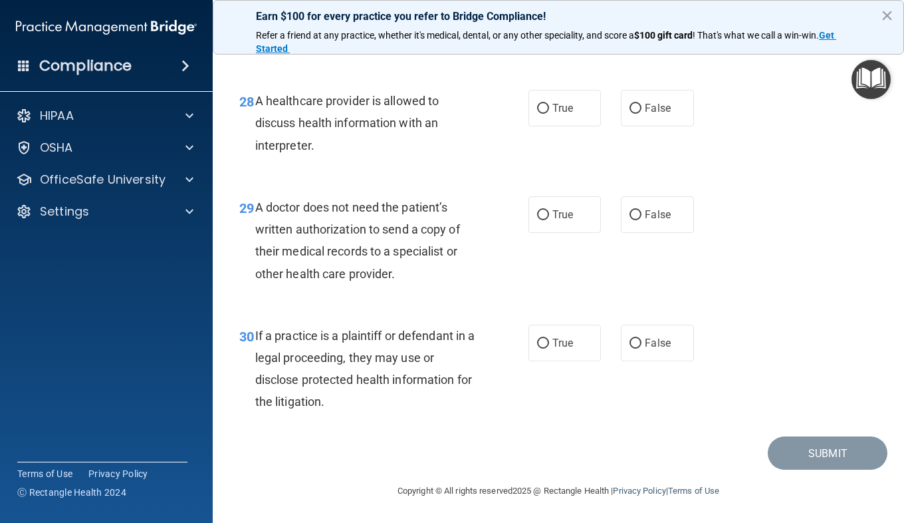
scroll to position [3552, 0]
click at [574, 126] on label "True" at bounding box center [565, 108] width 72 height 37
click at [549, 114] on input "True" at bounding box center [543, 109] width 12 height 10
radio input "true"
click at [550, 233] on label "True" at bounding box center [565, 214] width 72 height 37
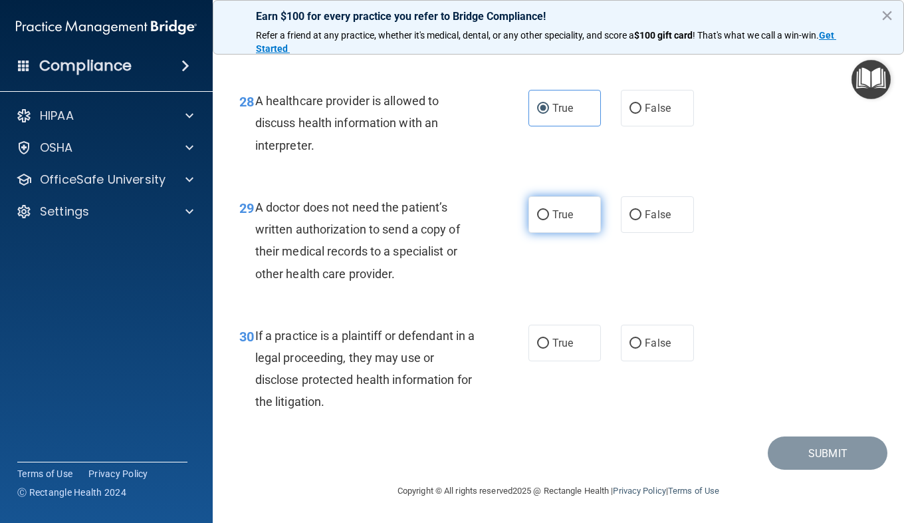
click at [549, 220] on input "True" at bounding box center [543, 215] width 12 height 10
radio input "true"
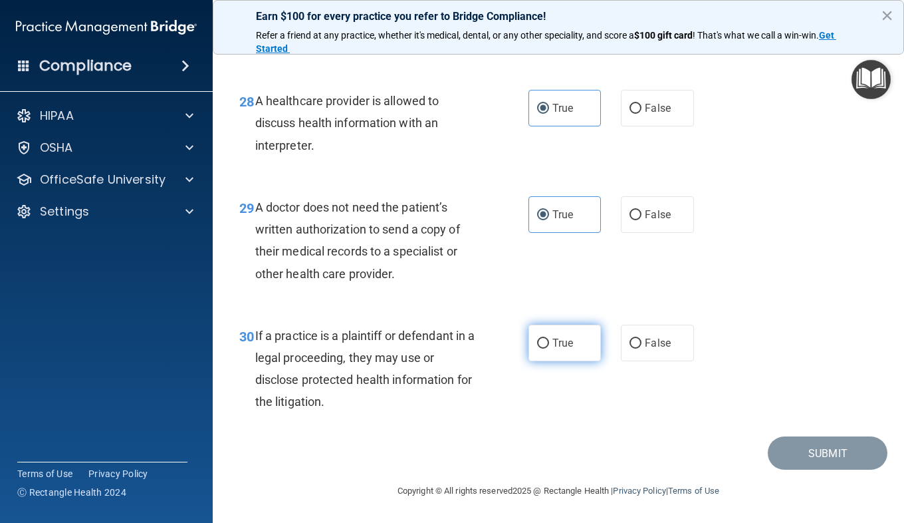
click at [535, 351] on label "True" at bounding box center [565, 342] width 72 height 37
click at [537, 348] on input "True" at bounding box center [543, 343] width 12 height 10
radio input "true"
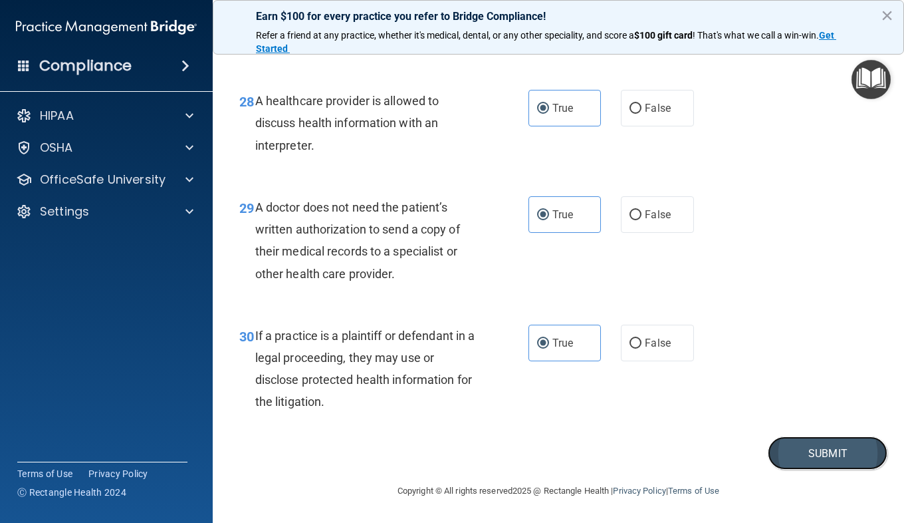
click at [779, 457] on button "Submit" at bounding box center [828, 453] width 120 height 34
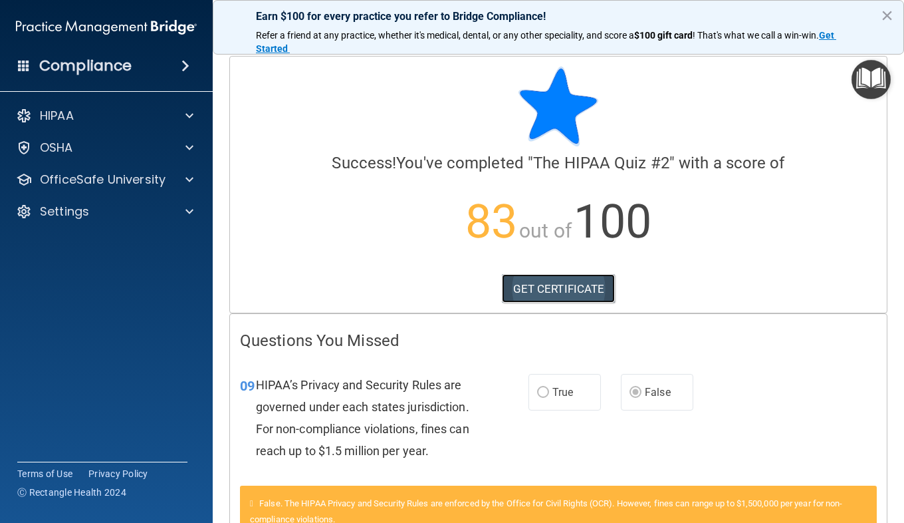
click at [529, 295] on link "GET CERTIFICATE" at bounding box center [559, 288] width 114 height 29
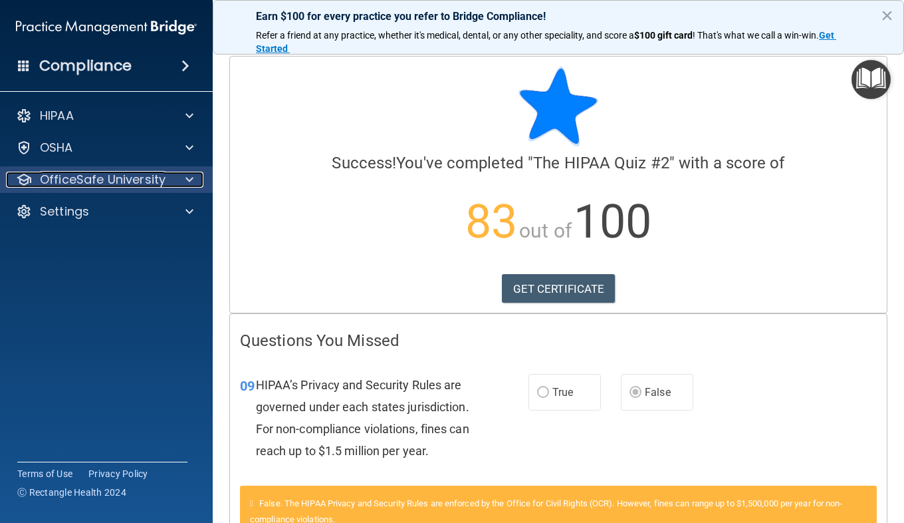
click at [193, 174] on span at bounding box center [189, 180] width 8 height 16
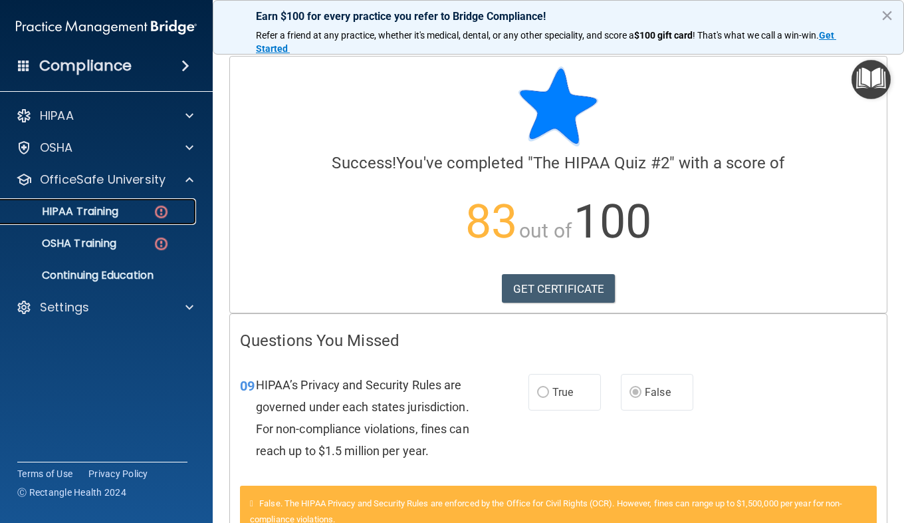
click at [151, 198] on link "HIPAA Training" at bounding box center [91, 211] width 209 height 27
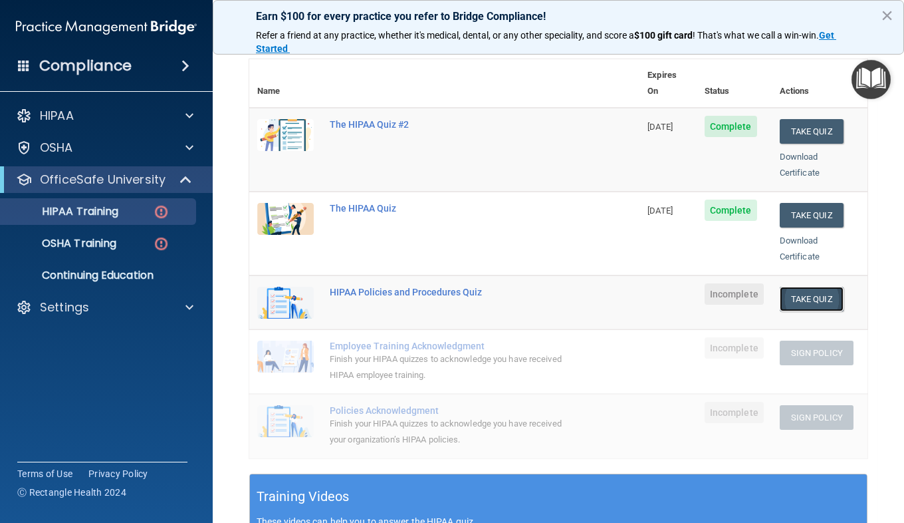
click at [796, 287] on button "Take Quiz" at bounding box center [812, 299] width 64 height 25
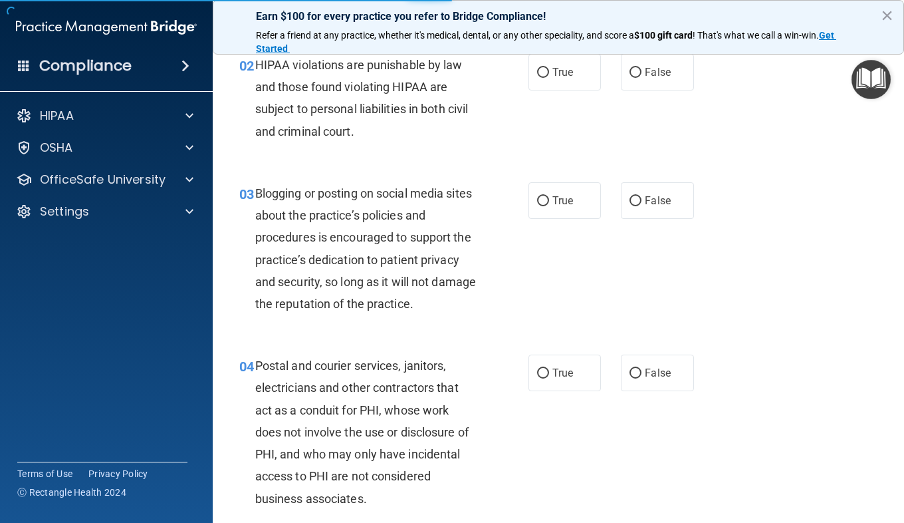
scroll to position [158, 0]
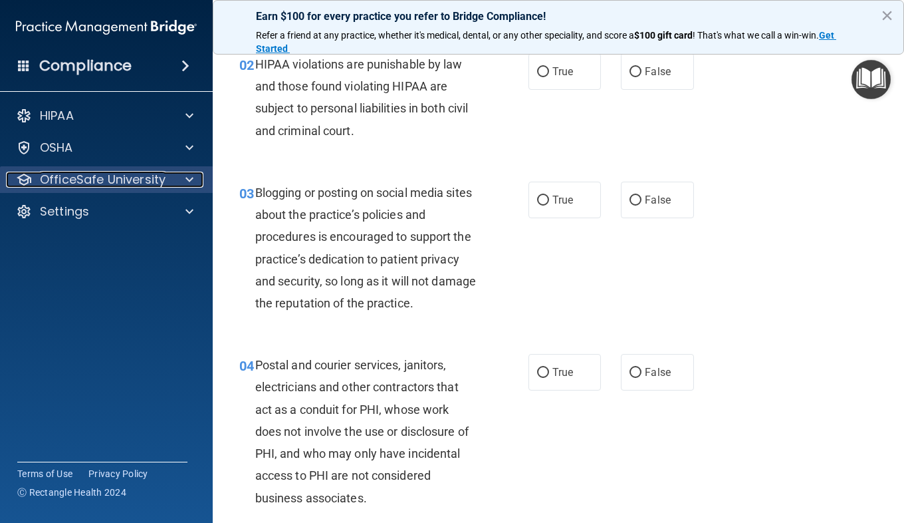
click at [60, 187] on p "OfficeSafe University" at bounding box center [103, 180] width 126 height 16
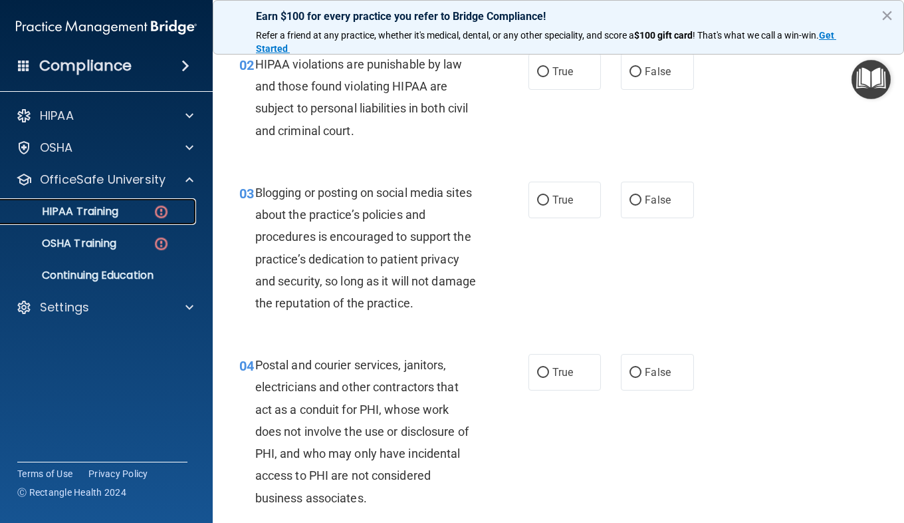
click at [132, 212] on div "HIPAA Training" at bounding box center [100, 211] width 182 height 13
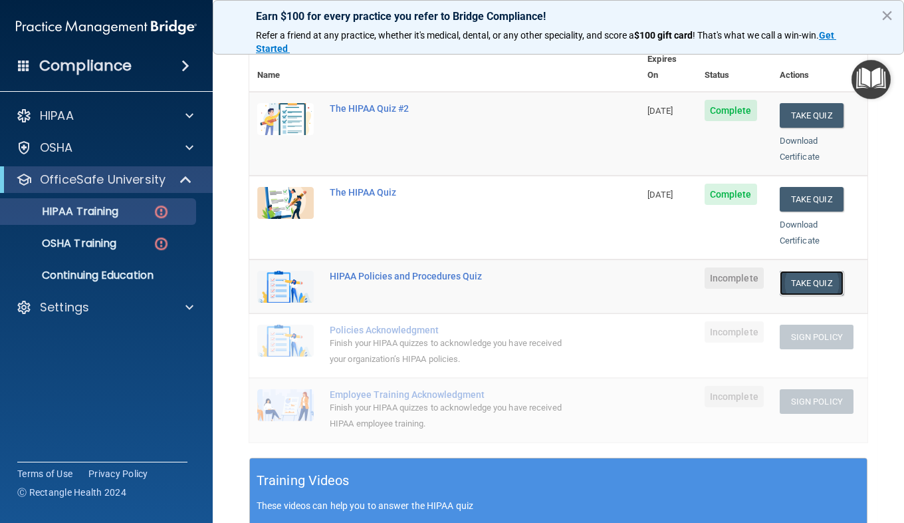
click at [792, 271] on button "Take Quiz" at bounding box center [812, 283] width 64 height 25
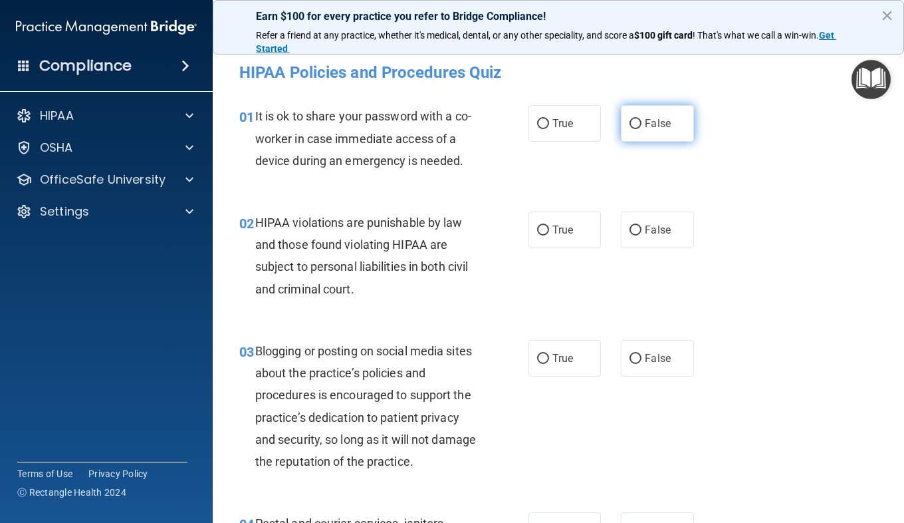
click at [633, 132] on label "False" at bounding box center [657, 123] width 72 height 37
click at [633, 129] on input "False" at bounding box center [636, 124] width 12 height 10
radio input "true"
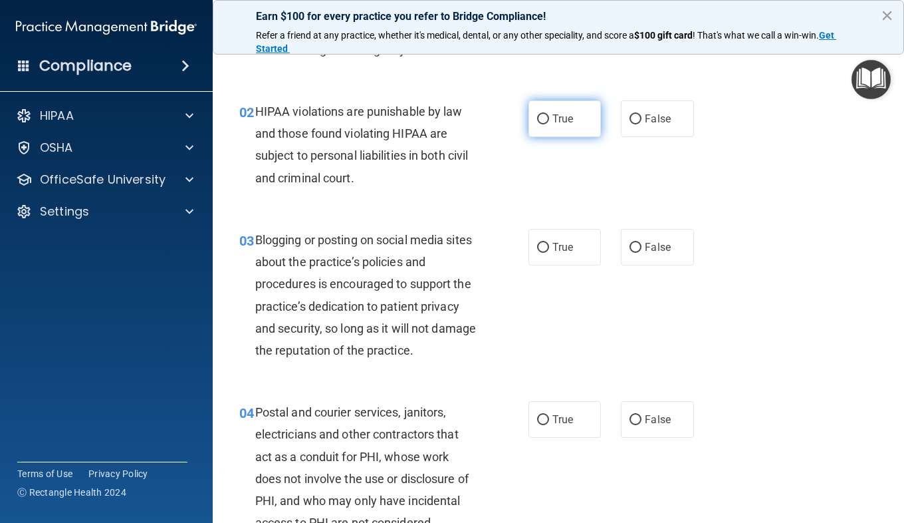
scroll to position [112, 0]
click at [568, 126] on label "True" at bounding box center [565, 118] width 72 height 37
click at [549, 124] on input "True" at bounding box center [543, 119] width 12 height 10
radio input "true"
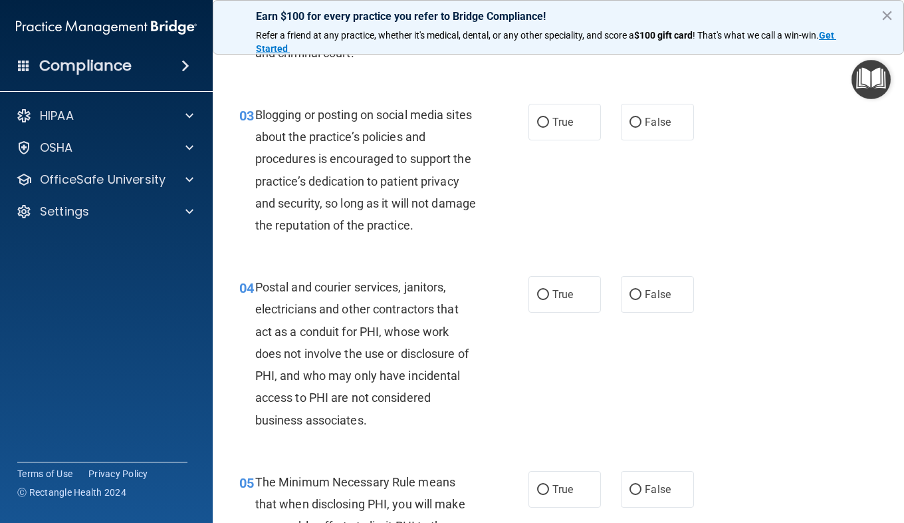
scroll to position [237, 0]
click at [550, 134] on label "True" at bounding box center [565, 121] width 72 height 37
click at [549, 127] on input "True" at bounding box center [543, 122] width 12 height 10
radio input "true"
click at [621, 124] on label "False" at bounding box center [657, 121] width 72 height 37
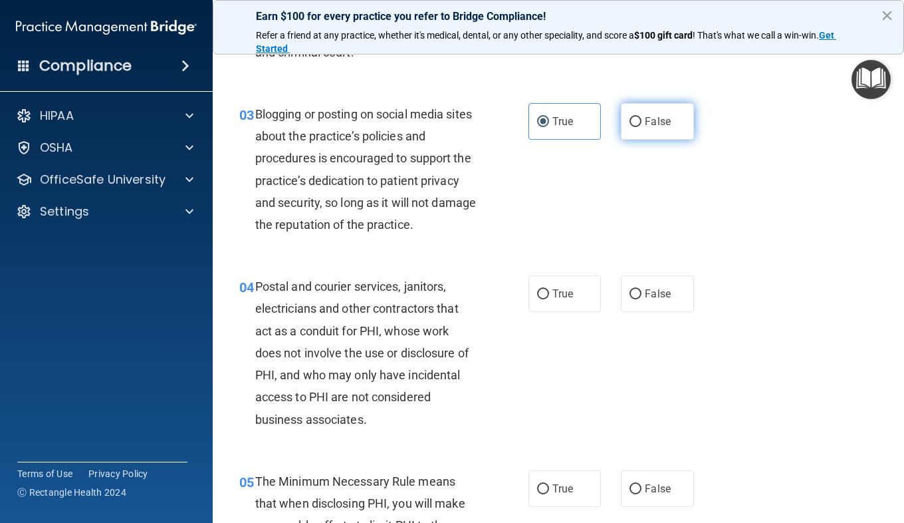
click at [630, 124] on input "False" at bounding box center [636, 122] width 12 height 10
radio input "true"
radio input "false"
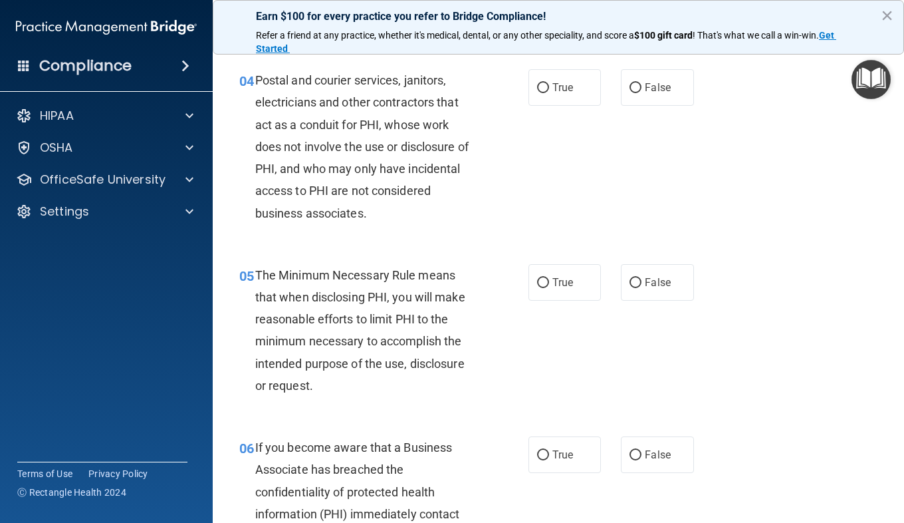
scroll to position [443, 0]
click at [537, 88] on input "True" at bounding box center [543, 87] width 12 height 10
radio input "true"
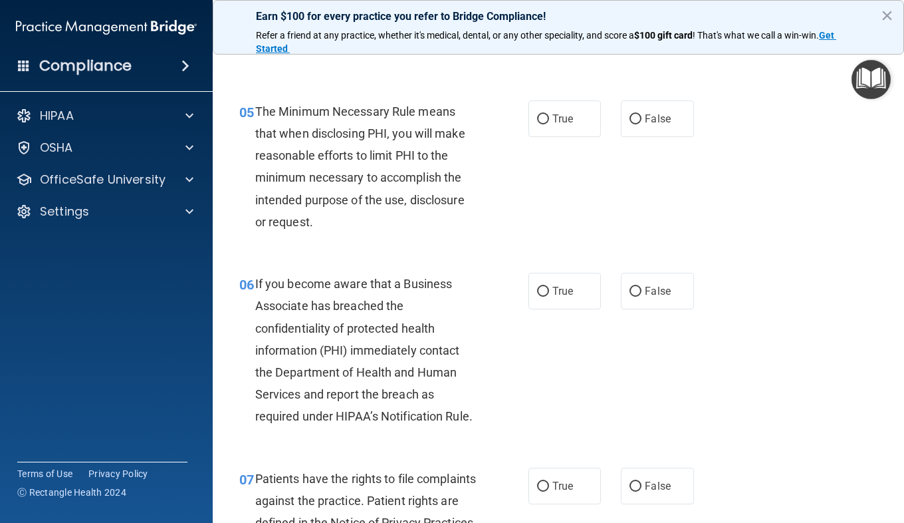
scroll to position [607, 0]
click at [551, 148] on div "05 The Minimum Necessary Rule means that when disclosing PHI, you will make rea…" at bounding box center [558, 169] width 658 height 172
click at [551, 134] on label "True" at bounding box center [565, 118] width 72 height 37
click at [549, 124] on input "True" at bounding box center [543, 119] width 12 height 10
radio input "true"
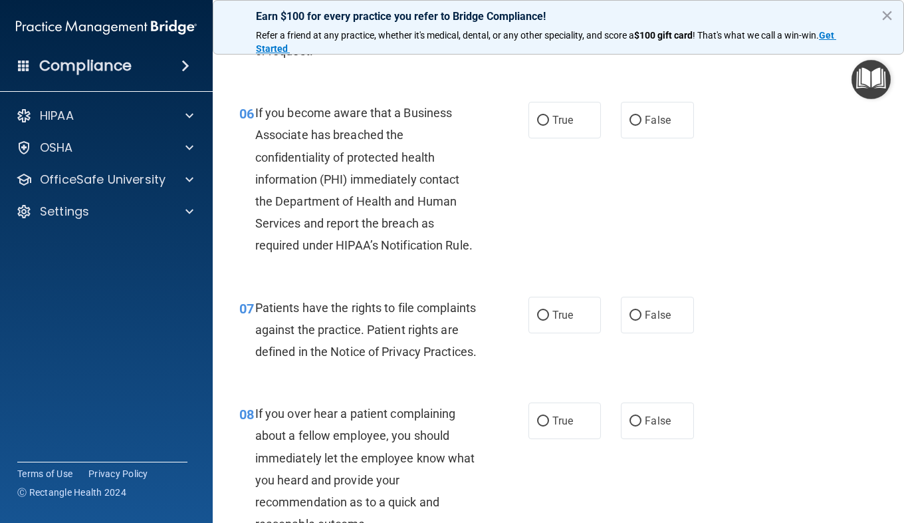
scroll to position [802, 0]
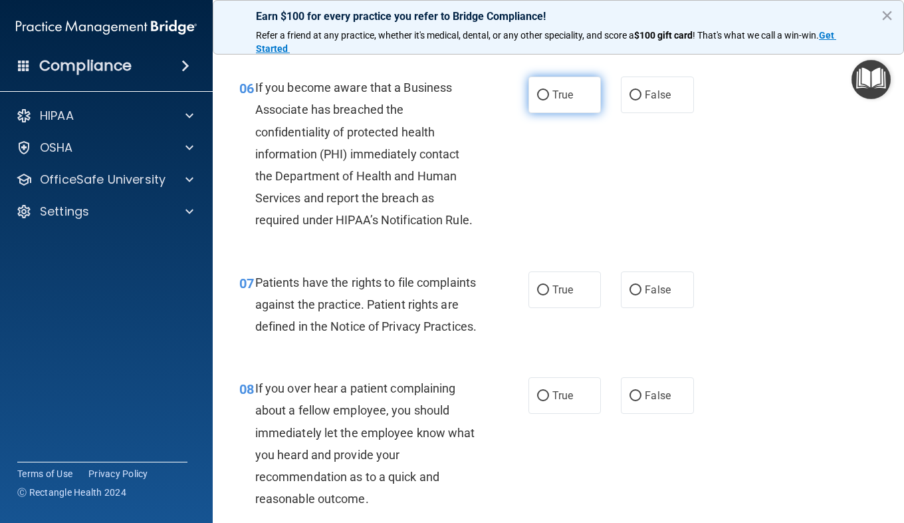
click at [552, 96] on span "True" at bounding box center [562, 94] width 21 height 13
click at [549, 96] on input "True" at bounding box center [543, 95] width 12 height 10
radio input "true"
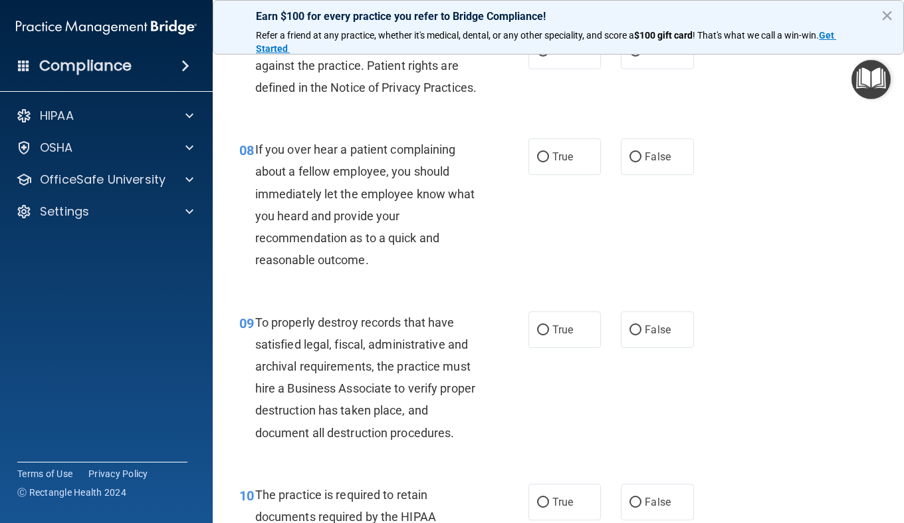
scroll to position [1042, 0]
click at [529, 68] on label "True" at bounding box center [565, 50] width 72 height 37
click at [537, 56] on input "True" at bounding box center [543, 51] width 12 height 10
radio input "true"
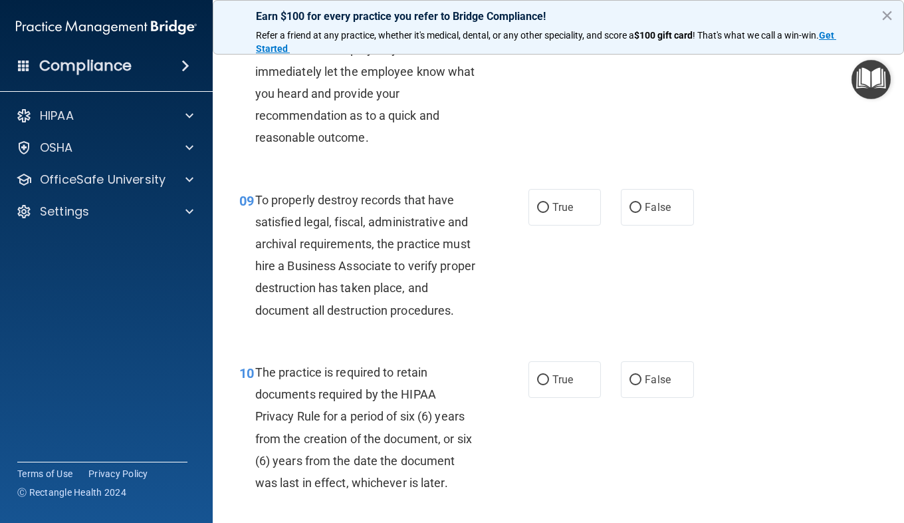
scroll to position [1164, 0]
click at [630, 39] on input "False" at bounding box center [636, 34] width 12 height 10
radio input "true"
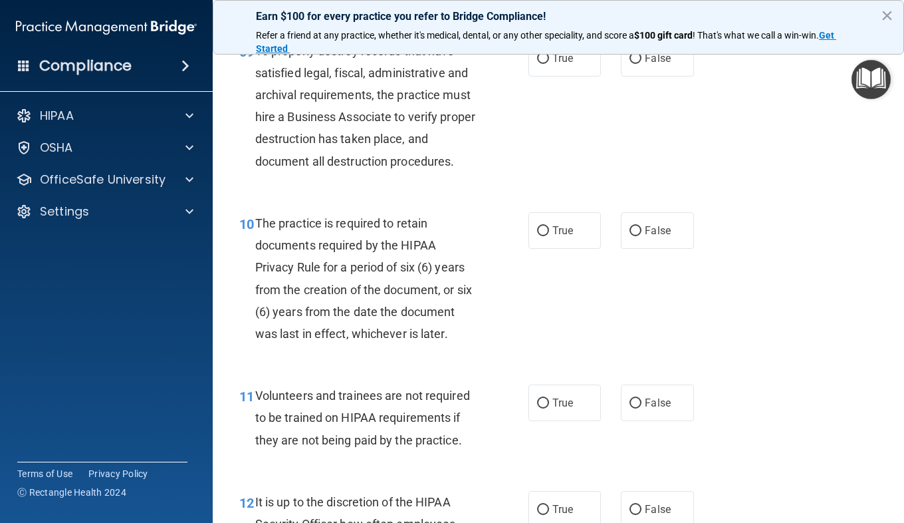
scroll to position [1316, 0]
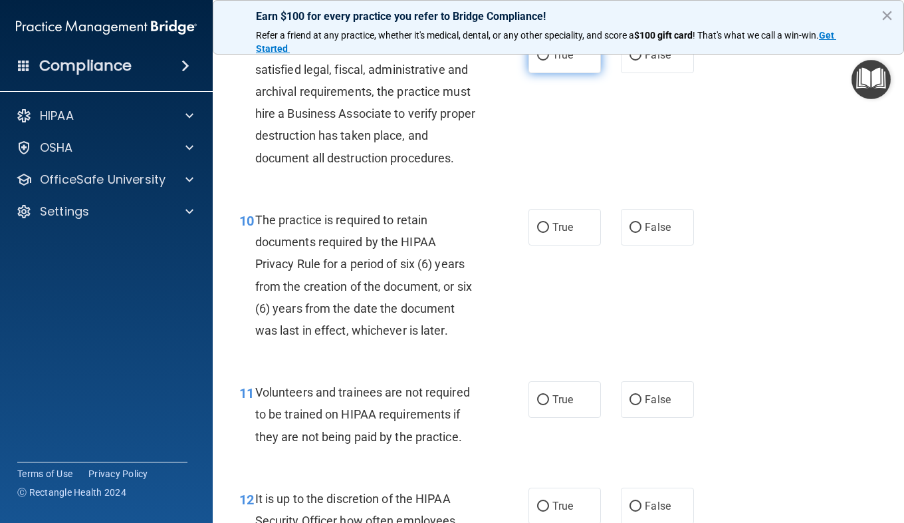
click at [575, 73] on label "True" at bounding box center [565, 55] width 72 height 37
click at [549, 61] on input "True" at bounding box center [543, 56] width 12 height 10
radio input "true"
click at [575, 73] on label "True" at bounding box center [565, 55] width 72 height 37
click at [549, 61] on input "True" at bounding box center [543, 56] width 12 height 10
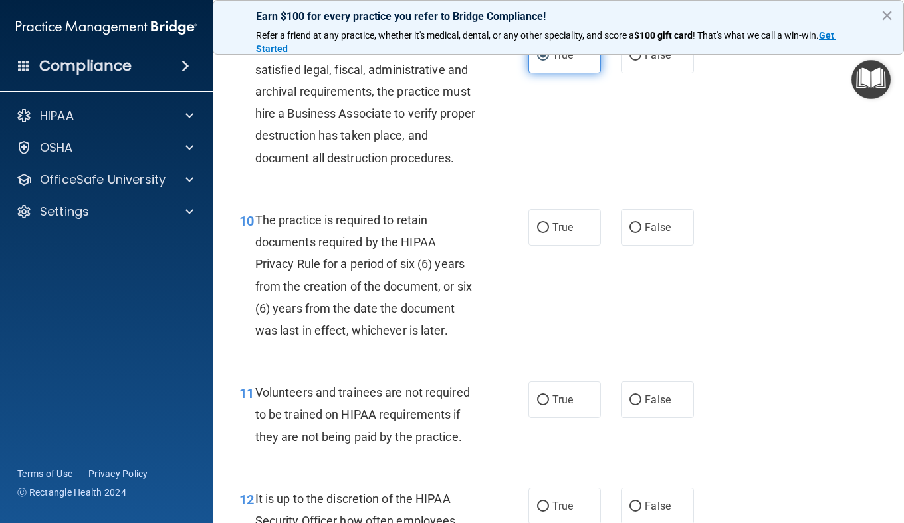
click at [575, 73] on label "True" at bounding box center [565, 55] width 72 height 37
click at [549, 61] on input "True" at bounding box center [543, 56] width 12 height 10
drag, startPoint x: 575, startPoint y: 106, endPoint x: 498, endPoint y: 170, distance: 100.1
click at [498, 170] on div "09 To properly destroy records that have satisfied legal, fiscal, administrativ…" at bounding box center [383, 106] width 329 height 139
click at [625, 73] on label "False" at bounding box center [657, 55] width 72 height 37
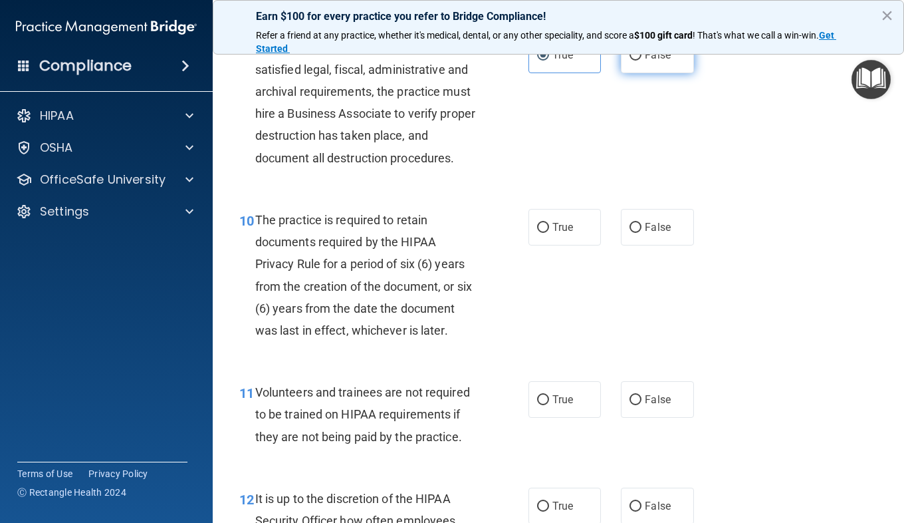
click at [630, 61] on input "False" at bounding box center [636, 56] width 12 height 10
radio input "true"
radio input "false"
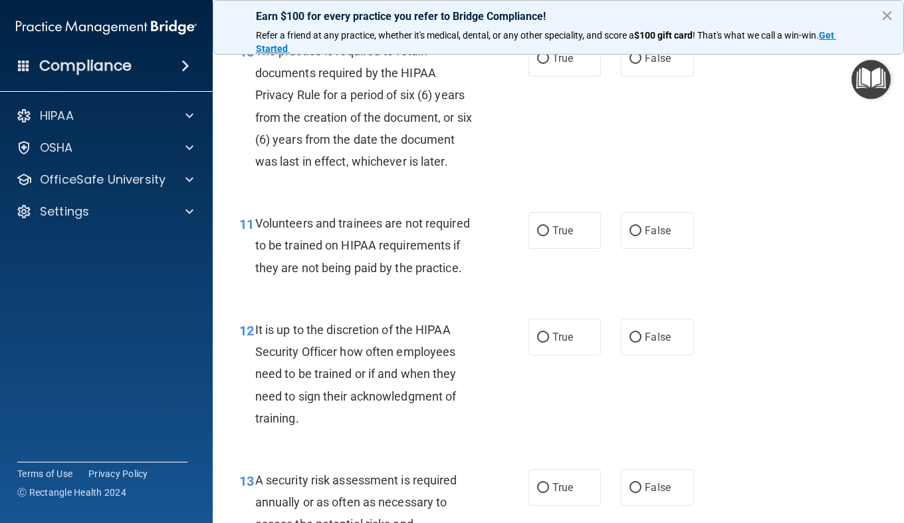
scroll to position [1501, 0]
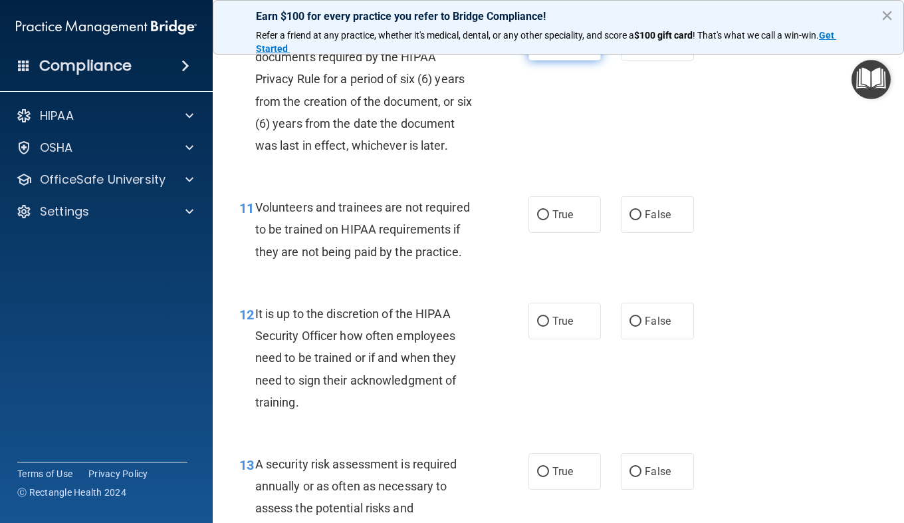
click at [558, 61] on label "True" at bounding box center [565, 42] width 72 height 37
click at [549, 48] on input "True" at bounding box center [543, 43] width 12 height 10
radio input "true"
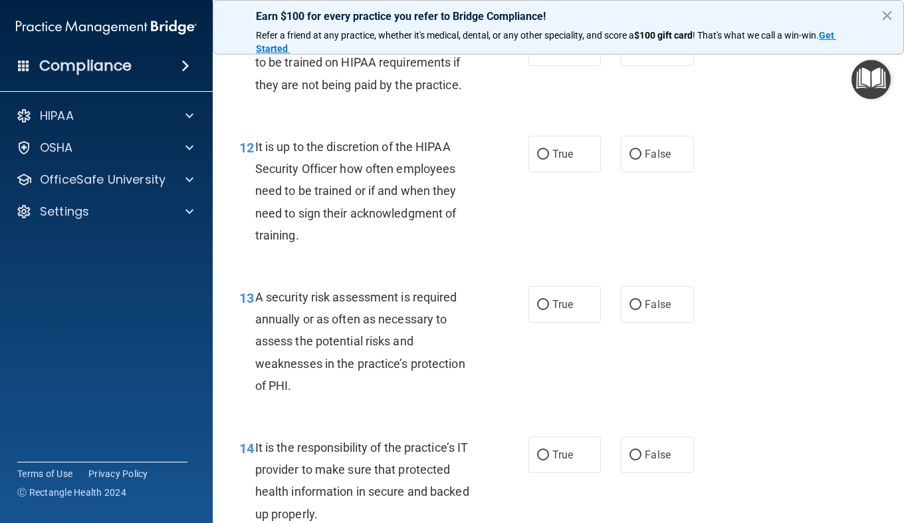
scroll to position [1669, 0]
click at [621, 64] on label "False" at bounding box center [657, 46] width 72 height 37
click at [630, 52] on input "False" at bounding box center [636, 47] width 12 height 10
radio input "true"
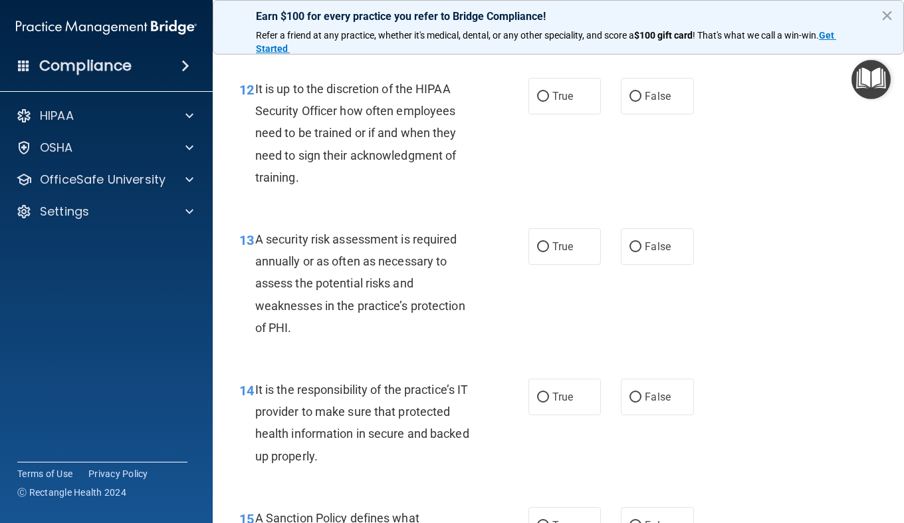
scroll to position [1725, 0]
radio input "true"
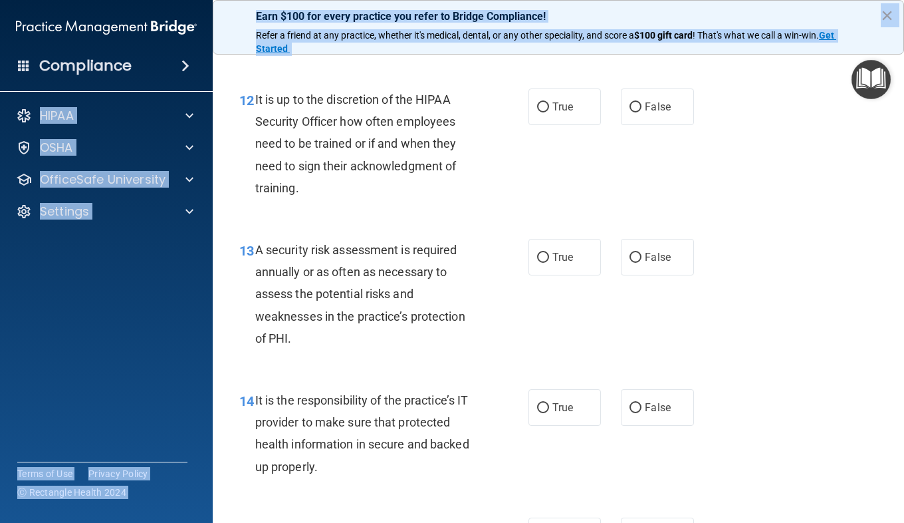
scroll to position [1709, 0]
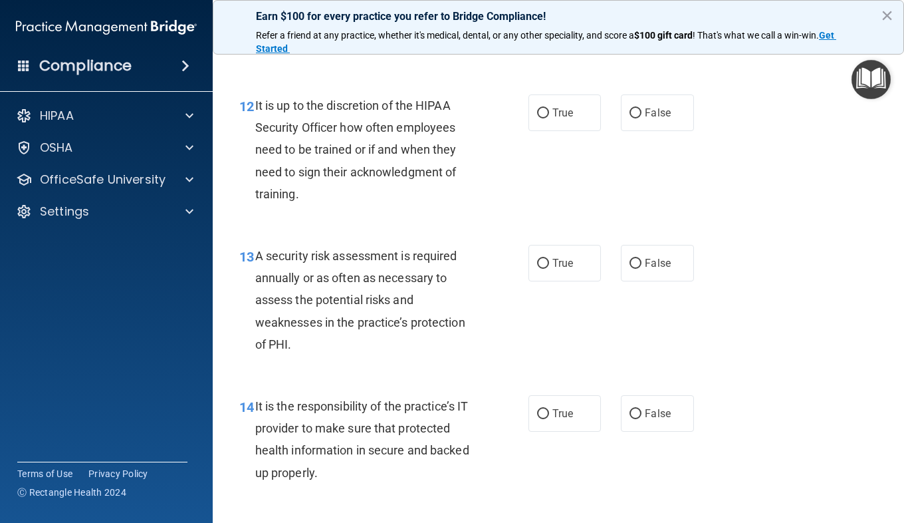
drag, startPoint x: 457, startPoint y: 96, endPoint x: 255, endPoint y: 74, distance: 202.7
click at [255, 55] on div "Volunteers and trainees are not required to be trained on HIPAA requirements if…" at bounding box center [371, 21] width 232 height 66
click at [308, 50] on span "Volunteers and trainees are not required to be trained on HIPAA requirements if…" at bounding box center [362, 21] width 215 height 58
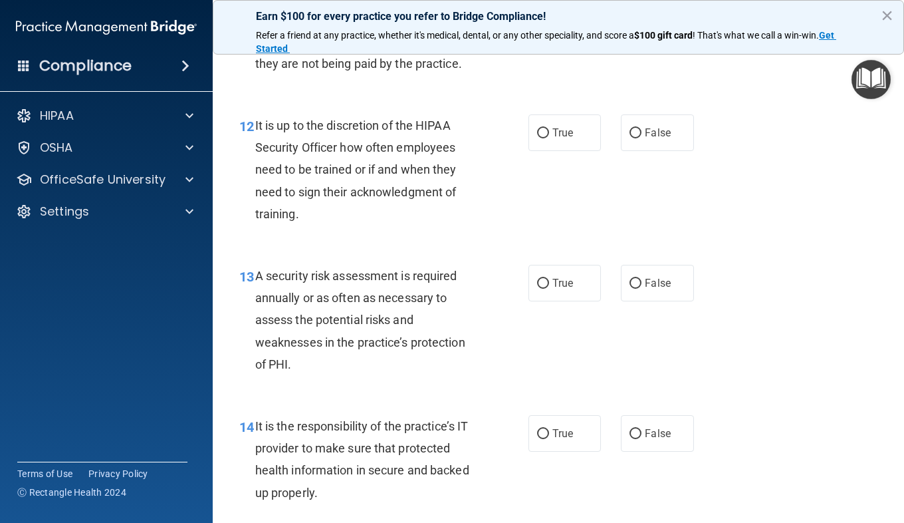
scroll to position [1690, 0]
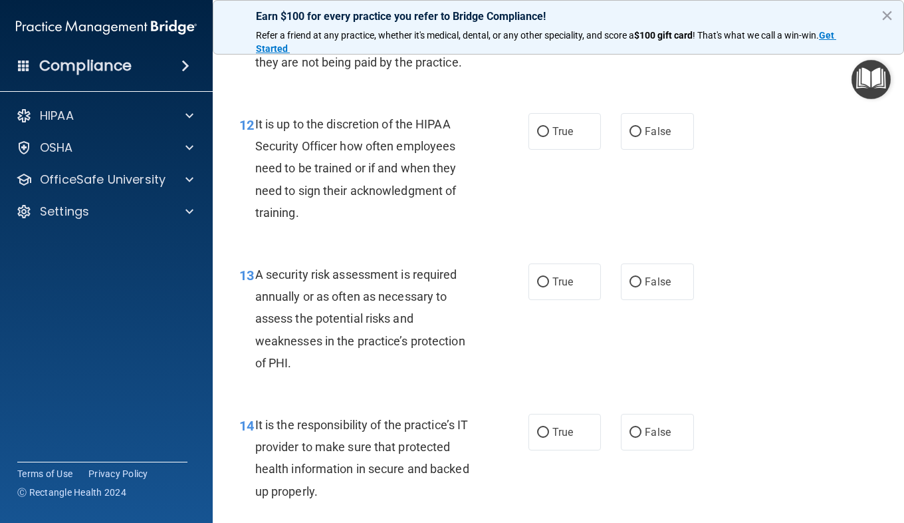
click at [636, 43] on label "False" at bounding box center [657, 25] width 72 height 37
click at [636, 31] on input "False" at bounding box center [636, 26] width 12 height 10
radio input "true"
radio input "false"
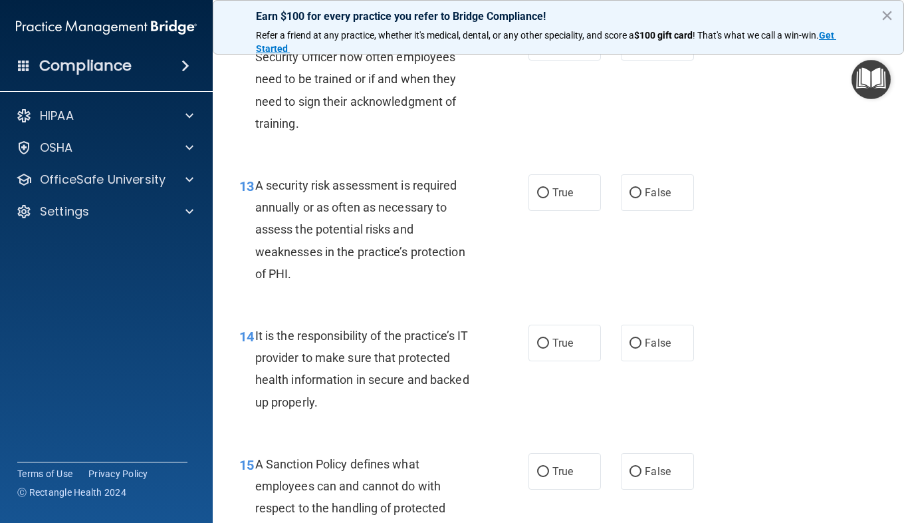
scroll to position [1788, 0]
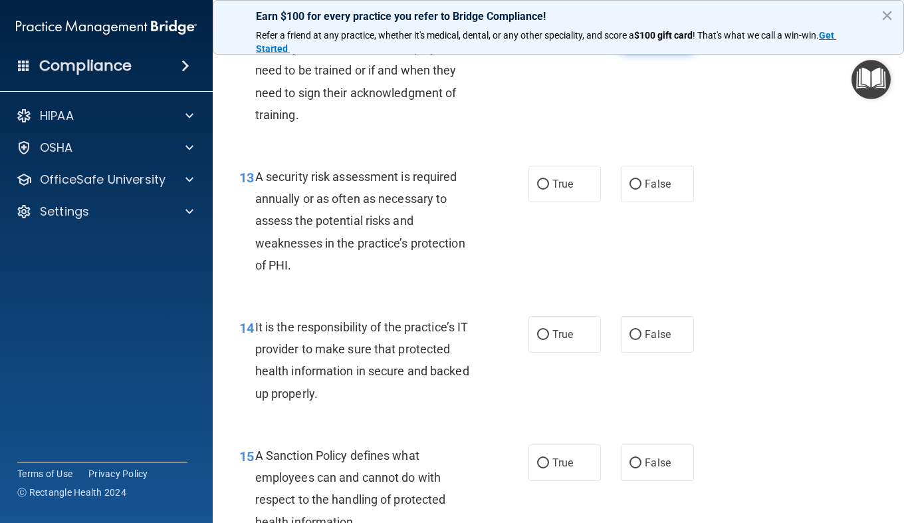
click at [660, 40] on span "False" at bounding box center [658, 33] width 26 height 13
click at [642, 39] on input "False" at bounding box center [636, 34] width 12 height 10
radio input "true"
click at [573, 149] on div "12 It is up to the discretion of the HIPAA Security Officer how often employees…" at bounding box center [558, 74] width 658 height 150
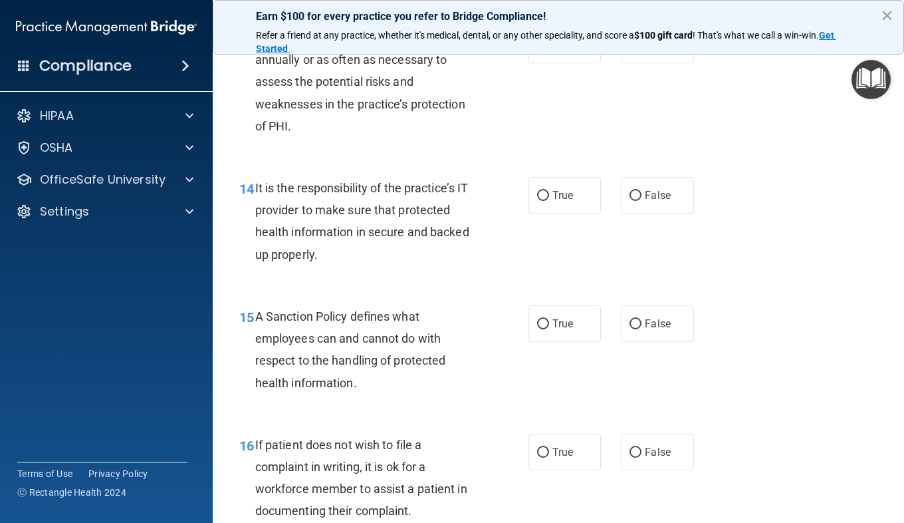
scroll to position [1928, 0]
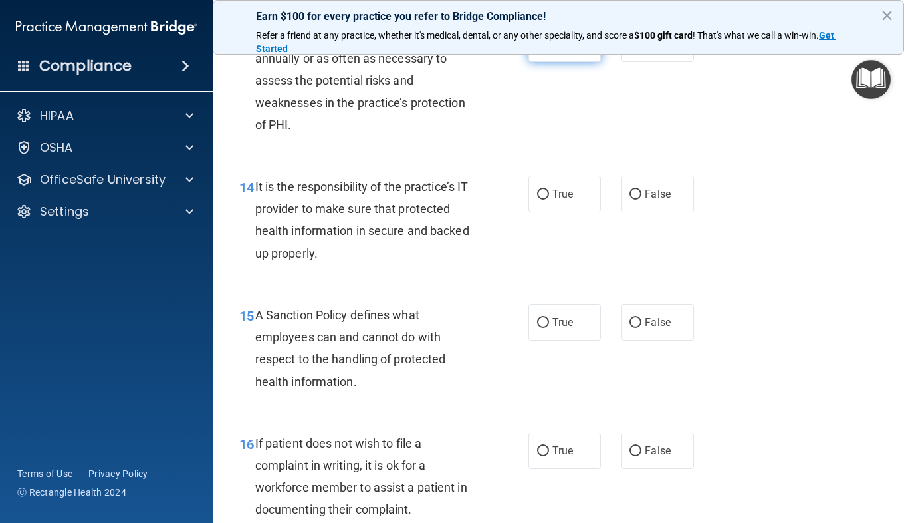
click at [552, 62] on label "True" at bounding box center [565, 43] width 72 height 37
click at [549, 49] on input "True" at bounding box center [543, 44] width 12 height 10
radio input "true"
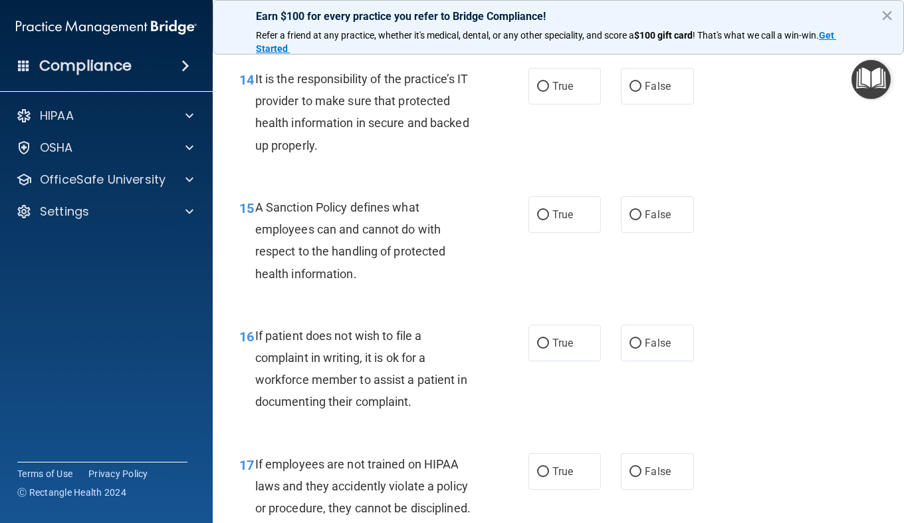
scroll to position [2066, 0]
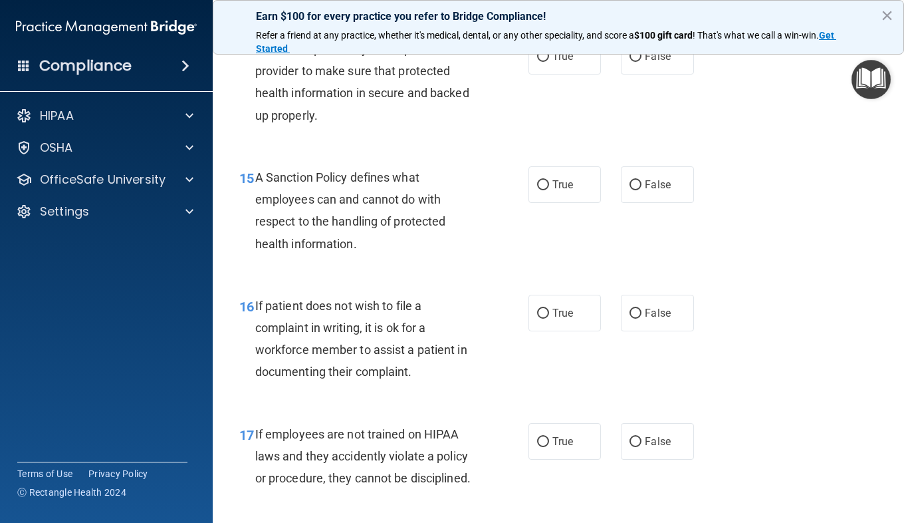
click at [550, 145] on div "14 It is the responsibility of the practice’s IT provider to make sure that pro…" at bounding box center [558, 85] width 658 height 128
click at [552, 74] on label "True" at bounding box center [565, 56] width 72 height 37
click at [549, 62] on input "True" at bounding box center [543, 57] width 12 height 10
radio input "true"
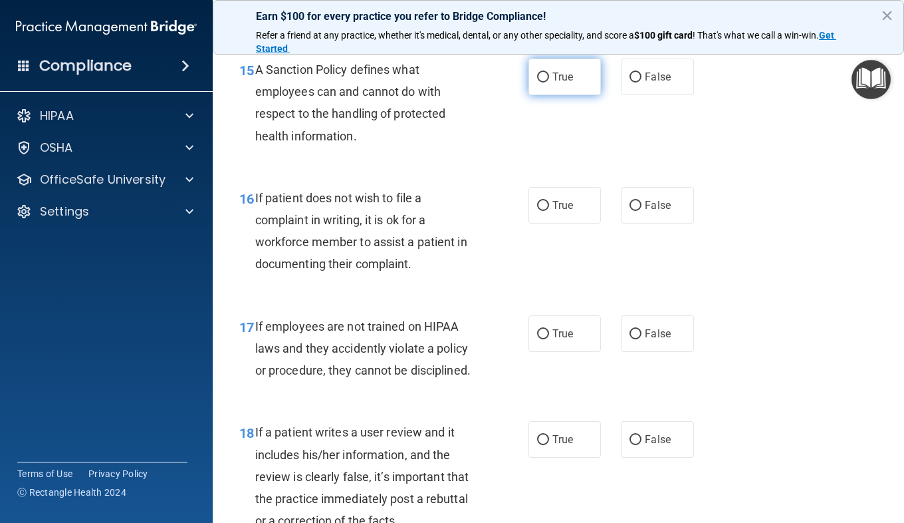
scroll to position [2200, 0]
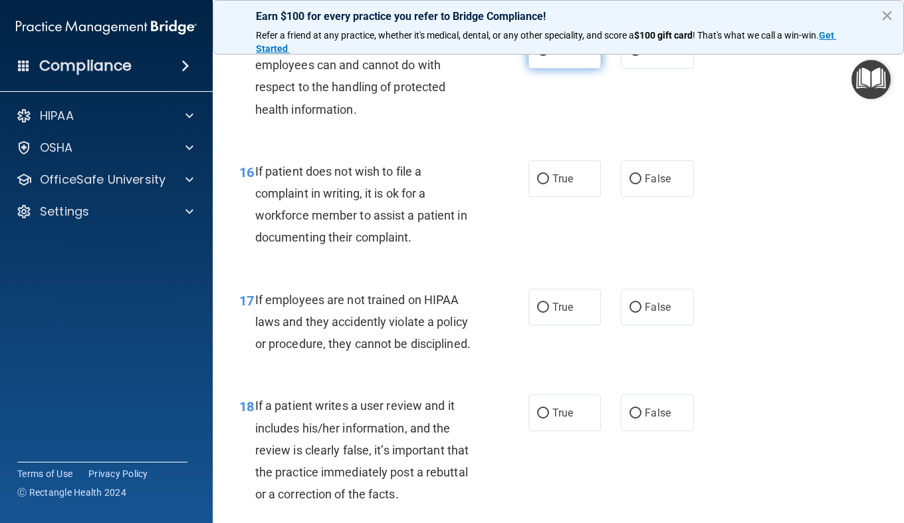
click at [550, 68] on label "True" at bounding box center [565, 50] width 72 height 37
click at [549, 56] on input "True" at bounding box center [543, 51] width 12 height 10
radio input "true"
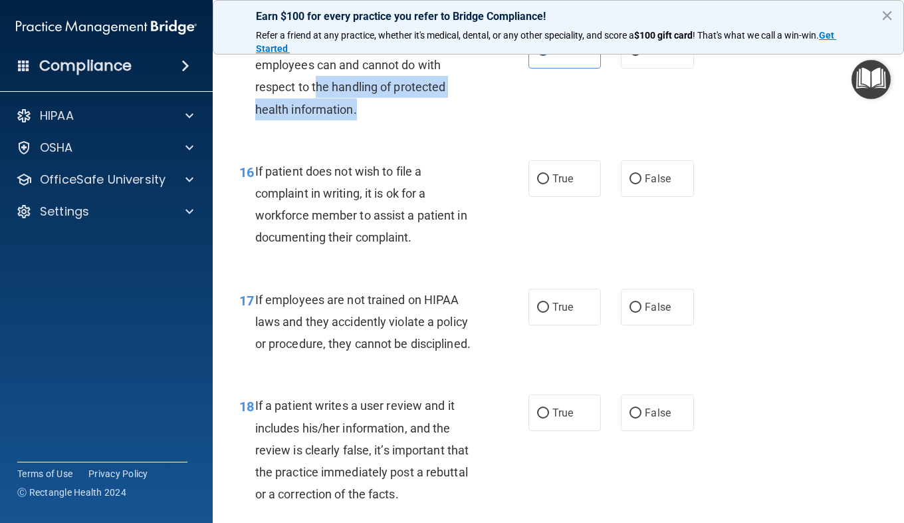
drag, startPoint x: 356, startPoint y: 176, endPoint x: 316, endPoint y: 159, distance: 43.5
click at [316, 116] on span "A Sanction Policy defines what employees can and cannot do with respect to the …" at bounding box center [350, 76] width 191 height 80
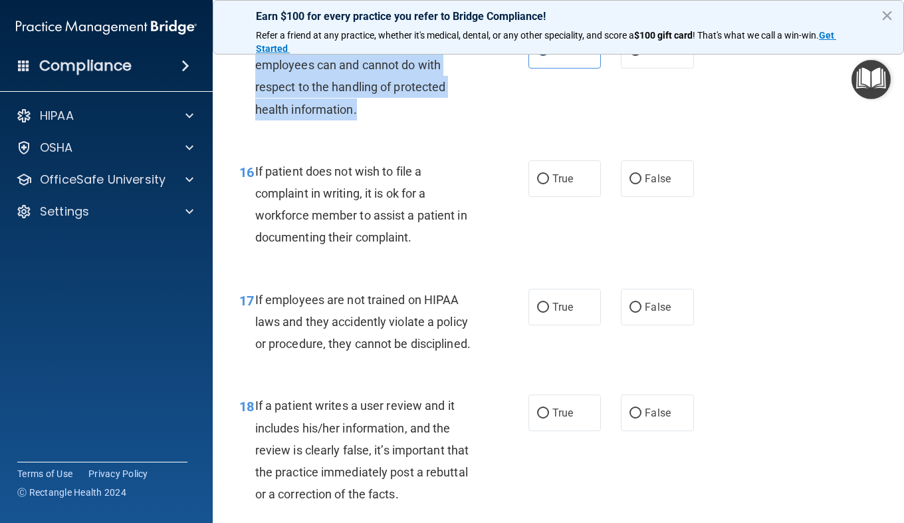
drag, startPoint x: 362, startPoint y: 175, endPoint x: 257, endPoint y: 120, distance: 118.1
click at [257, 120] on div "A Sanction Policy defines what employees can and cannot do with respect to the …" at bounding box center [371, 76] width 232 height 88
click at [391, 116] on span "A Sanction Policy defines what employees can and cannot do with respect to the …" at bounding box center [350, 76] width 191 height 80
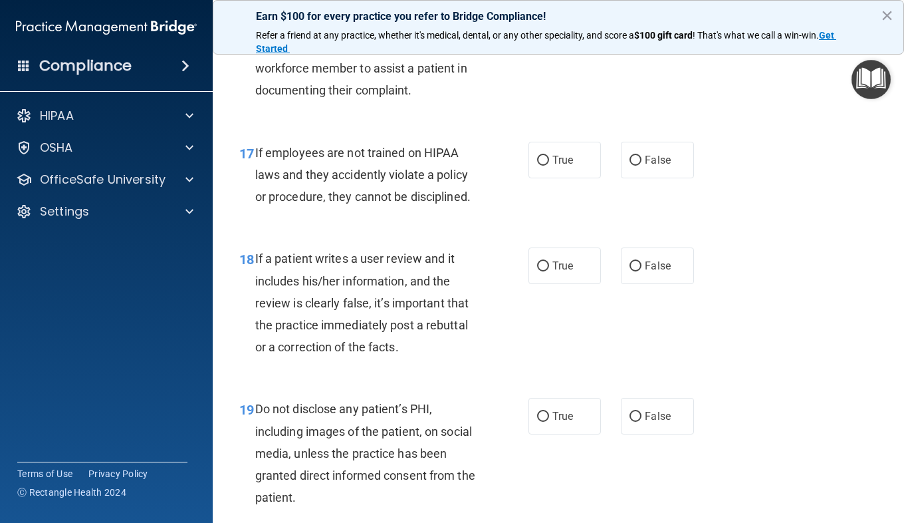
scroll to position [2356, 0]
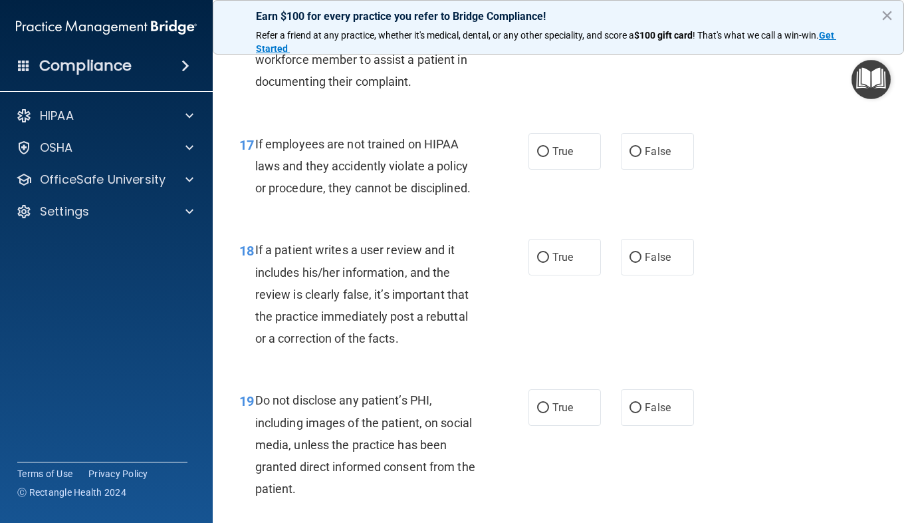
click at [552, 29] on span "True" at bounding box center [562, 23] width 21 height 13
click at [549, 29] on input "True" at bounding box center [543, 24] width 12 height 10
radio input "true"
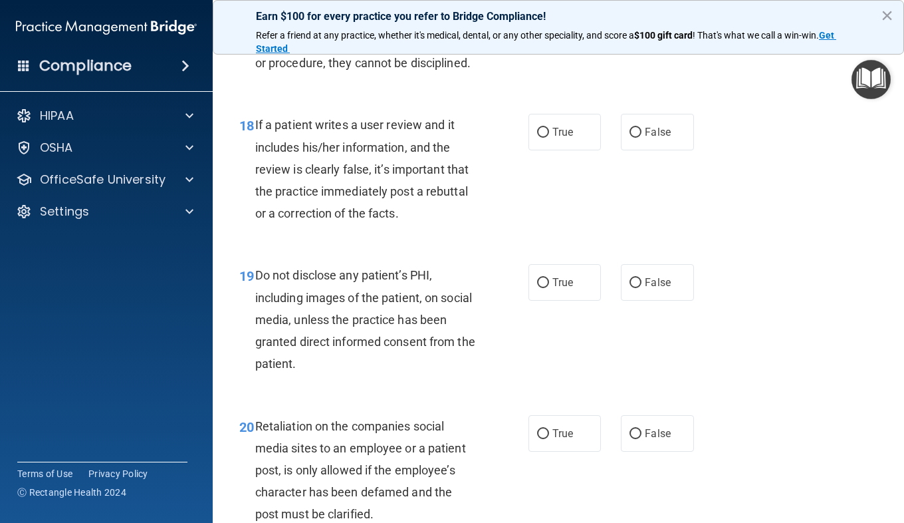
scroll to position [2485, 0]
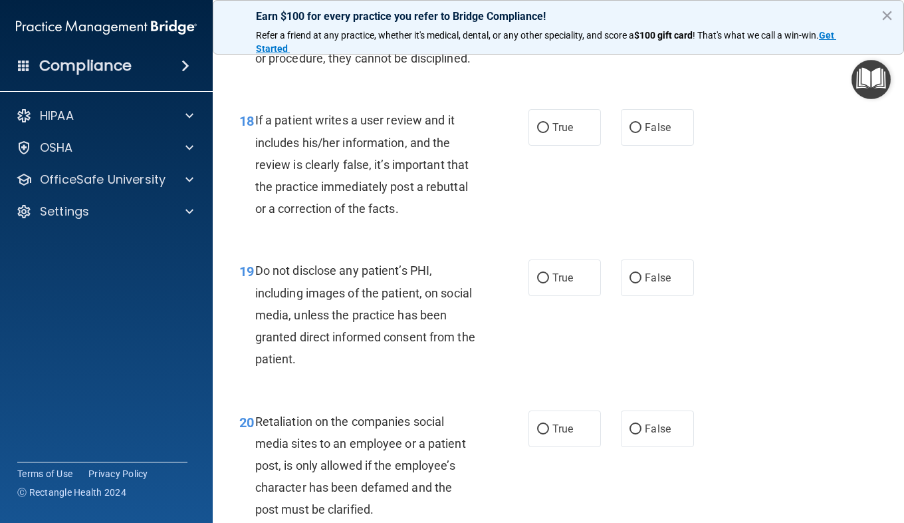
click at [645, 28] on span "False" at bounding box center [658, 21] width 26 height 13
click at [640, 27] on input "False" at bounding box center [636, 22] width 12 height 10
radio input "true"
click at [645, 28] on span "False" at bounding box center [658, 21] width 26 height 13
click at [640, 27] on input "False" at bounding box center [636, 22] width 12 height 10
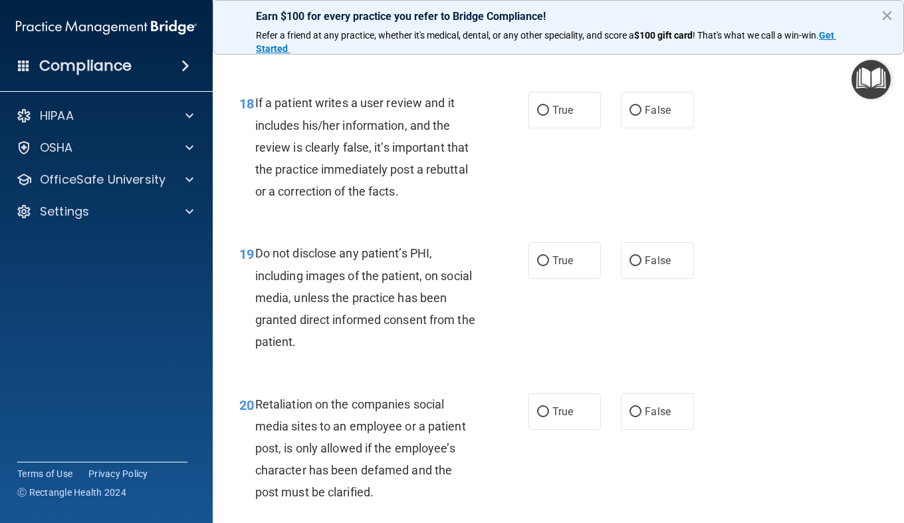
scroll to position [2507, 0]
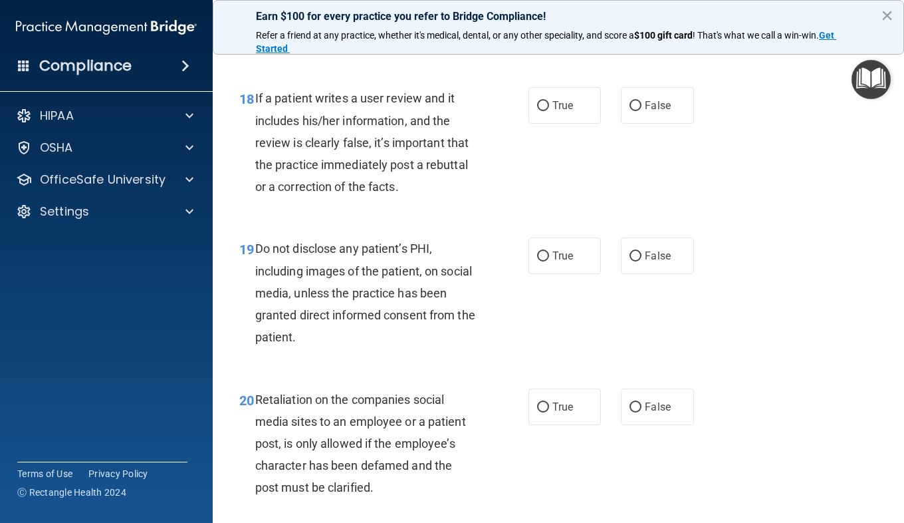
click at [750, 71] on div "17 If employees are not trained on HIPAA laws and they accidently violate a pol…" at bounding box center [558, 18] width 658 height 106
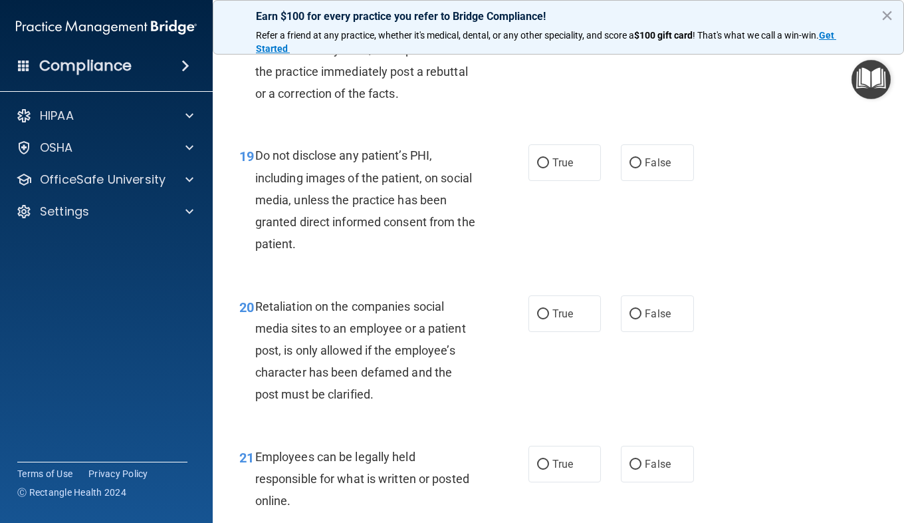
scroll to position [2600, 0]
click at [666, 31] on label "False" at bounding box center [657, 12] width 72 height 37
click at [642, 18] on input "False" at bounding box center [636, 13] width 12 height 10
radio input "true"
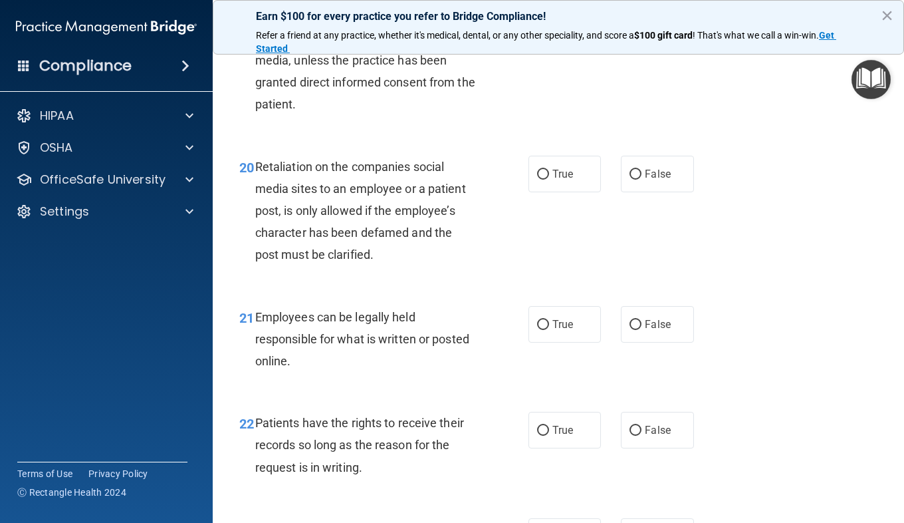
scroll to position [2741, 0]
click at [529, 41] on label "True" at bounding box center [565, 22] width 72 height 37
click at [537, 28] on input "True" at bounding box center [543, 23] width 12 height 10
radio input "true"
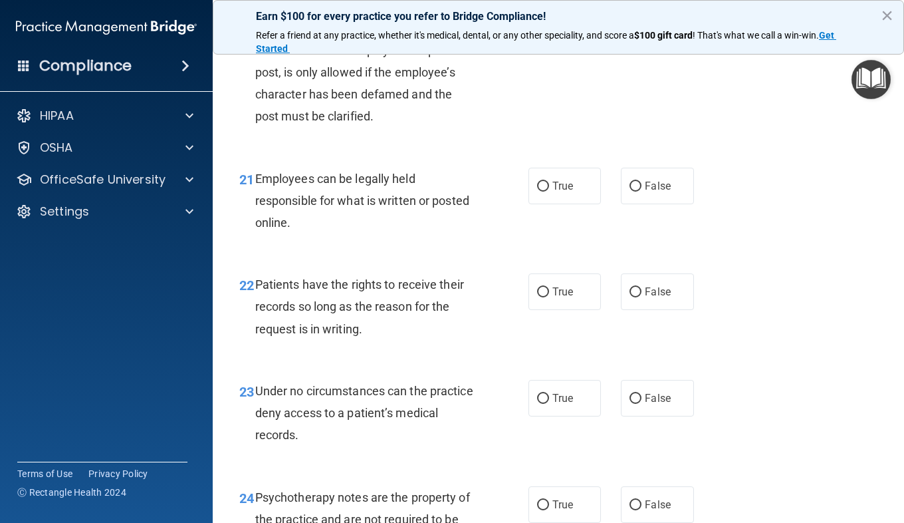
scroll to position [2879, 0]
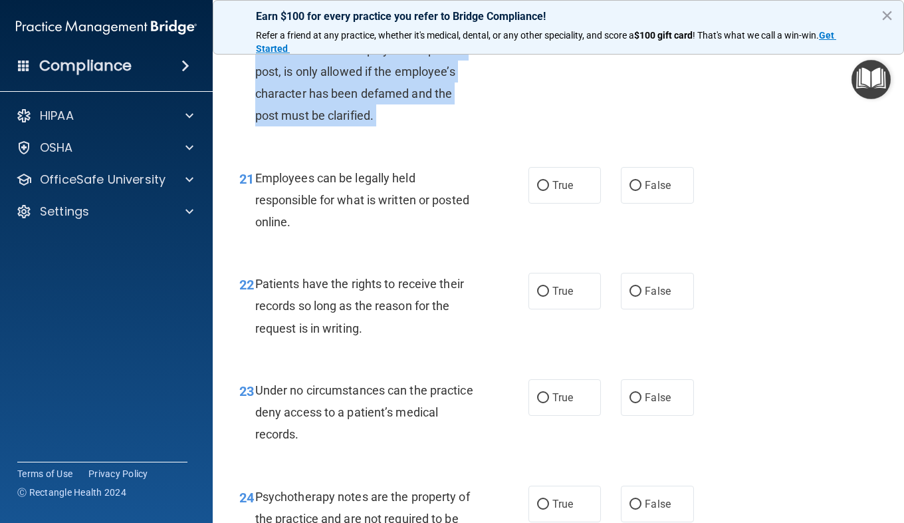
drag, startPoint x: 573, startPoint y: 110, endPoint x: 588, endPoint y: 136, distance: 30.4
click at [588, 136] on div "20 Retaliation on the companies social media sites to an employee or a patient …" at bounding box center [558, 75] width 658 height 150
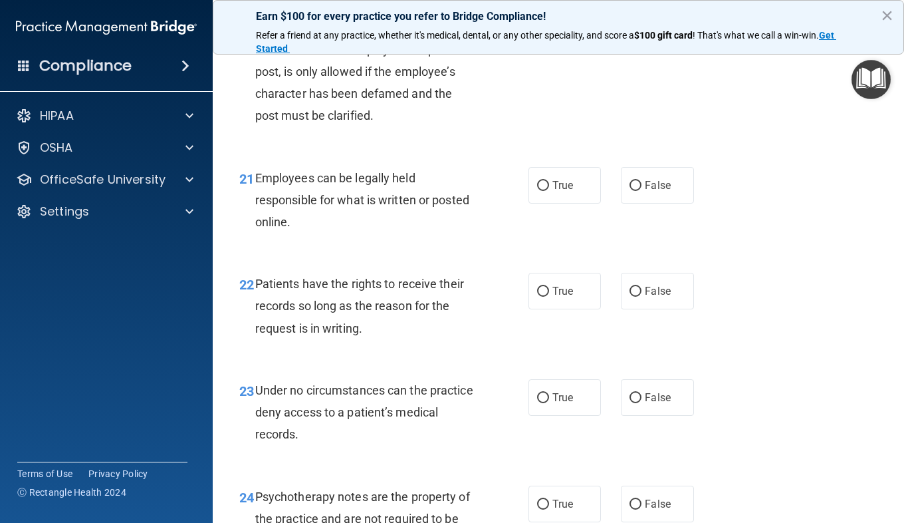
click at [588, 136] on div "20 Retaliation on the companies social media sites to an employee or a patient …" at bounding box center [558, 75] width 658 height 150
click at [661, 41] on span "False" at bounding box center [658, 35] width 26 height 13
click at [642, 41] on input "False" at bounding box center [636, 36] width 12 height 10
radio input "true"
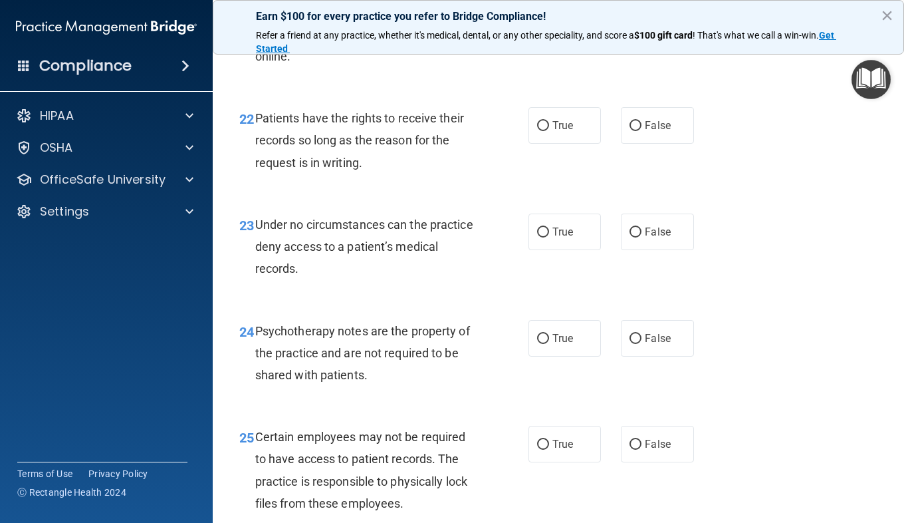
scroll to position [3045, 0]
click at [564, 25] on span "True" at bounding box center [562, 19] width 21 height 13
click at [549, 25] on input "True" at bounding box center [543, 20] width 12 height 10
radio input "true"
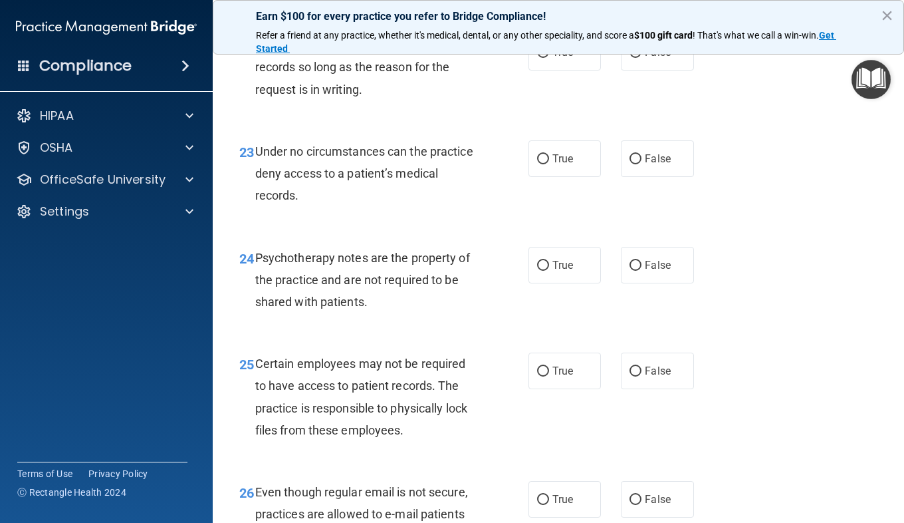
scroll to position [3133, 0]
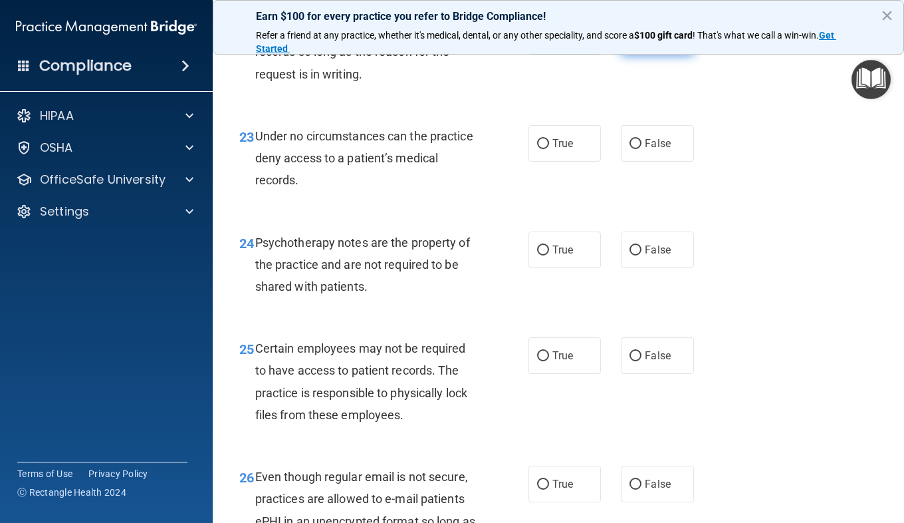
click at [638, 55] on label "False" at bounding box center [657, 37] width 72 height 37
click at [638, 43] on input "False" at bounding box center [636, 38] width 12 height 10
radio input "true"
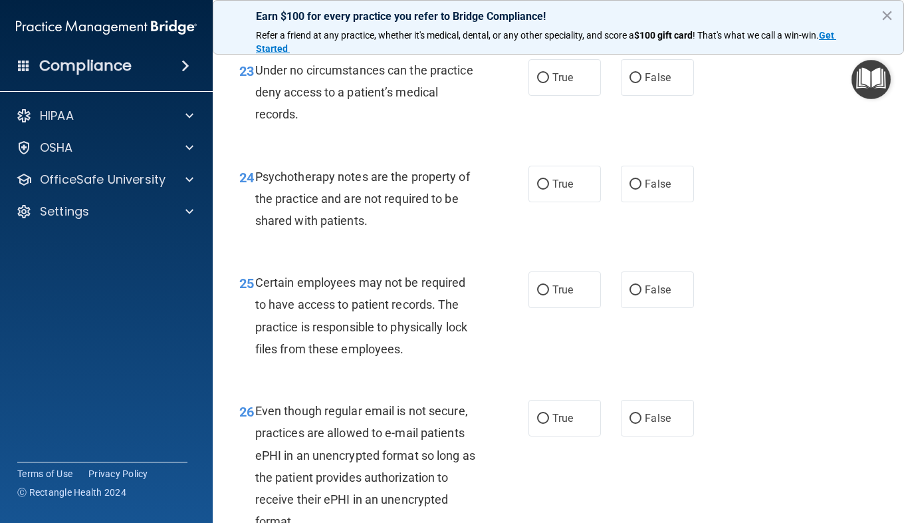
scroll to position [3206, 0]
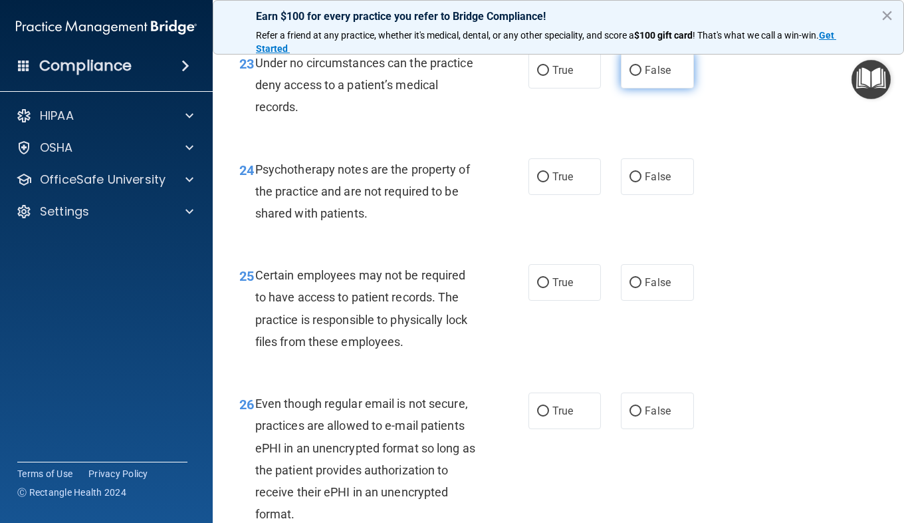
click at [668, 88] on label "False" at bounding box center [657, 70] width 72 height 37
click at [642, 76] on input "False" at bounding box center [636, 71] width 12 height 10
radio input "true"
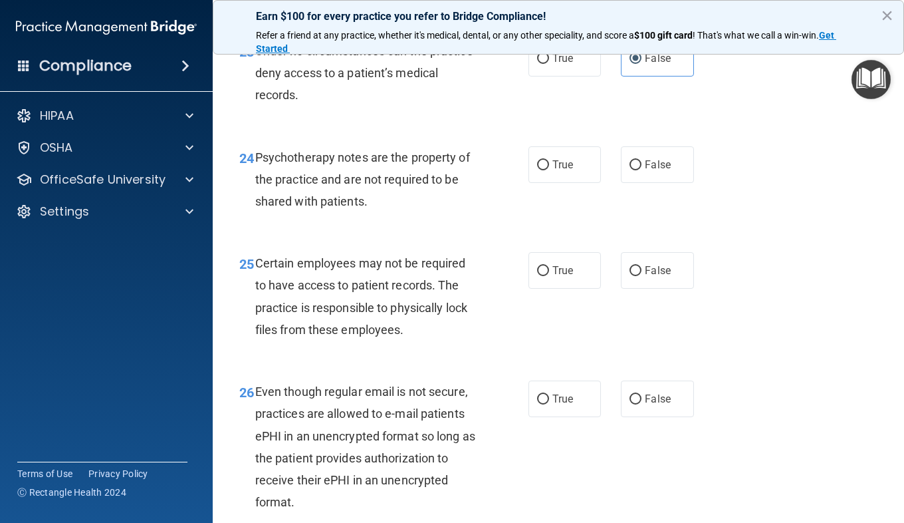
scroll to position [3217, 0]
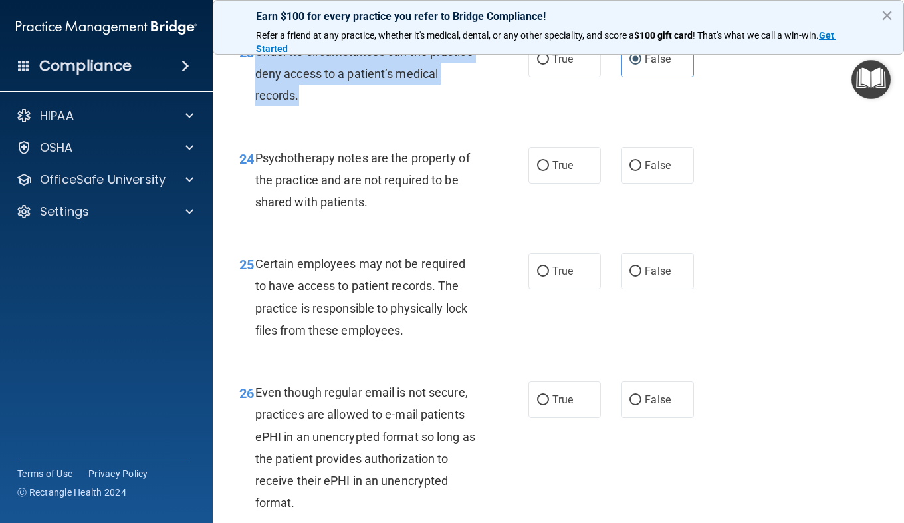
drag, startPoint x: 377, startPoint y: 155, endPoint x: 257, endPoint y: 126, distance: 123.7
click at [257, 107] on div "Under no circumstances can the practice deny access to a patient’s medical reco…" at bounding box center [371, 74] width 232 height 66
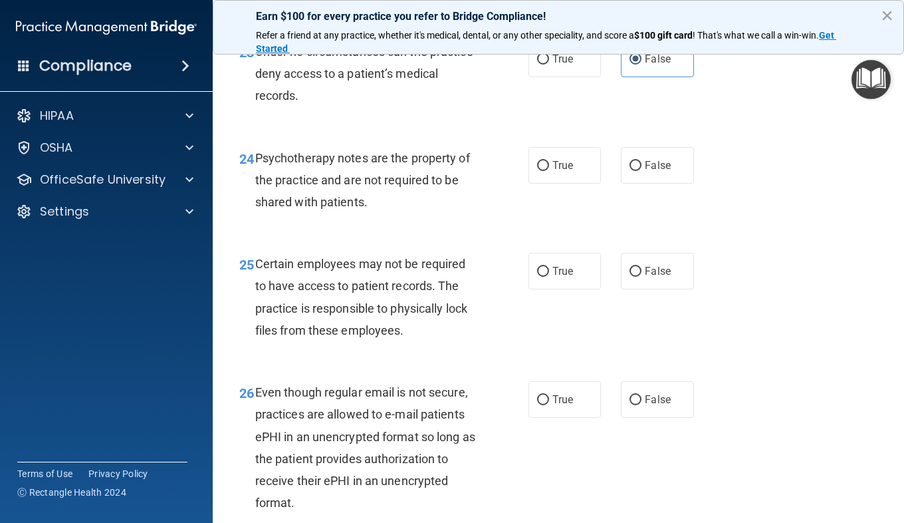
click at [271, 107] on div "Under no circumstances can the practice deny access to a patient’s medical reco…" at bounding box center [371, 74] width 232 height 66
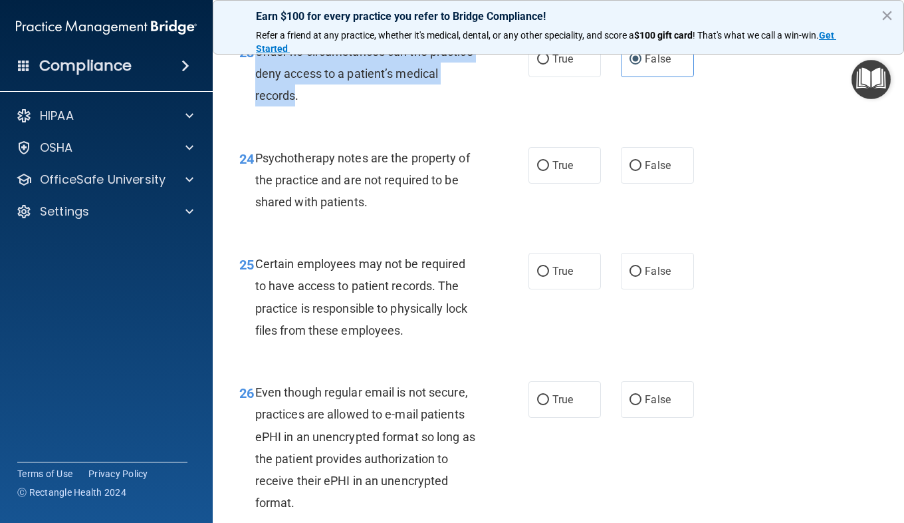
drag, startPoint x: 340, startPoint y: 164, endPoint x: 254, endPoint y: 128, distance: 93.0
click at [254, 114] on div "23 Under no circumstances can the practice deny access to a patient’s medical r…" at bounding box center [383, 77] width 329 height 73
click at [254, 65] on div "23" at bounding box center [242, 53] width 26 height 25
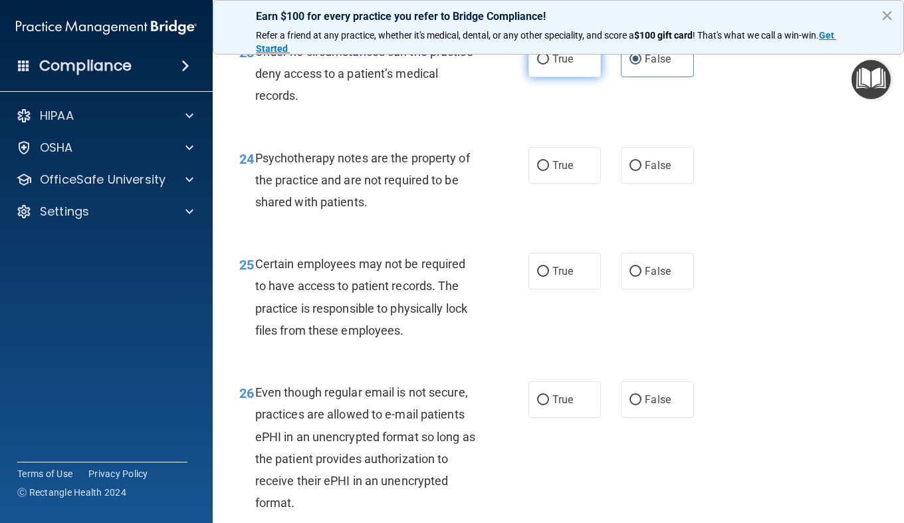
click at [563, 77] on label "True" at bounding box center [565, 59] width 72 height 37
click at [549, 64] on input "True" at bounding box center [543, 60] width 12 height 10
radio input "true"
radio input "false"
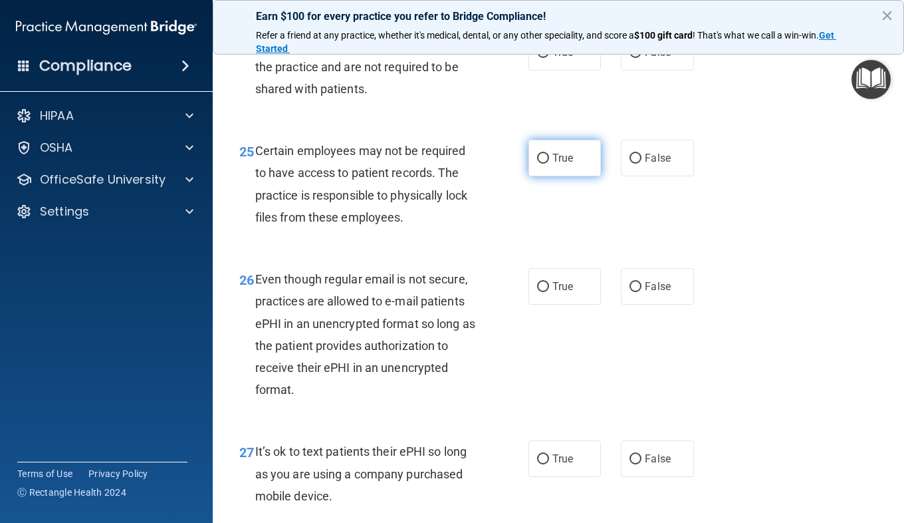
scroll to position [3332, 0]
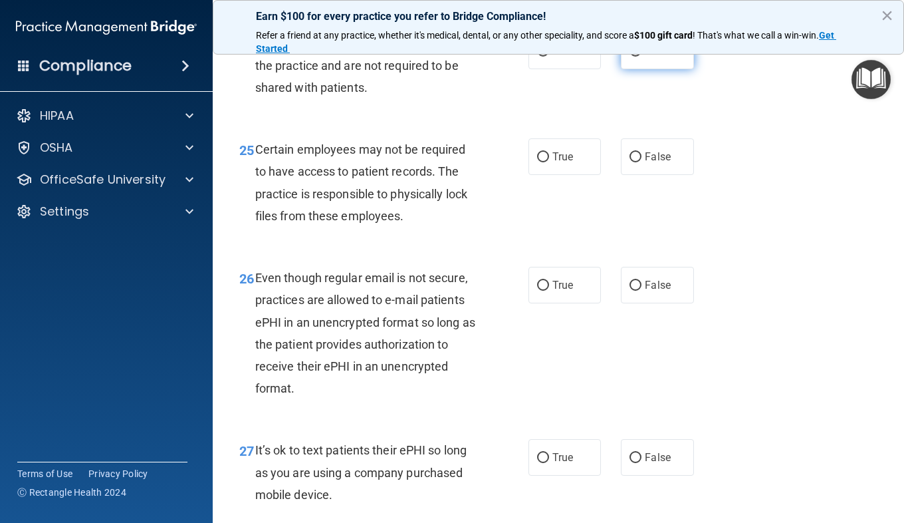
click at [621, 69] on label "False" at bounding box center [657, 51] width 72 height 37
click at [630, 57] on input "False" at bounding box center [636, 52] width 12 height 10
radio input "true"
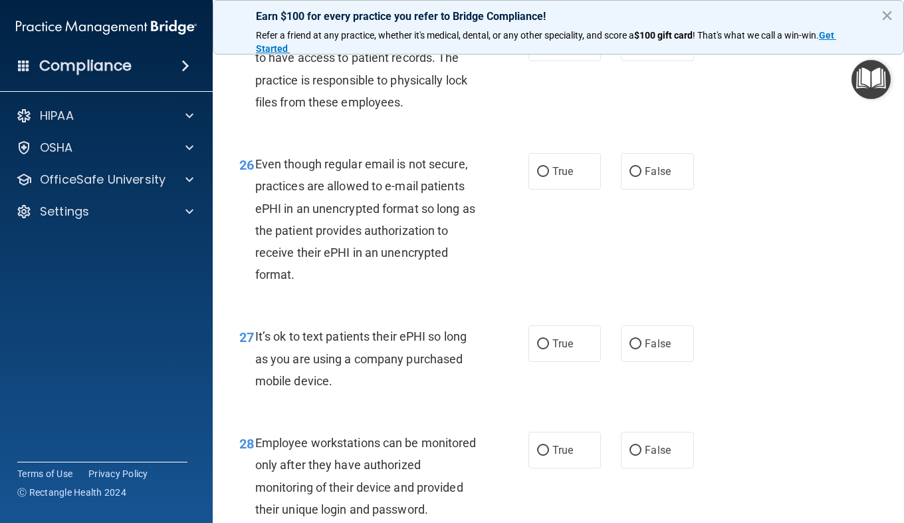
scroll to position [3465, 0]
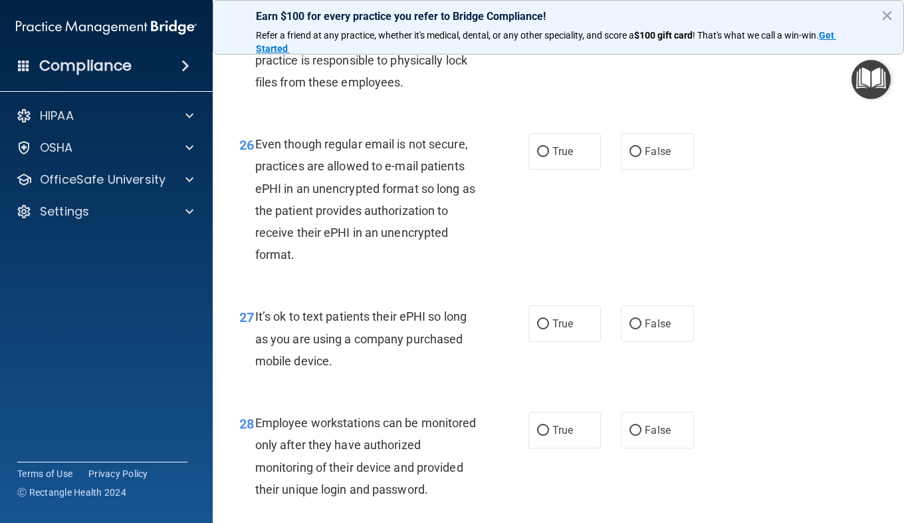
click at [531, 41] on label "True" at bounding box center [565, 23] width 72 height 37
click at [537, 29] on input "True" at bounding box center [543, 24] width 12 height 10
radio input "true"
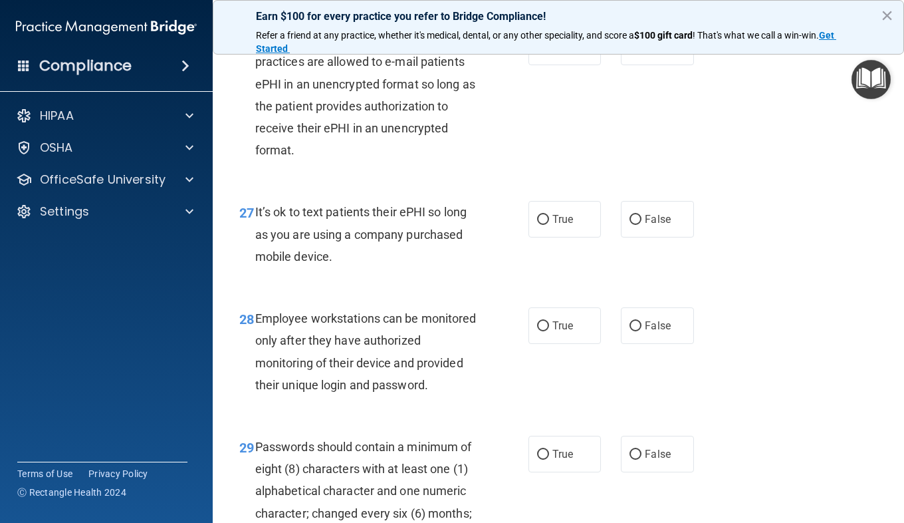
scroll to position [3574, 0]
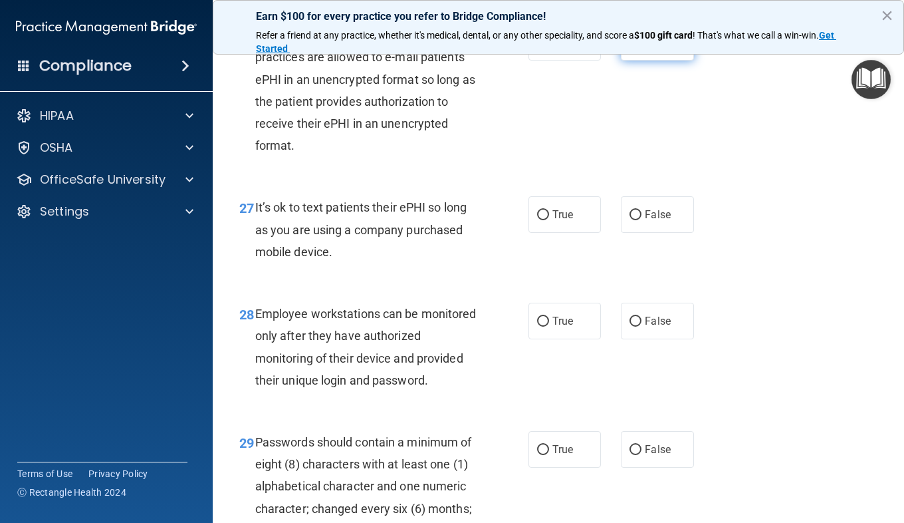
click at [630, 48] on input "False" at bounding box center [636, 43] width 12 height 10
radio input "true"
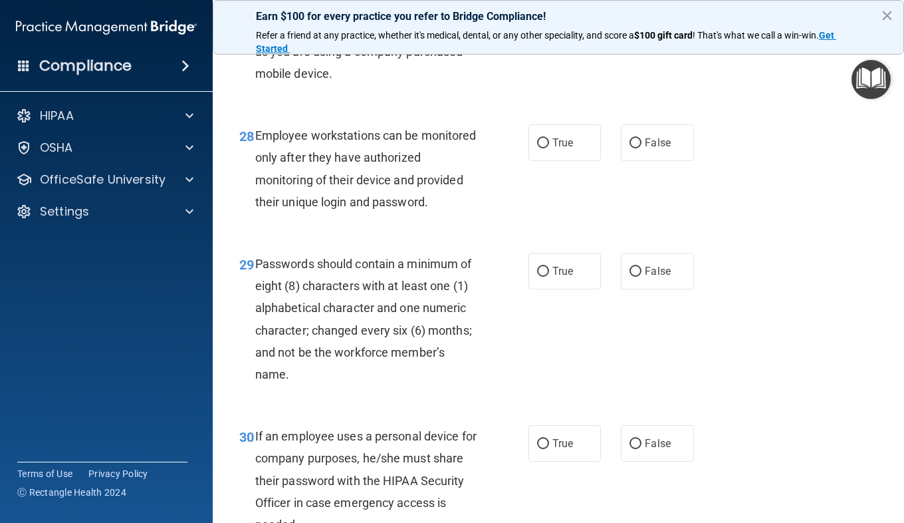
scroll to position [3753, 0]
click at [630, 41] on input "False" at bounding box center [636, 36] width 12 height 10
radio input "true"
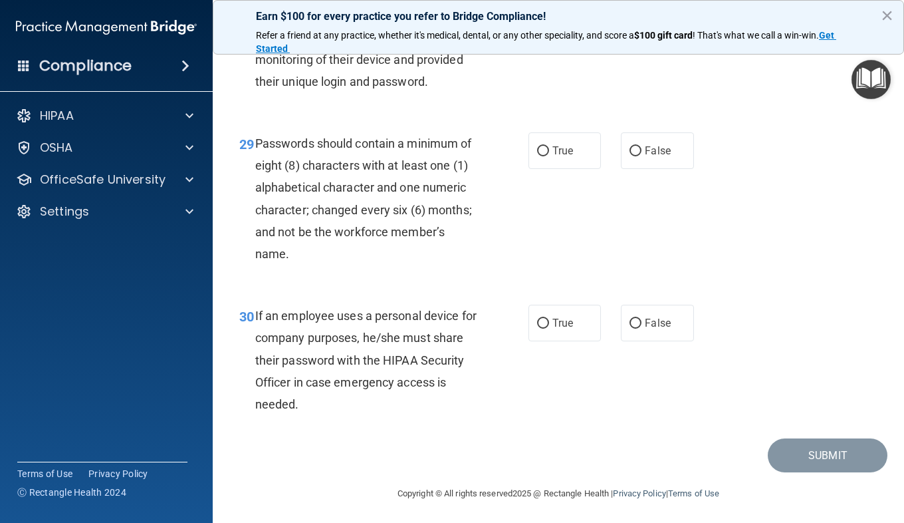
scroll to position [3874, 0]
click at [634, 39] on label "False" at bounding box center [657, 21] width 72 height 37
click at [634, 27] on input "False" at bounding box center [636, 22] width 12 height 10
radio input "true"
click at [616, 257] on div "29 Passwords should contain a minimum of eight (8) characters with at least one…" at bounding box center [558, 200] width 658 height 172
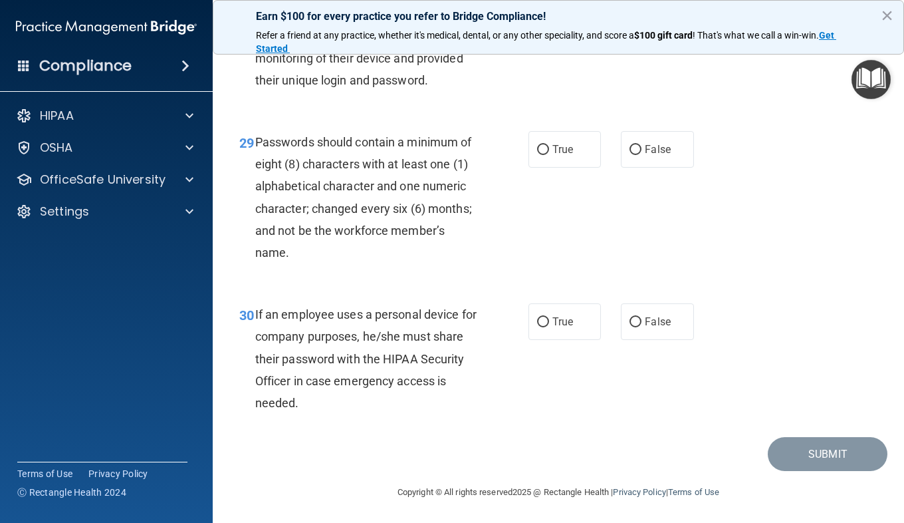
click at [616, 257] on div "29 Passwords should contain a minimum of eight (8) characters with at least one…" at bounding box center [558, 200] width 658 height 172
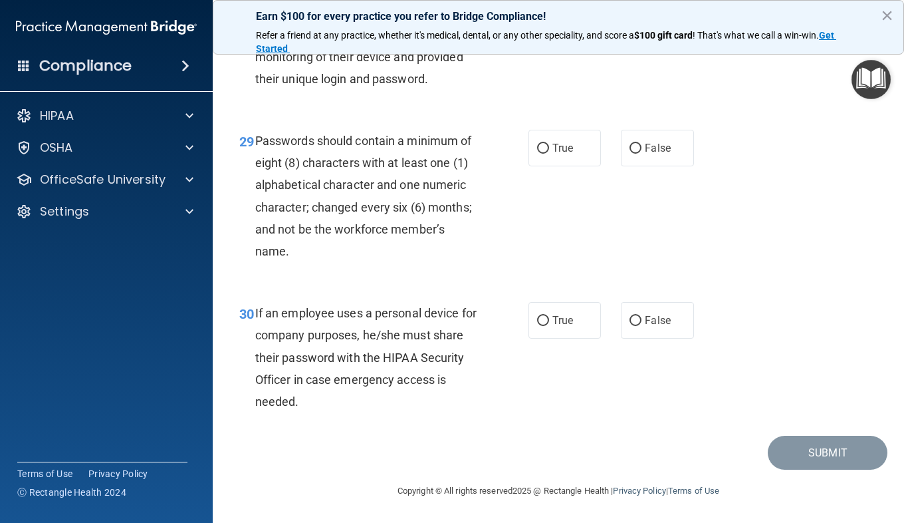
scroll to position [3964, 0]
click at [552, 135] on label "True" at bounding box center [565, 148] width 72 height 37
click at [549, 144] on input "True" at bounding box center [543, 149] width 12 height 10
radio input "true"
click at [574, 331] on label "True" at bounding box center [565, 320] width 72 height 37
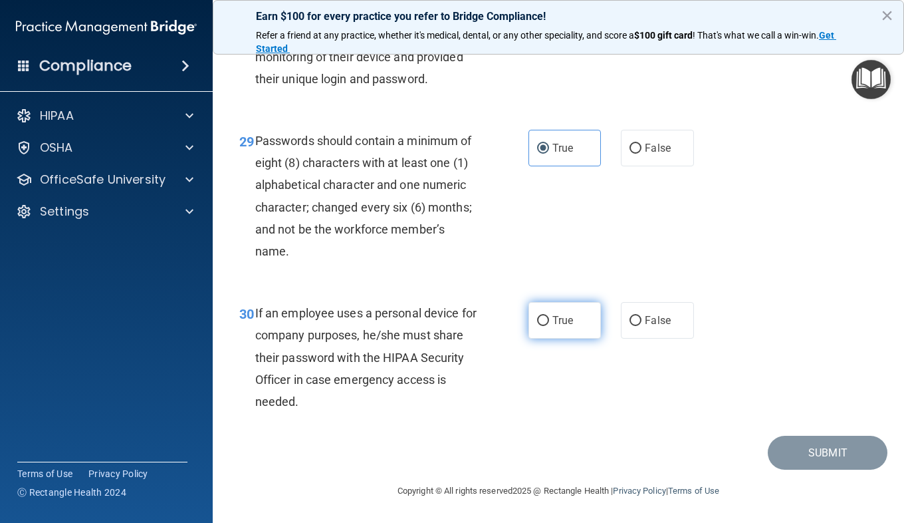
click at [549, 326] on input "True" at bounding box center [543, 321] width 12 height 10
radio input "true"
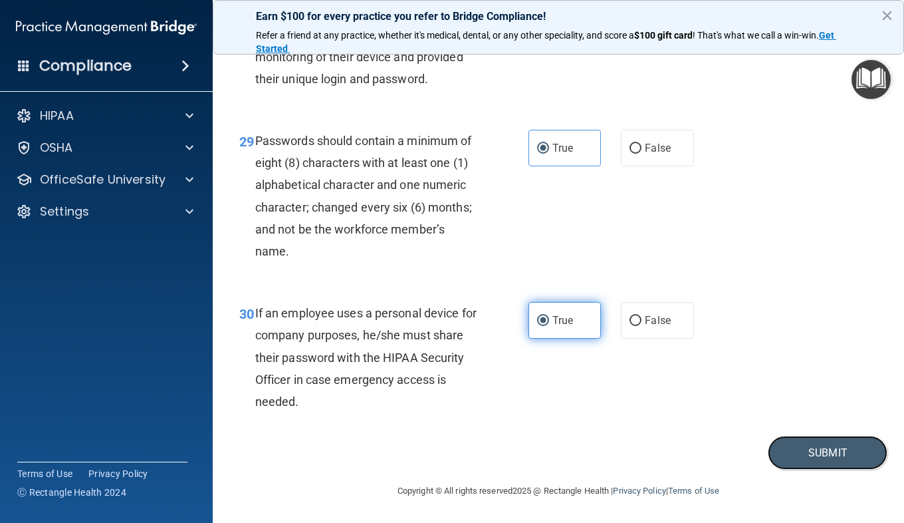
click at [830, 456] on button "Submit" at bounding box center [828, 452] width 120 height 34
click at [825, 454] on button "Submit" at bounding box center [828, 452] width 120 height 34
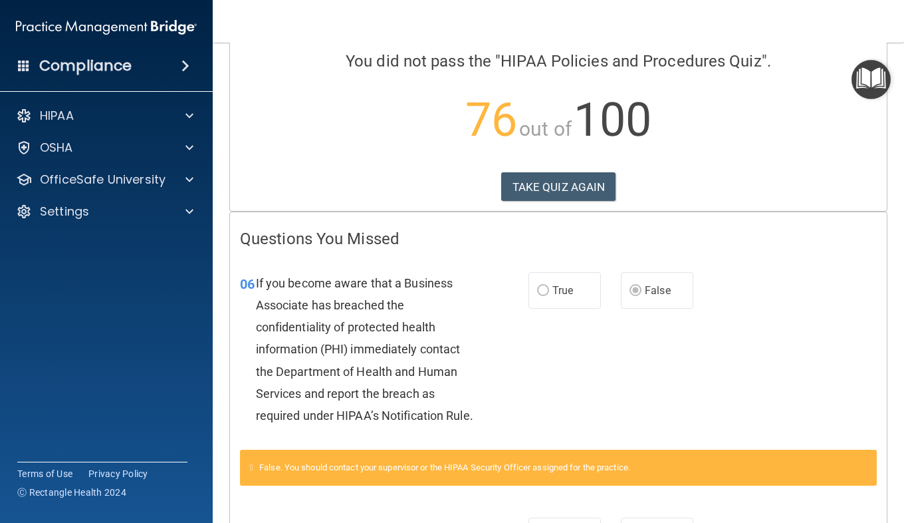
scroll to position [94, 0]
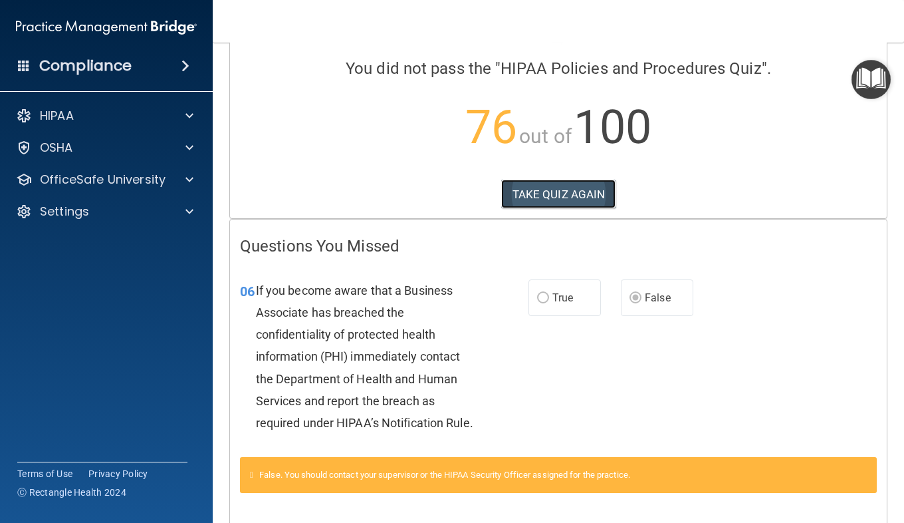
click at [543, 189] on button "TAKE QUIZ AGAIN" at bounding box center [558, 194] width 115 height 29
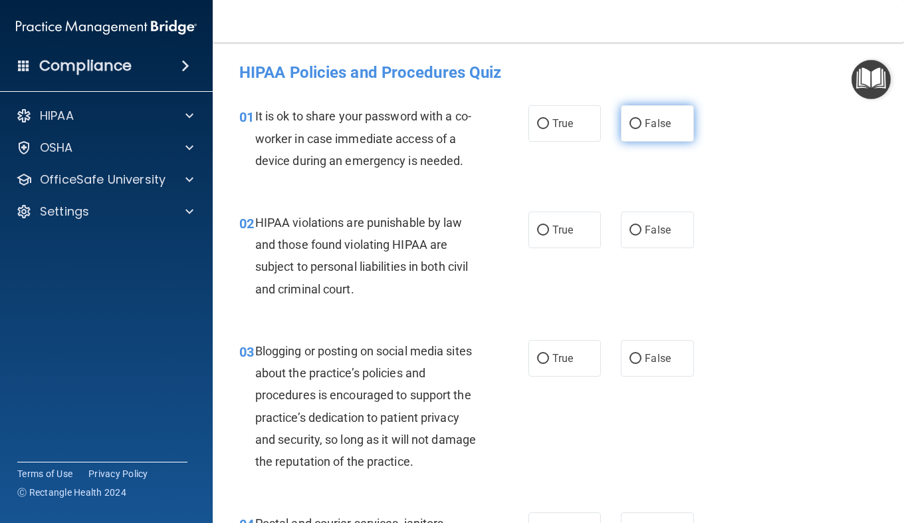
click at [656, 123] on span "False" at bounding box center [658, 123] width 26 height 13
click at [642, 123] on input "False" at bounding box center [636, 124] width 12 height 10
radio input "true"
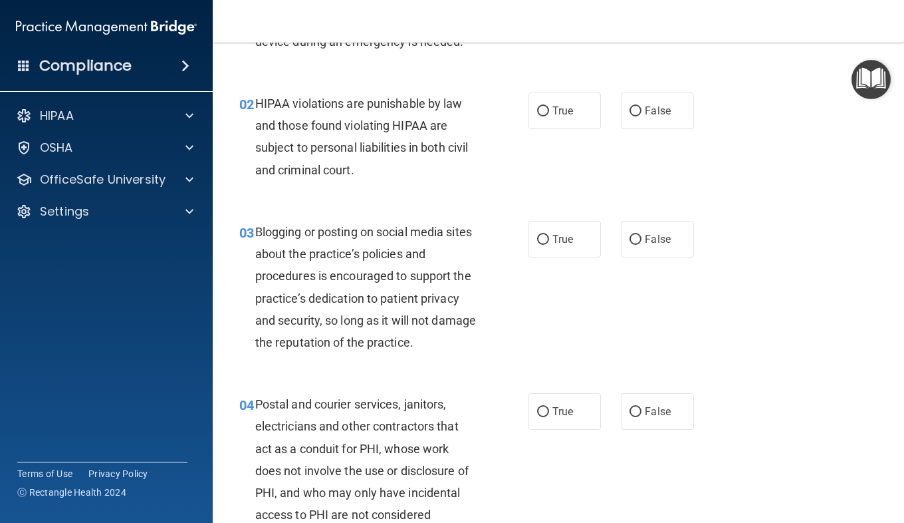
scroll to position [121, 0]
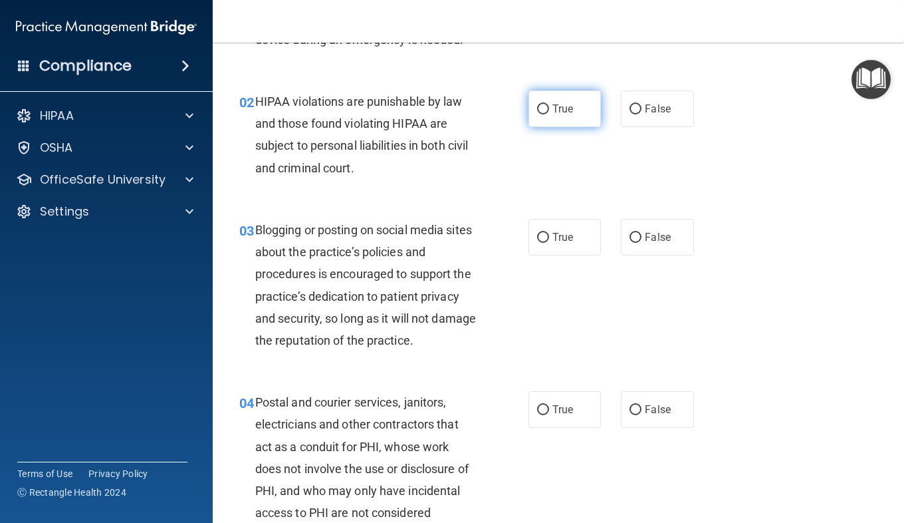
click at [572, 104] on label "True" at bounding box center [565, 108] width 72 height 37
click at [549, 104] on input "True" at bounding box center [543, 109] width 12 height 10
radio input "true"
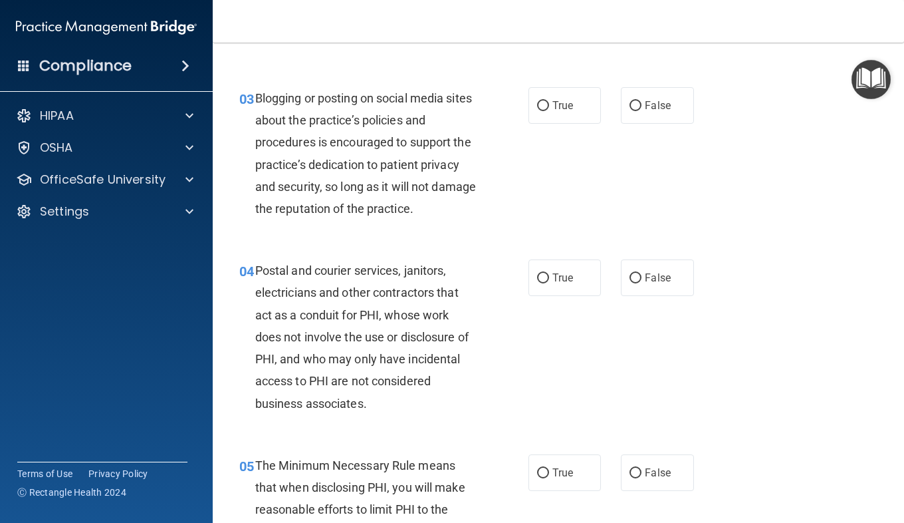
scroll to position [257, 0]
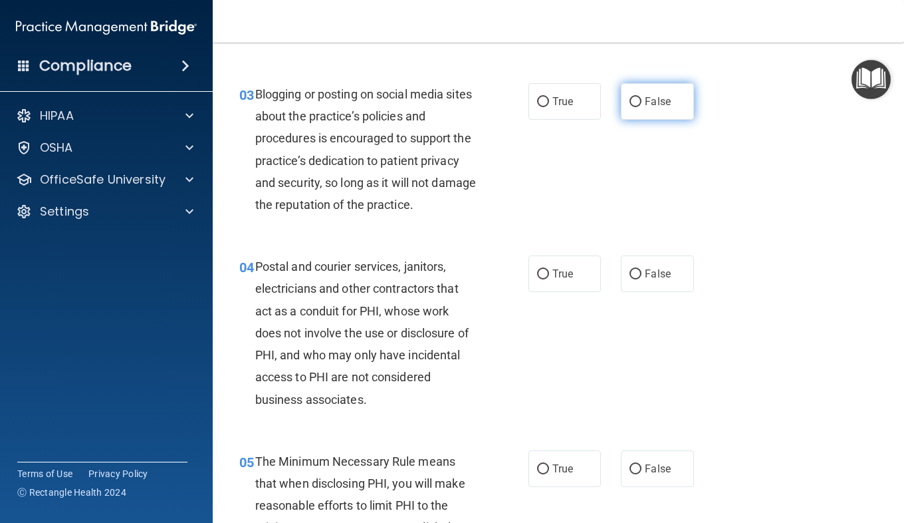
click at [660, 109] on label "False" at bounding box center [657, 101] width 72 height 37
click at [642, 107] on input "False" at bounding box center [636, 102] width 12 height 10
radio input "true"
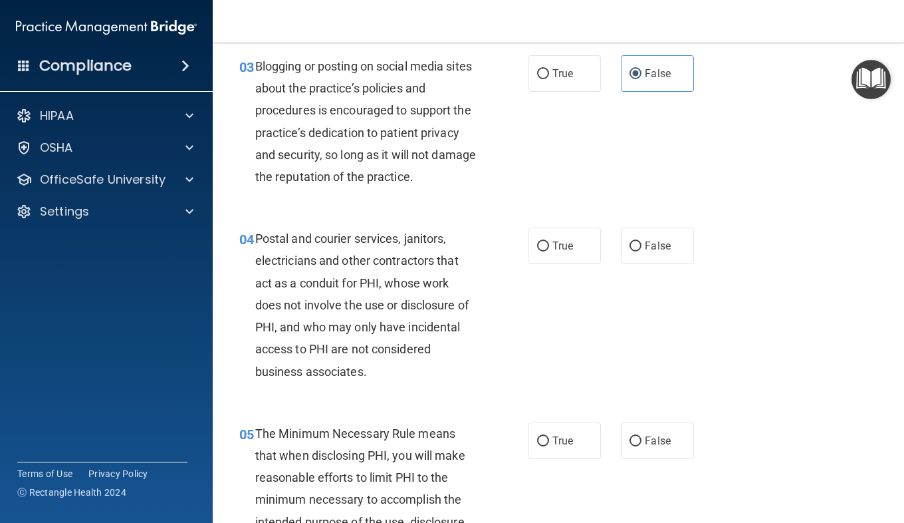
scroll to position [286, 0]
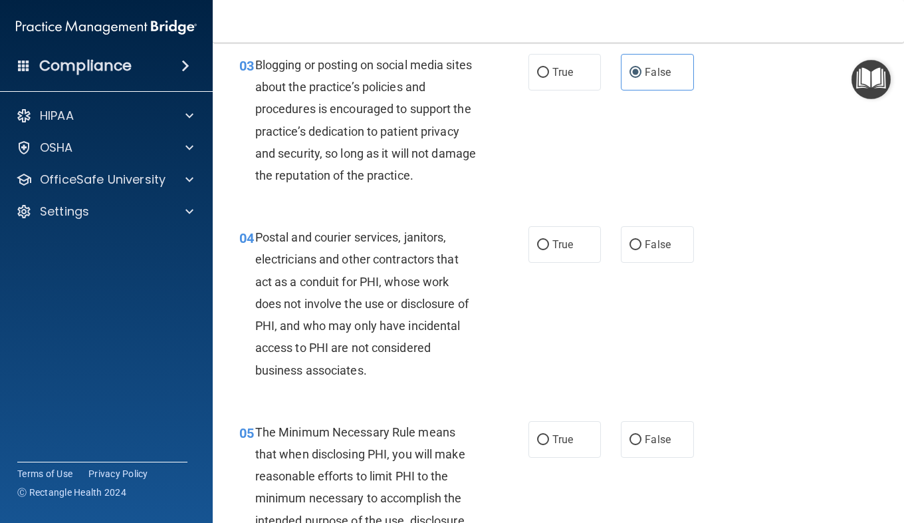
click at [560, 47] on div "03 Blogging or posting on social media sites about the practice’s policies and …" at bounding box center [558, 123] width 658 height 172
click at [556, 63] on label "True" at bounding box center [565, 72] width 72 height 37
click at [549, 68] on input "True" at bounding box center [543, 73] width 12 height 10
radio input "true"
radio input "false"
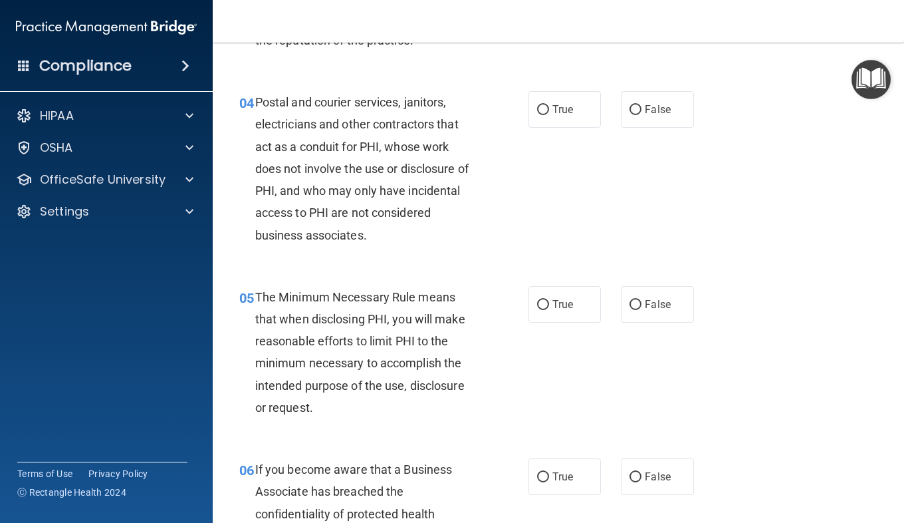
scroll to position [422, 0]
drag, startPoint x: 570, startPoint y: 113, endPoint x: 537, endPoint y: 104, distance: 35.0
click at [537, 104] on input "True" at bounding box center [543, 109] width 12 height 10
radio input "true"
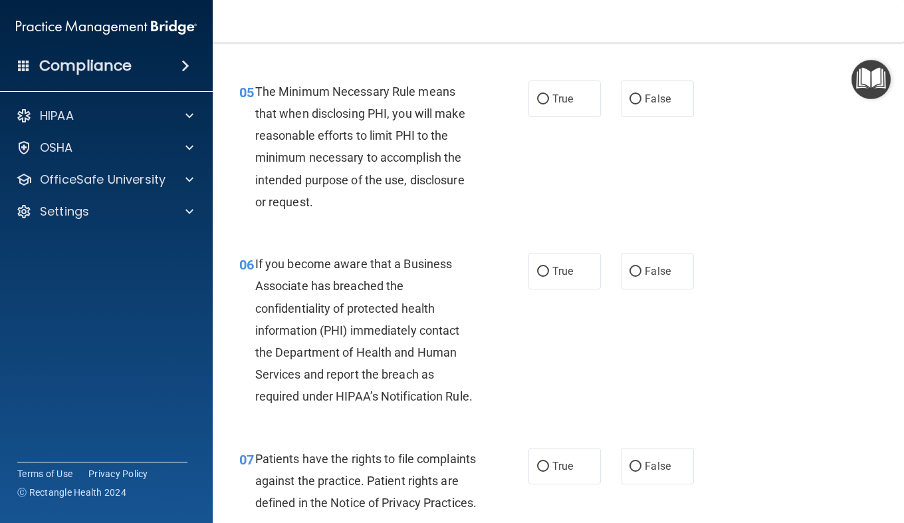
scroll to position [627, 0]
click at [538, 94] on input "True" at bounding box center [543, 99] width 12 height 10
radio input "true"
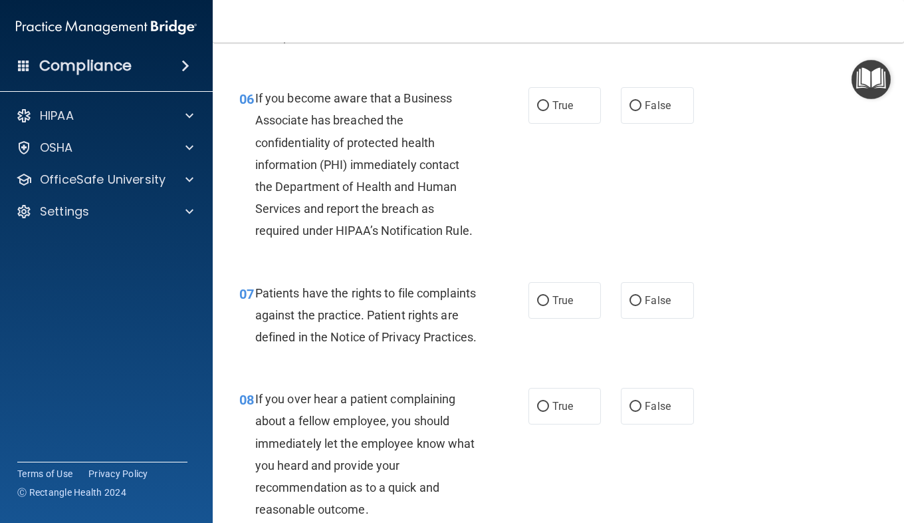
scroll to position [808, 0]
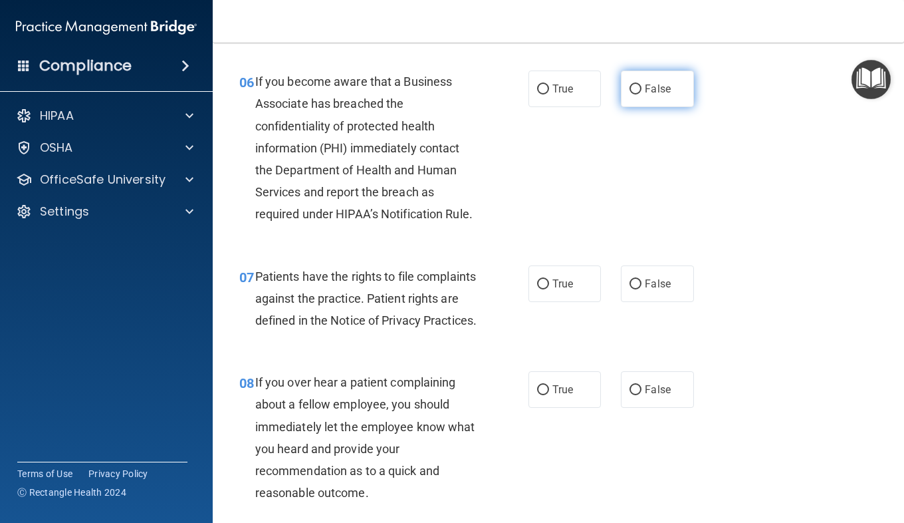
click at [655, 91] on span "False" at bounding box center [658, 88] width 26 height 13
click at [642, 91] on input "False" at bounding box center [636, 89] width 12 height 10
radio input "true"
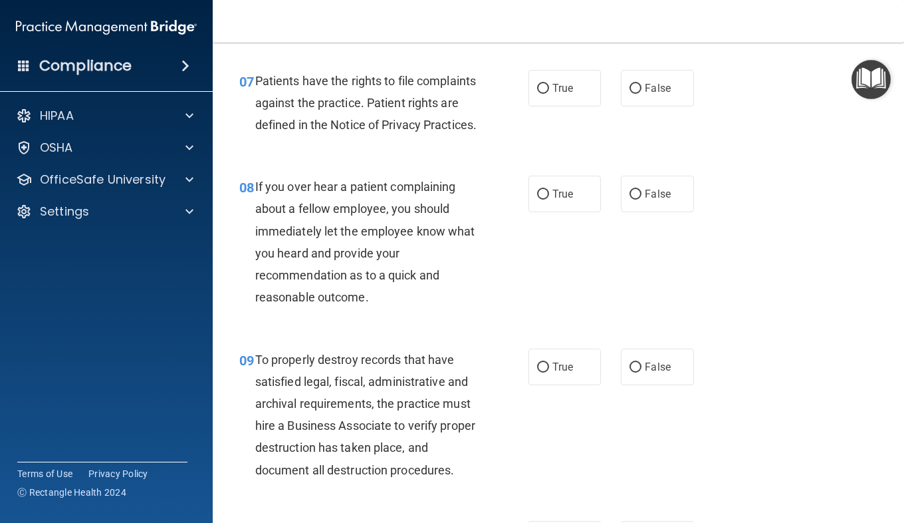
scroll to position [1040, 0]
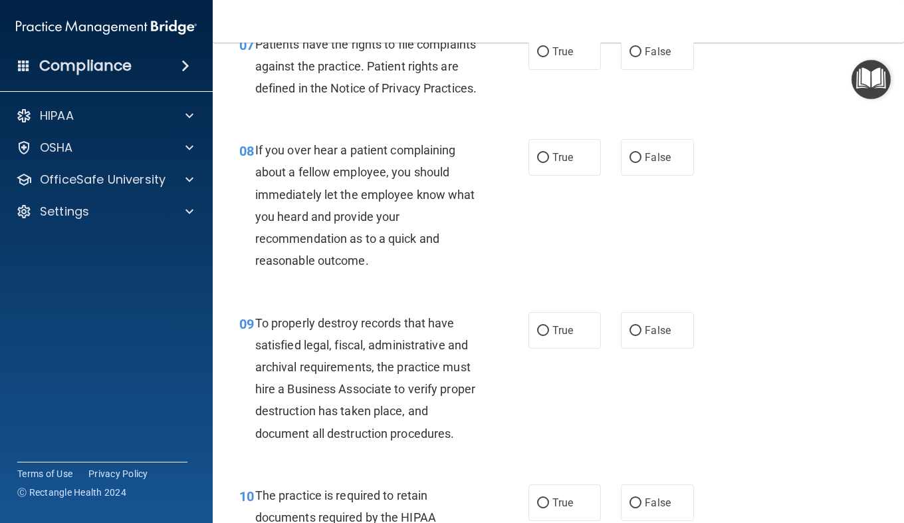
click at [568, 92] on div "07 Patients have the rights to file complaints against the practice. Patient ri…" at bounding box center [558, 70] width 658 height 106
click at [565, 70] on label "True" at bounding box center [565, 51] width 72 height 37
click at [549, 57] on input "True" at bounding box center [543, 52] width 12 height 10
radio input "true"
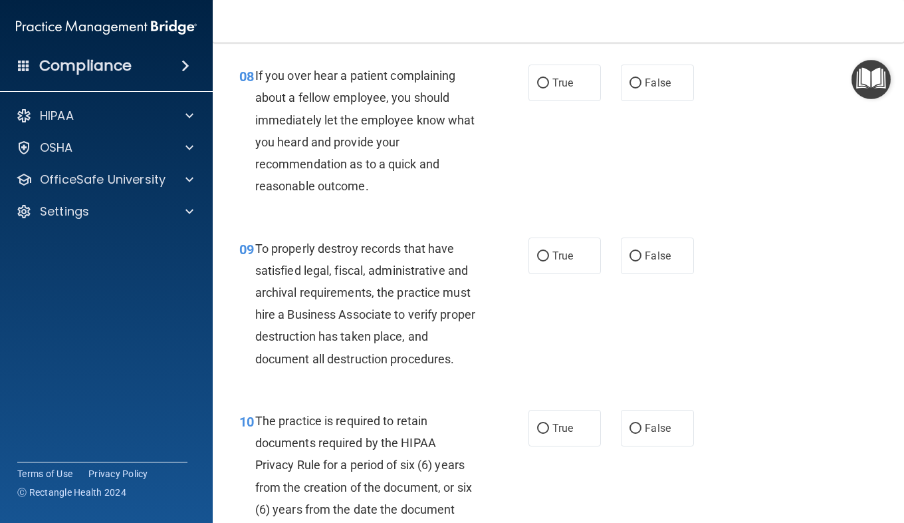
scroll to position [1158, 0]
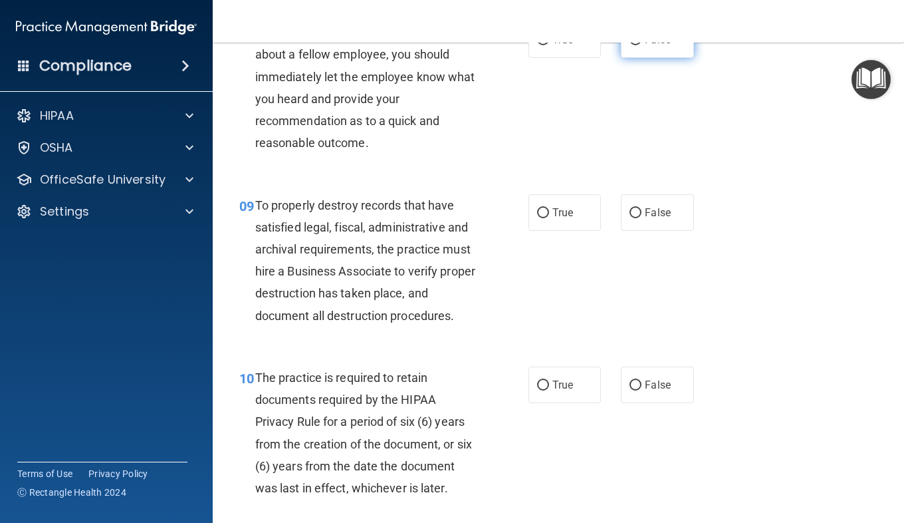
click at [645, 46] on span "False" at bounding box center [658, 39] width 26 height 13
click at [642, 45] on input "False" at bounding box center [636, 40] width 12 height 10
radio input "true"
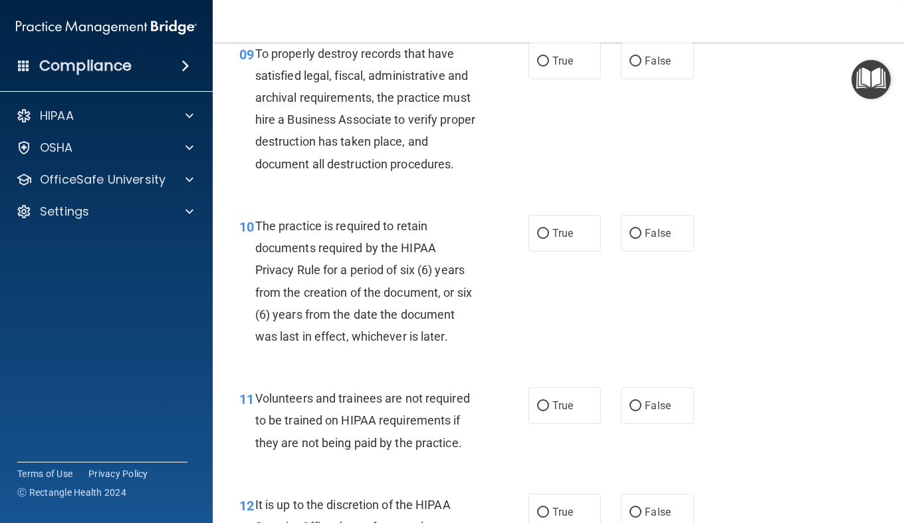
scroll to position [1310, 0]
click at [651, 66] on span "False" at bounding box center [658, 60] width 26 height 13
click at [642, 66] on input "False" at bounding box center [636, 61] width 12 height 10
radio input "true"
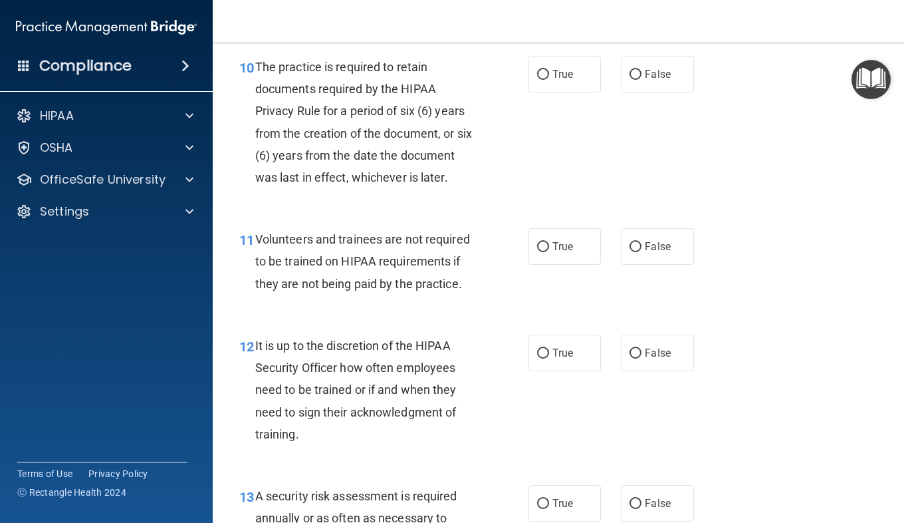
scroll to position [1469, 0]
click at [558, 92] on label "True" at bounding box center [565, 73] width 72 height 37
click at [549, 79] on input "True" at bounding box center [543, 74] width 12 height 10
radio input "true"
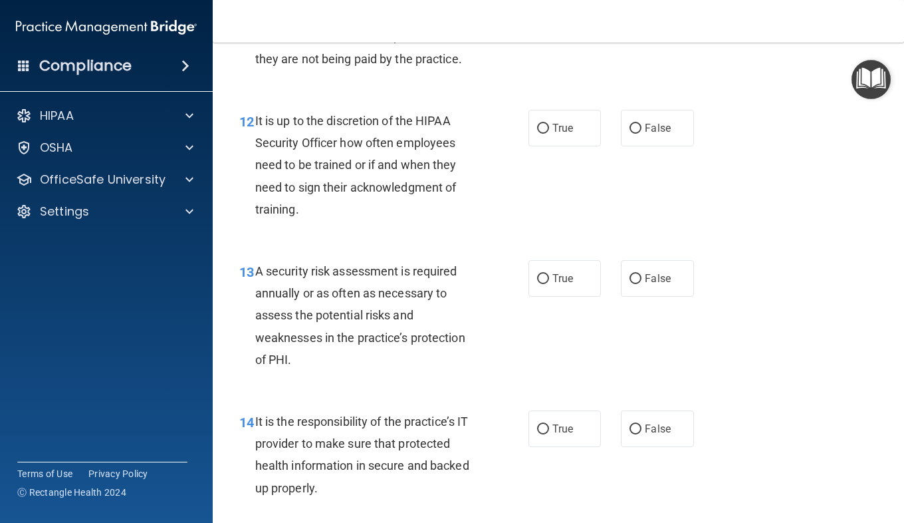
scroll to position [1696, 0]
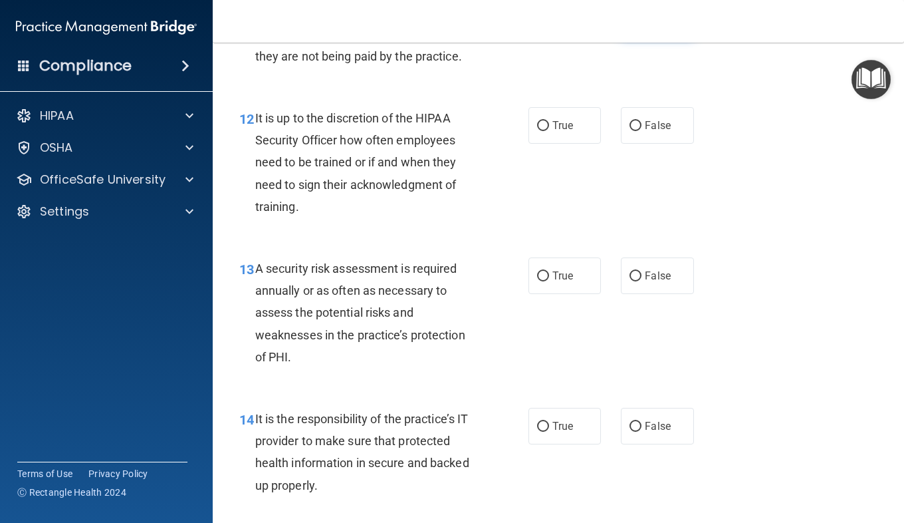
click at [637, 37] on label "False" at bounding box center [657, 19] width 72 height 37
click at [637, 25] on input "False" at bounding box center [636, 20] width 12 height 10
radio input "true"
click at [630, 131] on input "False" at bounding box center [636, 126] width 12 height 10
radio input "true"
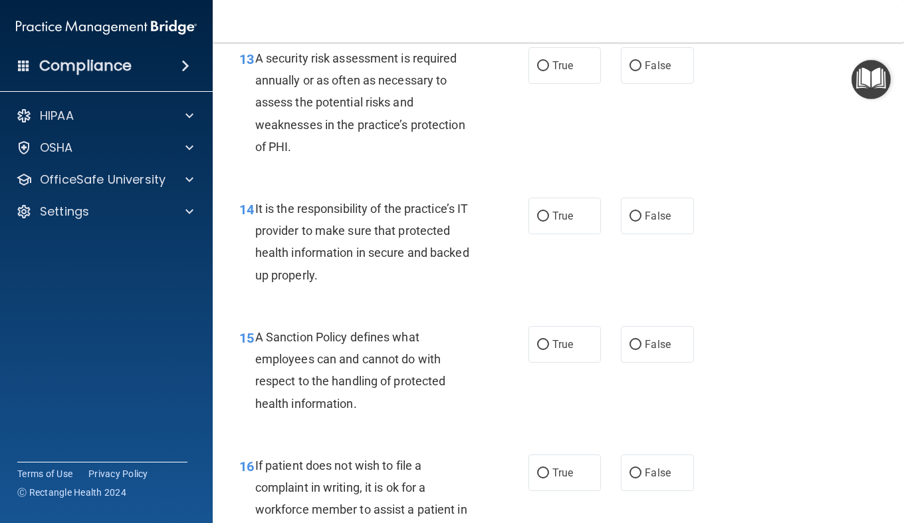
scroll to position [1908, 0]
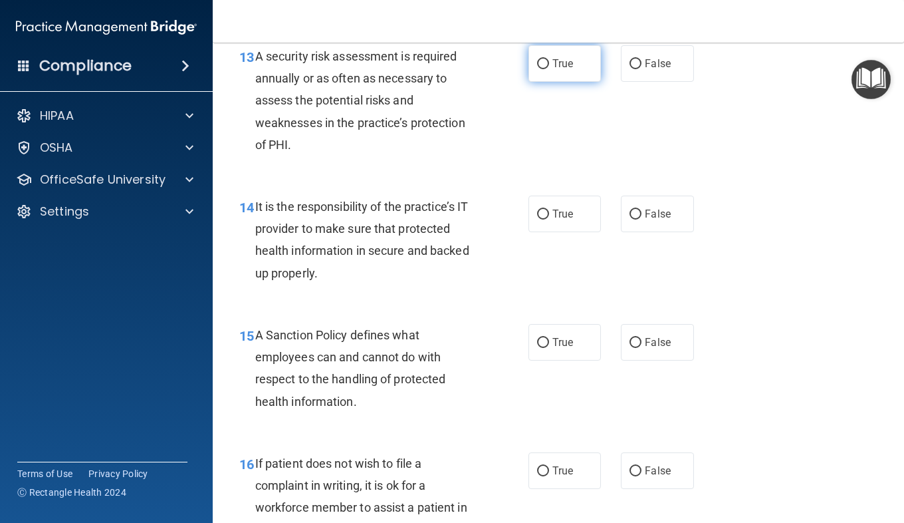
click at [533, 82] on label "True" at bounding box center [565, 63] width 72 height 37
click at [537, 69] on input "True" at bounding box center [543, 64] width 12 height 10
radio input "true"
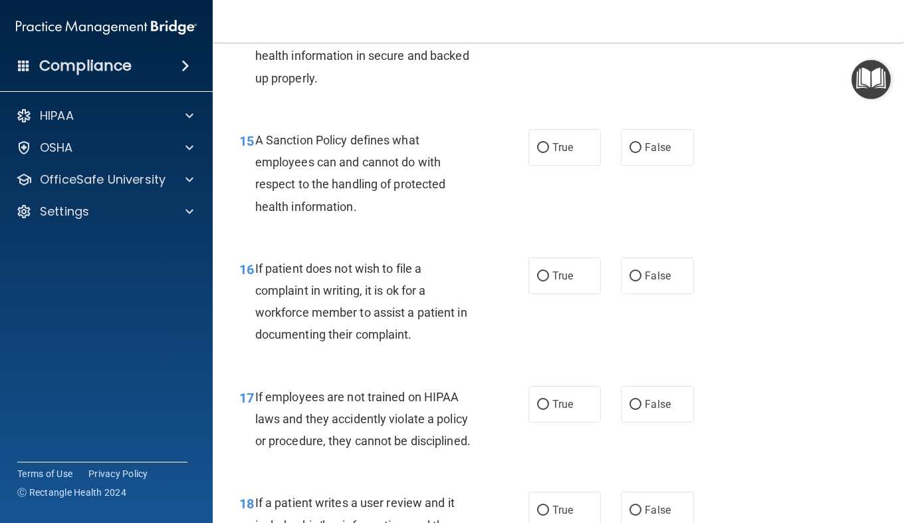
scroll to position [2102, 0]
click at [629, 38] on label "False" at bounding box center [657, 19] width 72 height 37
click at [630, 25] on input "False" at bounding box center [636, 20] width 12 height 10
radio input "true"
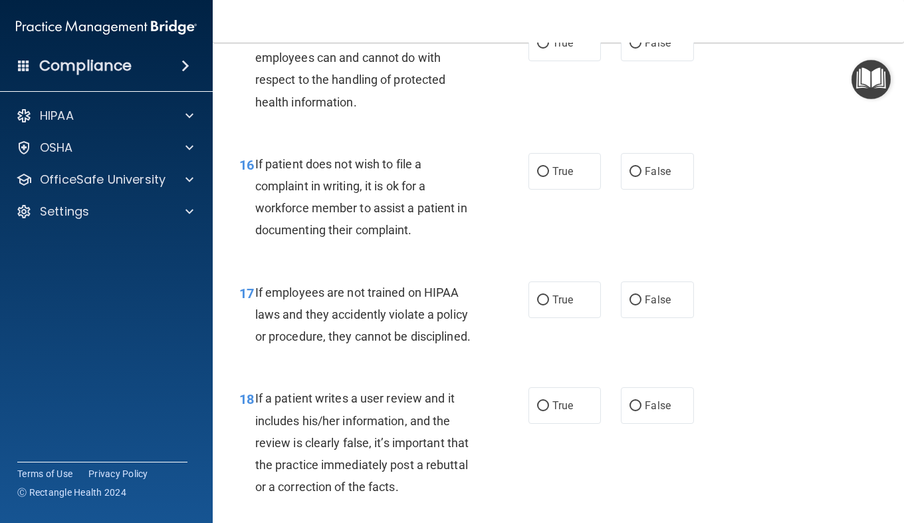
scroll to position [2208, 0]
click at [666, 61] on label "False" at bounding box center [657, 42] width 72 height 37
click at [642, 48] on input "False" at bounding box center [636, 43] width 12 height 10
radio input "true"
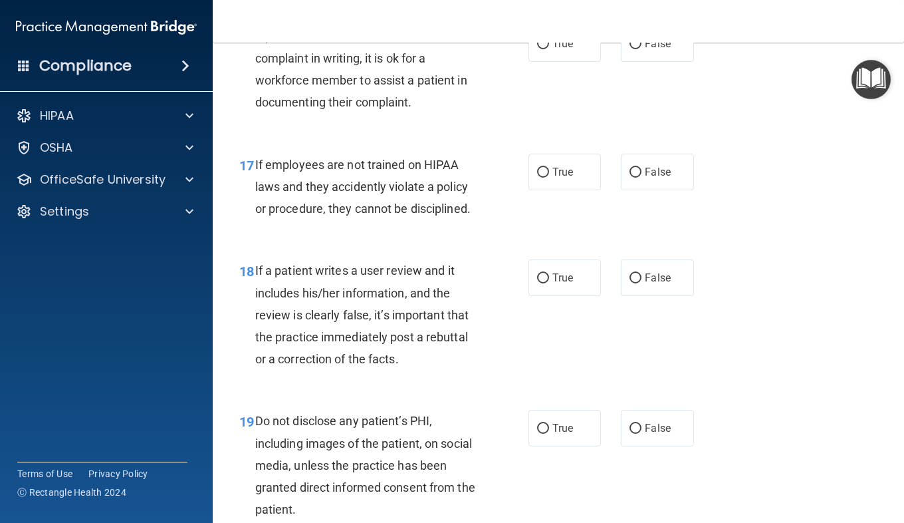
scroll to position [2336, 0]
drag, startPoint x: 582, startPoint y: 119, endPoint x: 558, endPoint y: 108, distance: 25.9
click at [558, 49] on span "True" at bounding box center [562, 42] width 21 height 13
click at [549, 48] on input "True" at bounding box center [543, 43] width 12 height 10
radio input "true"
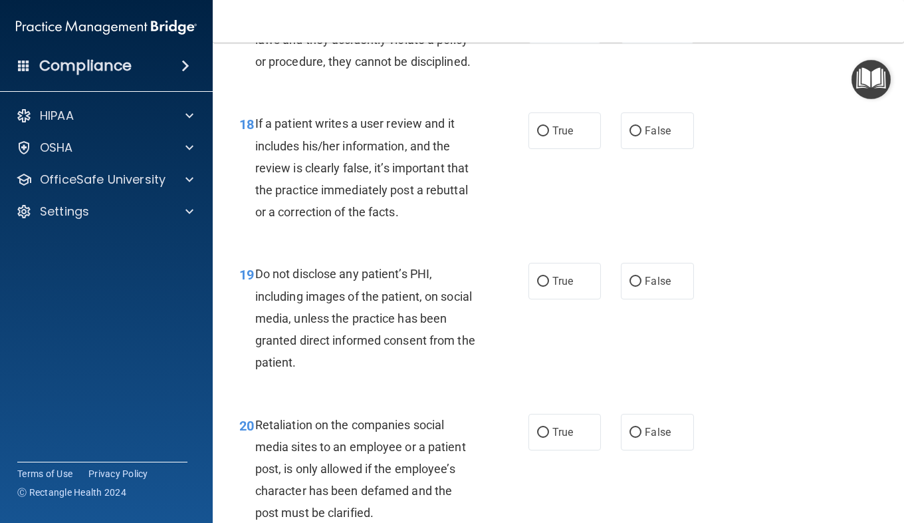
scroll to position [2489, 0]
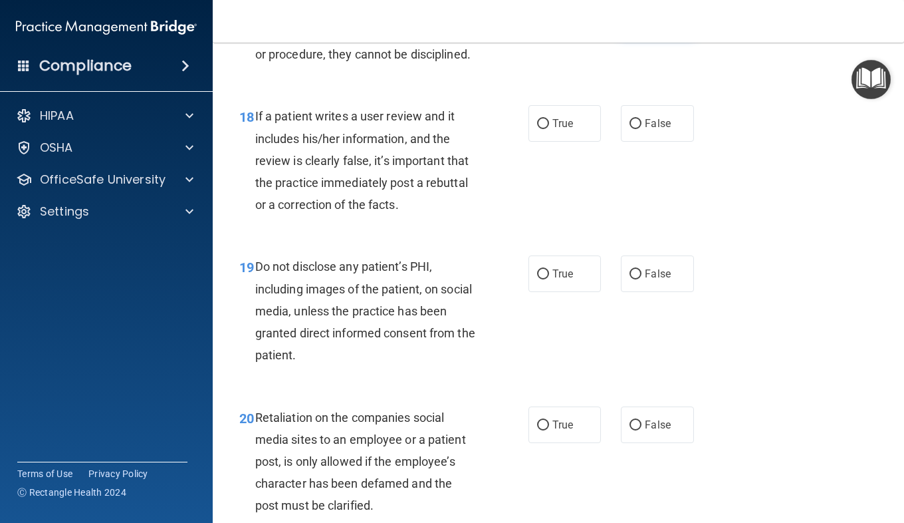
click at [630, 36] on label "False" at bounding box center [657, 17] width 72 height 37
click at [630, 23] on input "False" at bounding box center [636, 18] width 12 height 10
radio input "true"
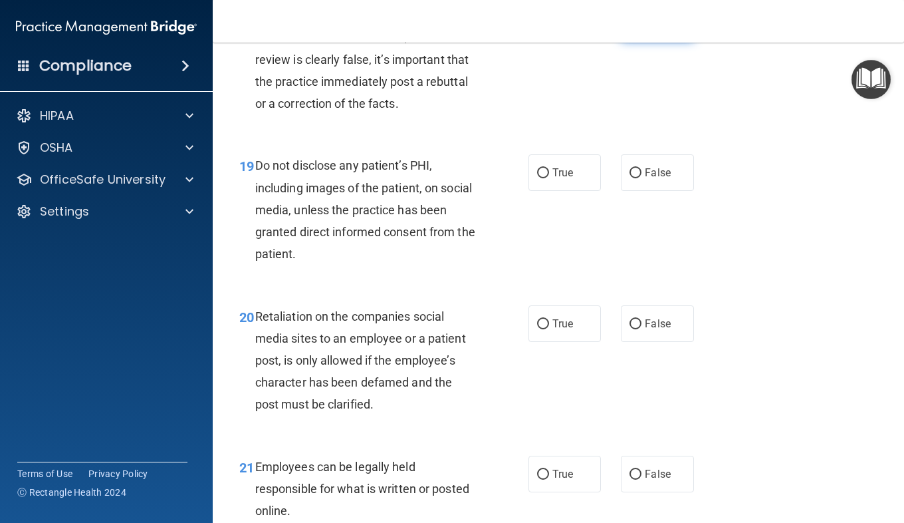
scroll to position [2591, 0]
click at [645, 28] on span "False" at bounding box center [658, 21] width 26 height 13
click at [642, 27] on input "False" at bounding box center [636, 22] width 12 height 10
radio input "true"
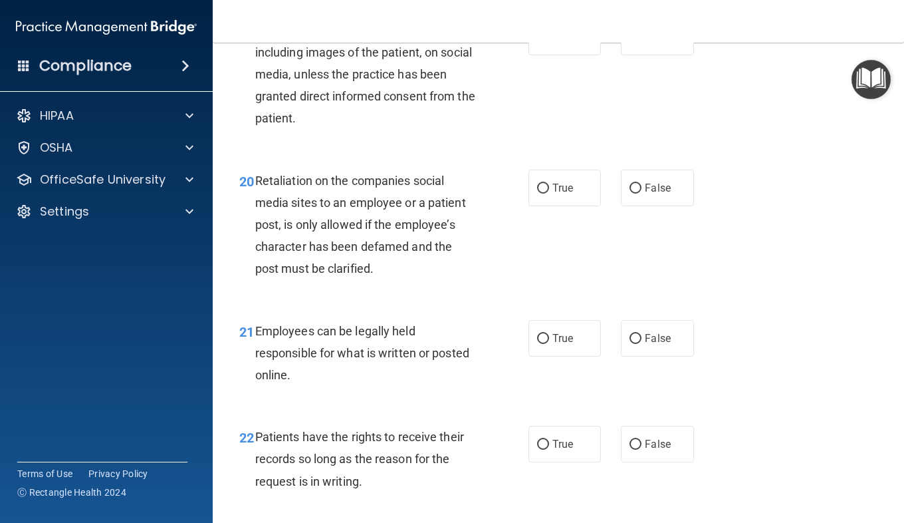
scroll to position [2727, 0]
click at [552, 43] on span "True" at bounding box center [562, 36] width 21 height 13
click at [549, 42] on input "True" at bounding box center [543, 37] width 12 height 10
radio input "true"
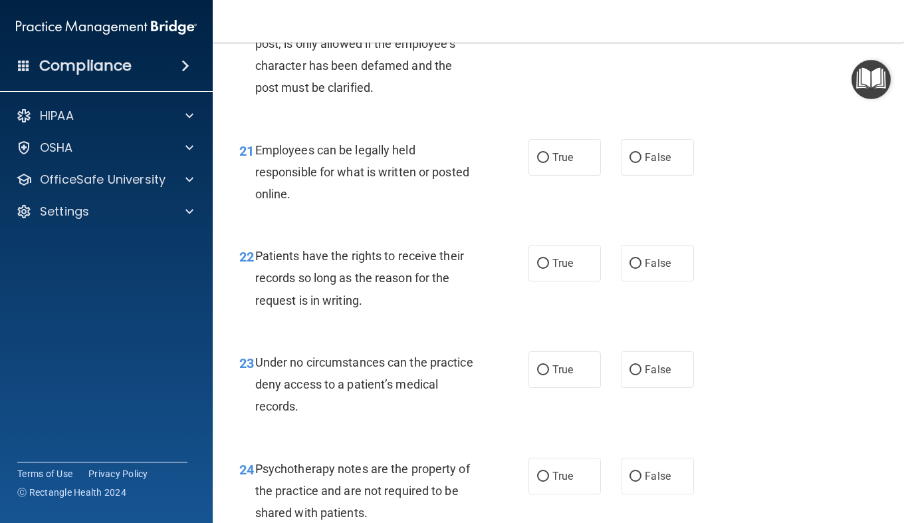
scroll to position [2909, 0]
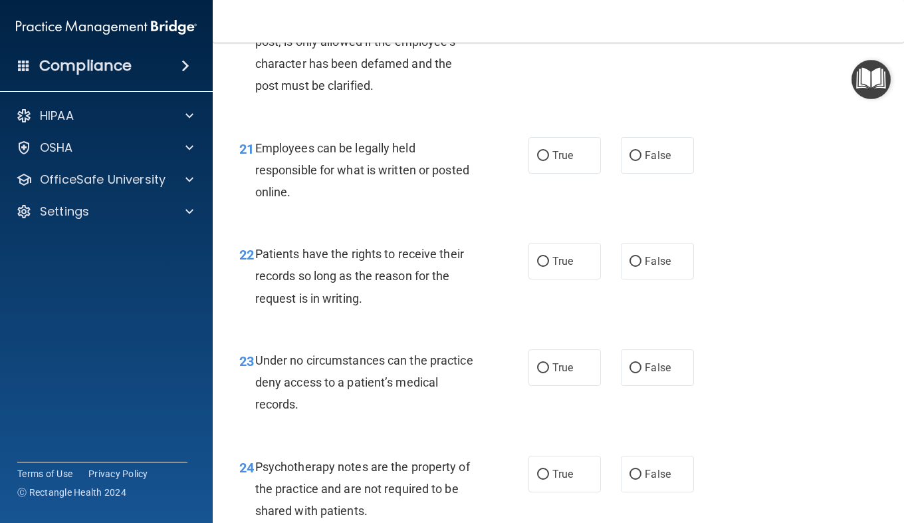
drag, startPoint x: 667, startPoint y: 63, endPoint x: 652, endPoint y: 66, distance: 15.5
click at [652, 11] on span "False" at bounding box center [658, 5] width 26 height 13
click at [642, 11] on input "False" at bounding box center [636, 6] width 12 height 10
radio input "true"
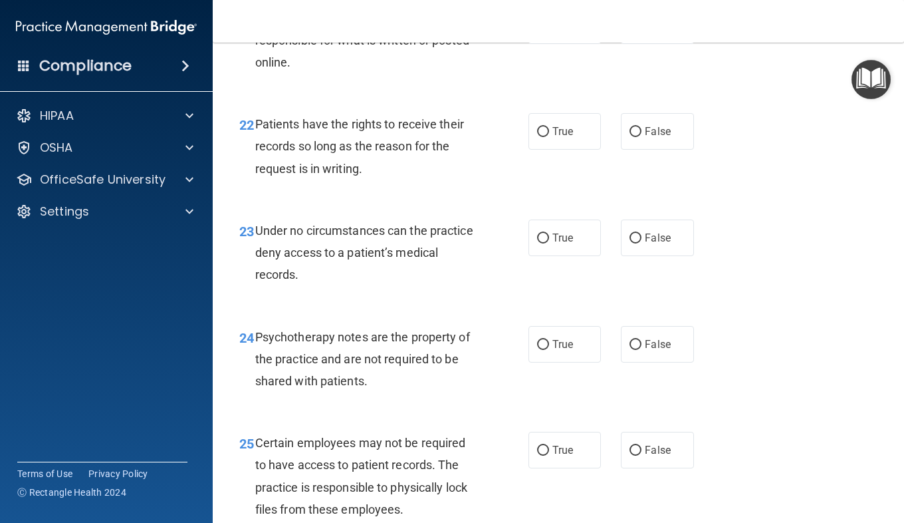
scroll to position [3040, 0]
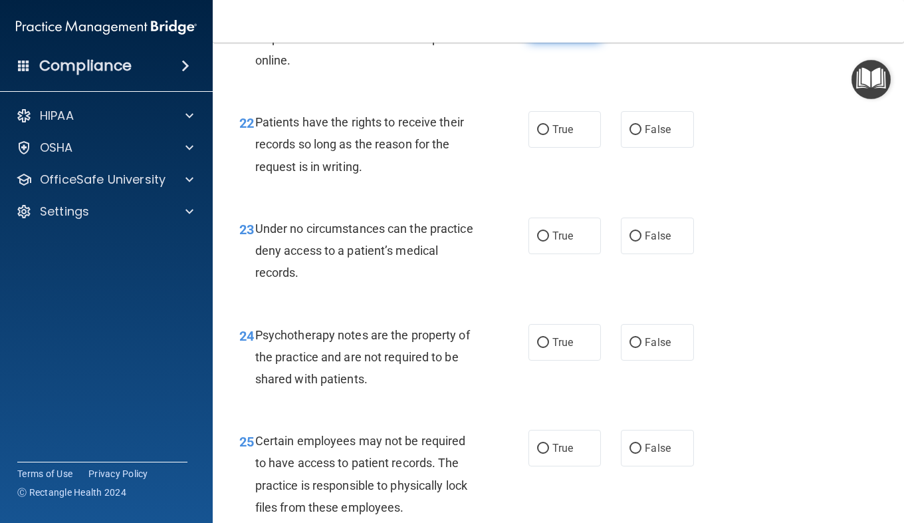
click at [562, 42] on label "True" at bounding box center [565, 23] width 72 height 37
click at [549, 29] on input "True" at bounding box center [543, 24] width 12 height 10
radio input "true"
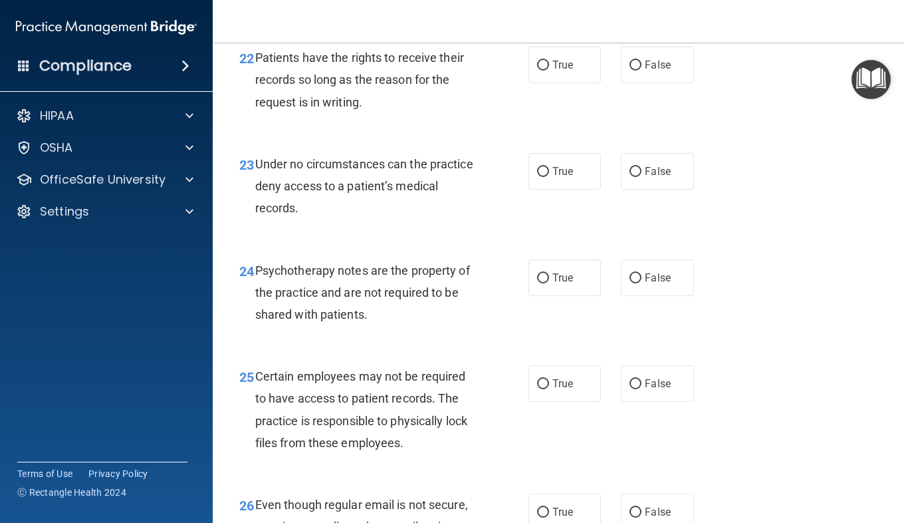
scroll to position [3109, 0]
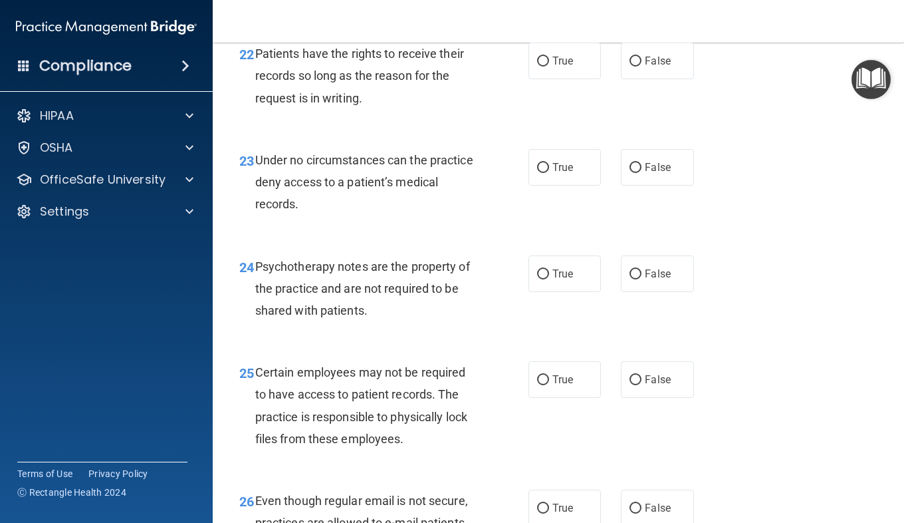
click at [609, 79] on div "True False" at bounding box center [616, 61] width 175 height 37
click at [630, 66] on input "False" at bounding box center [636, 62] width 12 height 10
radio input "true"
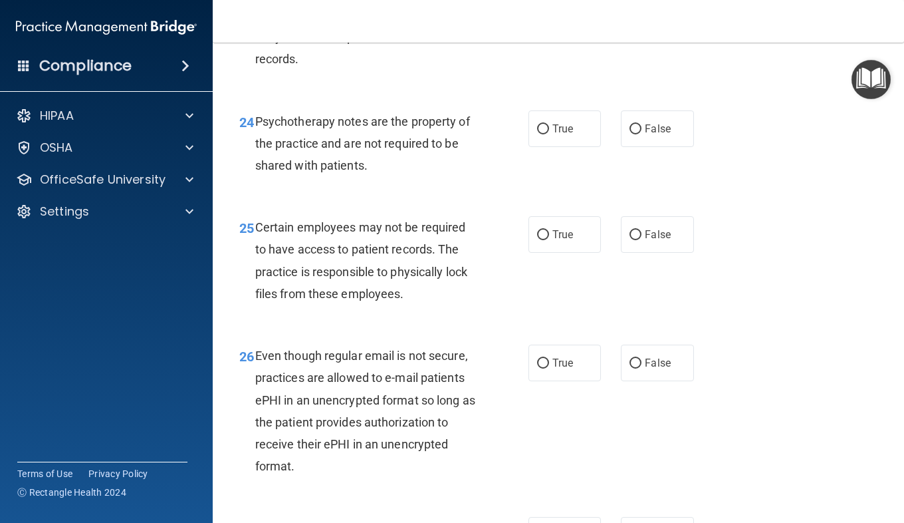
scroll to position [3254, 0]
click at [621, 40] on label "False" at bounding box center [657, 21] width 72 height 37
click at [630, 27] on input "False" at bounding box center [636, 22] width 12 height 10
radio input "true"
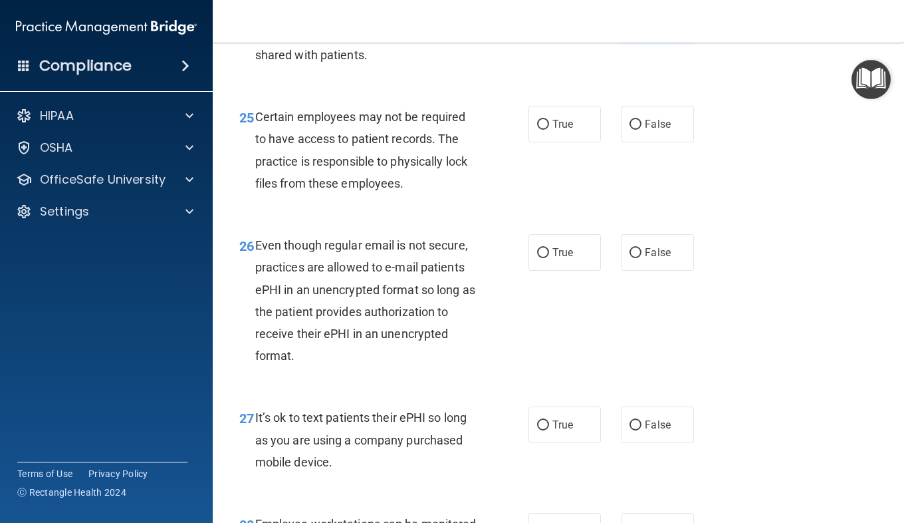
scroll to position [3365, 0]
click at [630, 23] on input "False" at bounding box center [636, 18] width 12 height 10
radio input "true"
click at [582, 36] on label "True" at bounding box center [565, 17] width 72 height 37
click at [549, 23] on input "True" at bounding box center [543, 18] width 12 height 10
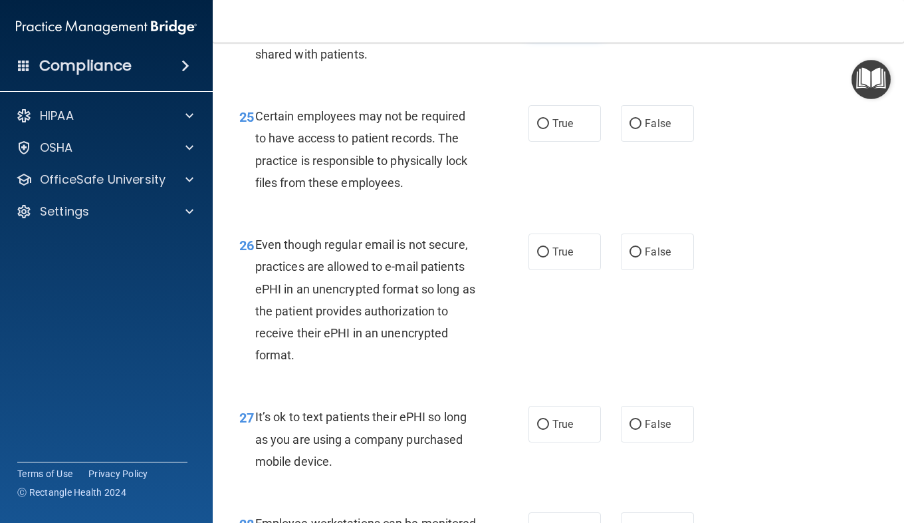
radio input "true"
radio input "false"
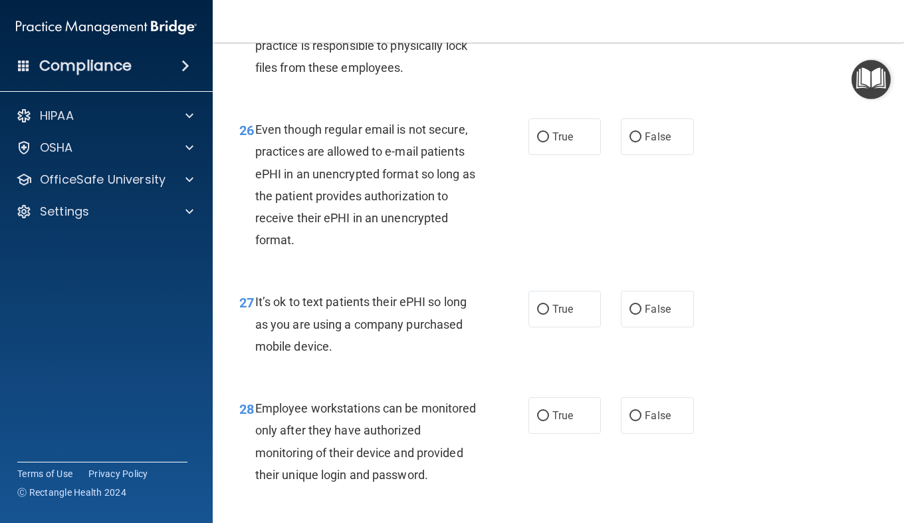
scroll to position [3486, 0]
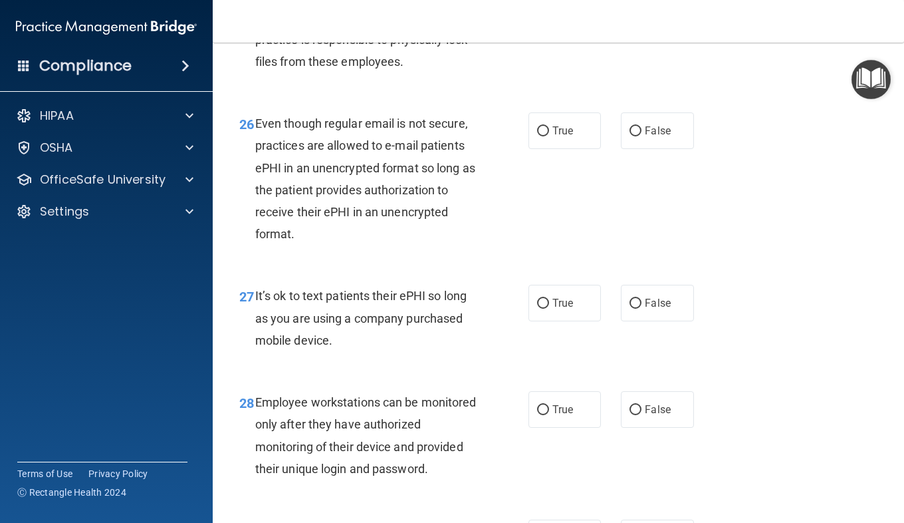
click at [556, 9] on span "True" at bounding box center [562, 2] width 21 height 13
click at [549, 8] on input "True" at bounding box center [543, 3] width 12 height 10
radio input "true"
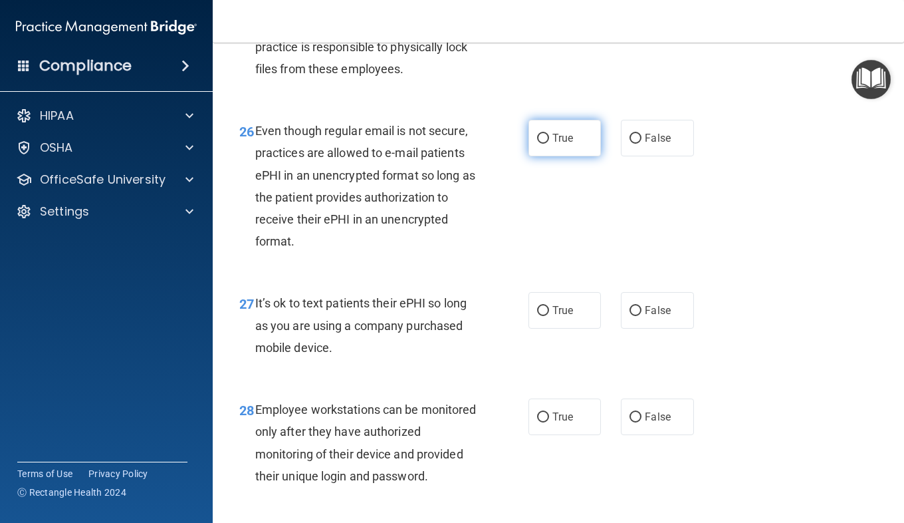
scroll to position [3479, 0]
drag, startPoint x: 410, startPoint y: 140, endPoint x: 302, endPoint y: 70, distance: 128.4
drag, startPoint x: 302, startPoint y: 70, endPoint x: 272, endPoint y: 92, distance: 37.5
click at [272, 75] on span "Certain employees may not be required to have access to patient records. The pr…" at bounding box center [361, 35] width 212 height 80
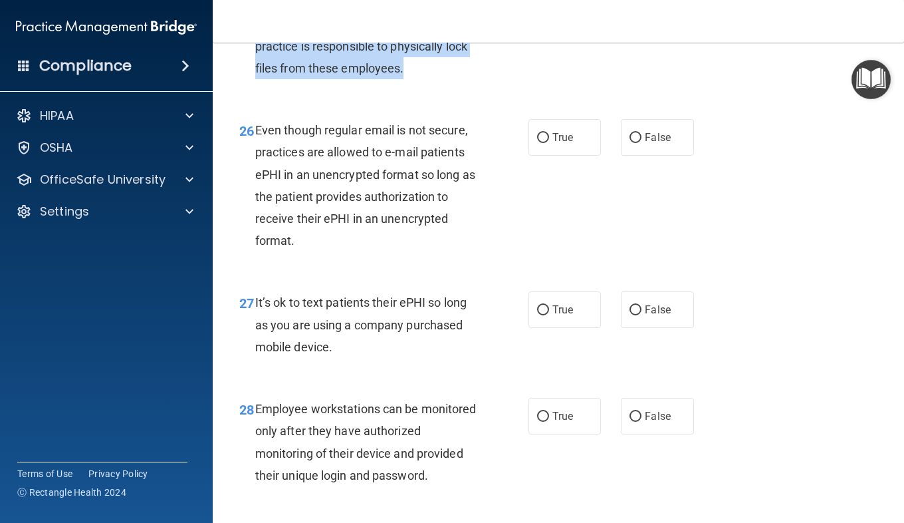
drag, startPoint x: 406, startPoint y: 142, endPoint x: 257, endPoint y: 76, distance: 162.6
click at [257, 76] on div "Certain employees may not be required to have access to patient records. The pr…" at bounding box center [371, 35] width 232 height 88
click at [380, 75] on span "Certain employees may not be required to have access to patient records. The pr…" at bounding box center [361, 35] width 212 height 80
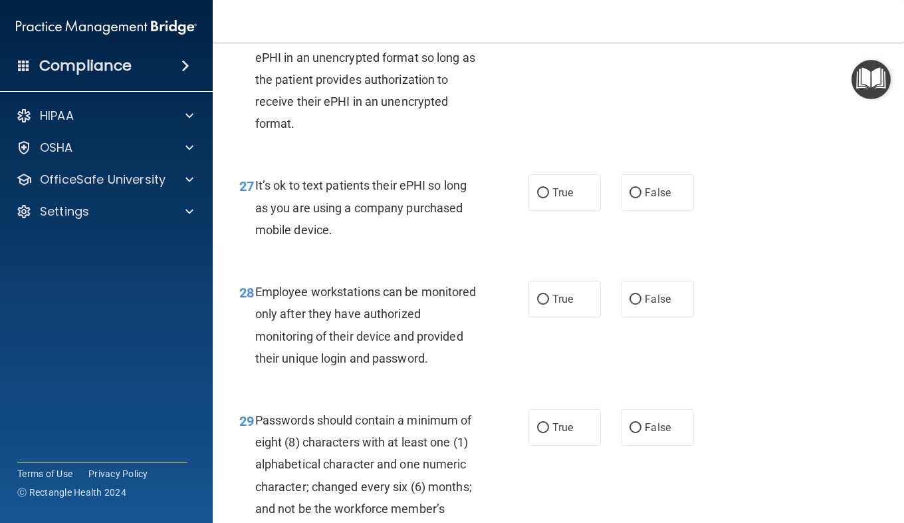
scroll to position [3597, 0]
click at [562, 38] on label "True" at bounding box center [565, 19] width 72 height 37
click at [549, 25] on input "True" at bounding box center [543, 20] width 12 height 10
radio input "true"
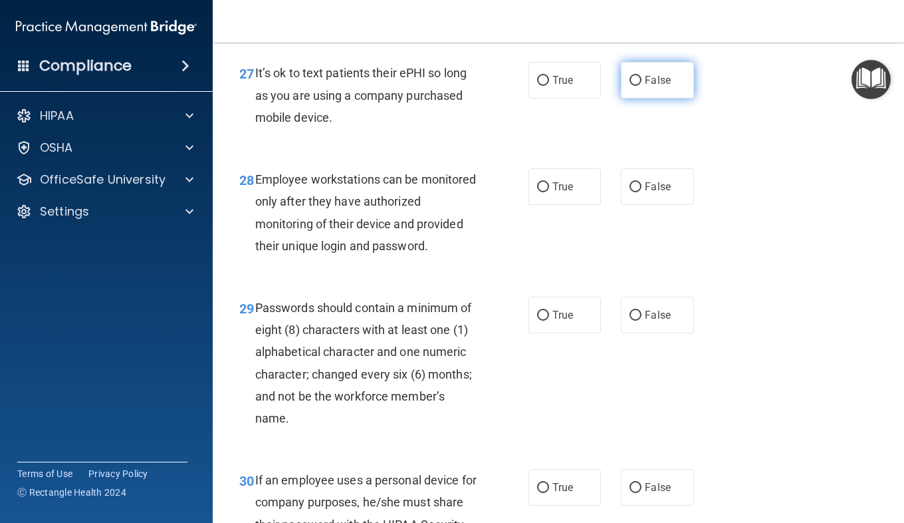
scroll to position [3723, 0]
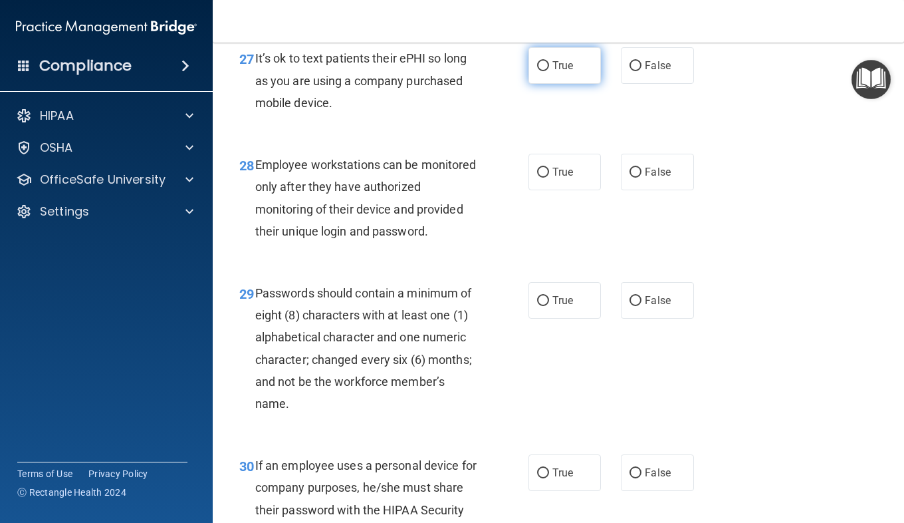
click at [580, 84] on label "True" at bounding box center [565, 65] width 72 height 37
click at [549, 71] on input "True" at bounding box center [543, 66] width 12 height 10
radio input "true"
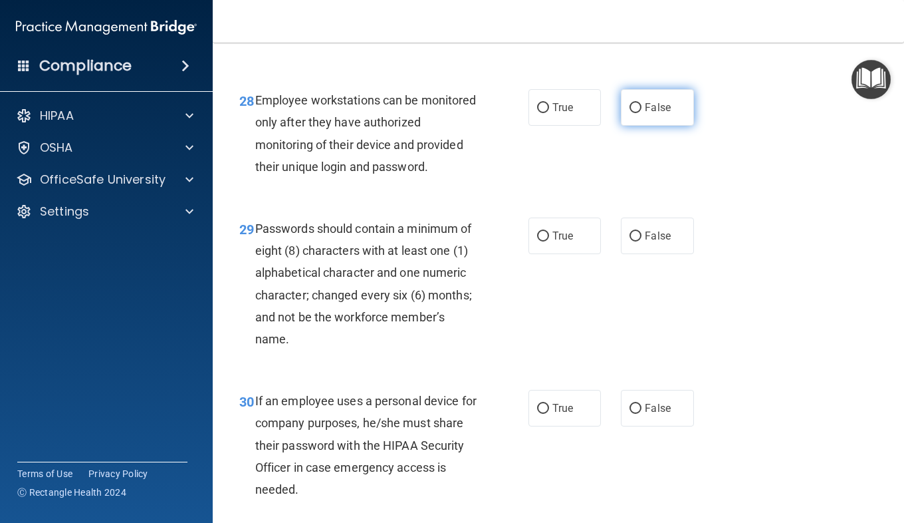
scroll to position [3778, 0]
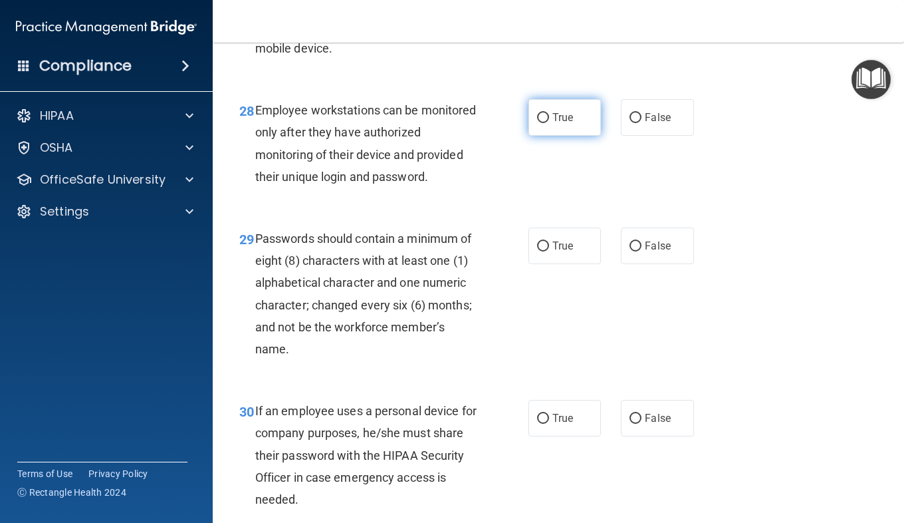
click at [579, 136] on label "True" at bounding box center [565, 117] width 72 height 37
click at [549, 123] on input "True" at bounding box center [543, 118] width 12 height 10
radio input "true"
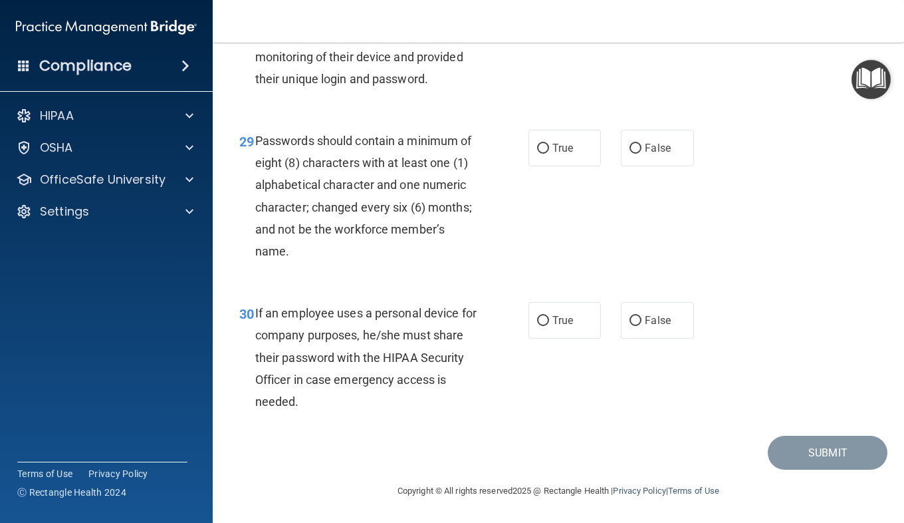
scroll to position [3964, 0]
click at [560, 134] on label "True" at bounding box center [565, 148] width 72 height 37
click at [549, 144] on input "True" at bounding box center [543, 149] width 12 height 10
radio input "true"
click at [654, 314] on span "False" at bounding box center [658, 320] width 26 height 13
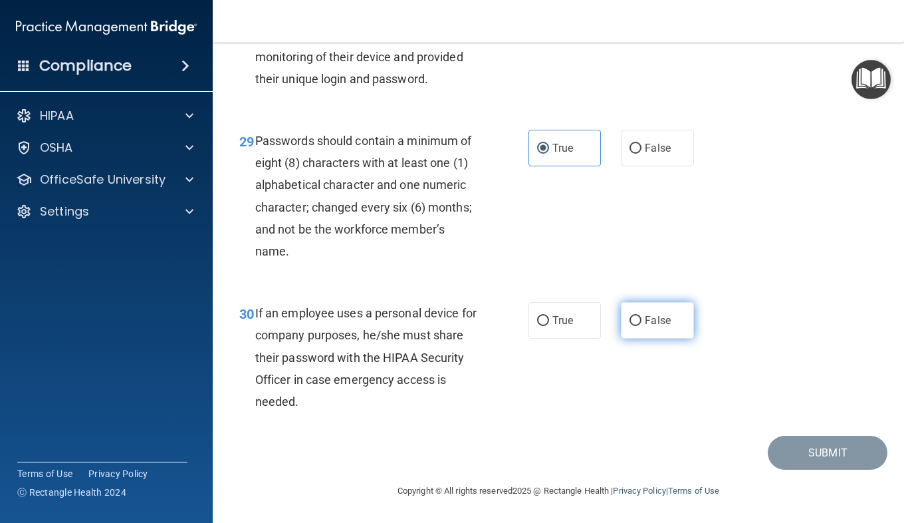
click at [642, 316] on input "False" at bounding box center [636, 321] width 12 height 10
radio input "true"
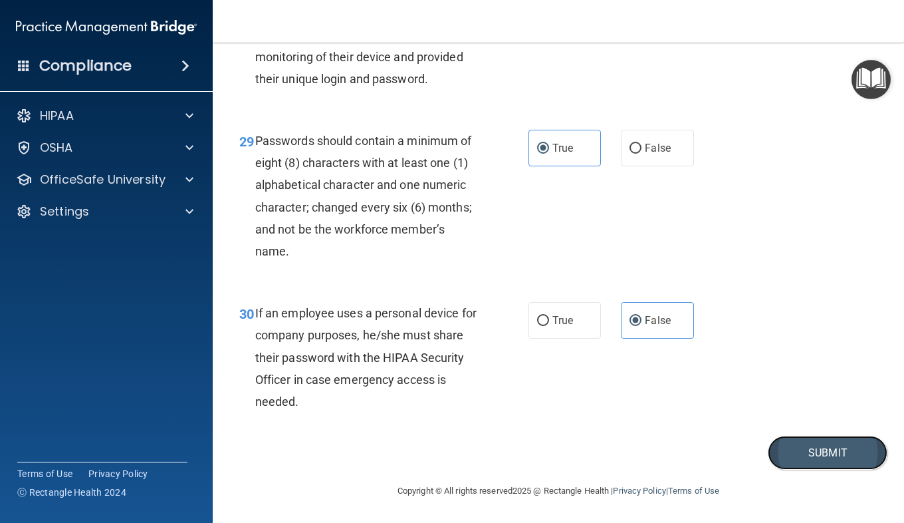
click at [781, 437] on button "Submit" at bounding box center [828, 452] width 120 height 34
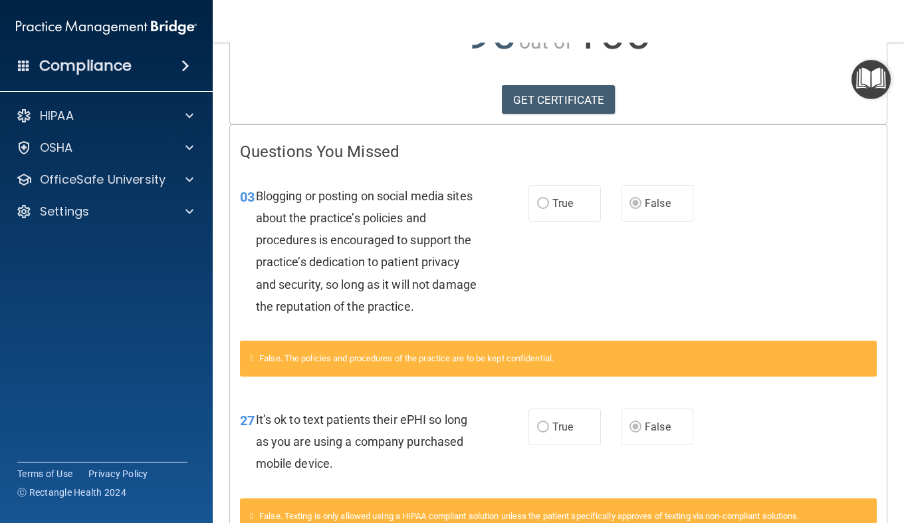
scroll to position [190, 0]
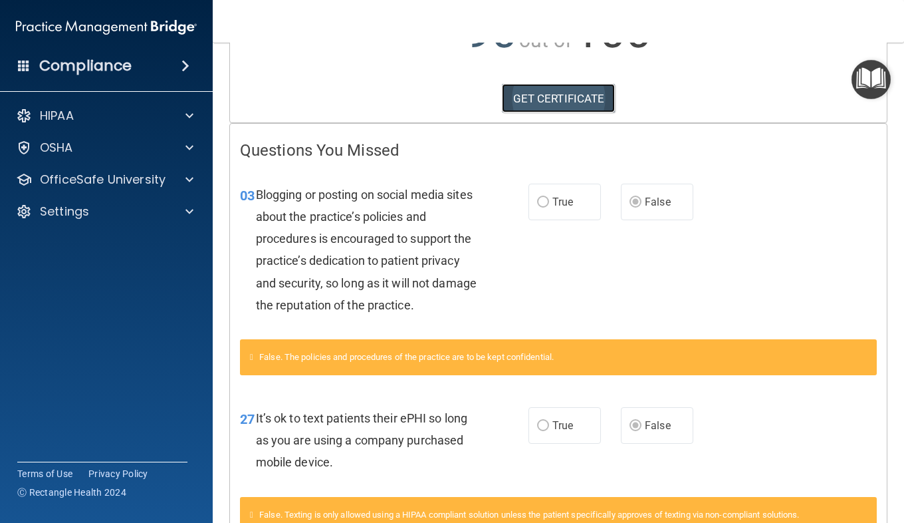
click at [558, 100] on link "GET CERTIFICATE" at bounding box center [559, 98] width 114 height 29
click at [418, 140] on div "Questions You Missed 03 Blogging or posting on social media sites about the pra…" at bounding box center [558, 438] width 657 height 629
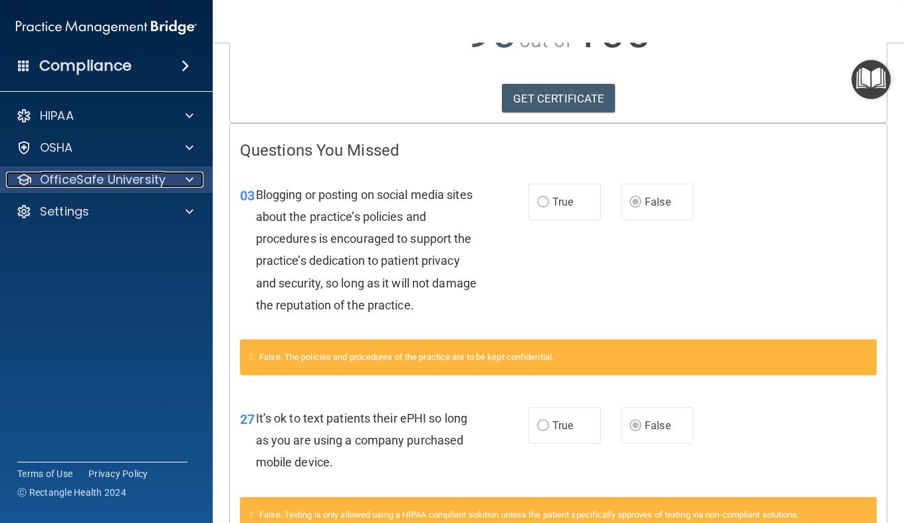
click at [130, 180] on p "OfficeSafe University" at bounding box center [103, 180] width 126 height 16
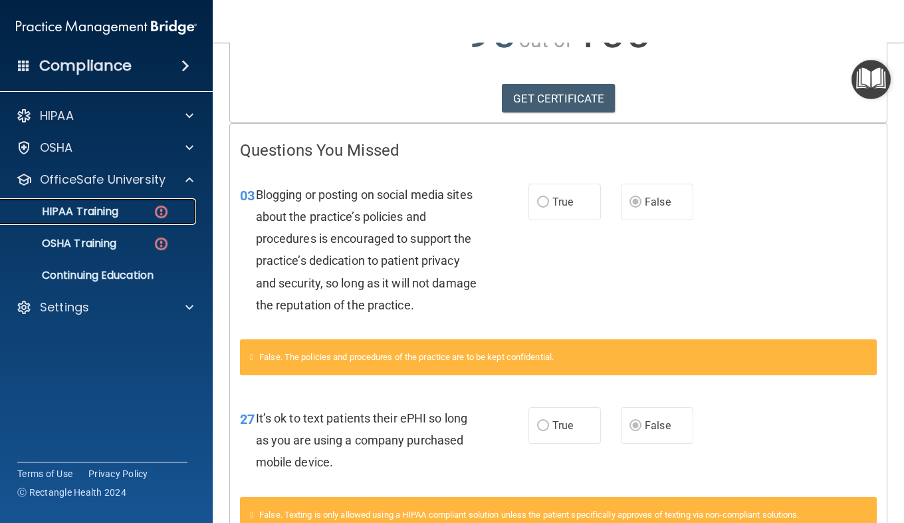
click at [124, 209] on div "HIPAA Training" at bounding box center [100, 211] width 182 height 13
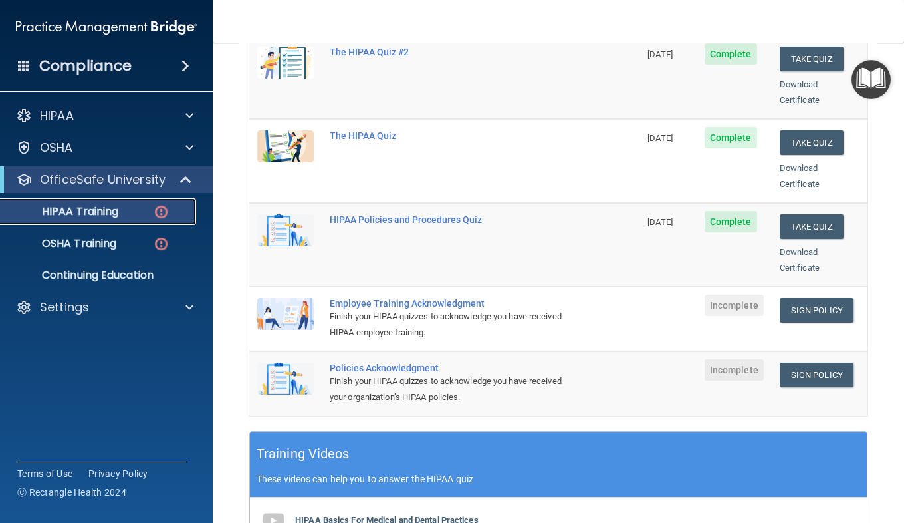
scroll to position [215, 0]
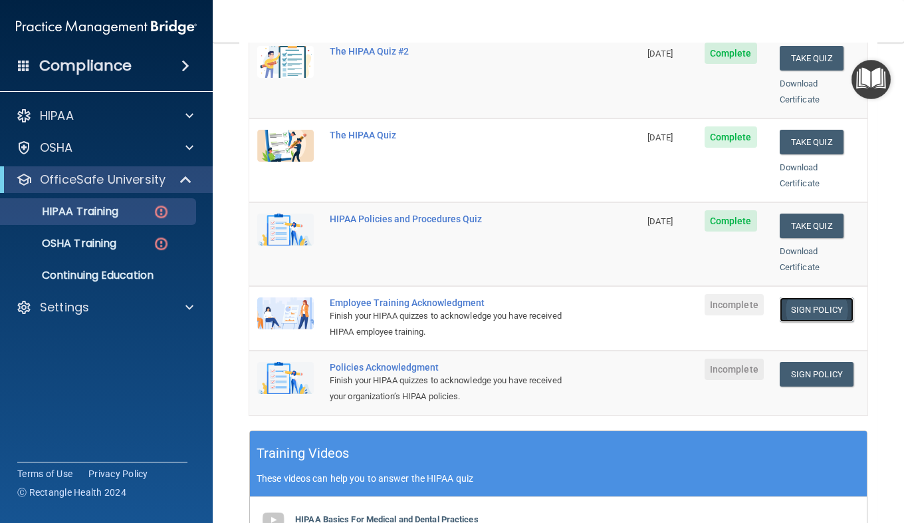
click at [787, 297] on link "Sign Policy" at bounding box center [817, 309] width 74 height 25
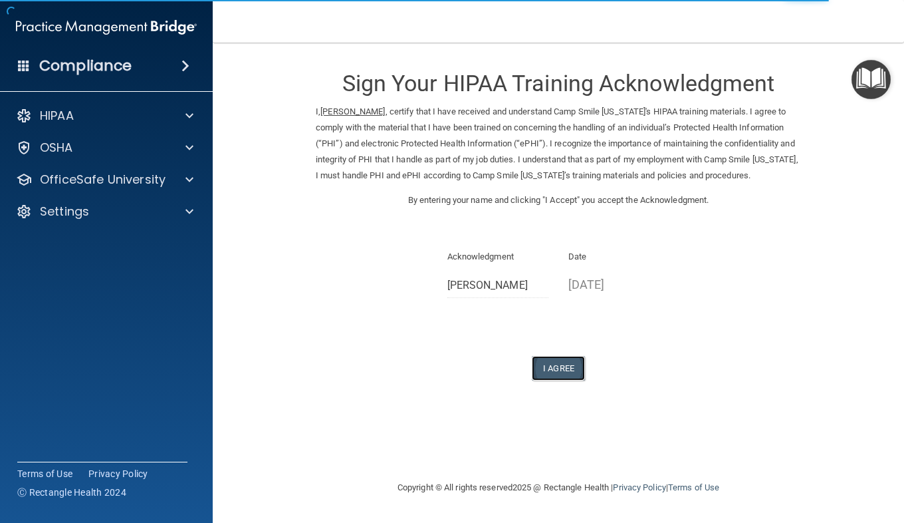
click at [556, 380] on button "I Agree" at bounding box center [558, 368] width 53 height 25
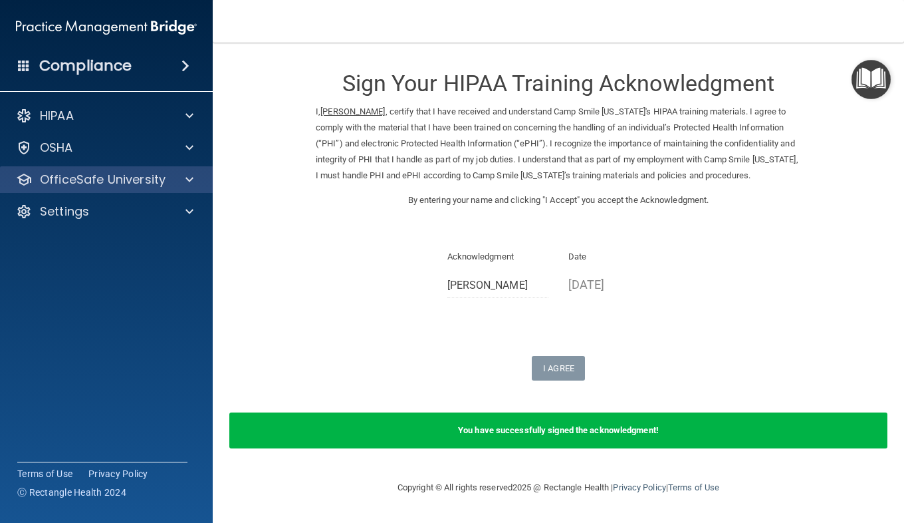
click at [163, 169] on div "OfficeSafe University" at bounding box center [106, 179] width 213 height 27
click at [198, 174] on div at bounding box center [187, 180] width 33 height 16
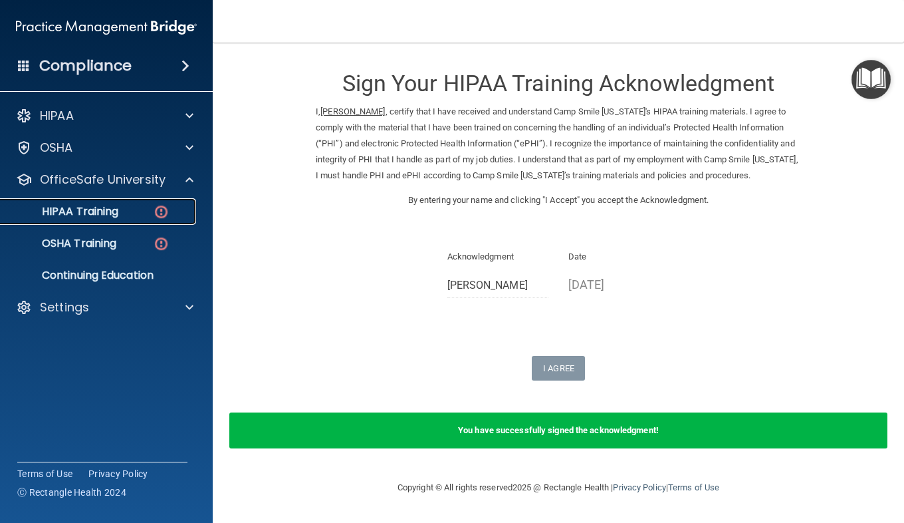
click at [158, 209] on img at bounding box center [161, 211] width 17 height 17
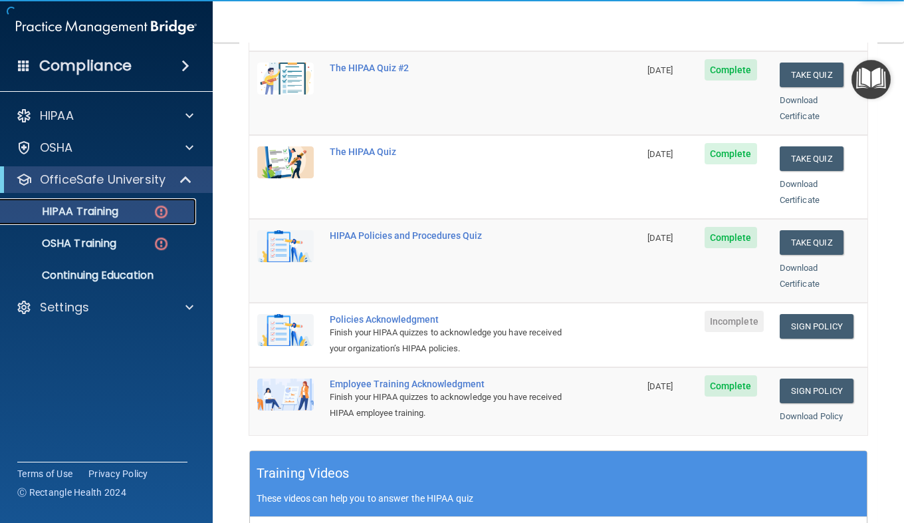
scroll to position [199, 0]
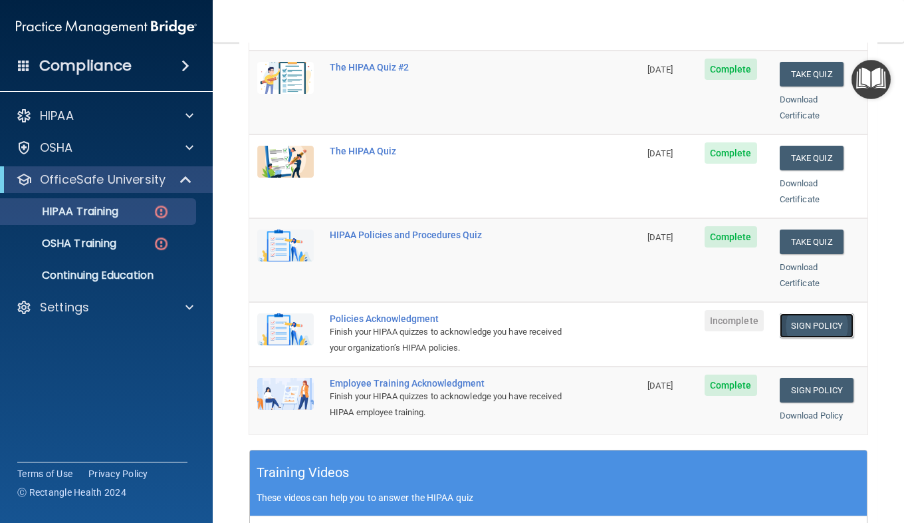
click at [791, 313] on link "Sign Policy" at bounding box center [817, 325] width 74 height 25
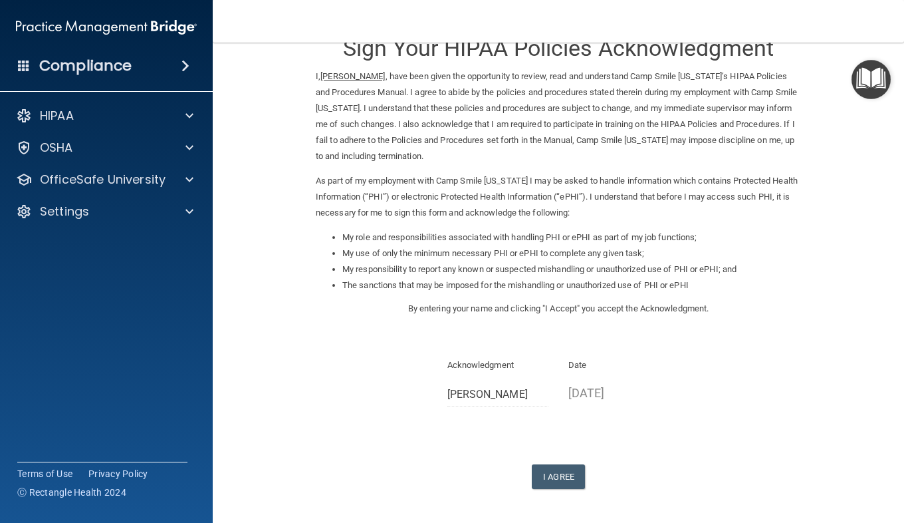
scroll to position [39, 0]
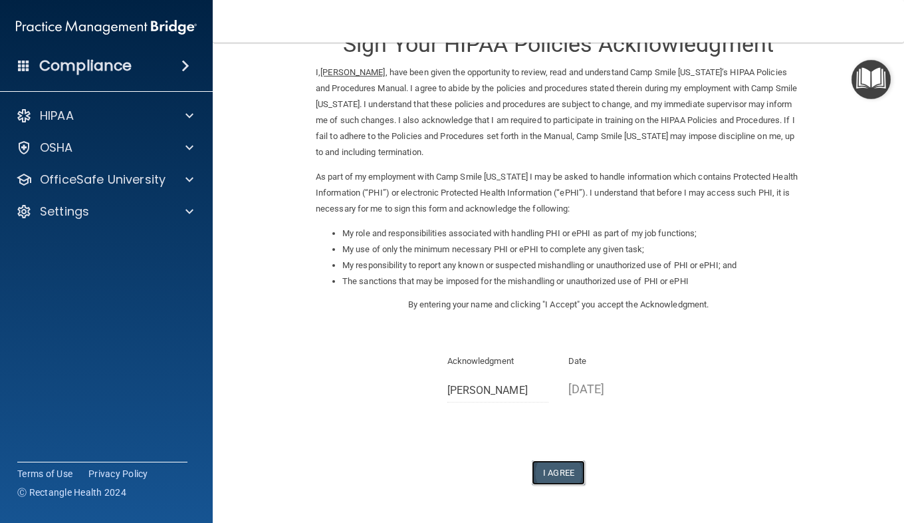
click at [560, 469] on button "I Agree" at bounding box center [558, 472] width 53 height 25
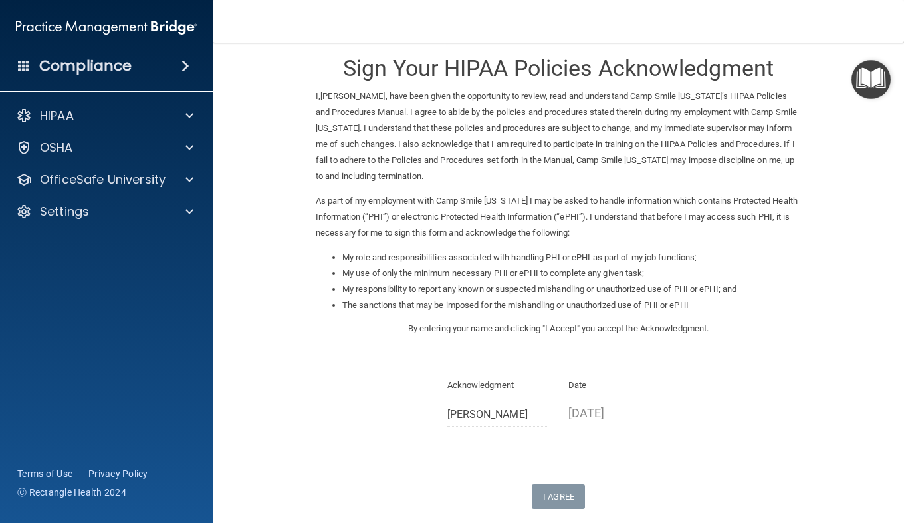
scroll to position [0, 0]
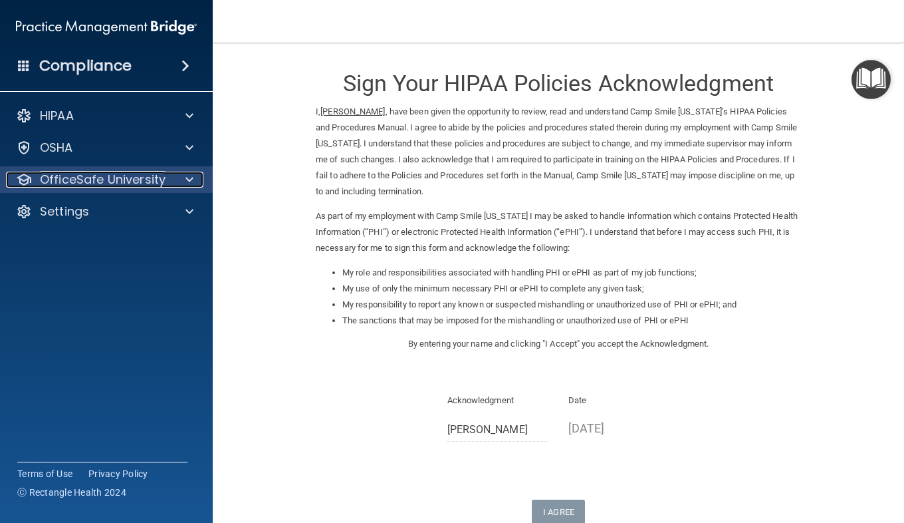
click at [150, 182] on p "OfficeSafe University" at bounding box center [103, 180] width 126 height 16
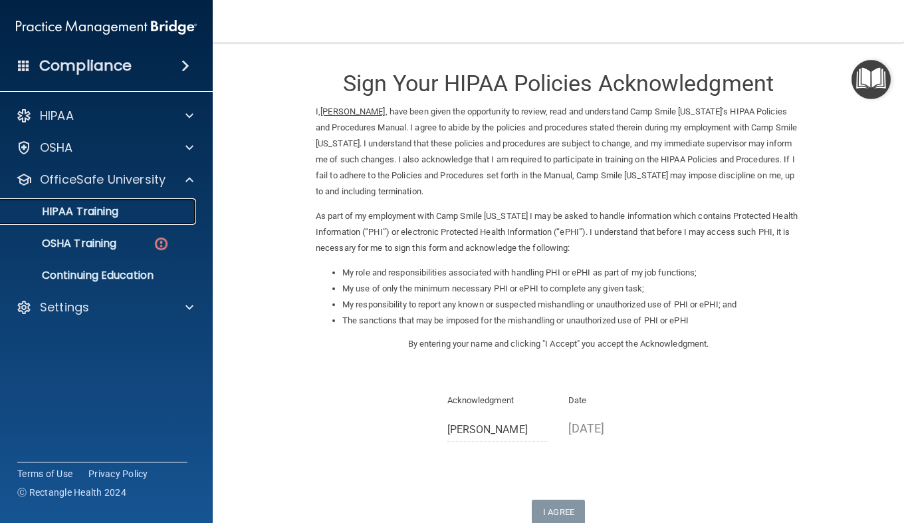
click at [143, 215] on div "HIPAA Training" at bounding box center [100, 211] width 182 height 13
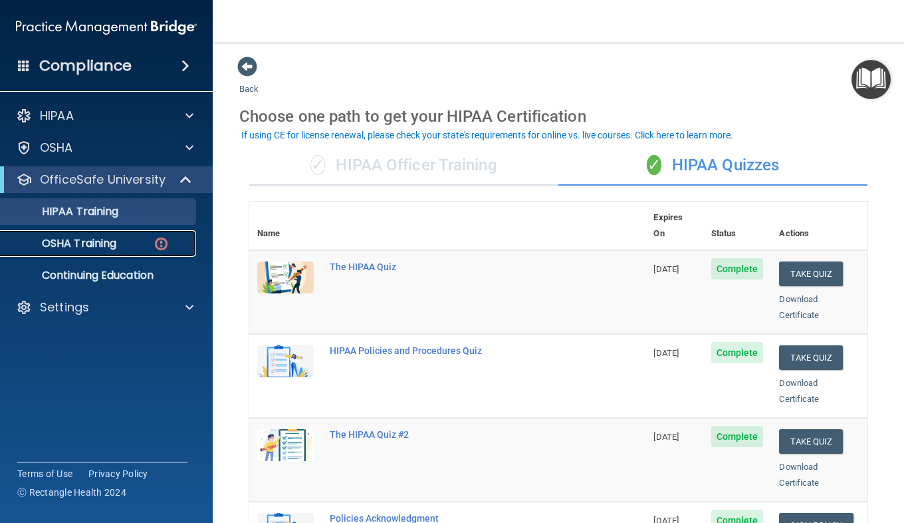
click at [132, 232] on link "OSHA Training" at bounding box center [91, 243] width 209 height 27
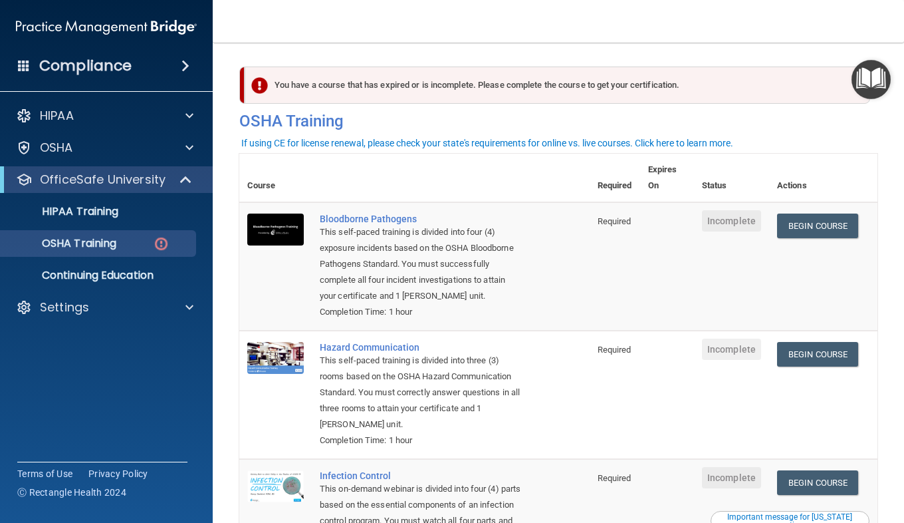
click at [183, 69] on span at bounding box center [186, 66] width 8 height 16
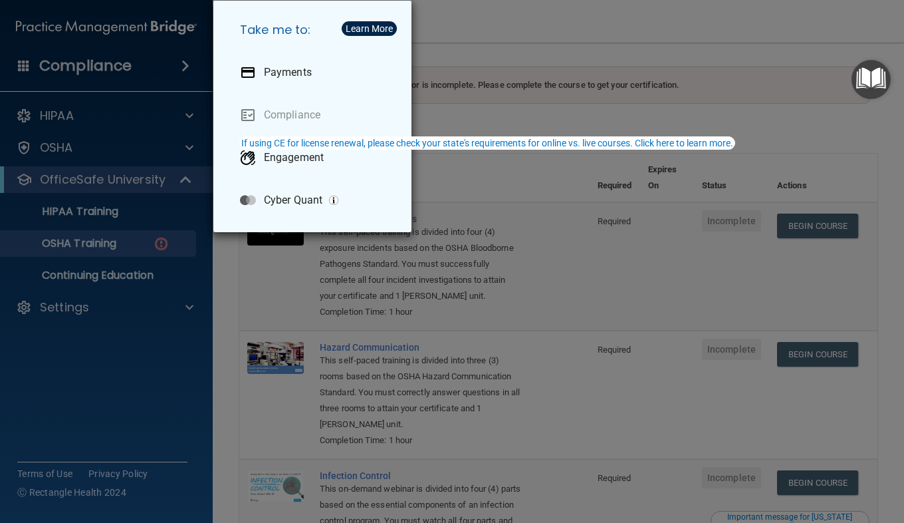
click at [180, 68] on div "Take me to: Payments Compliance Engagement Cyber Quant" at bounding box center [452, 261] width 904 height 523
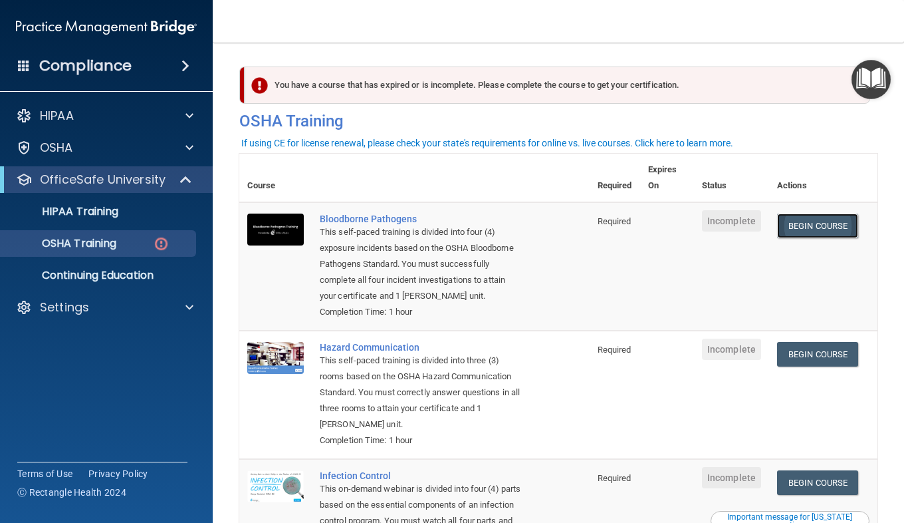
click at [822, 231] on link "Begin Course" at bounding box center [817, 225] width 81 height 25
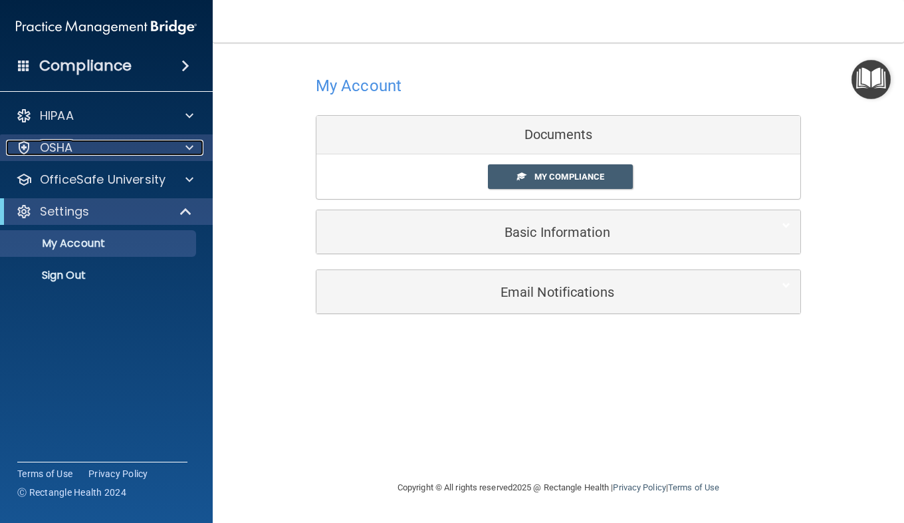
click at [95, 143] on div "OSHA" at bounding box center [88, 148] width 165 height 16
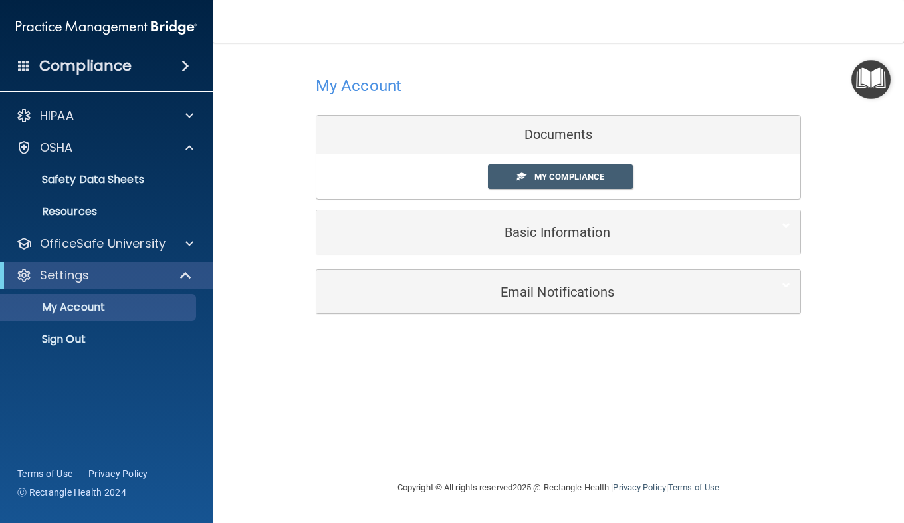
click at [114, 228] on div "HIPAA Documents and Policies Report an Incident Business Associates Emergency P…" at bounding box center [106, 230] width 213 height 266
click at [114, 241] on p "OfficeSafe University" at bounding box center [103, 243] width 126 height 16
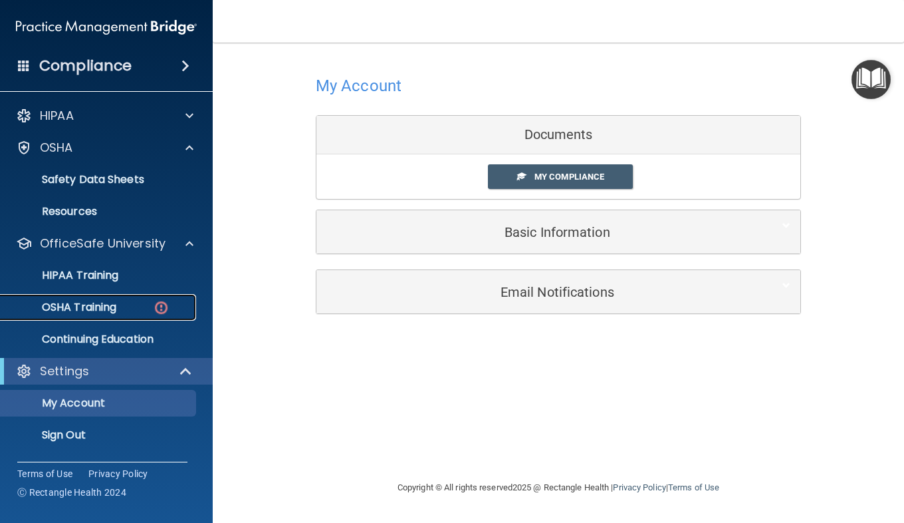
click at [131, 304] on div "OSHA Training" at bounding box center [100, 307] width 182 height 13
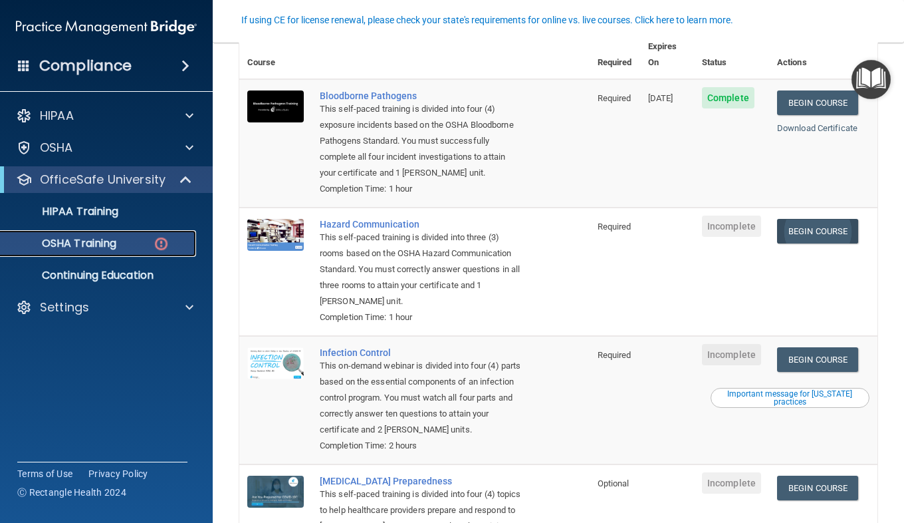
scroll to position [124, 0]
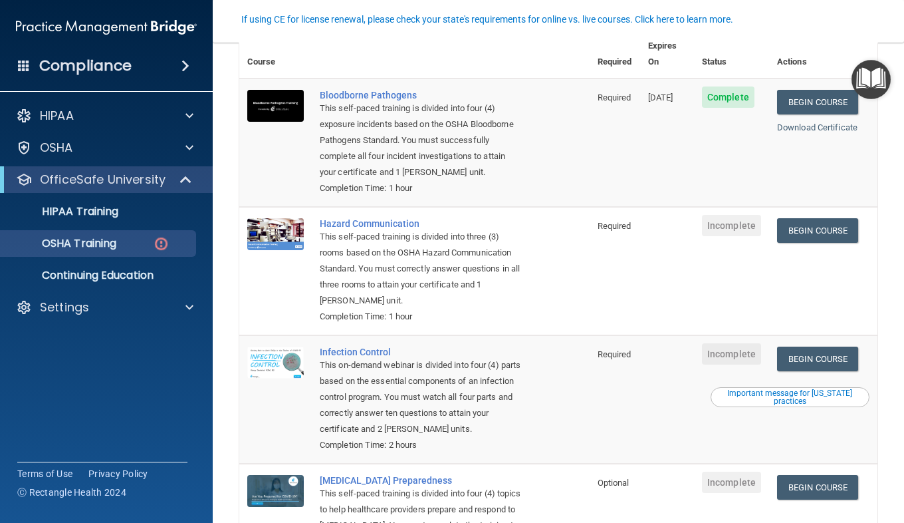
drag, startPoint x: 817, startPoint y: 226, endPoint x: 713, endPoint y: 247, distance: 105.7
click at [713, 247] on td "Incomplete" at bounding box center [731, 271] width 75 height 128
click at [821, 235] on link "Begin Course" at bounding box center [817, 230] width 81 height 25
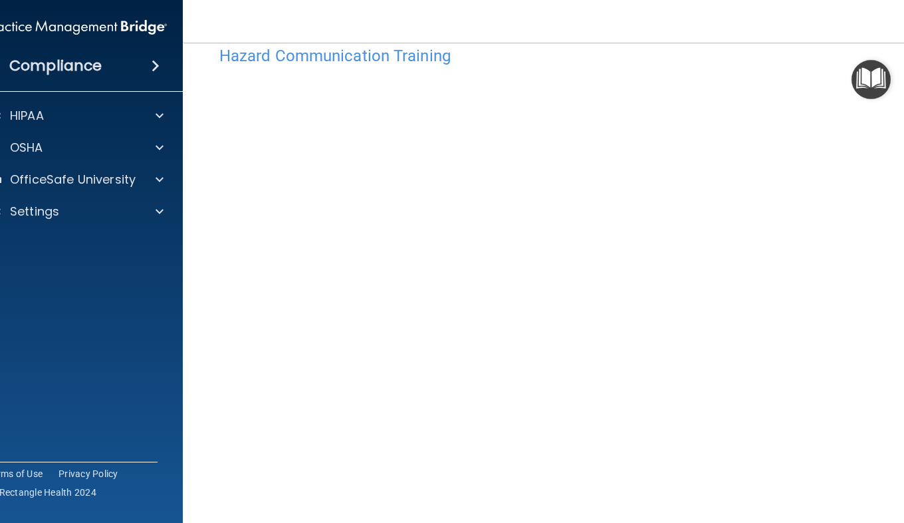
scroll to position [31, 0]
click at [870, 70] on img "Open Resource Center" at bounding box center [871, 79] width 39 height 39
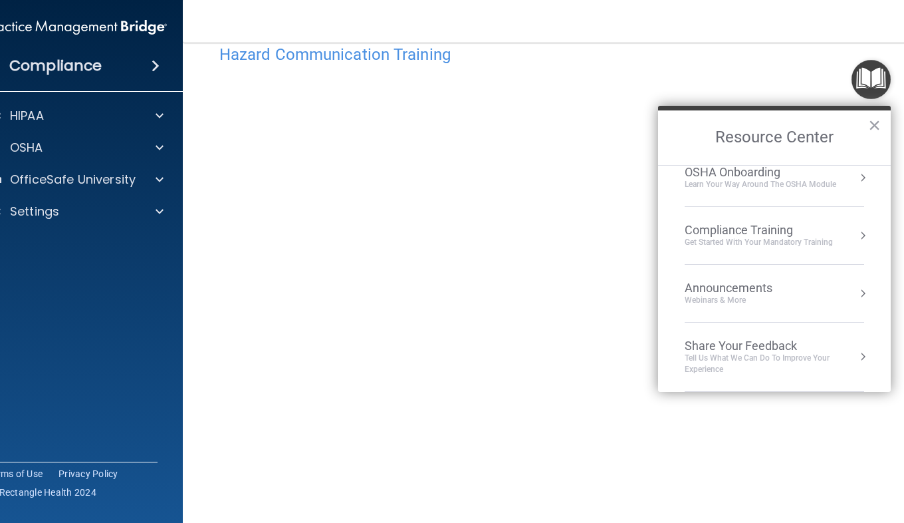
scroll to position [74, 0]
click at [874, 119] on button "×" at bounding box center [874, 124] width 13 height 21
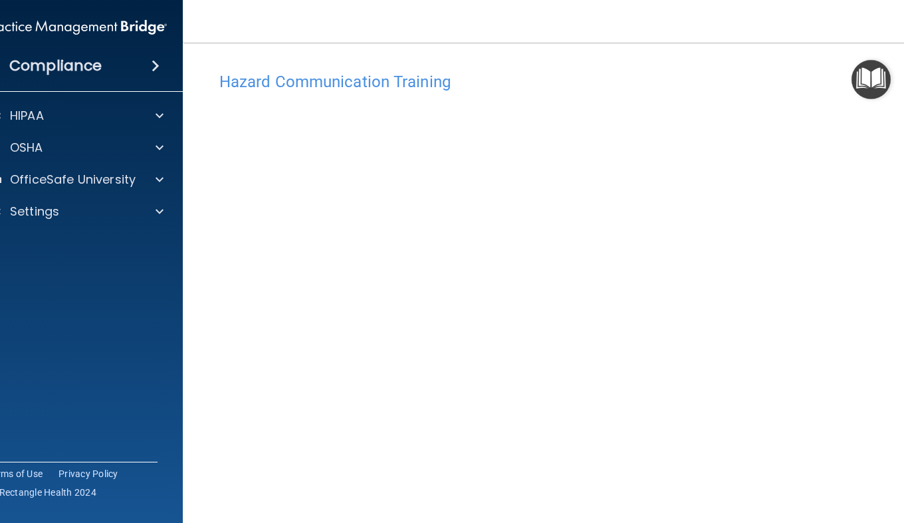
scroll to position [3, 0]
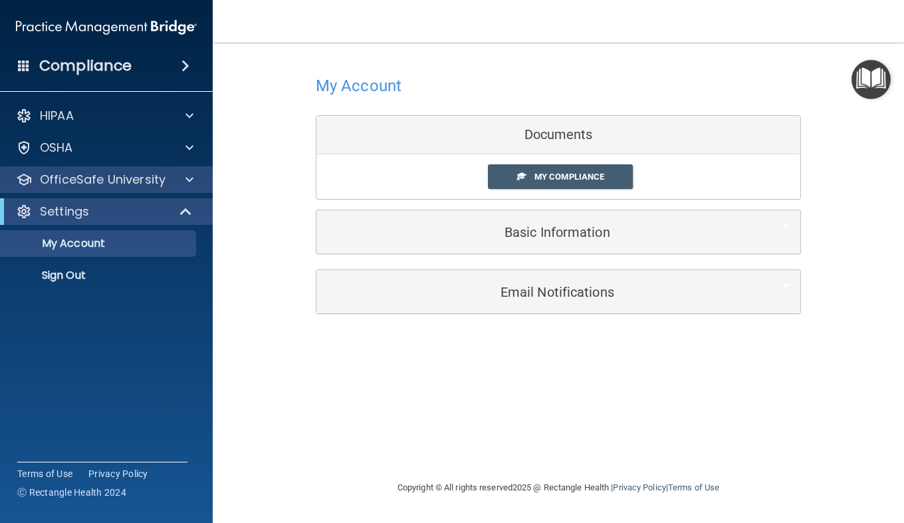
click at [120, 169] on div "OfficeSafe University" at bounding box center [106, 179] width 213 height 27
click at [193, 183] on span at bounding box center [189, 180] width 8 height 16
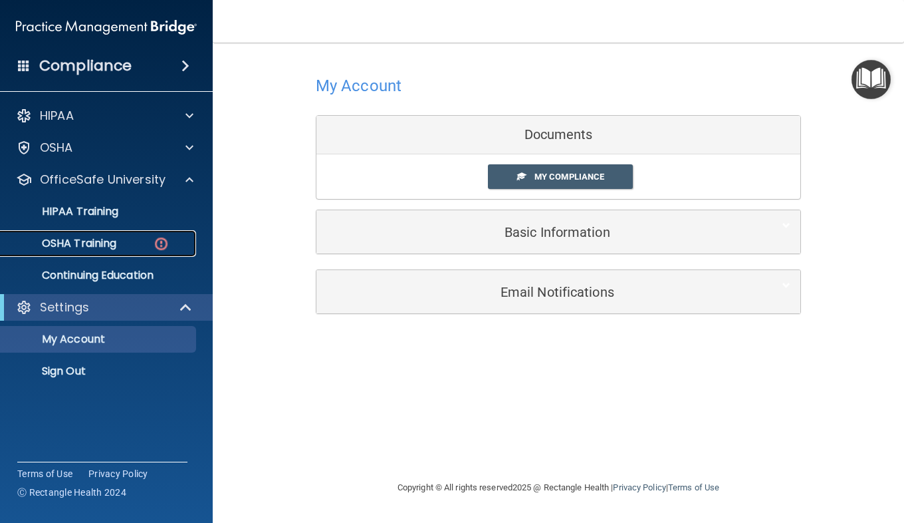
click at [143, 250] on link "OSHA Training" at bounding box center [91, 243] width 209 height 27
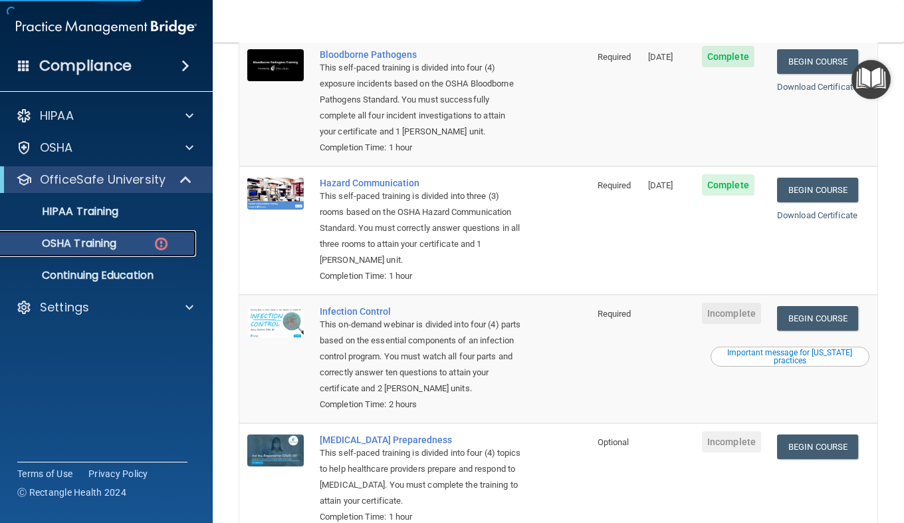
scroll to position [182, 0]
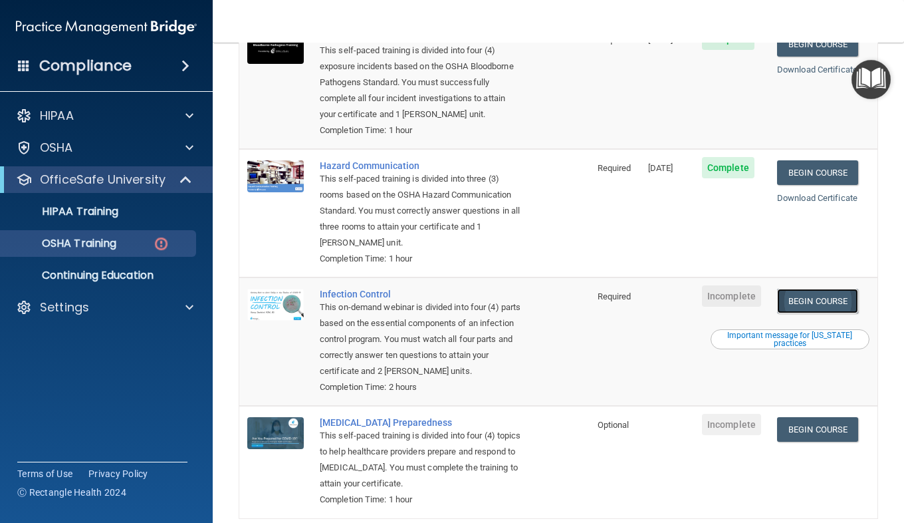
click at [803, 304] on link "Begin Course" at bounding box center [817, 301] width 81 height 25
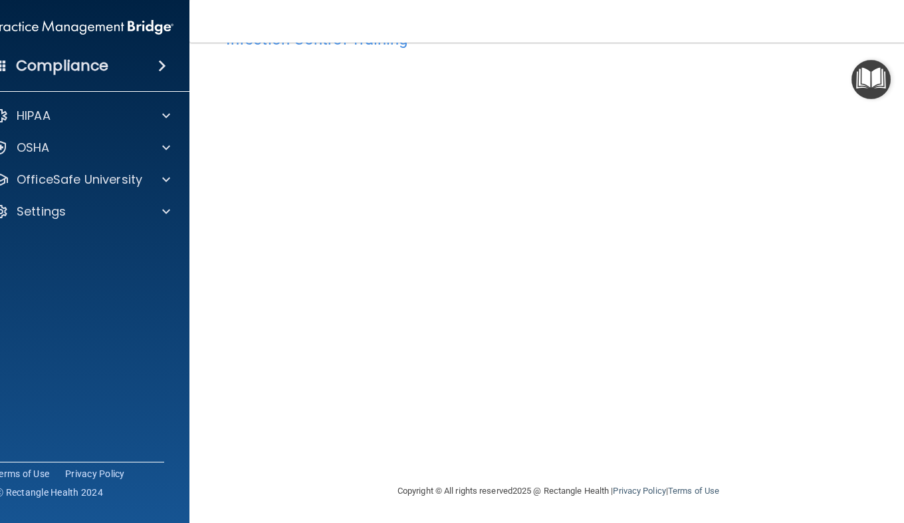
scroll to position [47, 0]
click at [136, 247] on accordion "HIPAA Documents and Policies Report an Incident Business Associates Emergency P…" at bounding box center [83, 223] width 213 height 253
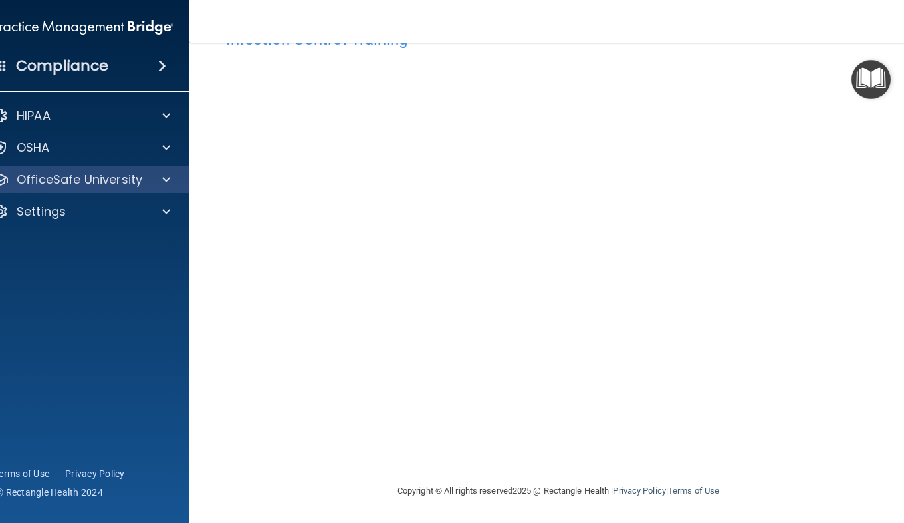
click at [111, 189] on div "OfficeSafe University" at bounding box center [83, 179] width 213 height 27
click at [162, 178] on span at bounding box center [166, 180] width 8 height 16
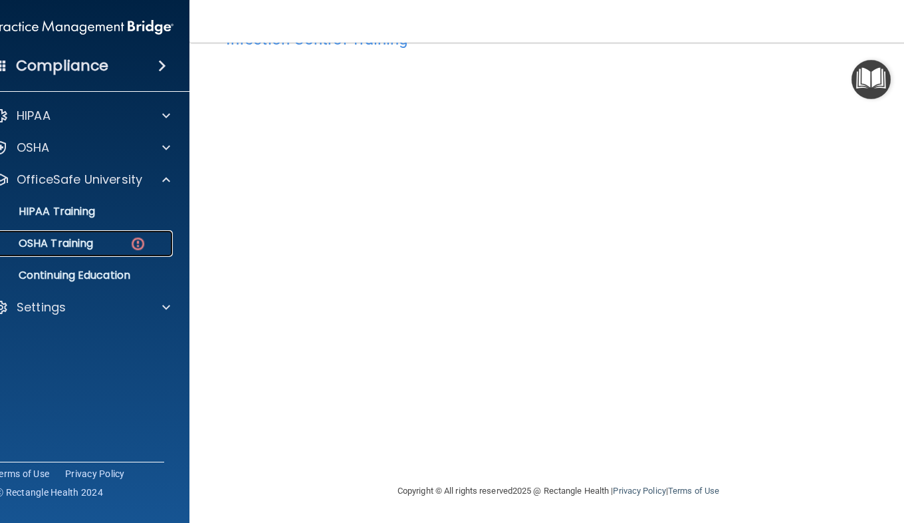
click at [130, 236] on img at bounding box center [138, 243] width 17 height 17
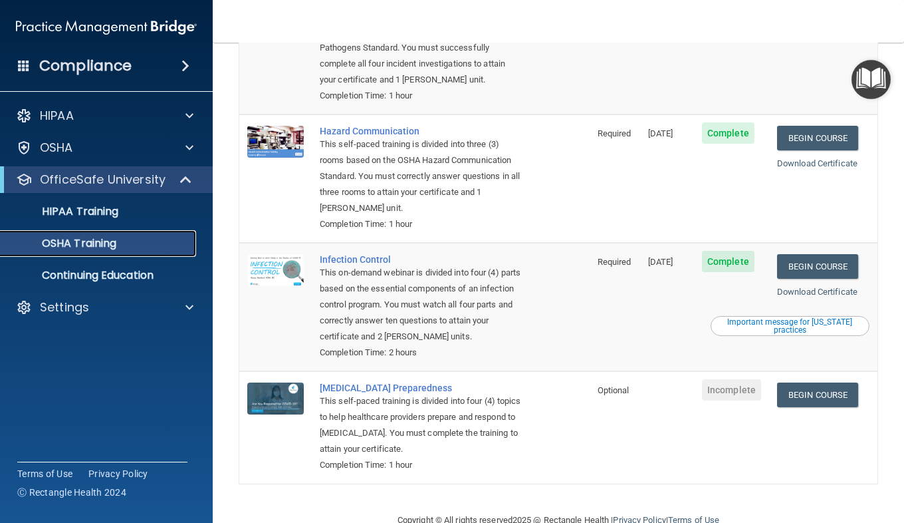
scroll to position [211, 0]
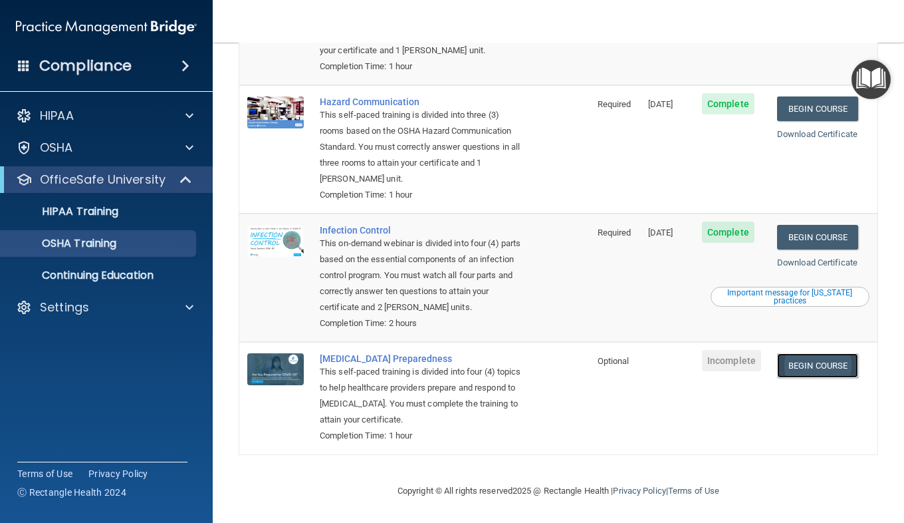
click at [829, 366] on link "Begin Course" at bounding box center [817, 365] width 81 height 25
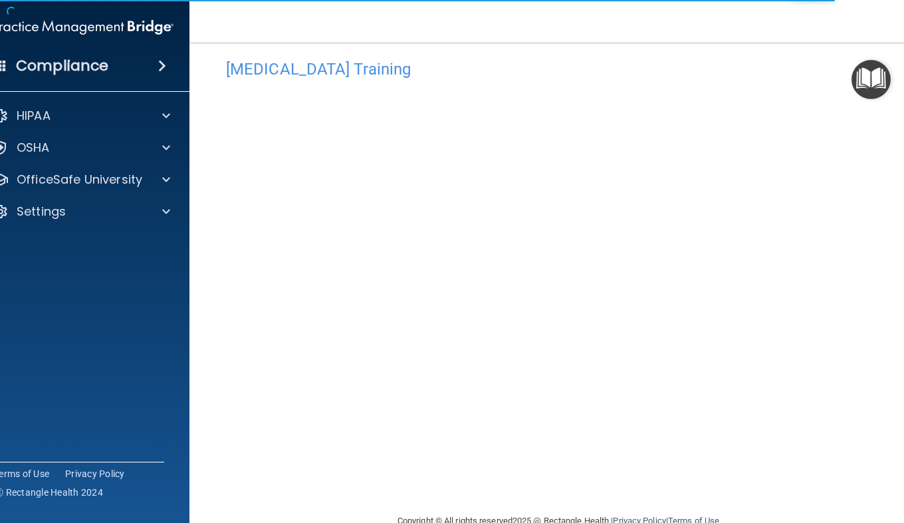
scroll to position [21, 0]
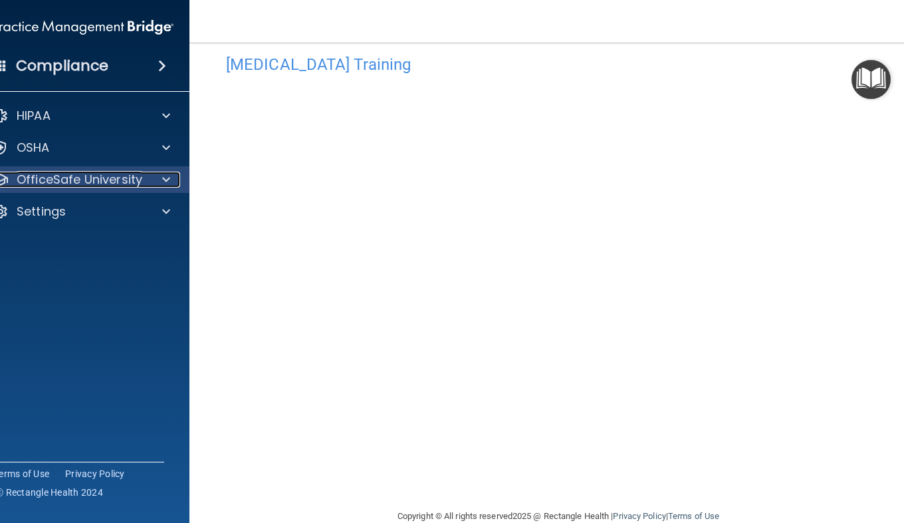
click at [109, 175] on p "OfficeSafe University" at bounding box center [80, 180] width 126 height 16
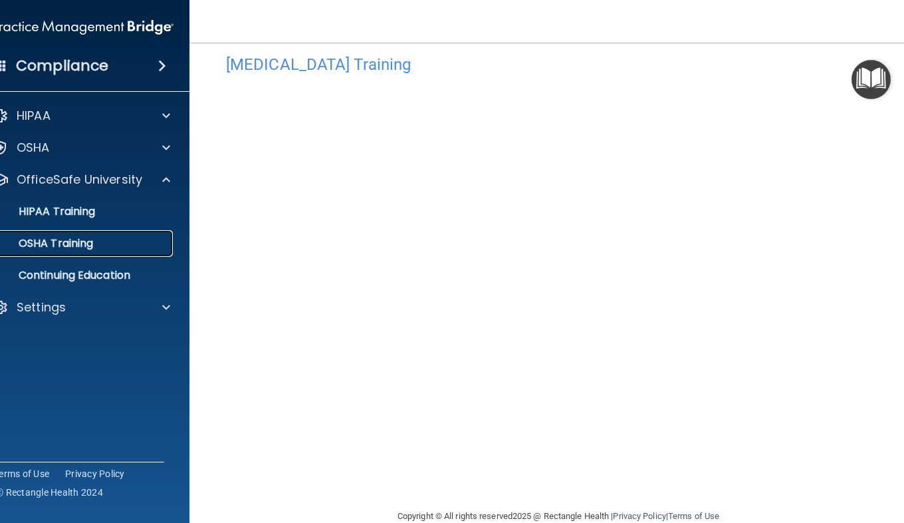
click at [92, 238] on div "OSHA Training" at bounding box center [76, 243] width 182 height 13
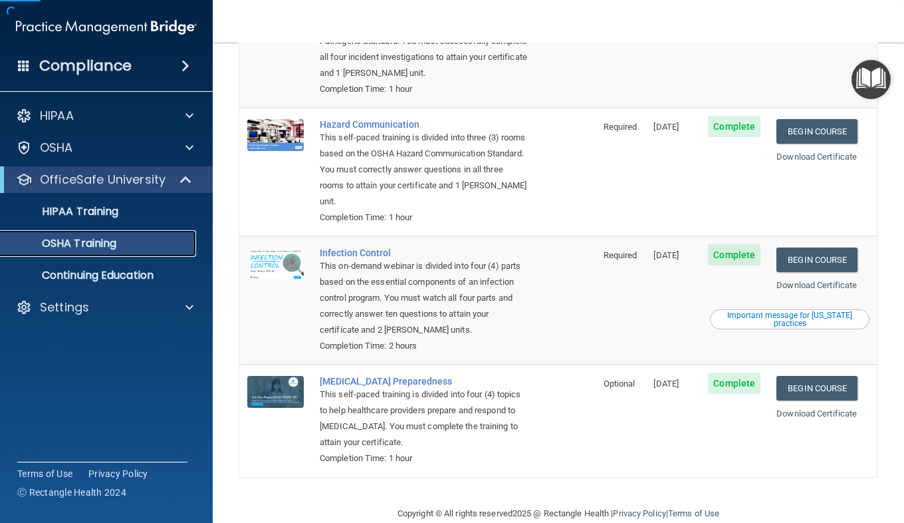
scroll to position [211, 0]
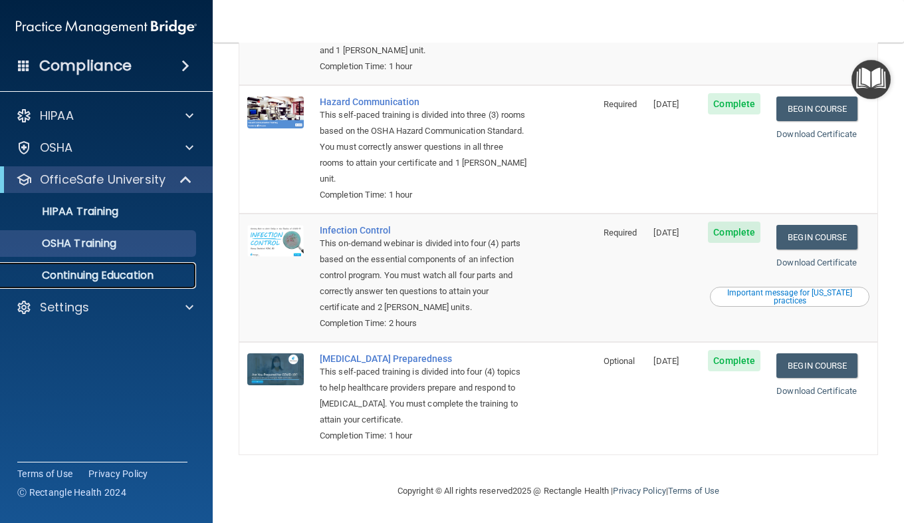
click at [70, 285] on link "Continuing Education" at bounding box center [91, 275] width 209 height 27
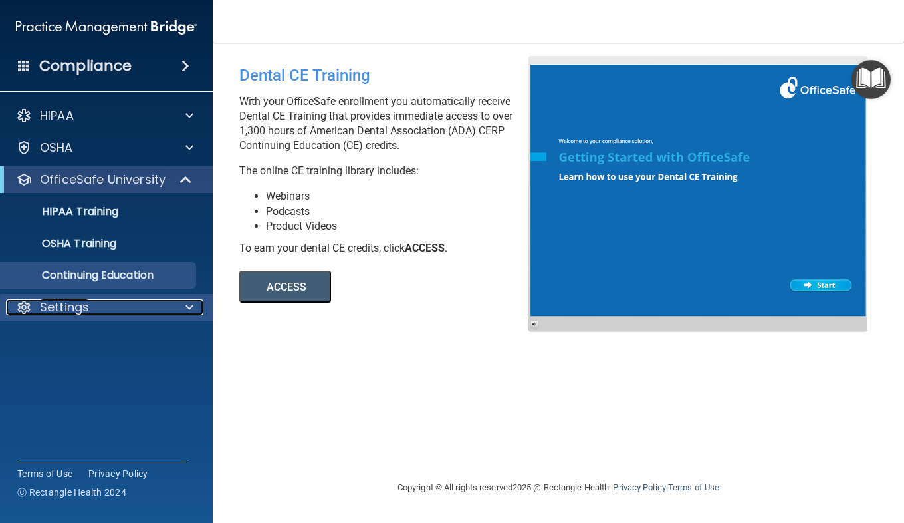
click at [154, 306] on div "Settings" at bounding box center [88, 307] width 165 height 16
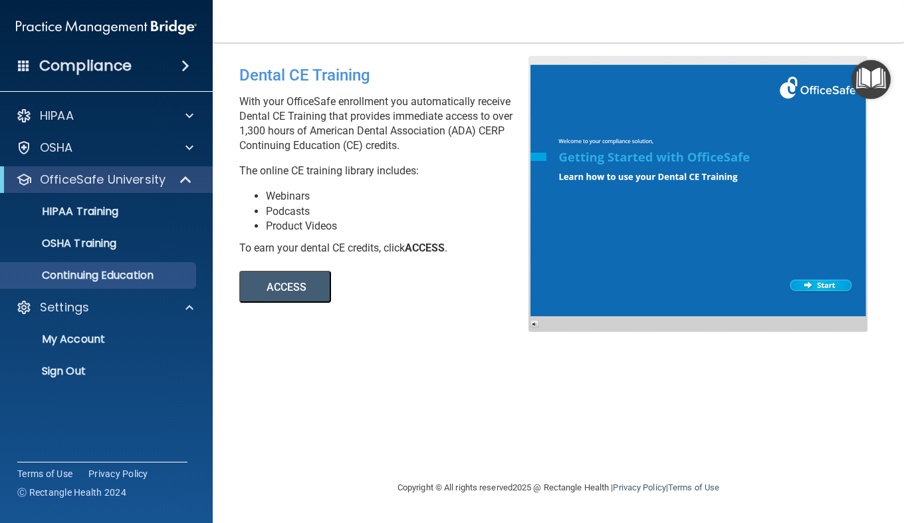
click at [160, 63] on div "Compliance" at bounding box center [106, 65] width 213 height 29
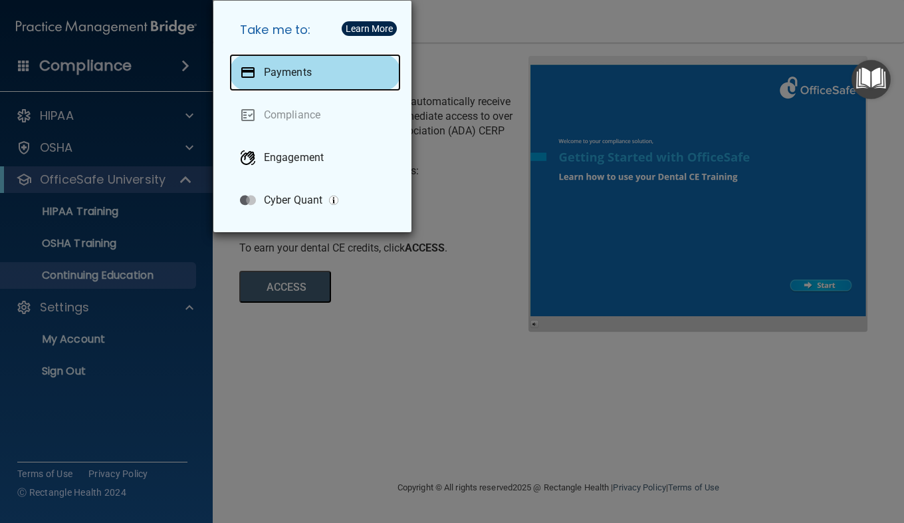
click at [317, 74] on div "Payments" at bounding box center [315, 72] width 172 height 37
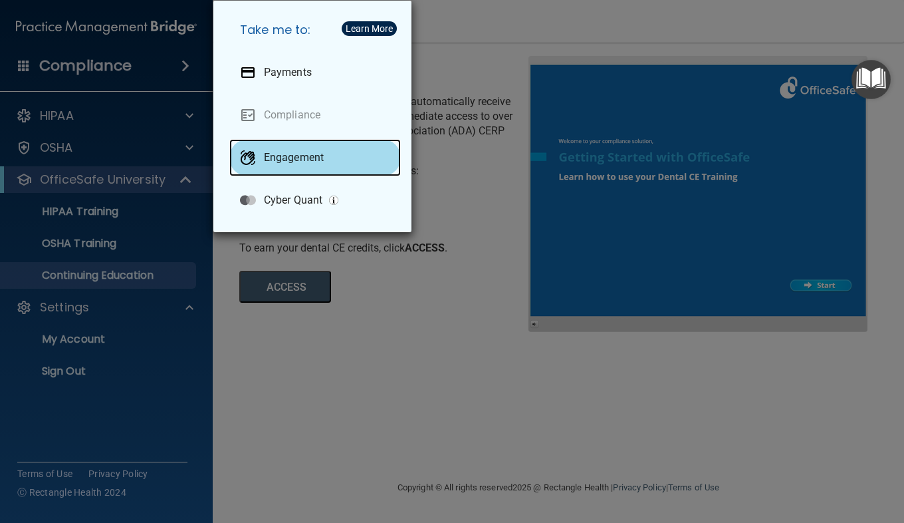
click at [297, 160] on p "Engagement" at bounding box center [294, 157] width 60 height 13
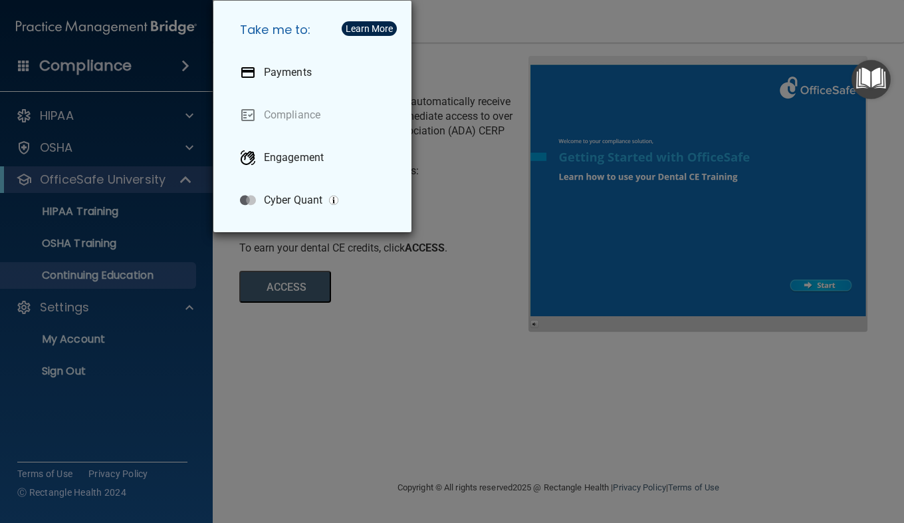
click at [367, 277] on div "Take me to: Payments Compliance Engagement Cyber Quant" at bounding box center [452, 261] width 904 height 523
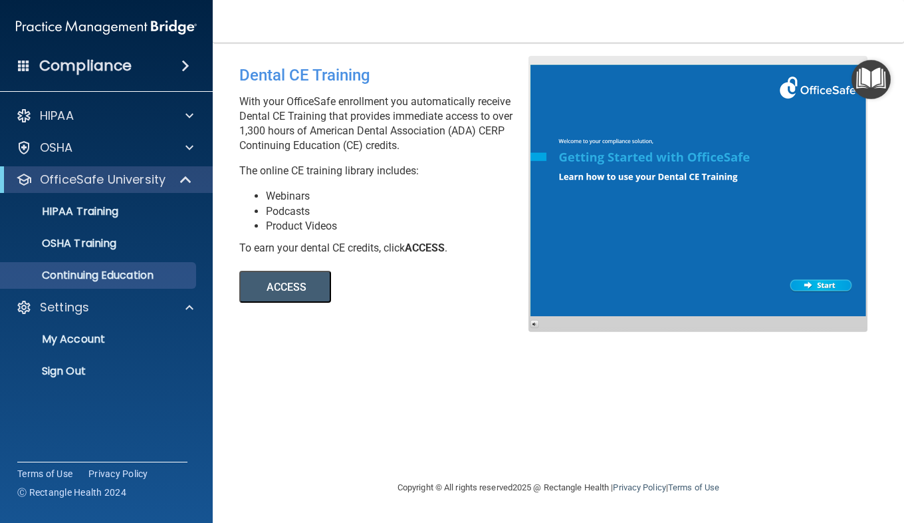
click at [129, 69] on h4 "Compliance" at bounding box center [85, 66] width 92 height 19
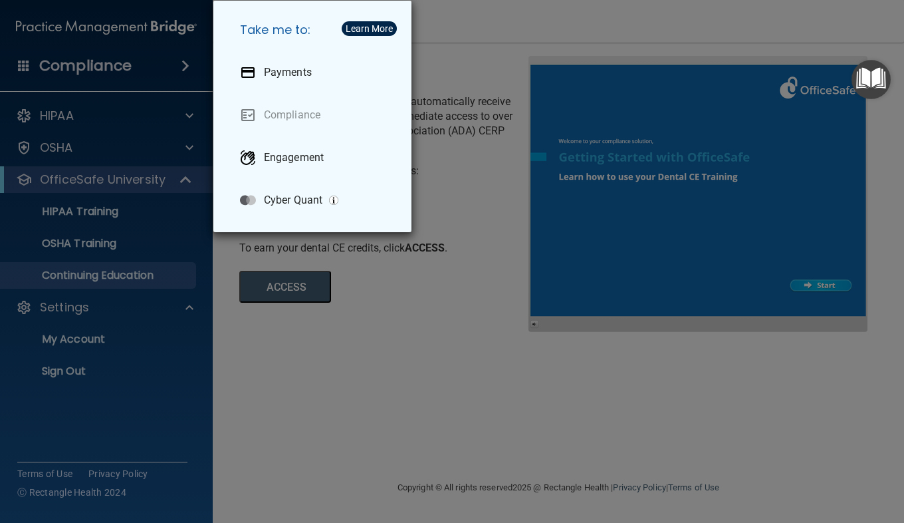
click at [129, 69] on div "Take me to: Payments Compliance Engagement Cyber Quant" at bounding box center [452, 261] width 904 height 523
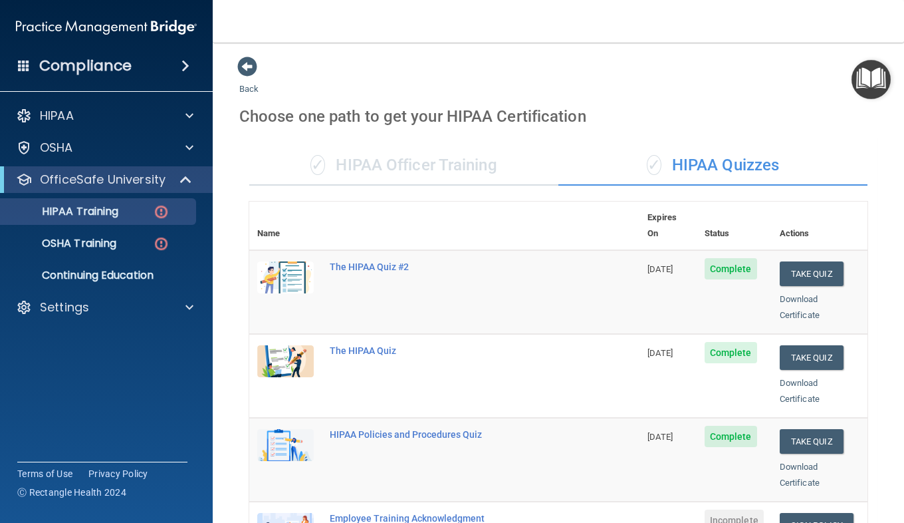
scroll to position [215, 0]
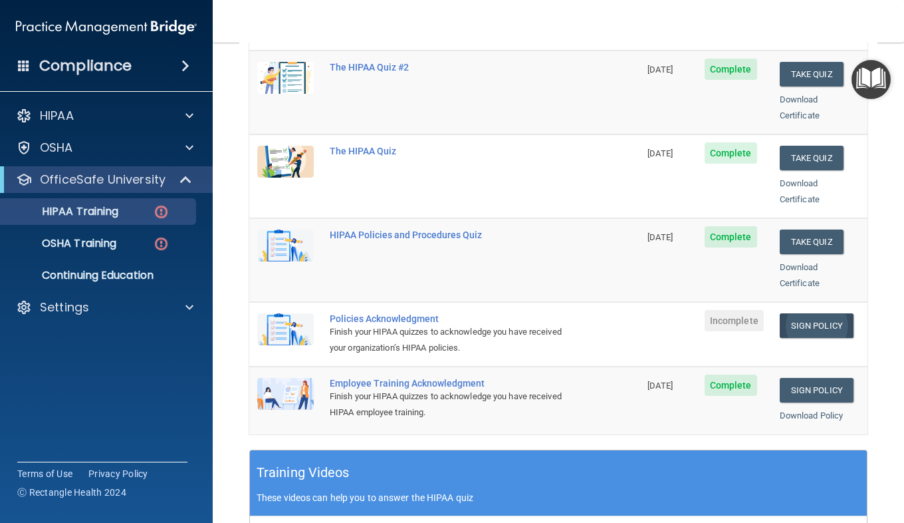
click at [786, 313] on link "Sign Policy" at bounding box center [817, 325] width 74 height 25
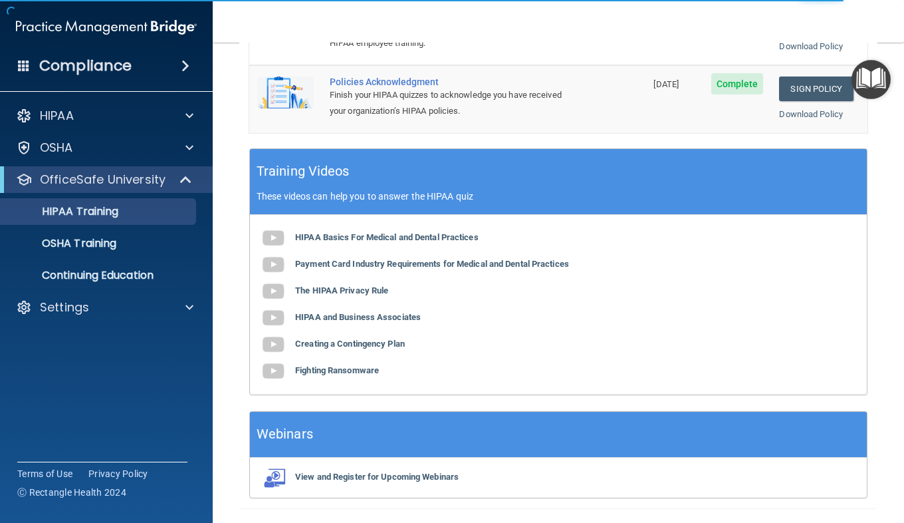
scroll to position [526, 0]
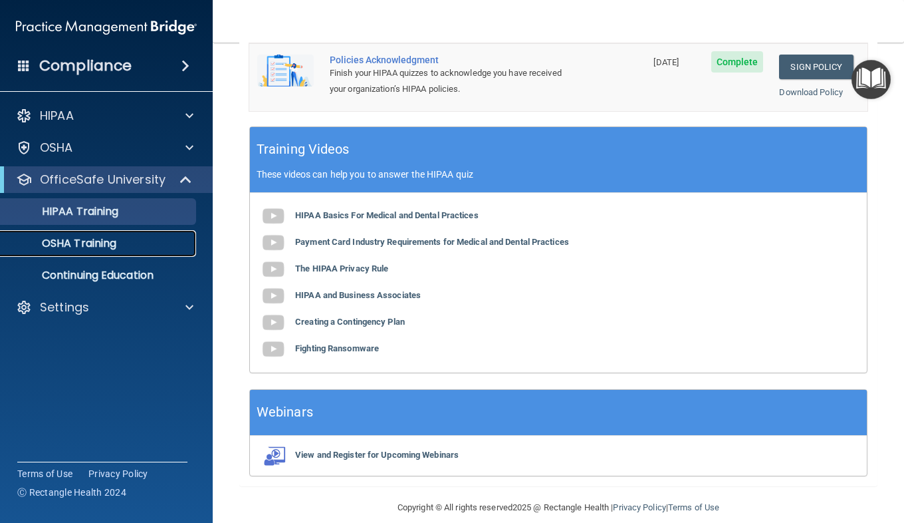
click at [146, 243] on div "OSHA Training" at bounding box center [100, 243] width 182 height 13
